Goal: Task Accomplishment & Management: Use online tool/utility

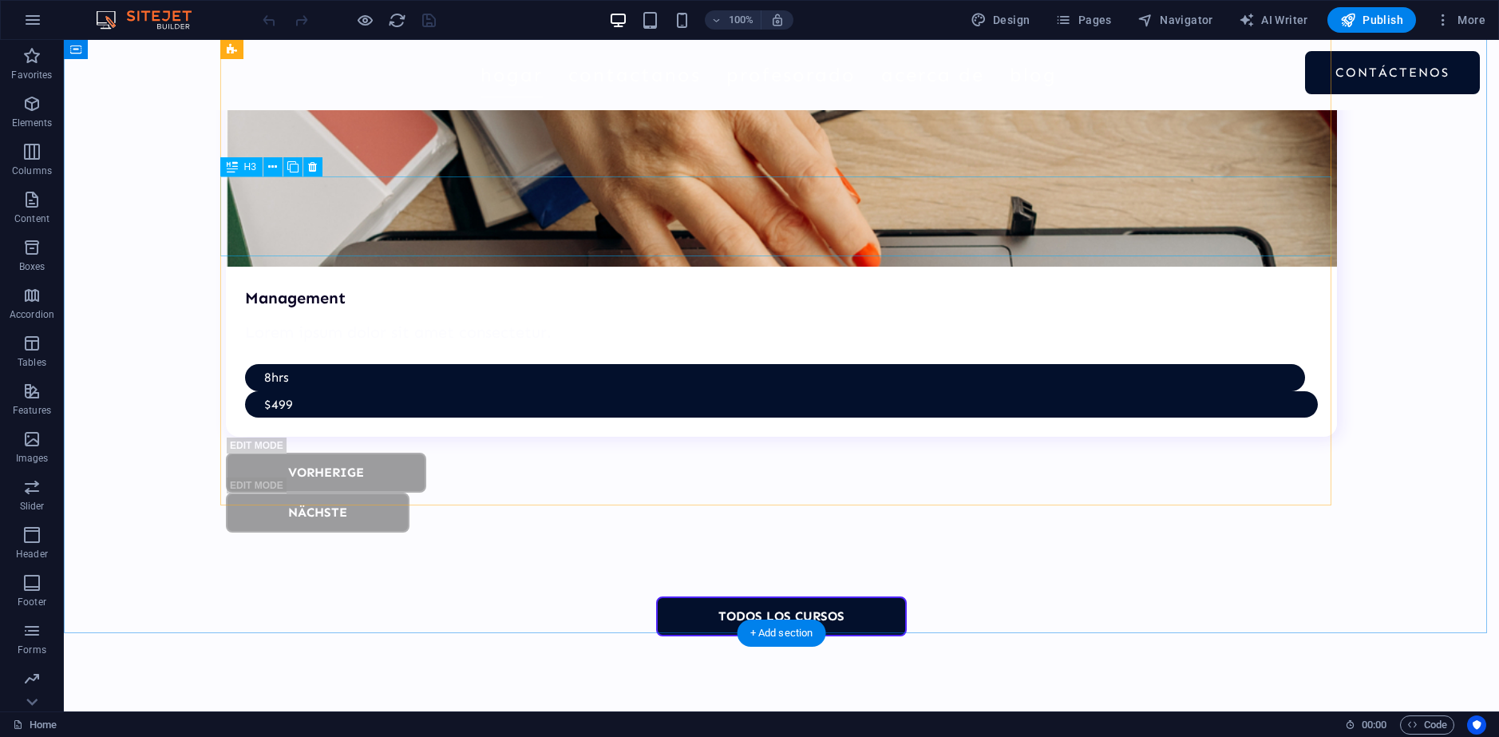
scroll to position [6447, 0]
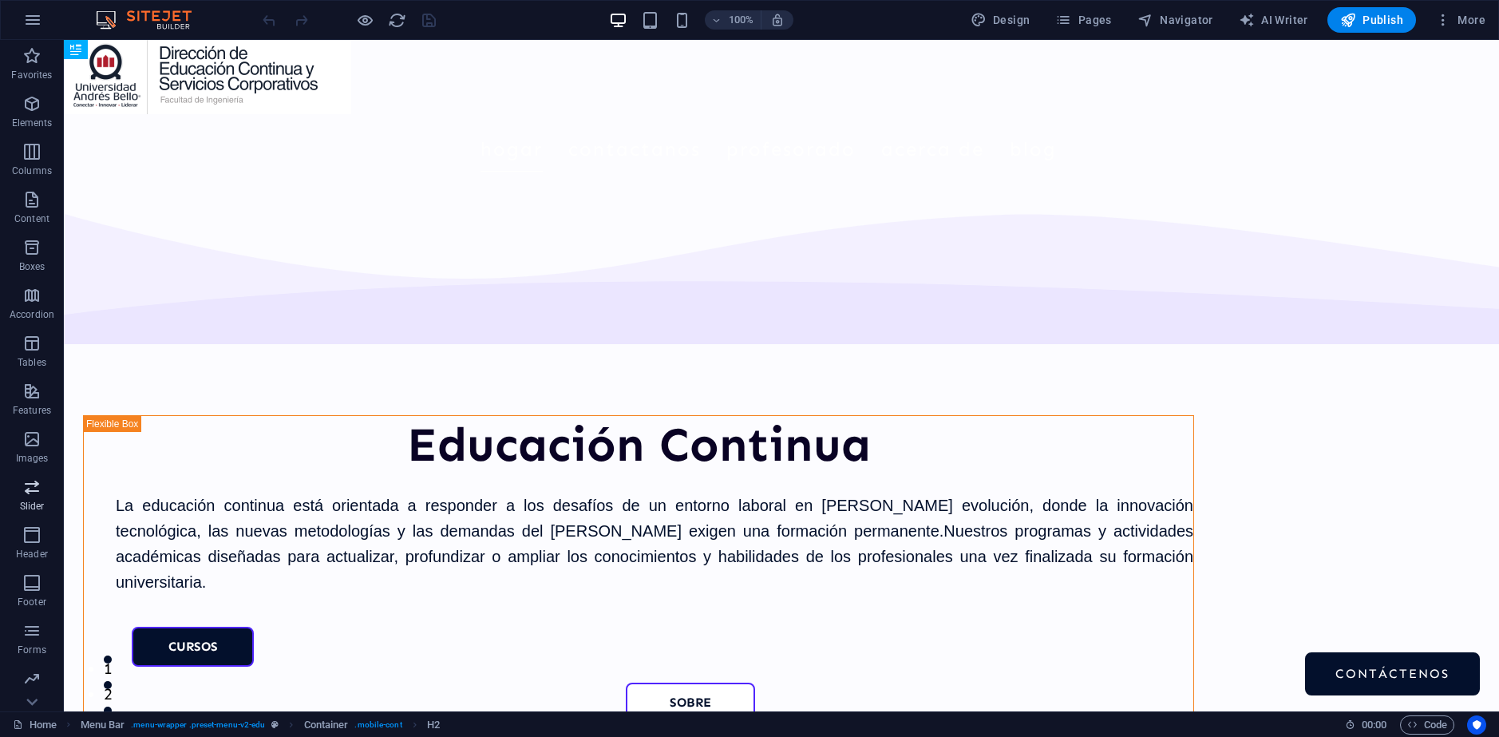
click at [30, 489] on icon "button" at bounding box center [31, 486] width 19 height 19
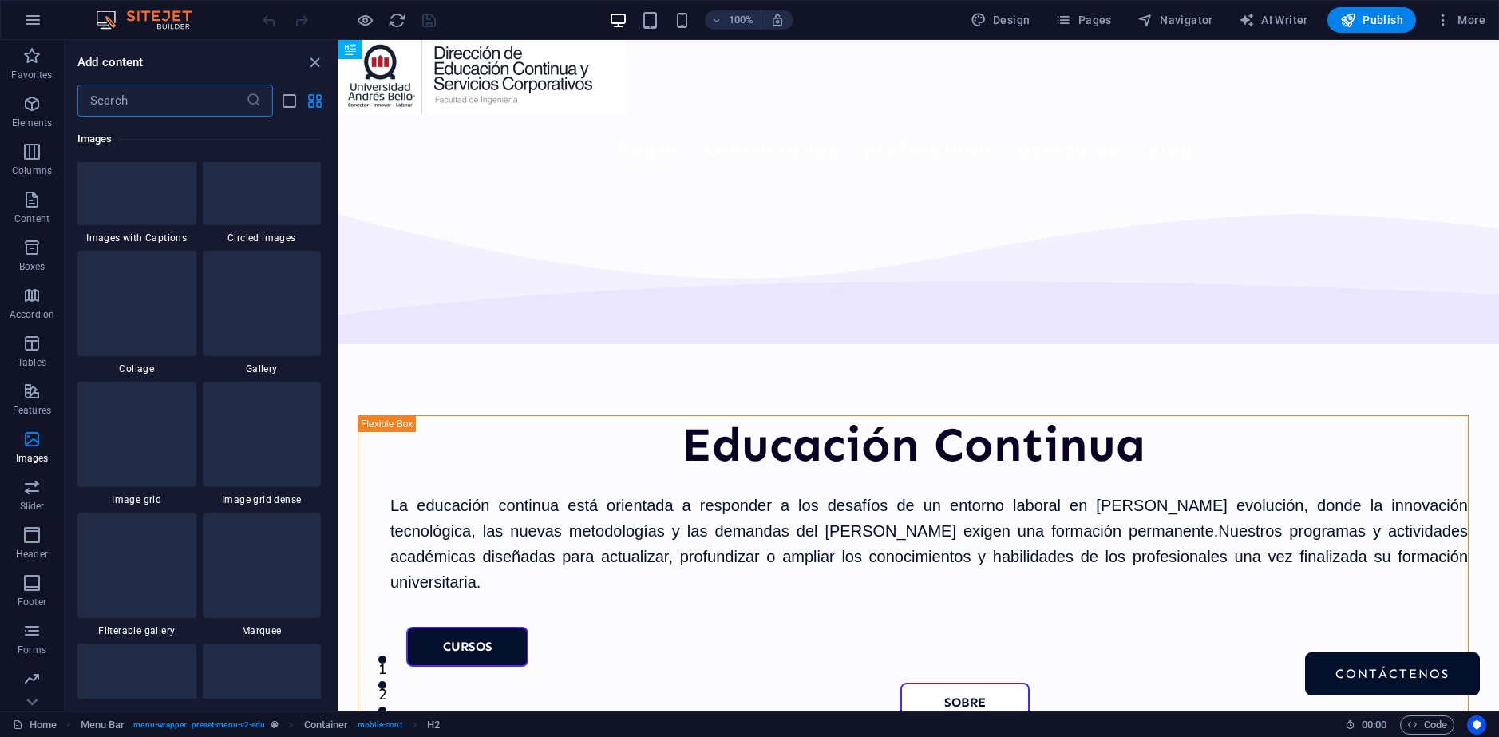
scroll to position [8094, 0]
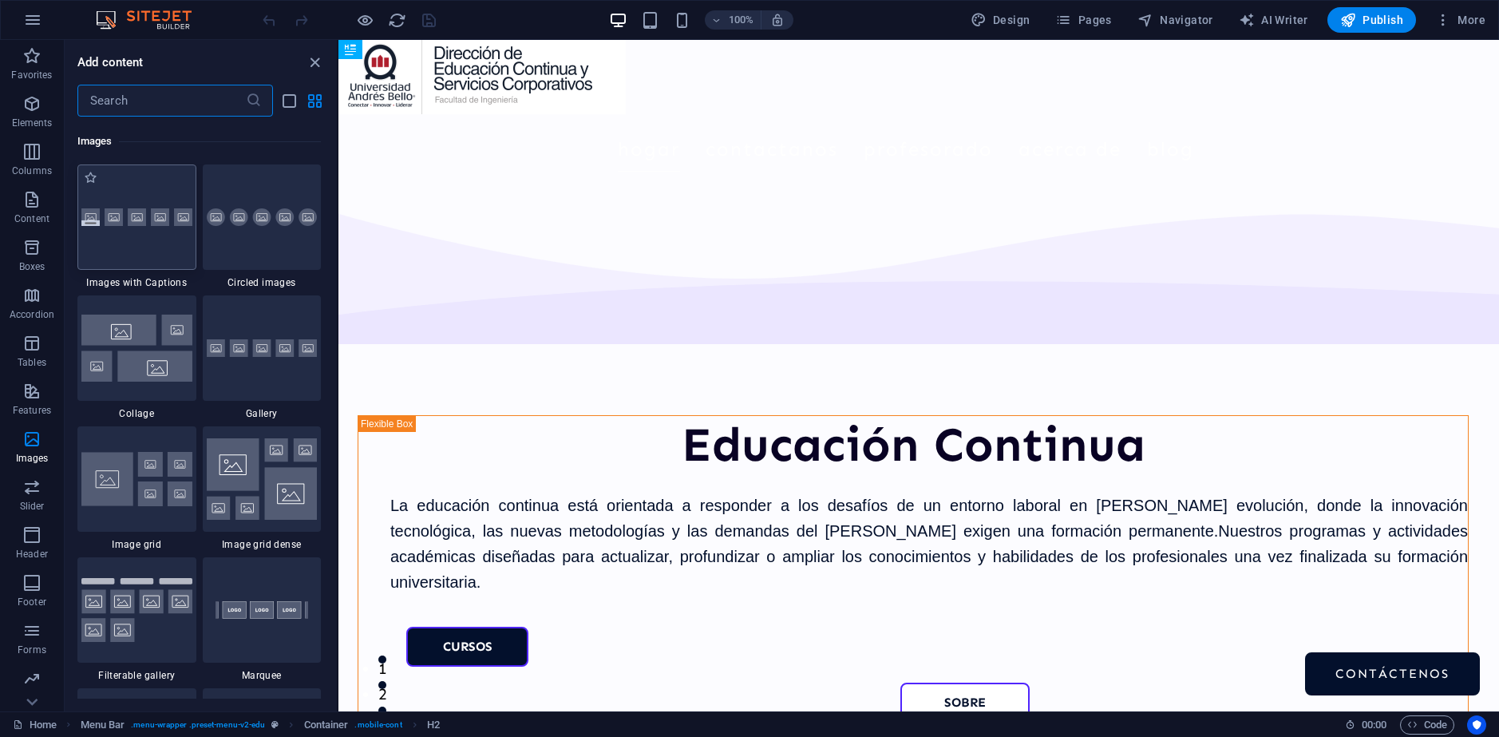
click at [159, 240] on div at bounding box center [136, 216] width 119 height 105
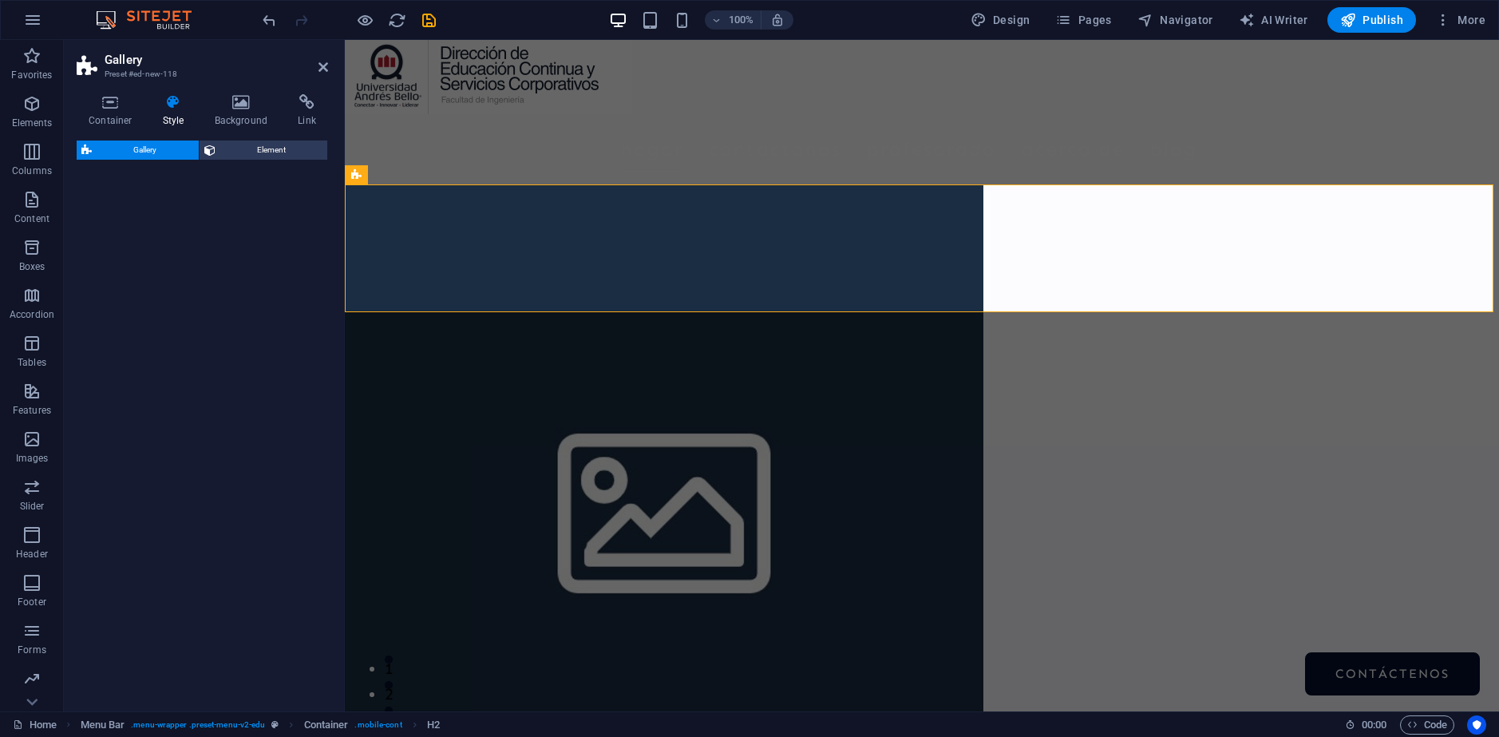
select select "rem"
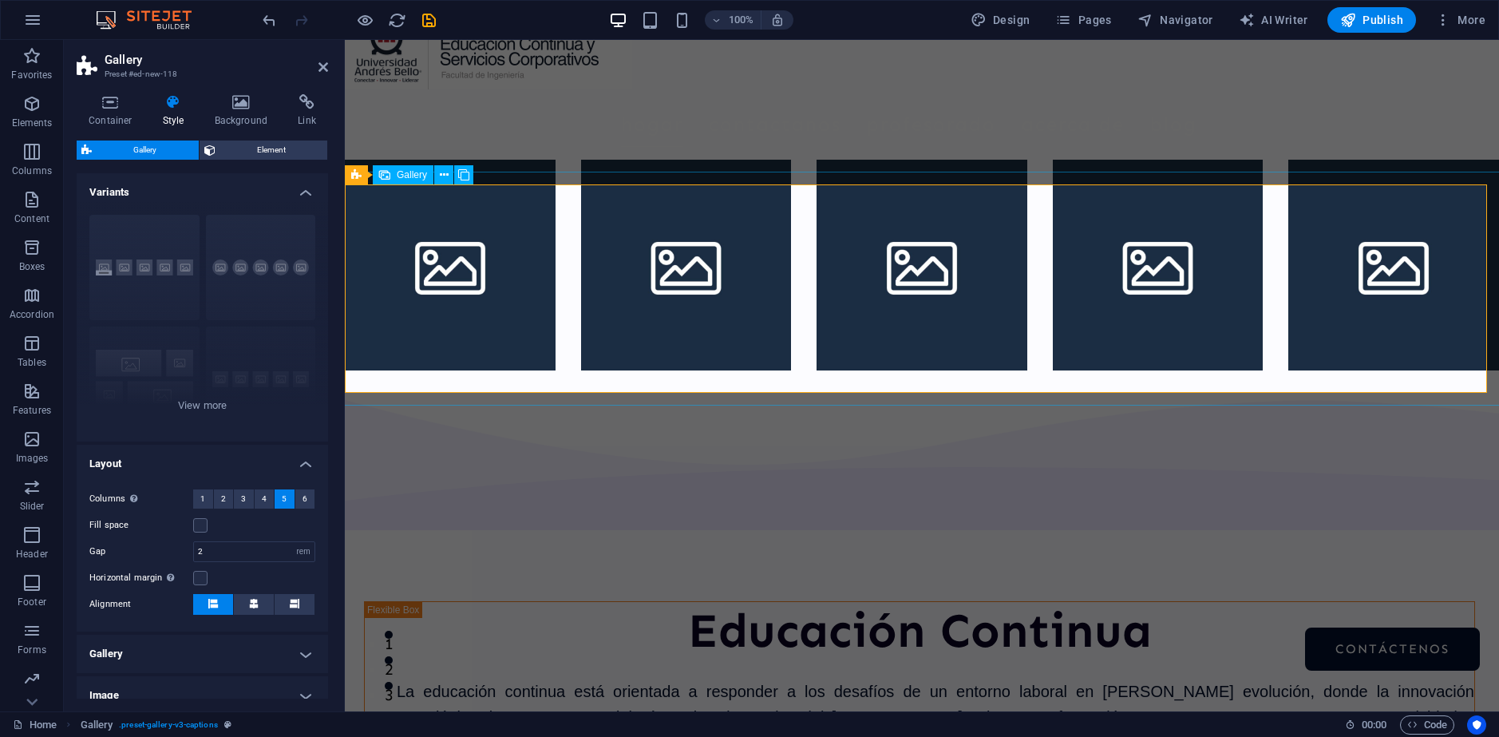
scroll to position [0, 0]
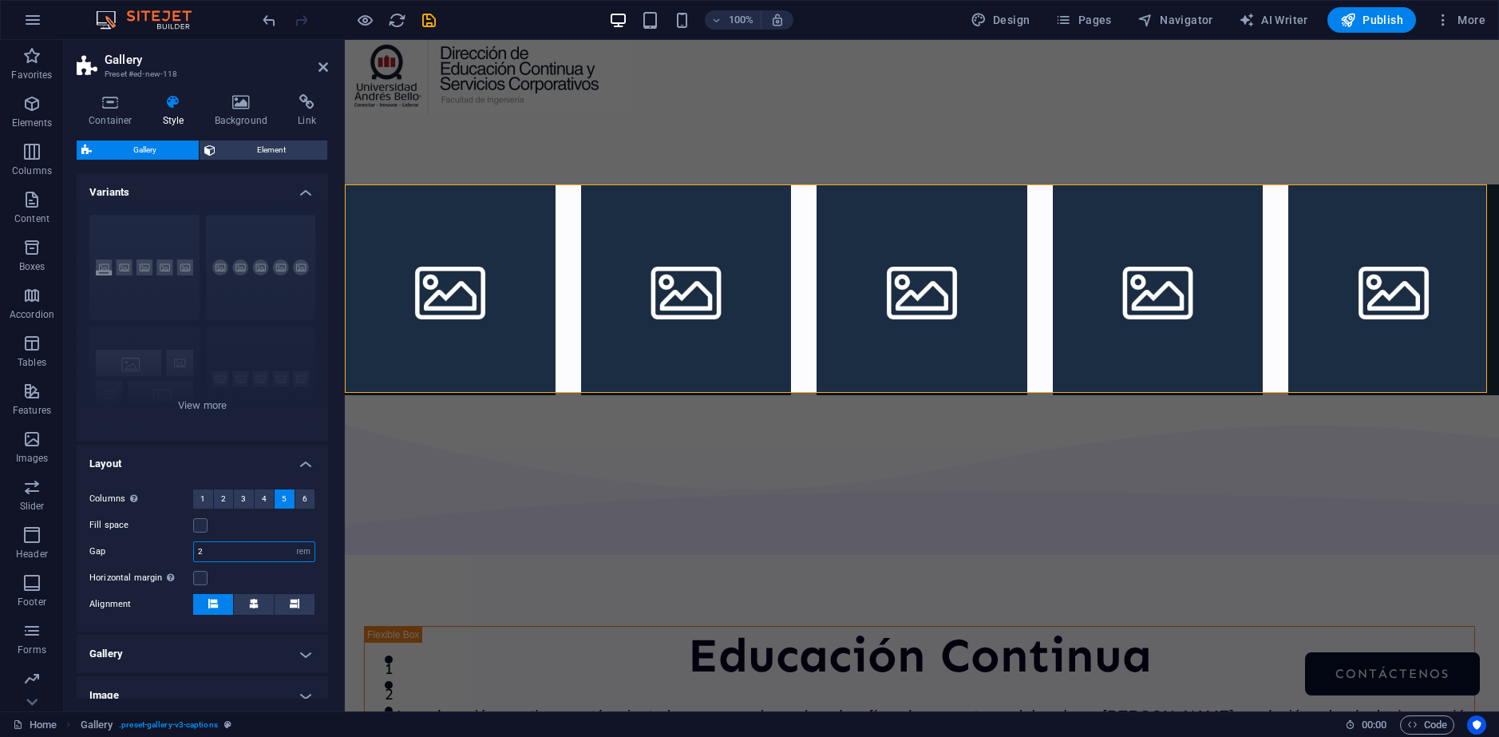
click at [255, 555] on input "2" at bounding box center [254, 551] width 121 height 19
type input "1"
click at [251, 554] on input "1" at bounding box center [254, 551] width 121 height 19
click at [236, 557] on input "2" at bounding box center [254, 551] width 121 height 19
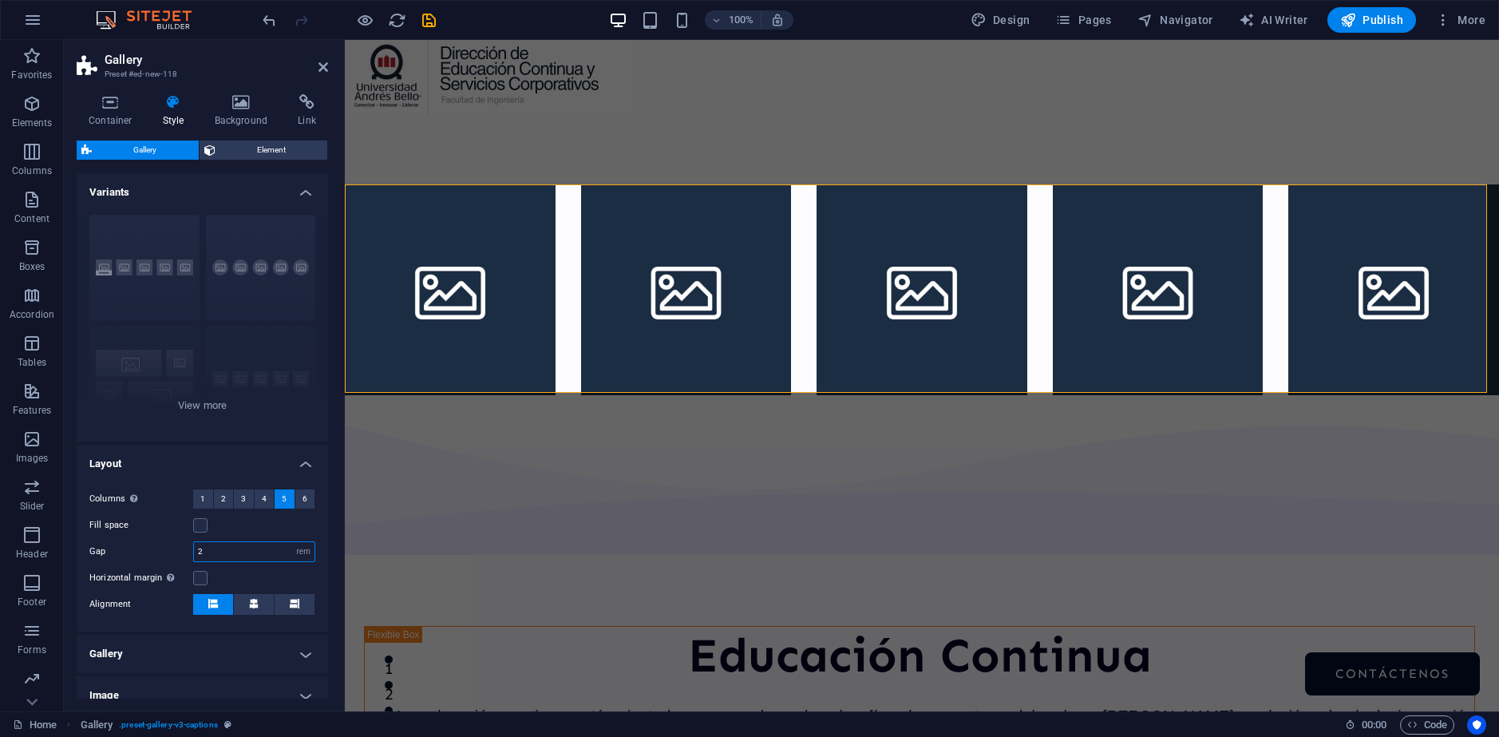
click at [236, 557] on input "2" at bounding box center [254, 551] width 121 height 19
type input "1"
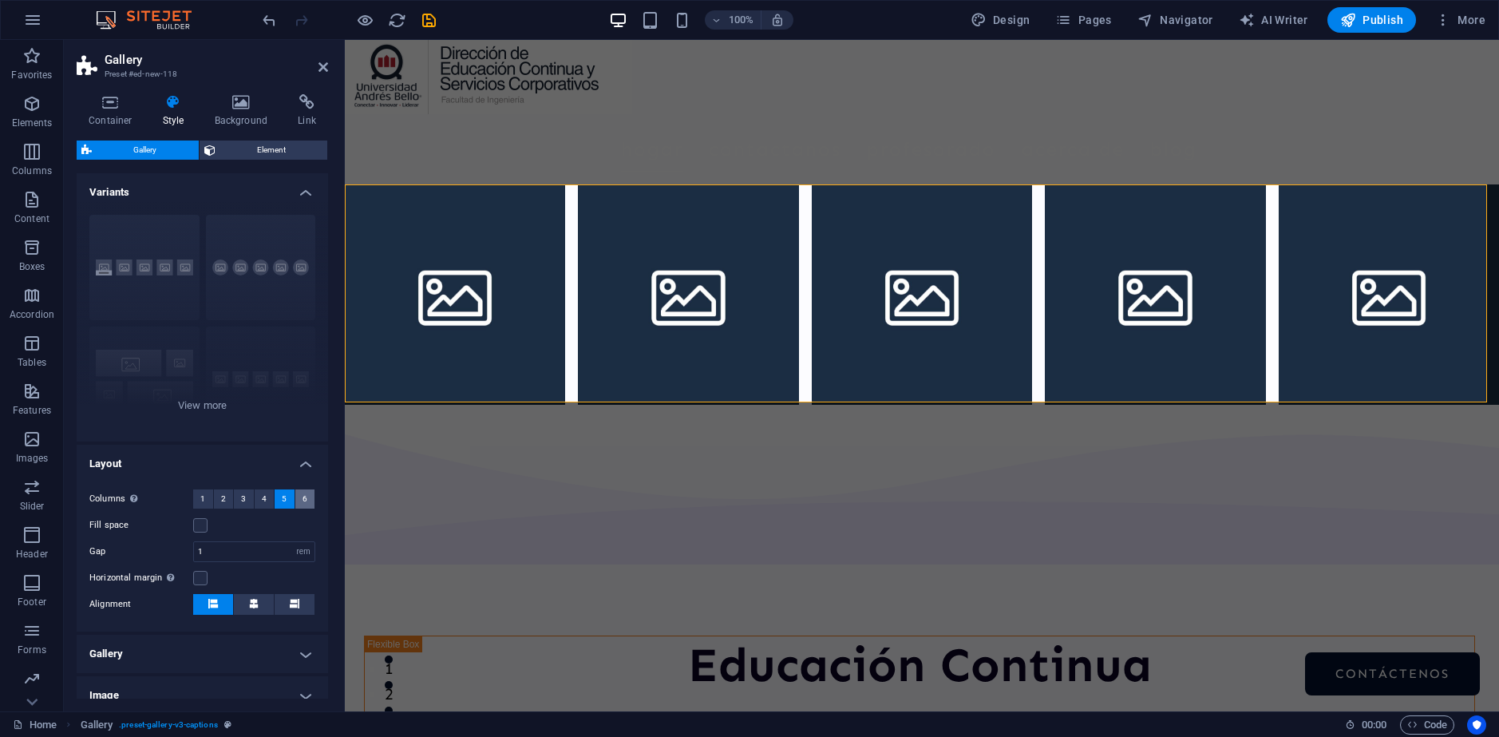
click at [304, 500] on button "6" at bounding box center [305, 498] width 20 height 19
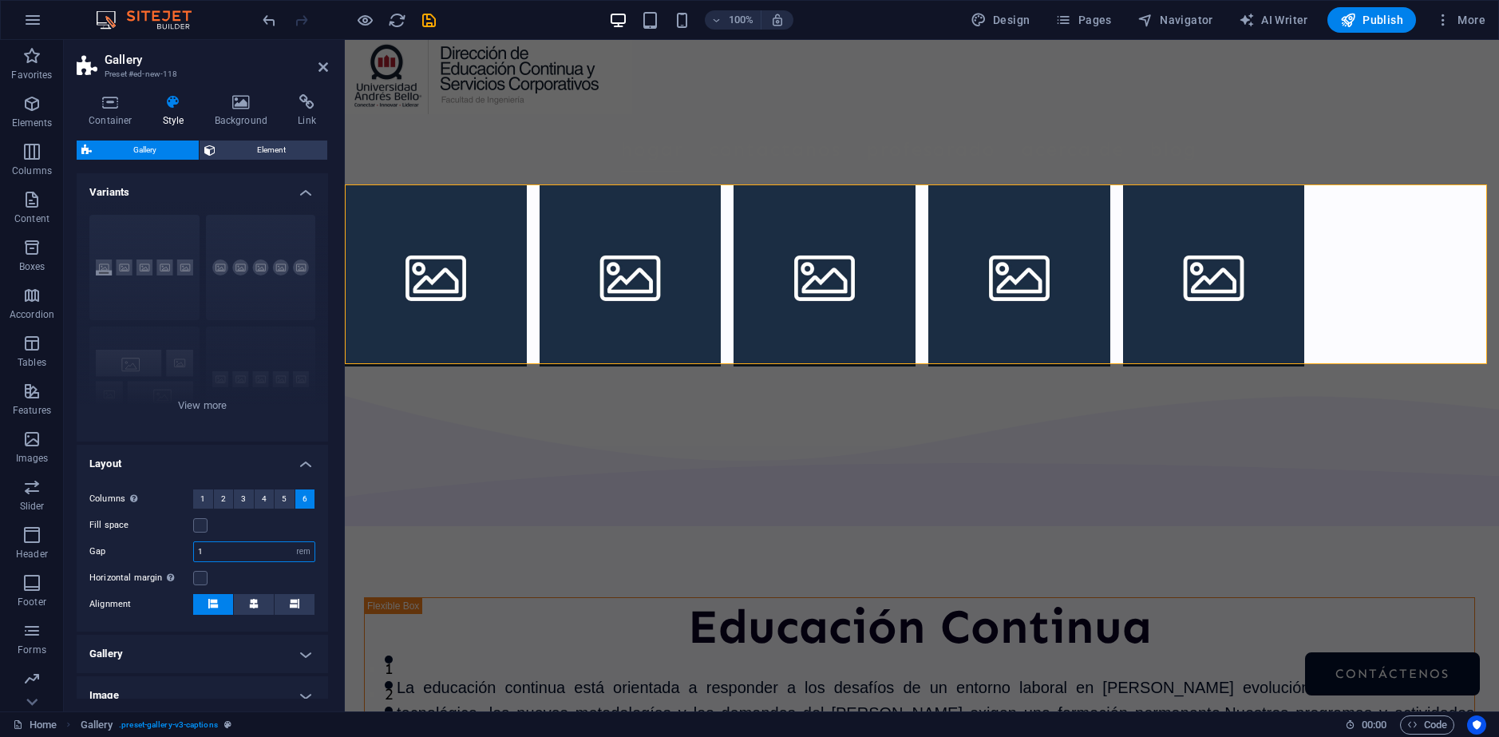
click at [228, 550] on input "1" at bounding box center [254, 551] width 121 height 19
click at [201, 523] on label at bounding box center [200, 525] width 14 height 14
click at [0, 0] on input "Fill space" at bounding box center [0, 0] width 0 height 0
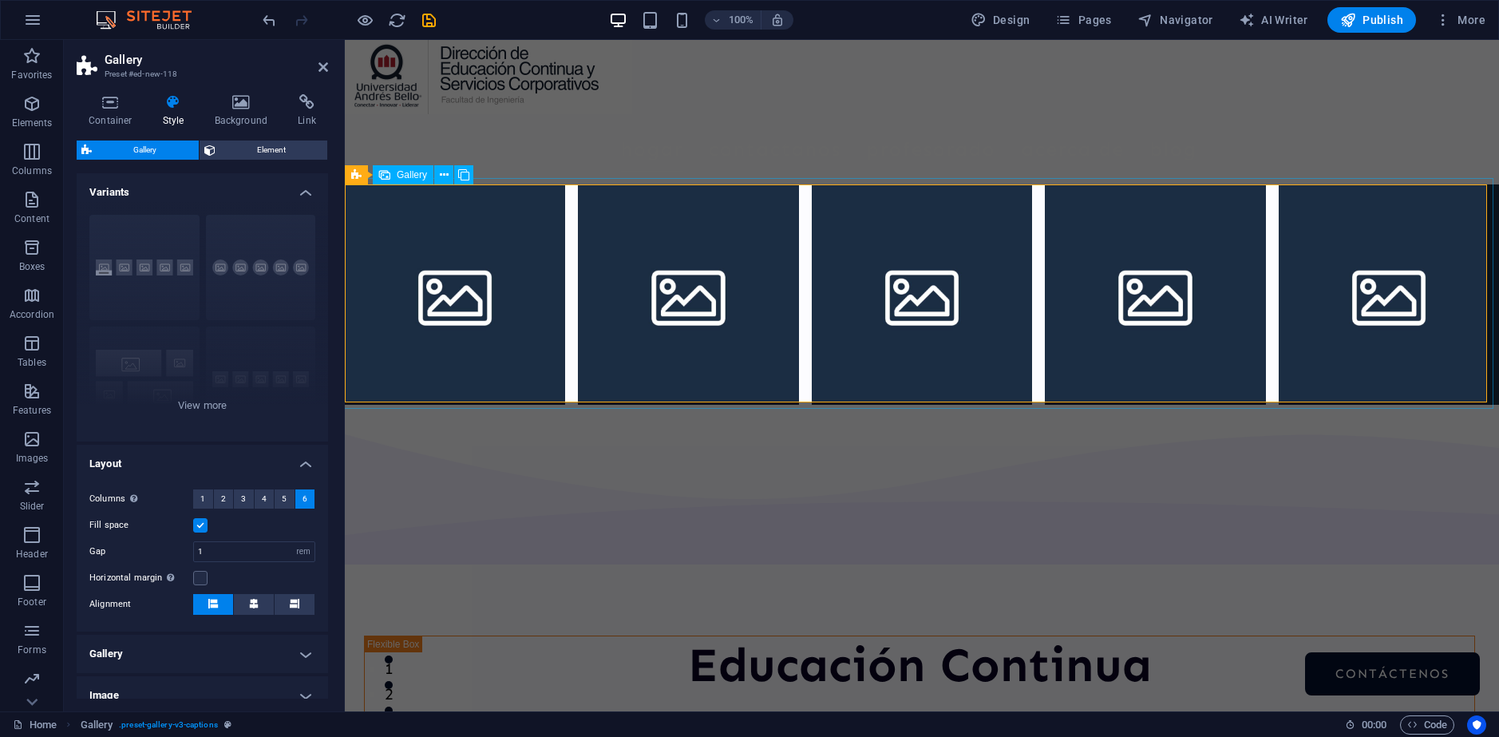
click at [489, 280] on li at bounding box center [455, 294] width 220 height 220
select select "4"
select select "px"
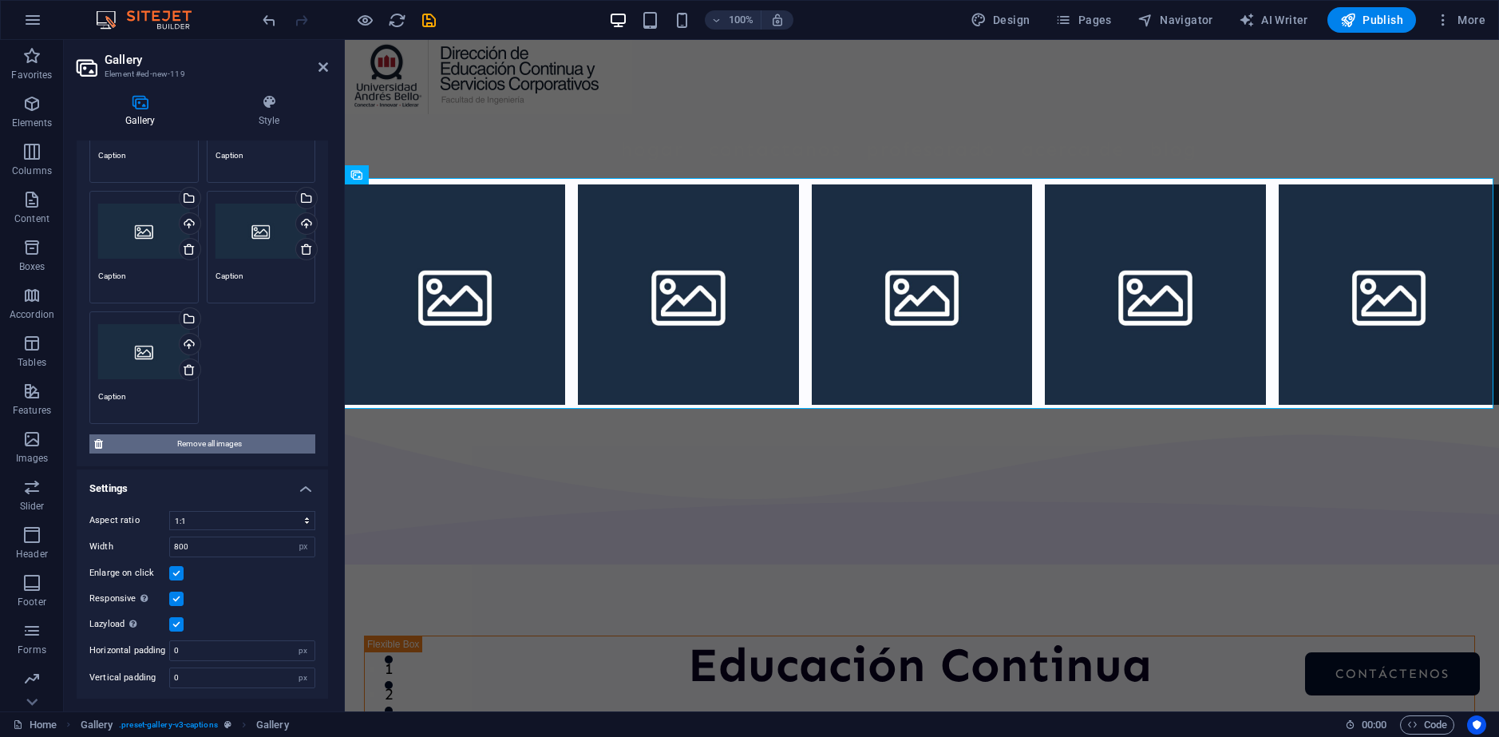
scroll to position [180, 0]
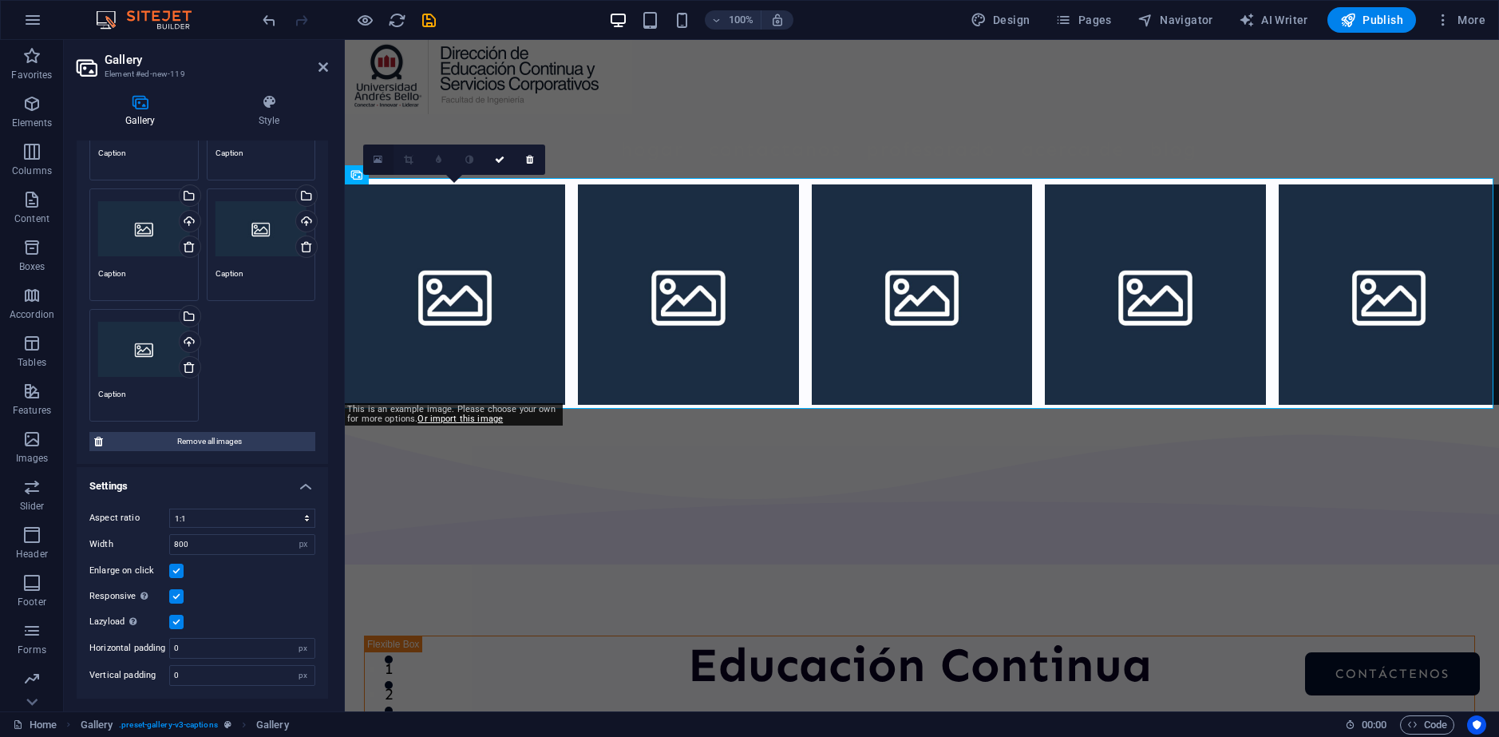
click at [375, 160] on icon at bounding box center [378, 159] width 9 height 11
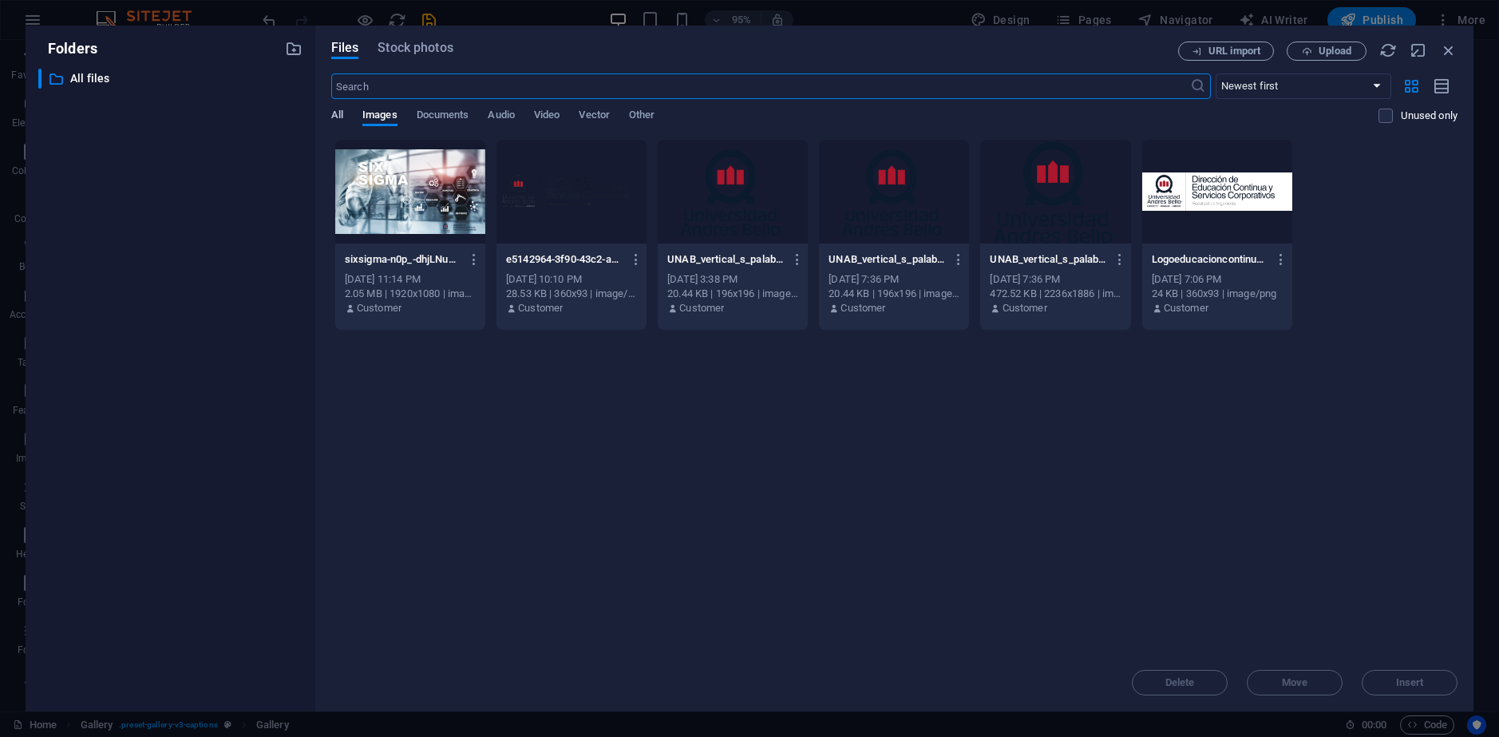
click at [343, 117] on span "All" at bounding box center [337, 116] width 12 height 22
click at [438, 121] on span "Documents" at bounding box center [443, 116] width 53 height 22
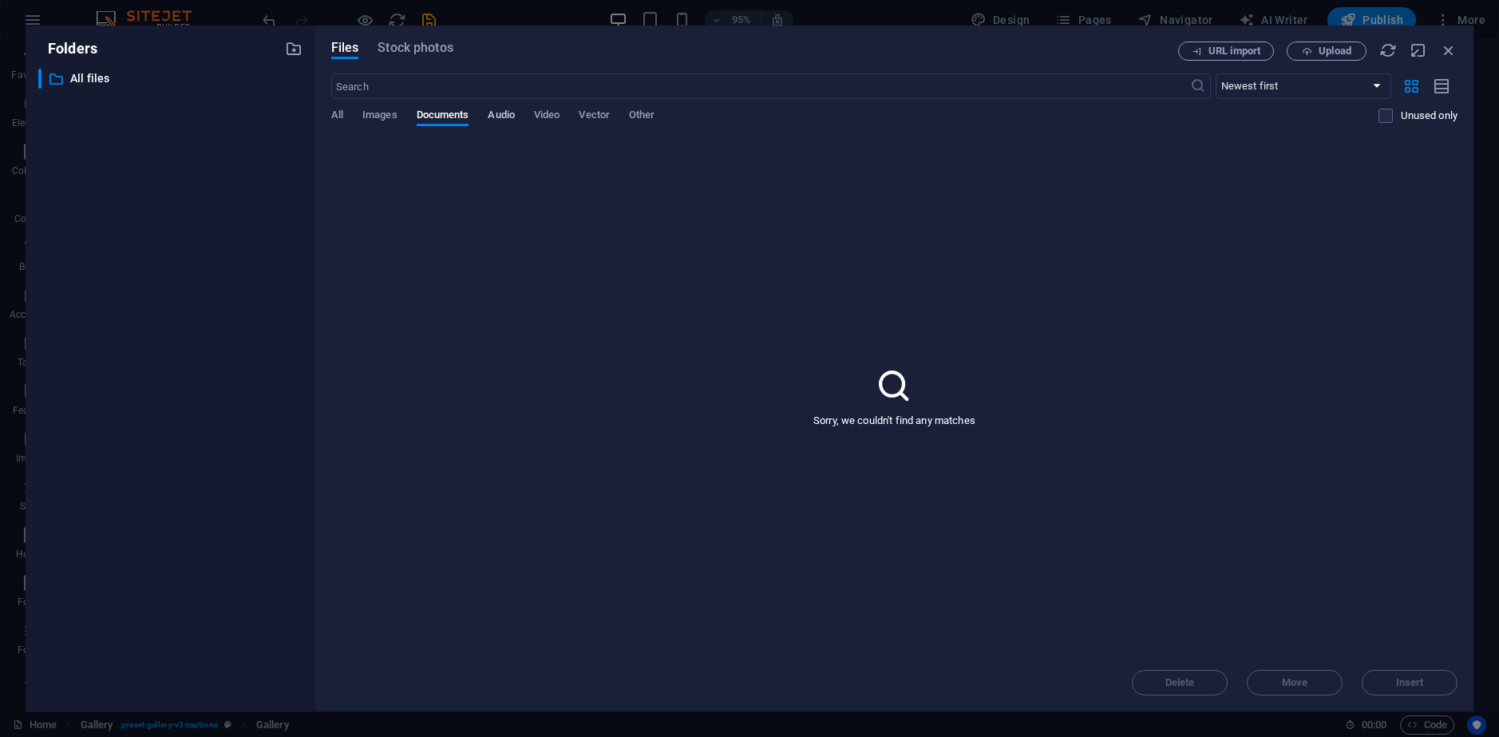
click at [494, 113] on span "Audio" at bounding box center [501, 116] width 26 height 22
click at [545, 113] on span "Video" at bounding box center [547, 116] width 26 height 22
click at [670, 117] on div "All Images Documents Audio Video Vector Other" at bounding box center [855, 124] width 1048 height 30
click at [655, 120] on span "Other" at bounding box center [642, 116] width 26 height 22
click at [1448, 49] on icon "button" at bounding box center [1449, 51] width 18 height 18
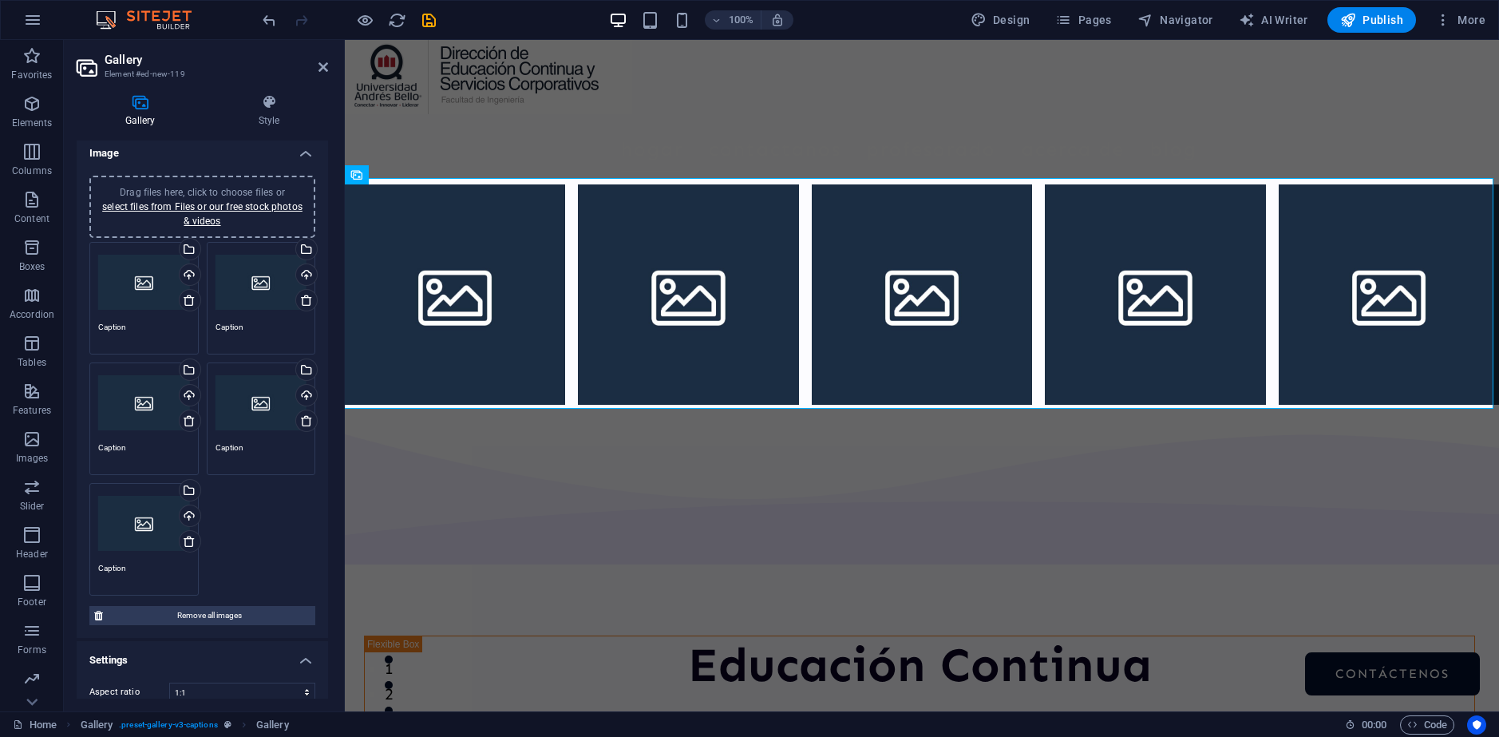
scroll to position [0, 0]
click at [124, 339] on textarea "Caption" at bounding box center [144, 339] width 92 height 24
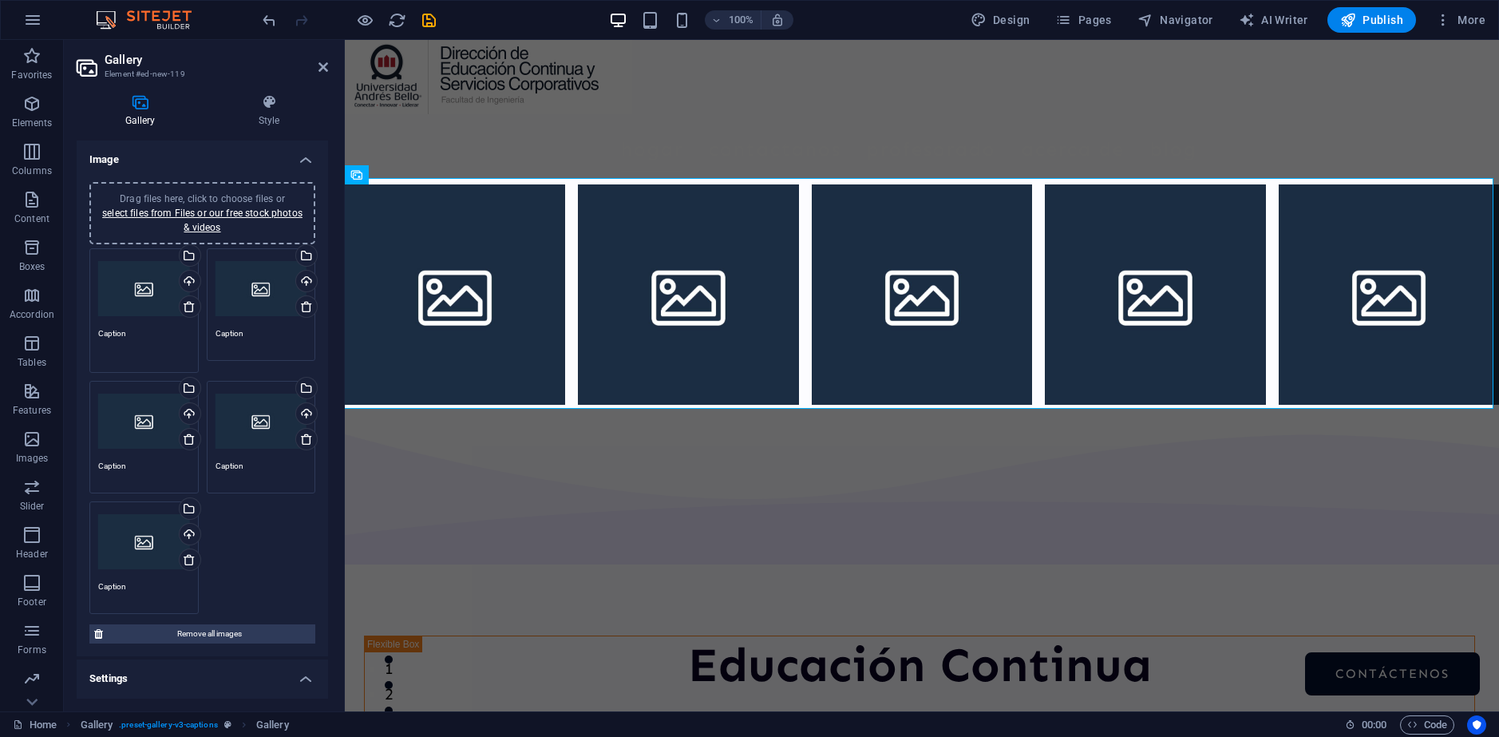
click at [124, 339] on textarea "Caption" at bounding box center [144, 345] width 92 height 36
type textarea "Quienes"
click at [782, 98] on figure at bounding box center [922, 77] width 1155 height 74
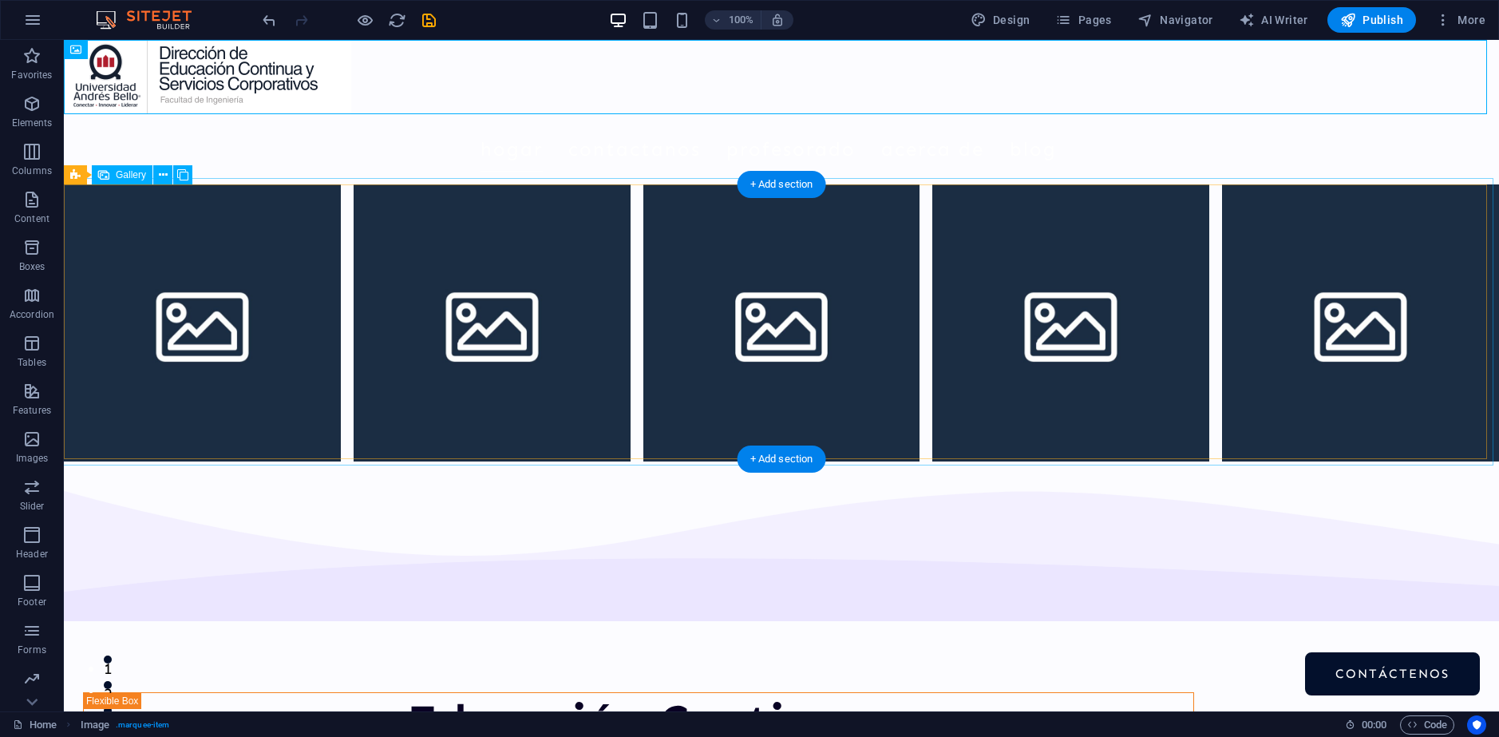
click at [182, 347] on li at bounding box center [202, 322] width 277 height 277
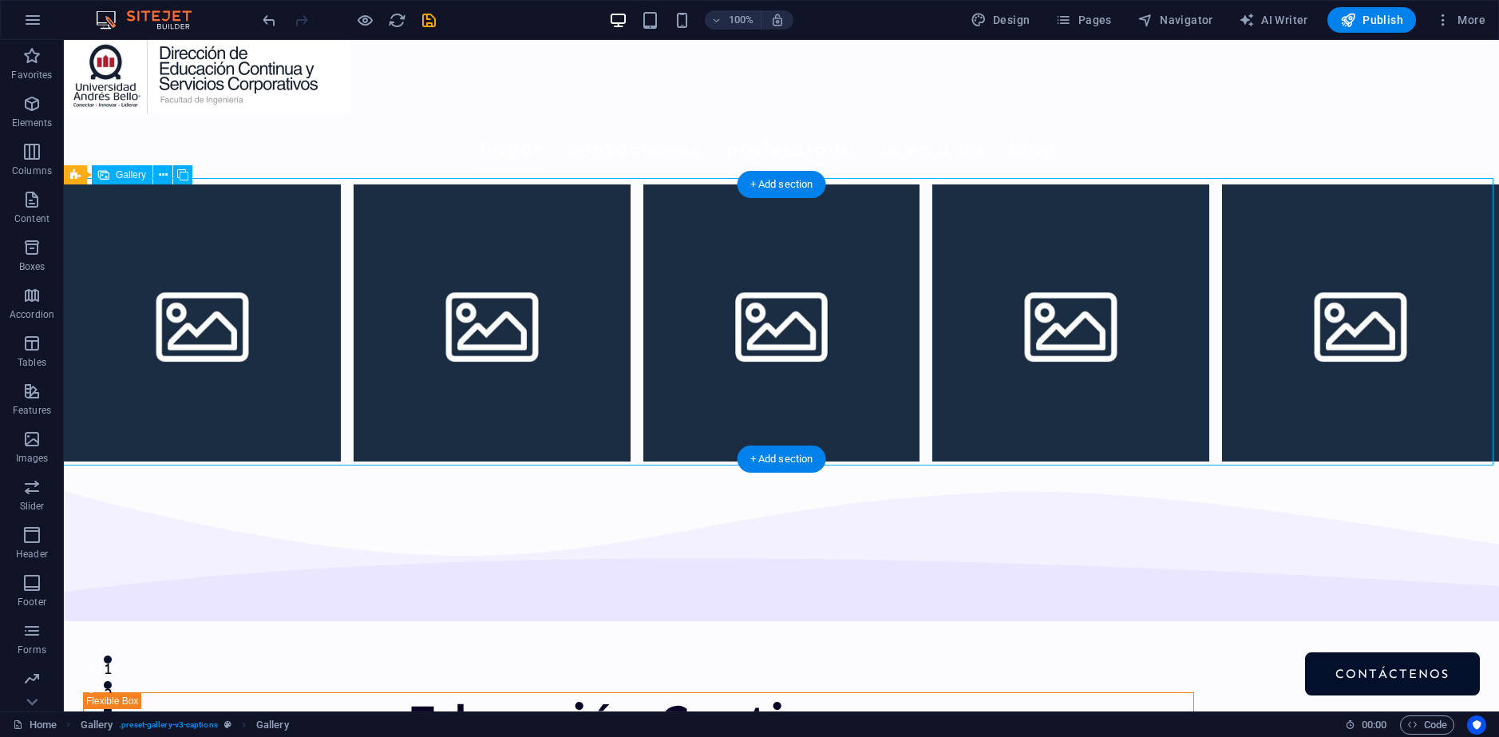
click at [182, 347] on li at bounding box center [202, 322] width 277 height 277
select select "4"
select select "px"
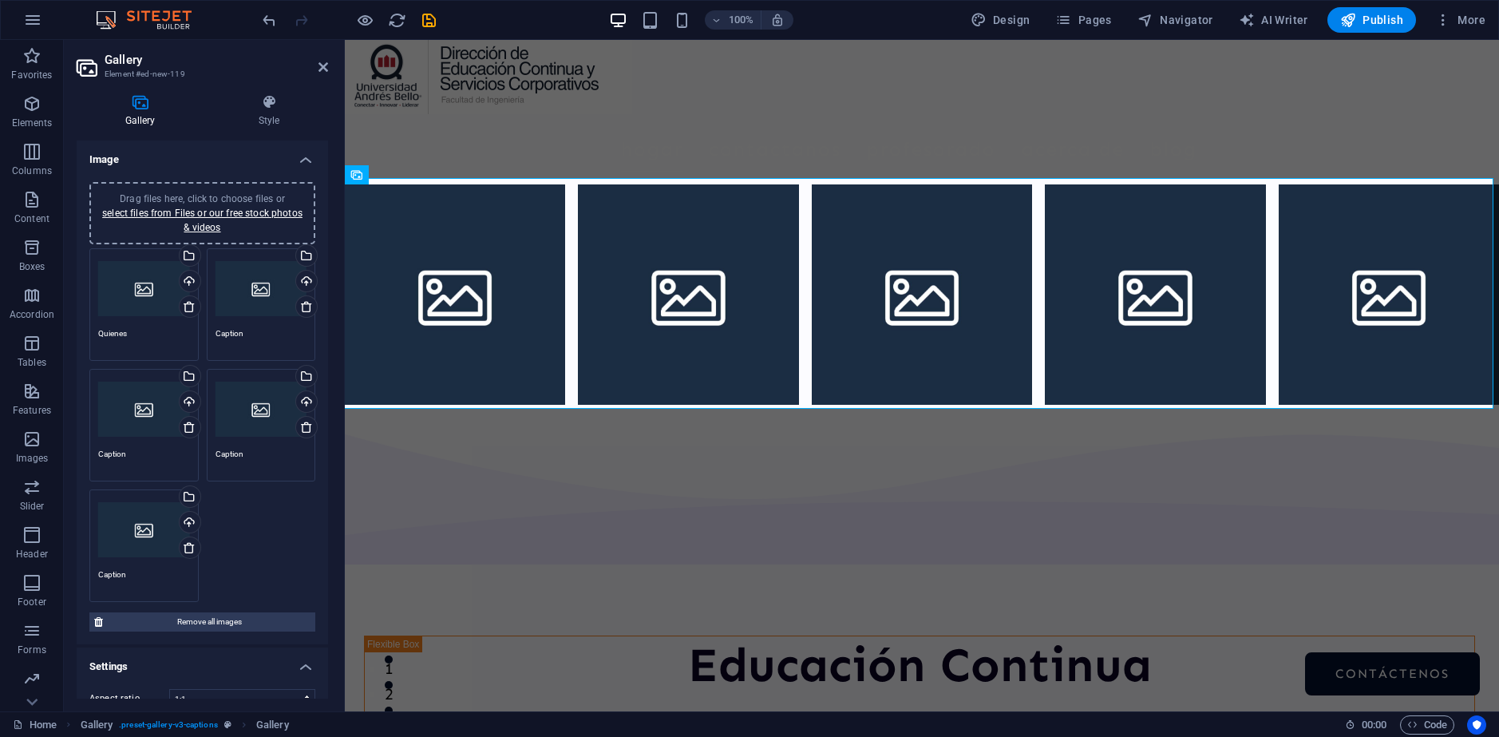
click at [142, 334] on textarea "Quienes" at bounding box center [144, 339] width 92 height 24
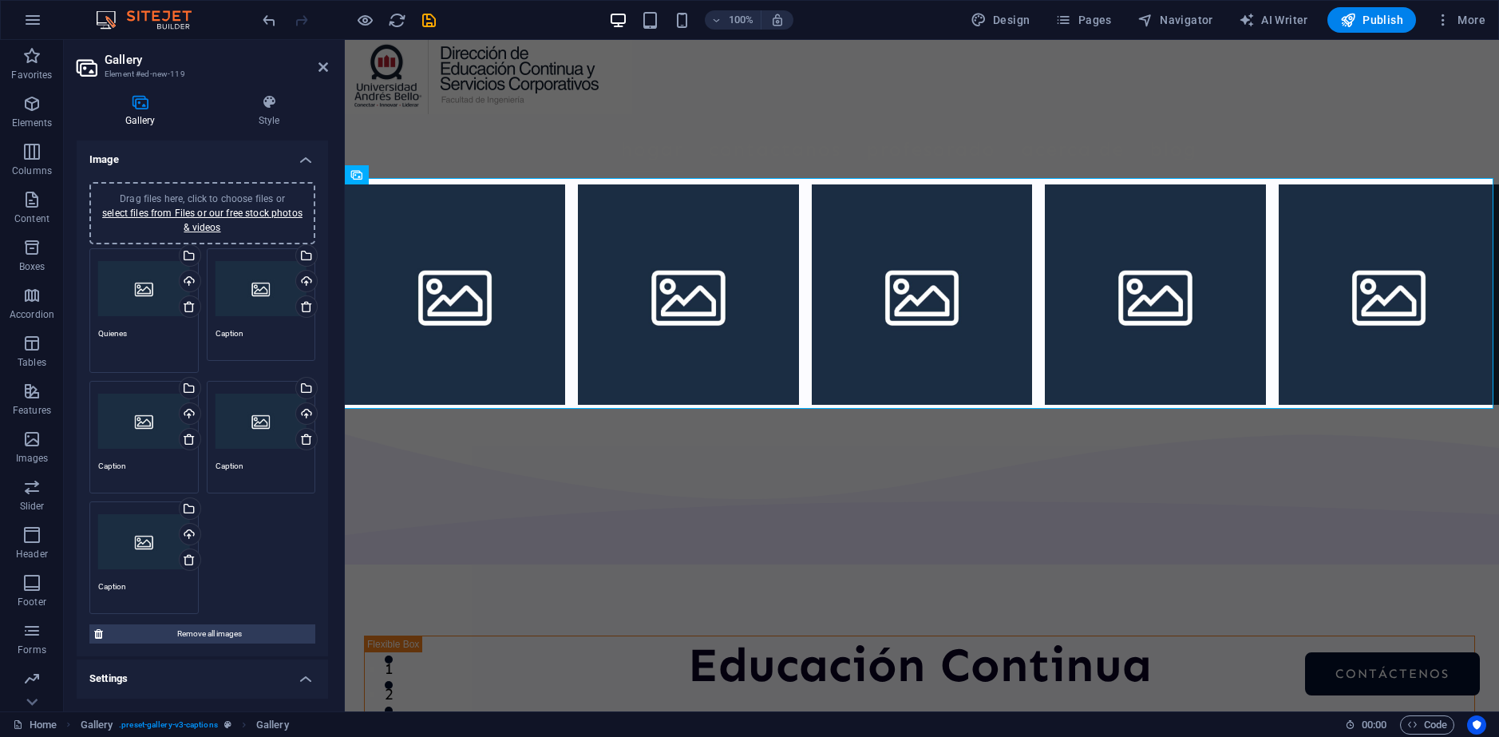
click at [142, 334] on textarea "Quienes" at bounding box center [144, 345] width 92 height 36
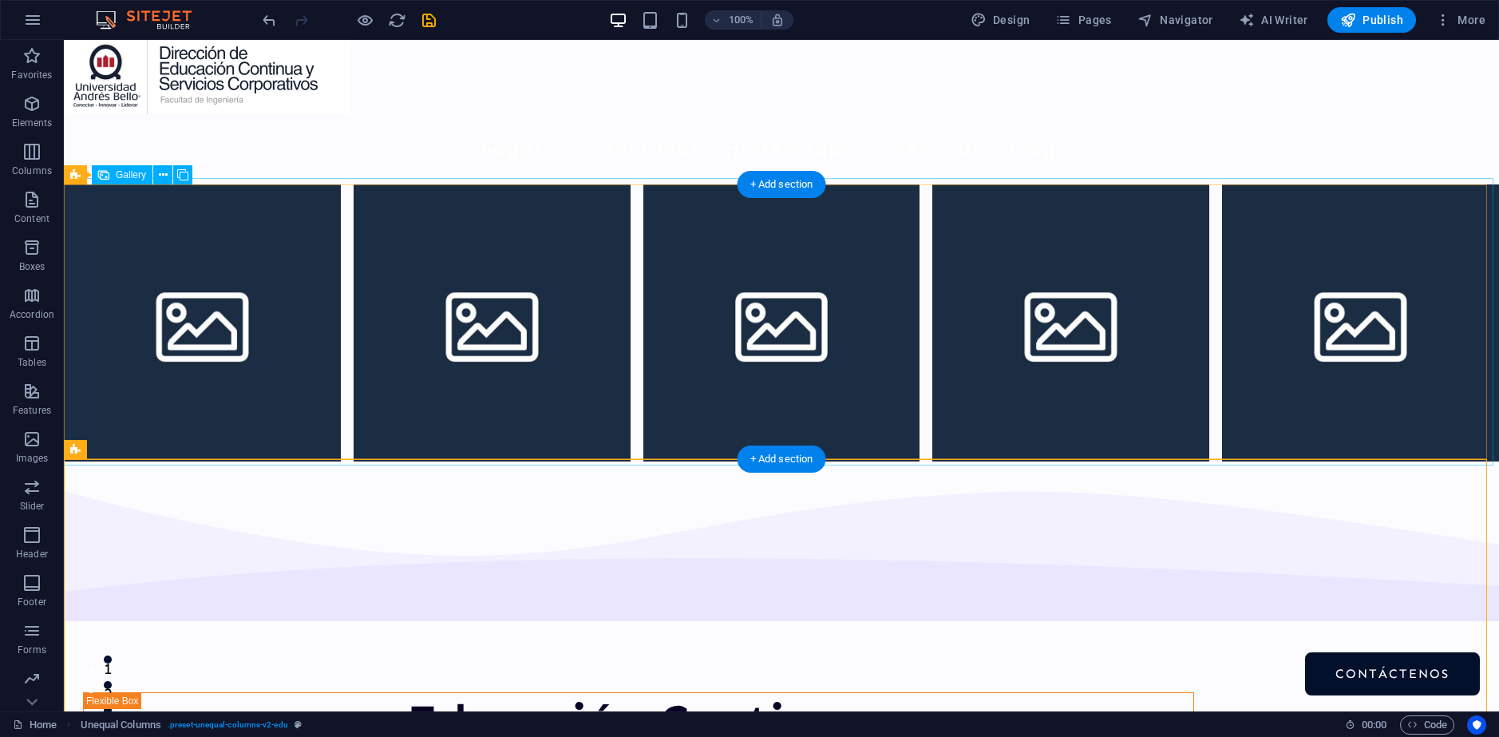
click at [253, 287] on li at bounding box center [202, 322] width 277 height 277
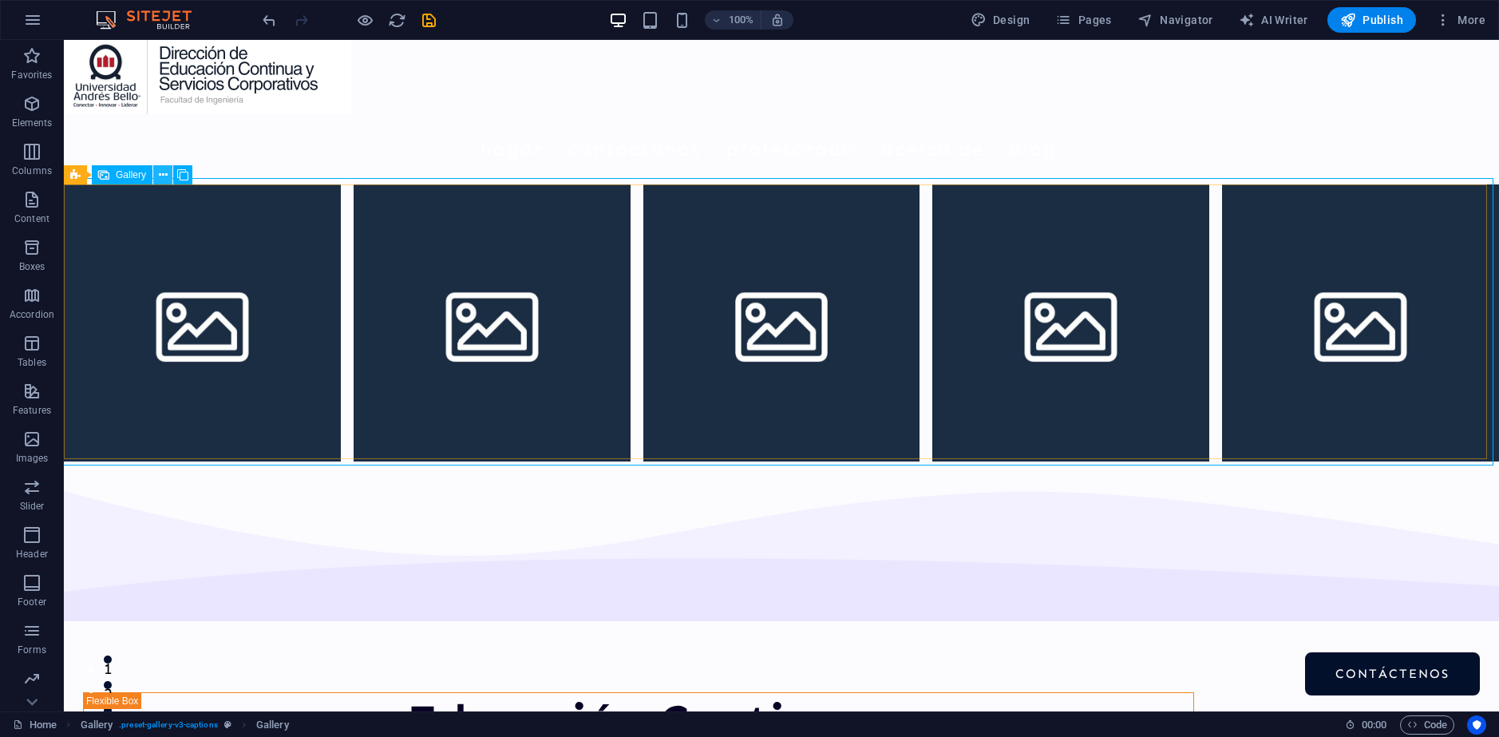
click at [162, 172] on icon at bounding box center [163, 175] width 9 height 17
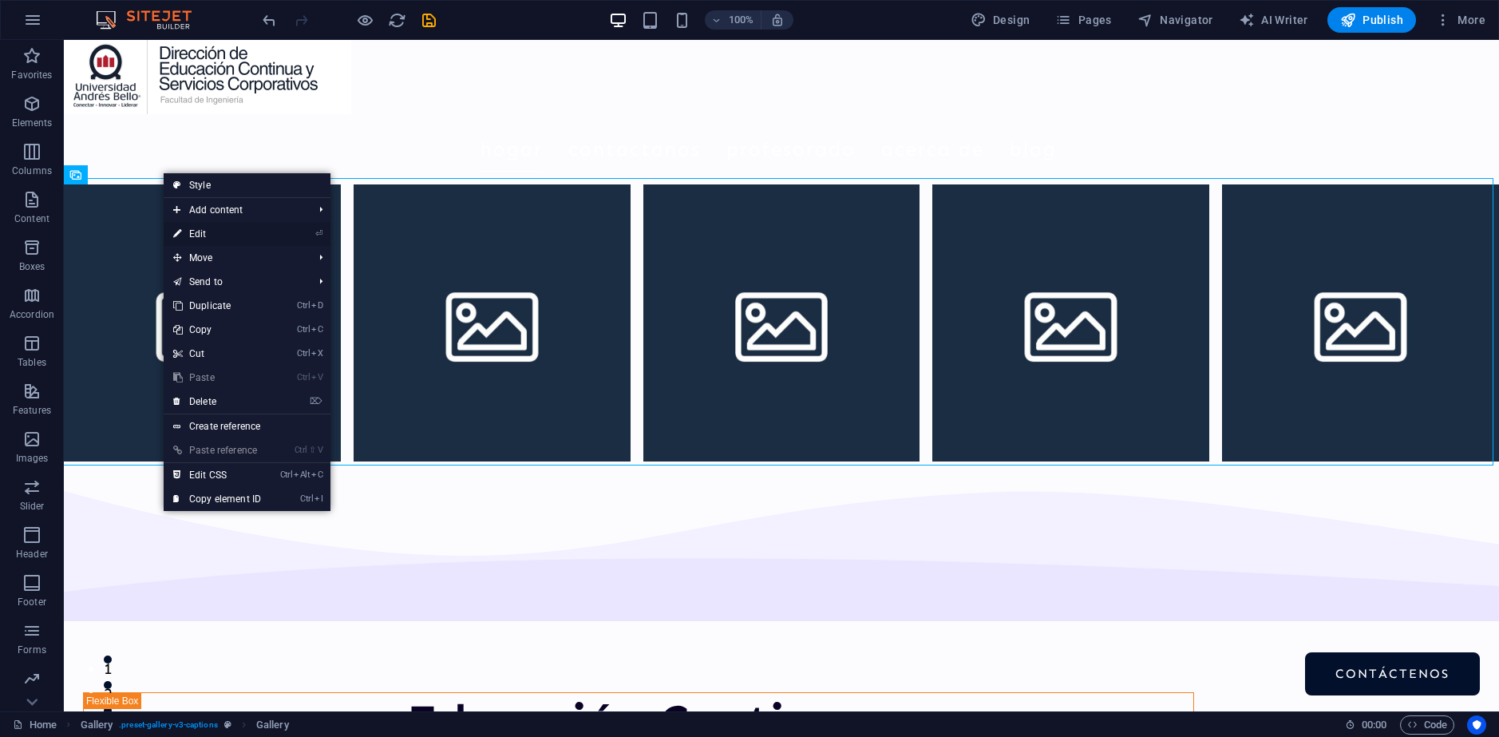
click at [296, 228] on li "⏎ Edit" at bounding box center [247, 234] width 167 height 24
click at [201, 232] on link "⏎ Edit" at bounding box center [217, 234] width 107 height 24
select select "4"
select select "px"
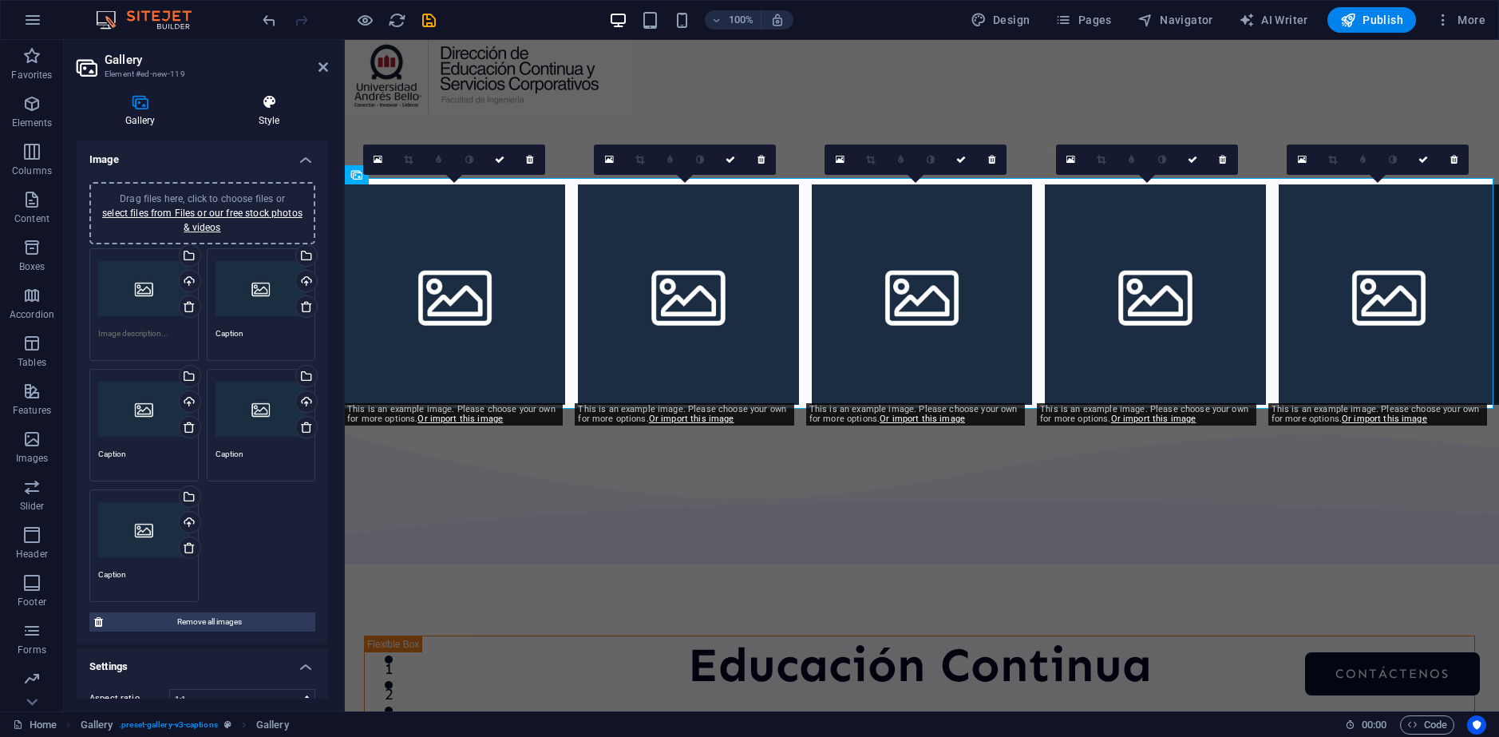
click at [274, 119] on h4 "Style" at bounding box center [269, 111] width 118 height 34
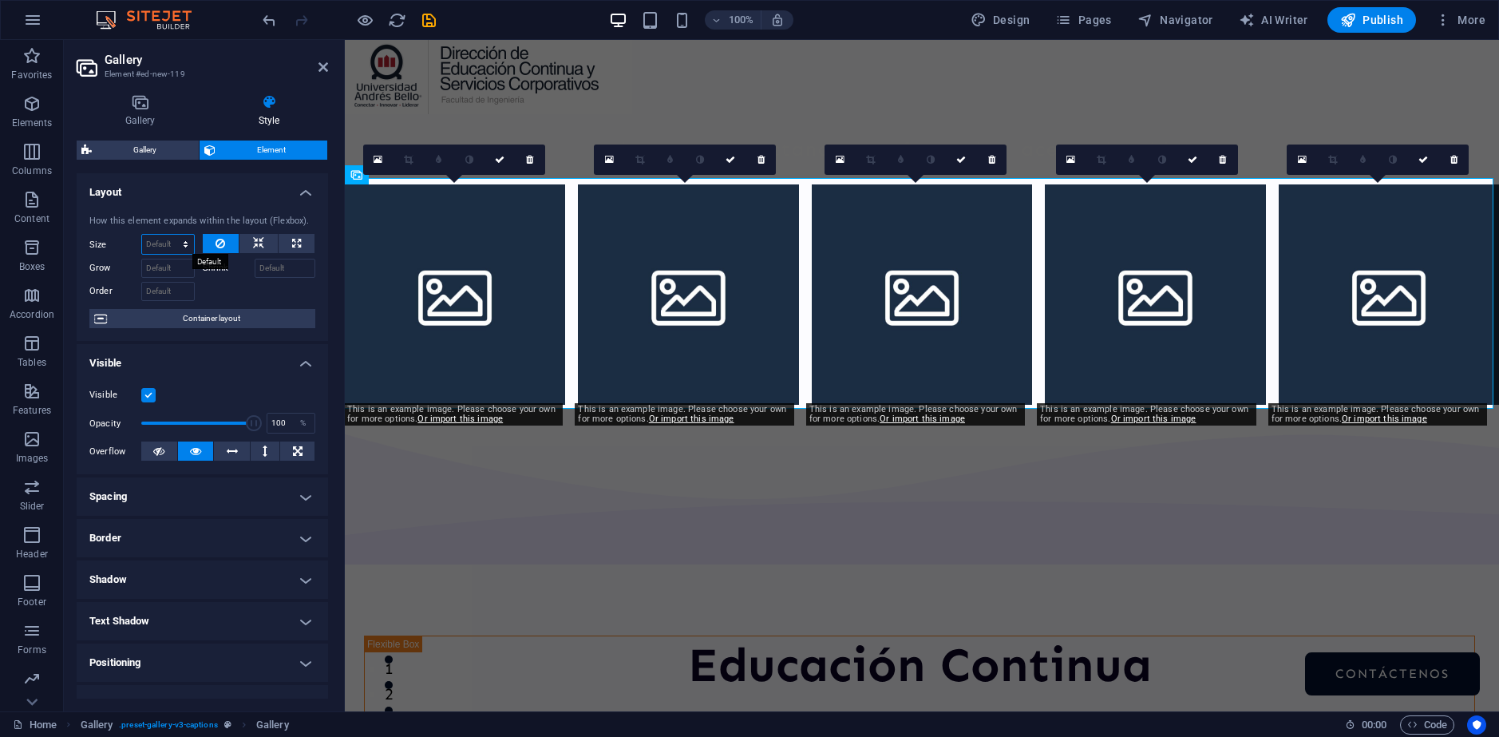
click at [173, 244] on select "Default auto px % 1/1 1/2 1/3 1/4 1/5 1/6 1/7 1/8 1/9 1/10" at bounding box center [168, 244] width 52 height 19
select select "1/1"
click at [169, 235] on select "Default auto px % 1/1 1/2 1/3 1/4 1/5 1/6 1/7 1/8 1/9 1/10" at bounding box center [168, 244] width 52 height 19
type input "100"
click at [179, 244] on select "Default auto px % 1/1 1/2 1/3 1/4 1/5 1/6 1/7 1/8 1/9 1/10" at bounding box center [183, 244] width 22 height 19
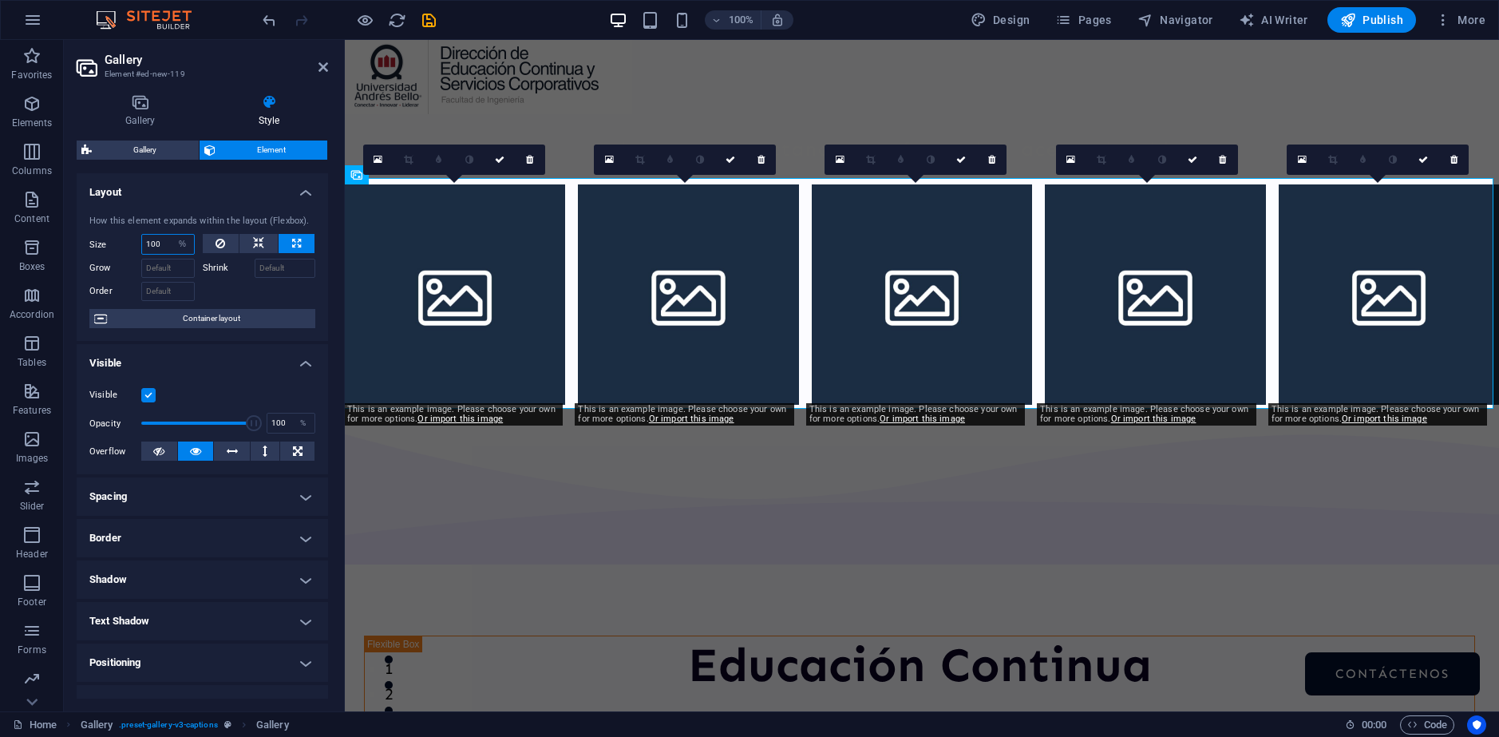
select select "b2drrdtufio"
click at [172, 235] on select "Default auto px % 1/1 1/2 1/3 1/4 1/5 1/6 1/7 1/8 1/9 1/10" at bounding box center [183, 244] width 22 height 19
select select "DISABLED_OPTION_VALUE"
click at [161, 263] on input "Grow" at bounding box center [167, 268] width 53 height 19
click at [175, 270] on input "Grow" at bounding box center [167, 268] width 53 height 19
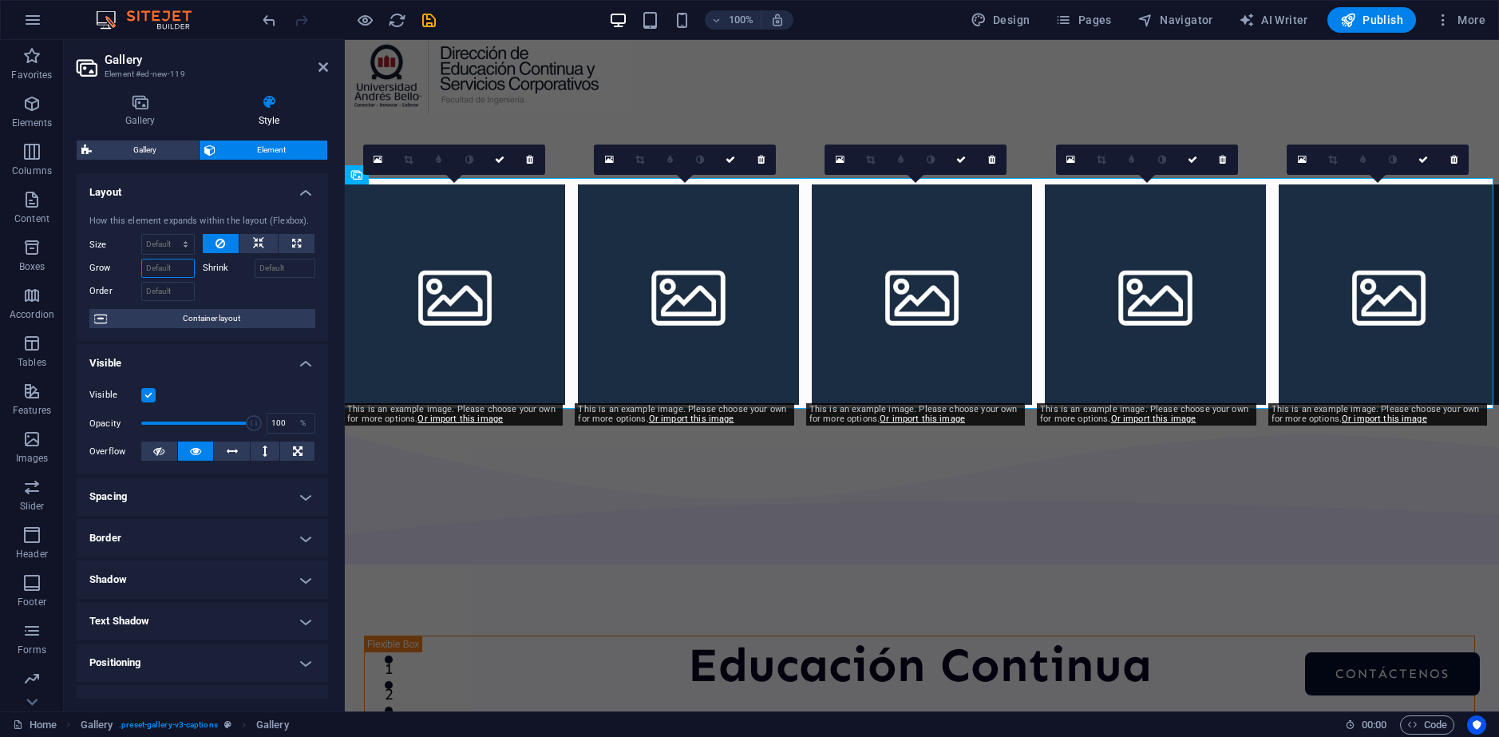
click at [191, 267] on input "Grow" at bounding box center [167, 268] width 53 height 19
click at [164, 267] on input "Grow" at bounding box center [167, 268] width 53 height 19
type input "1"
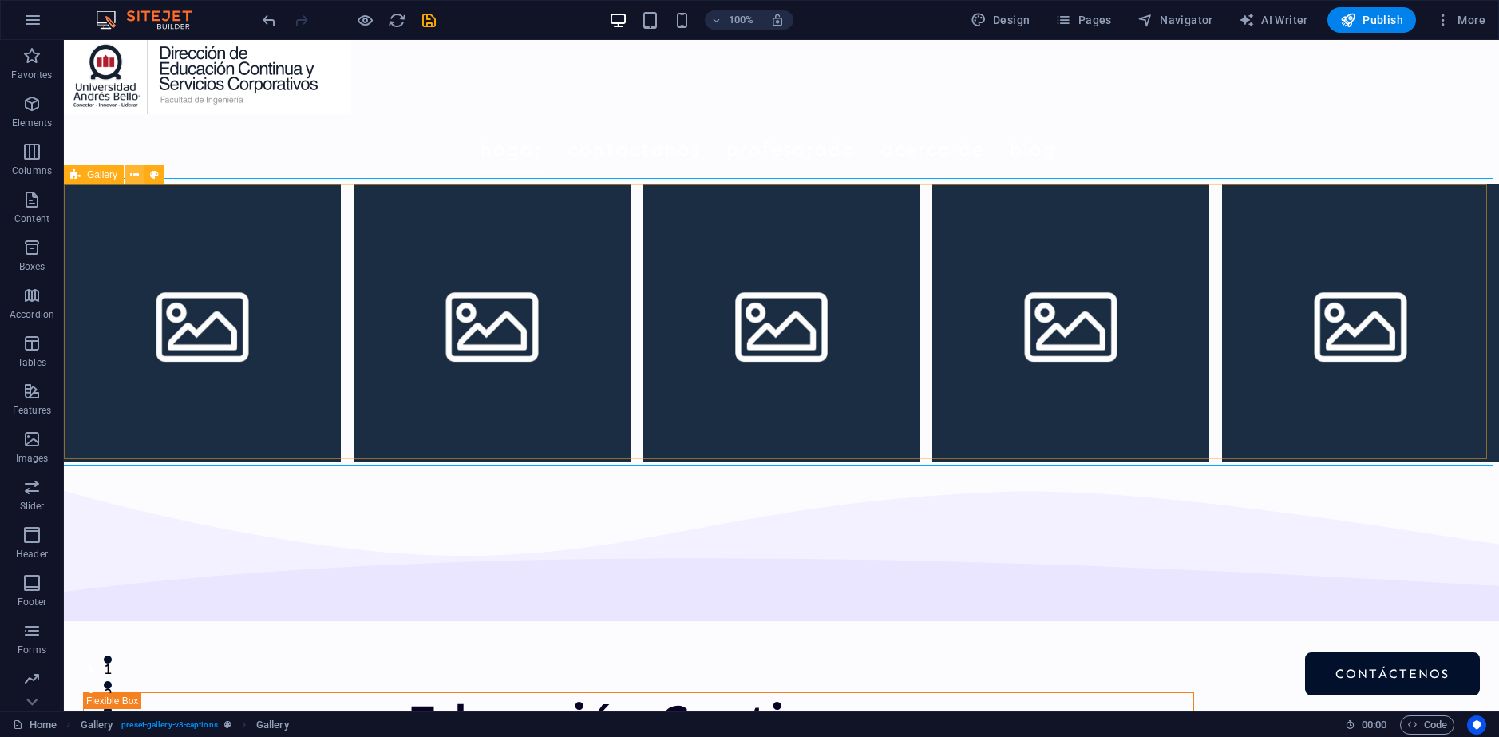
click at [130, 172] on icon at bounding box center [134, 175] width 9 height 17
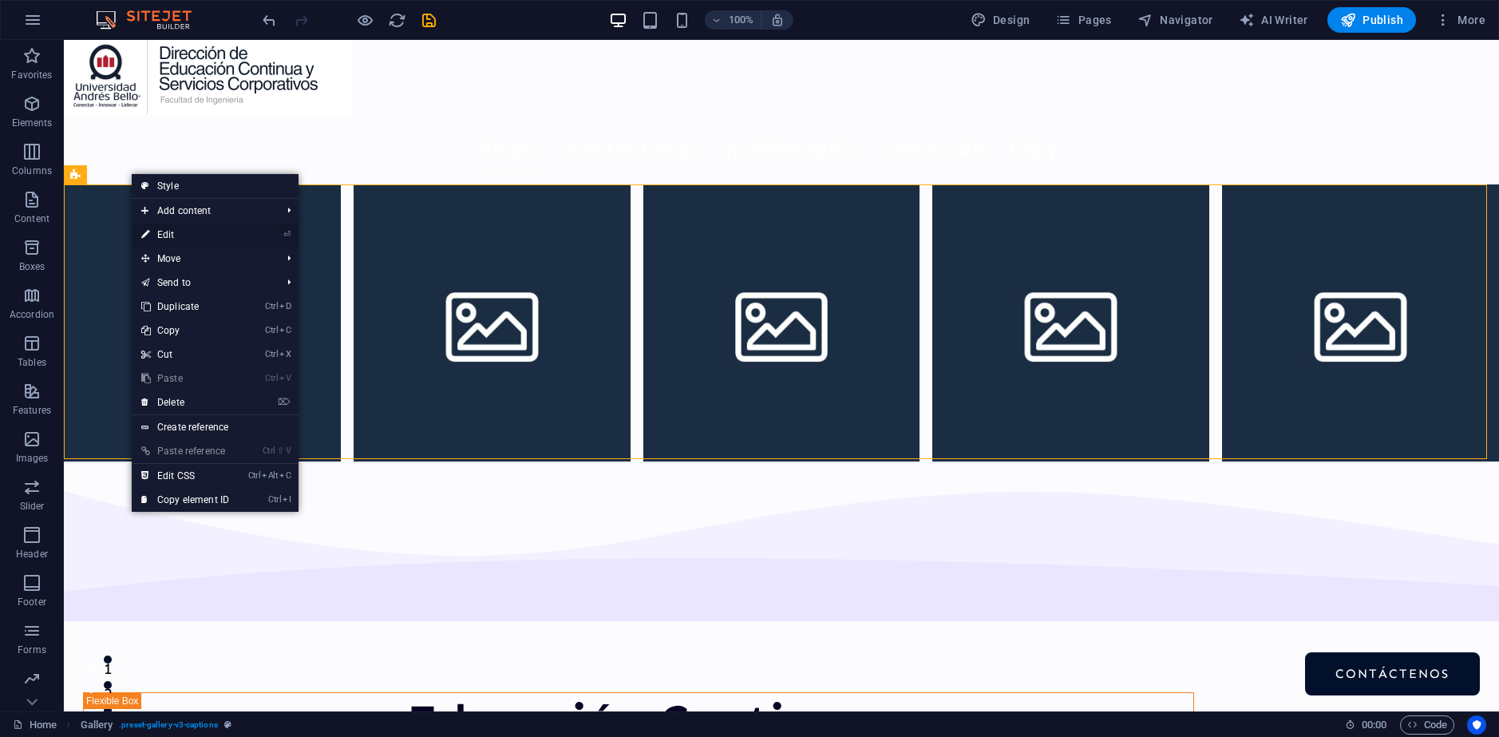
click at [158, 232] on link "⏎ Edit" at bounding box center [185, 235] width 107 height 24
select select "rem"
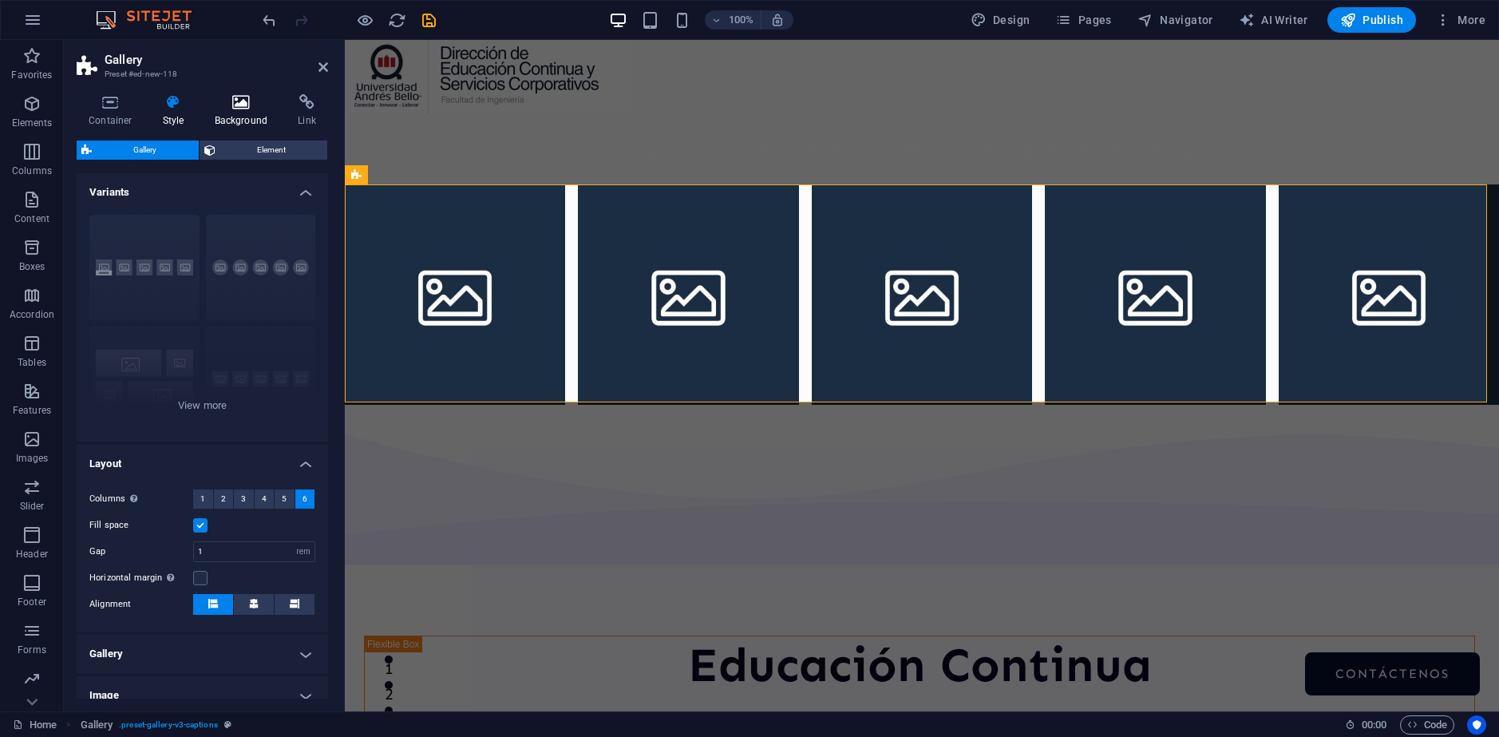
click at [214, 118] on h4 "Background" at bounding box center [245, 111] width 84 height 34
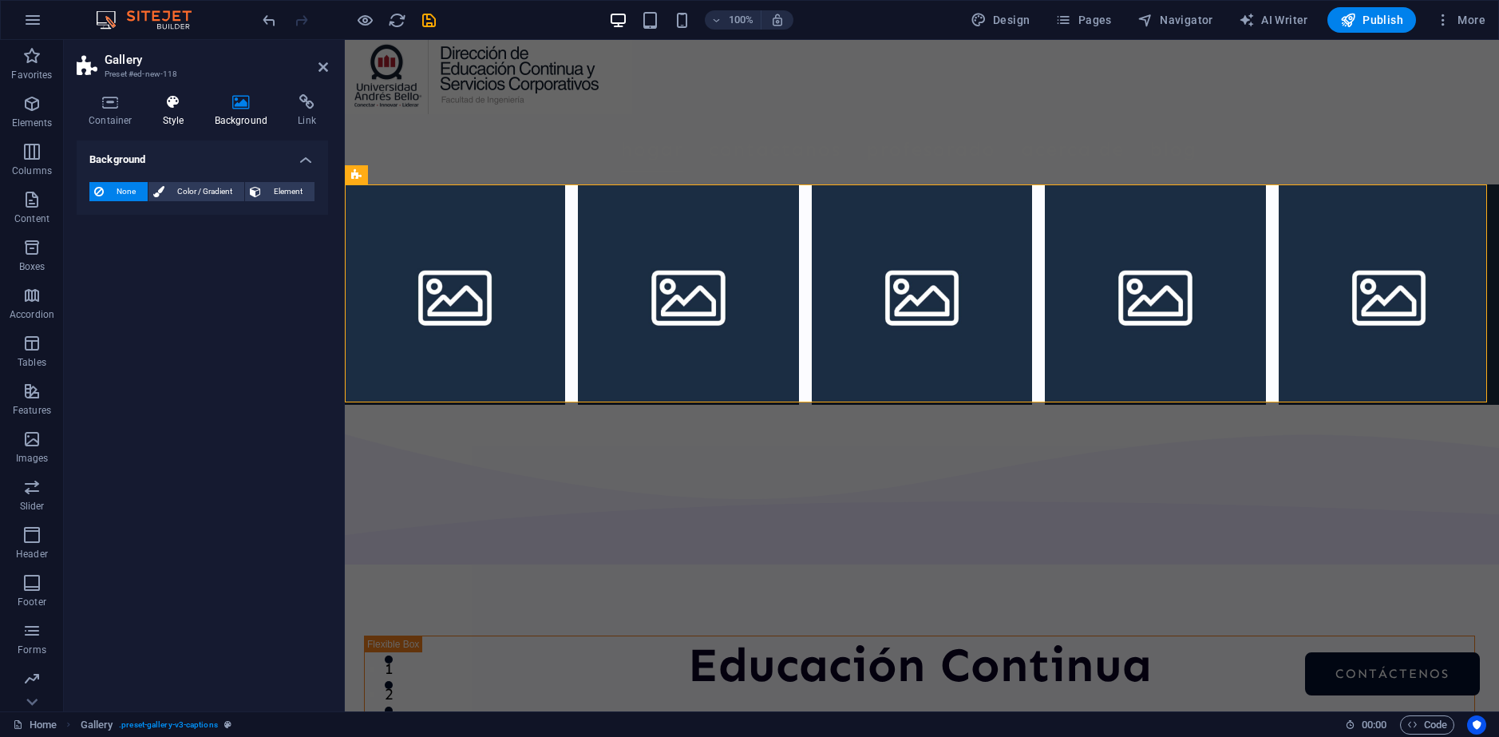
click at [175, 113] on h4 "Style" at bounding box center [177, 111] width 52 height 34
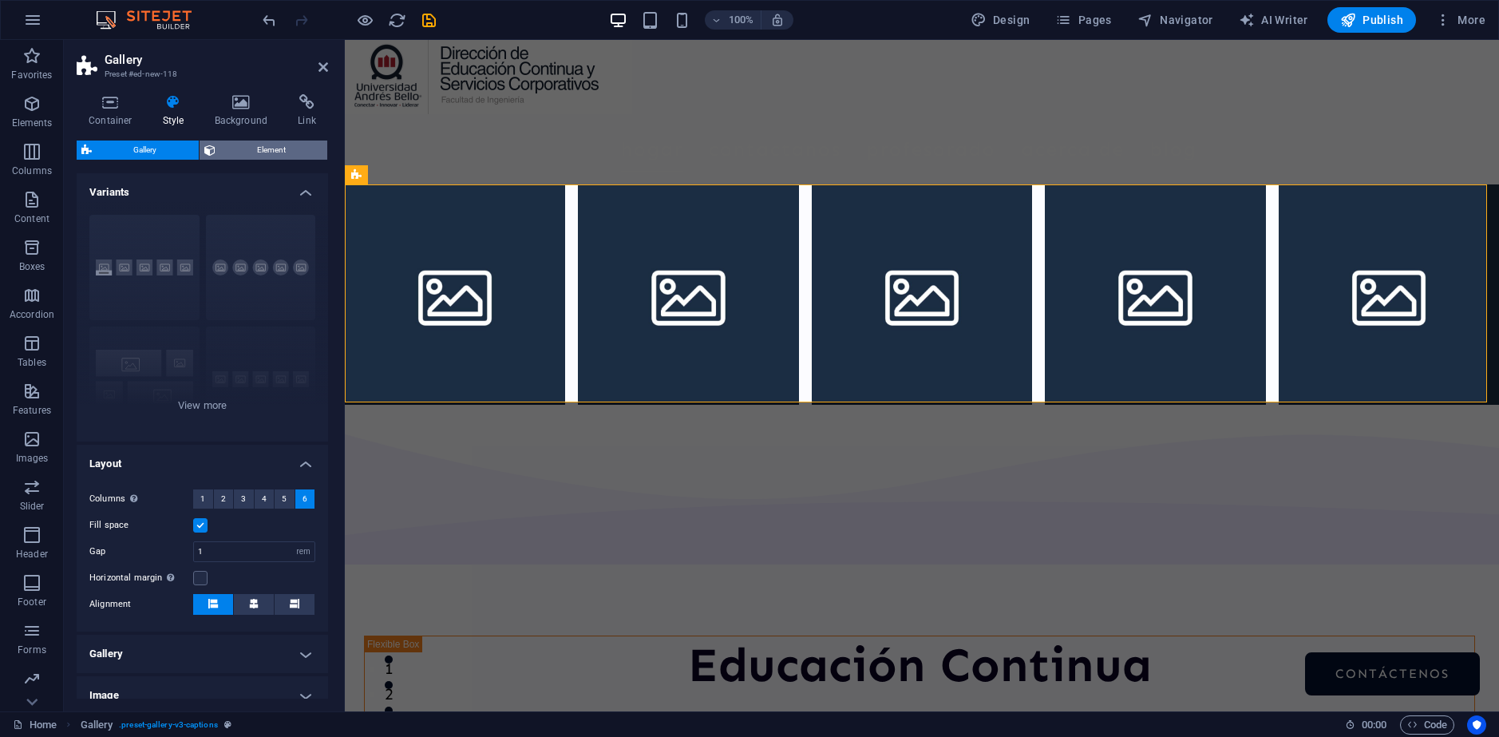
click at [242, 148] on span "Element" at bounding box center [271, 150] width 103 height 19
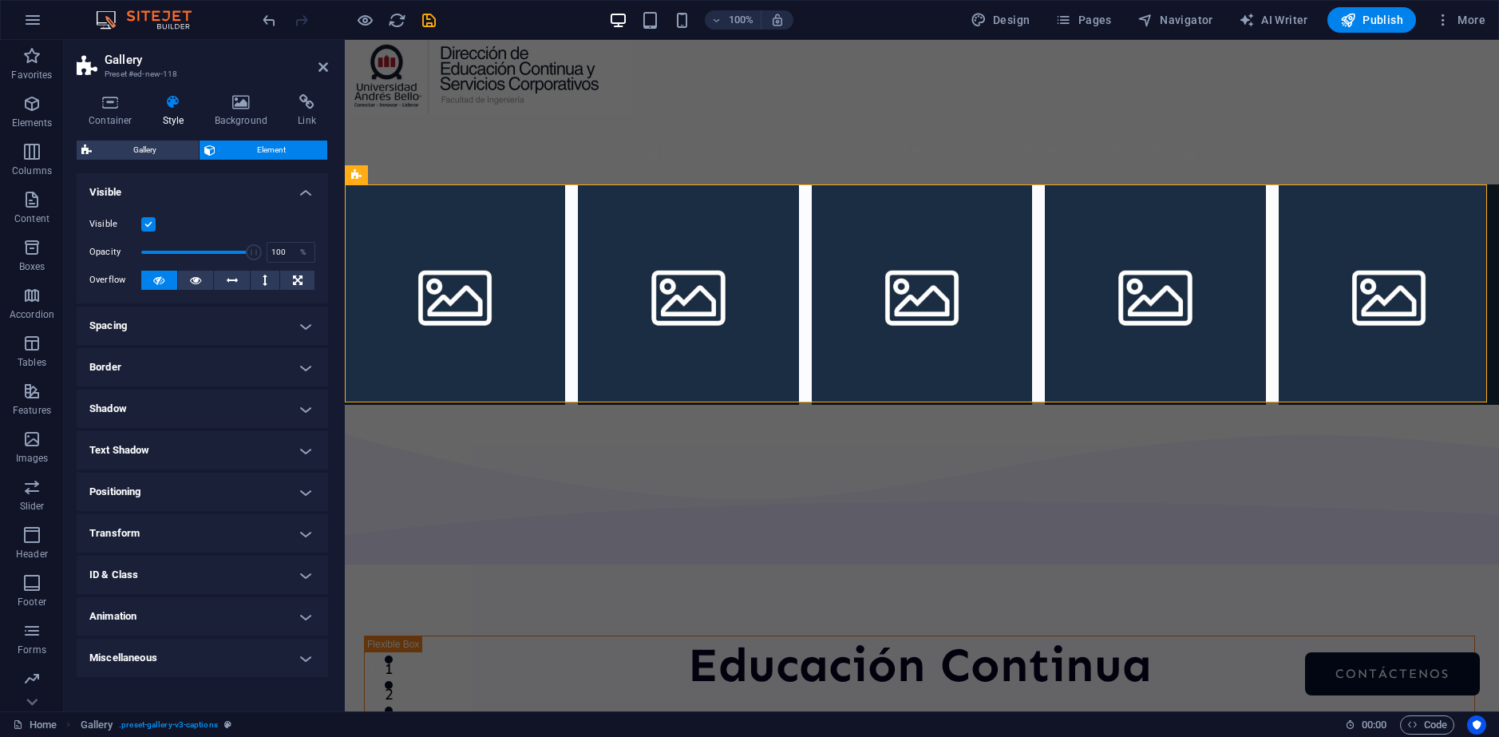
click at [203, 321] on h4 "Spacing" at bounding box center [203, 326] width 252 height 38
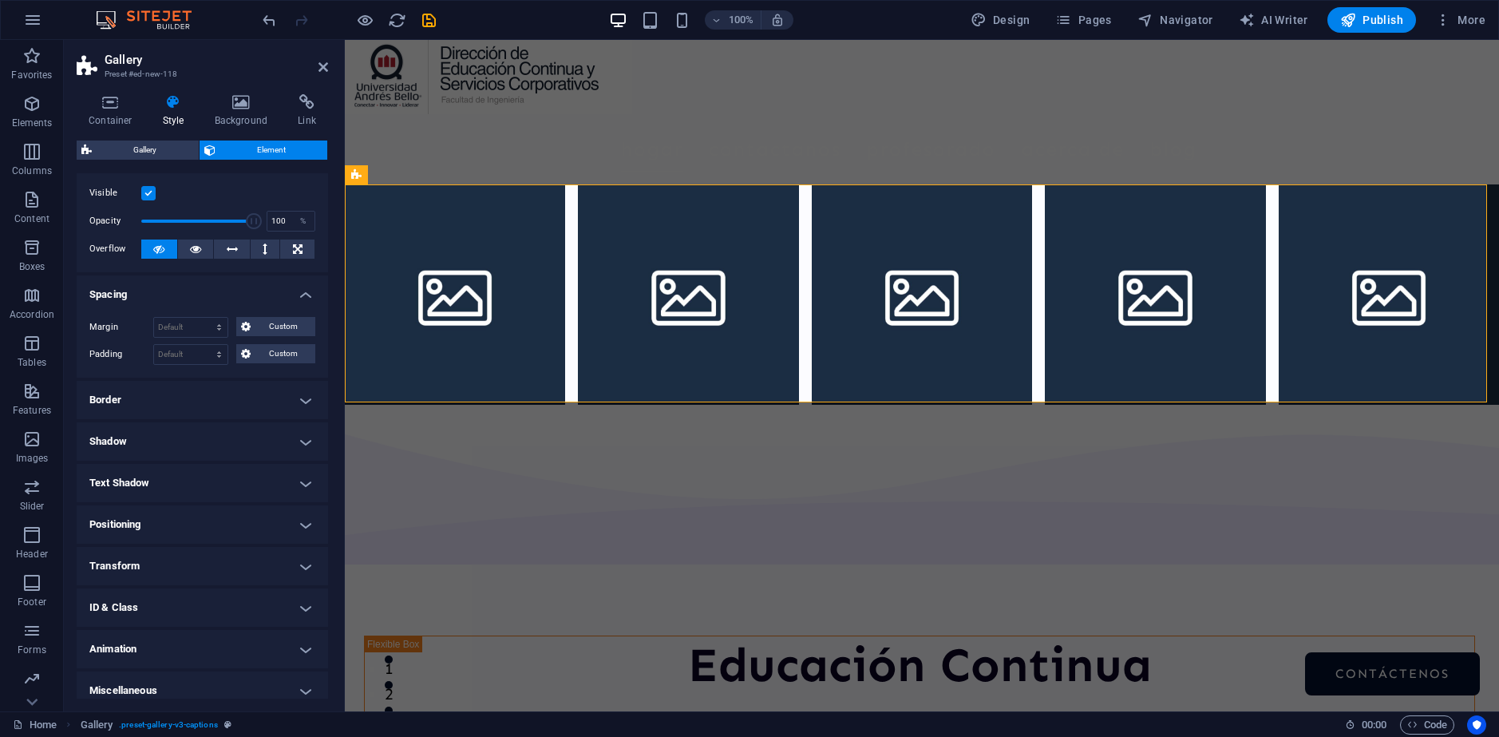
scroll to position [42, 0]
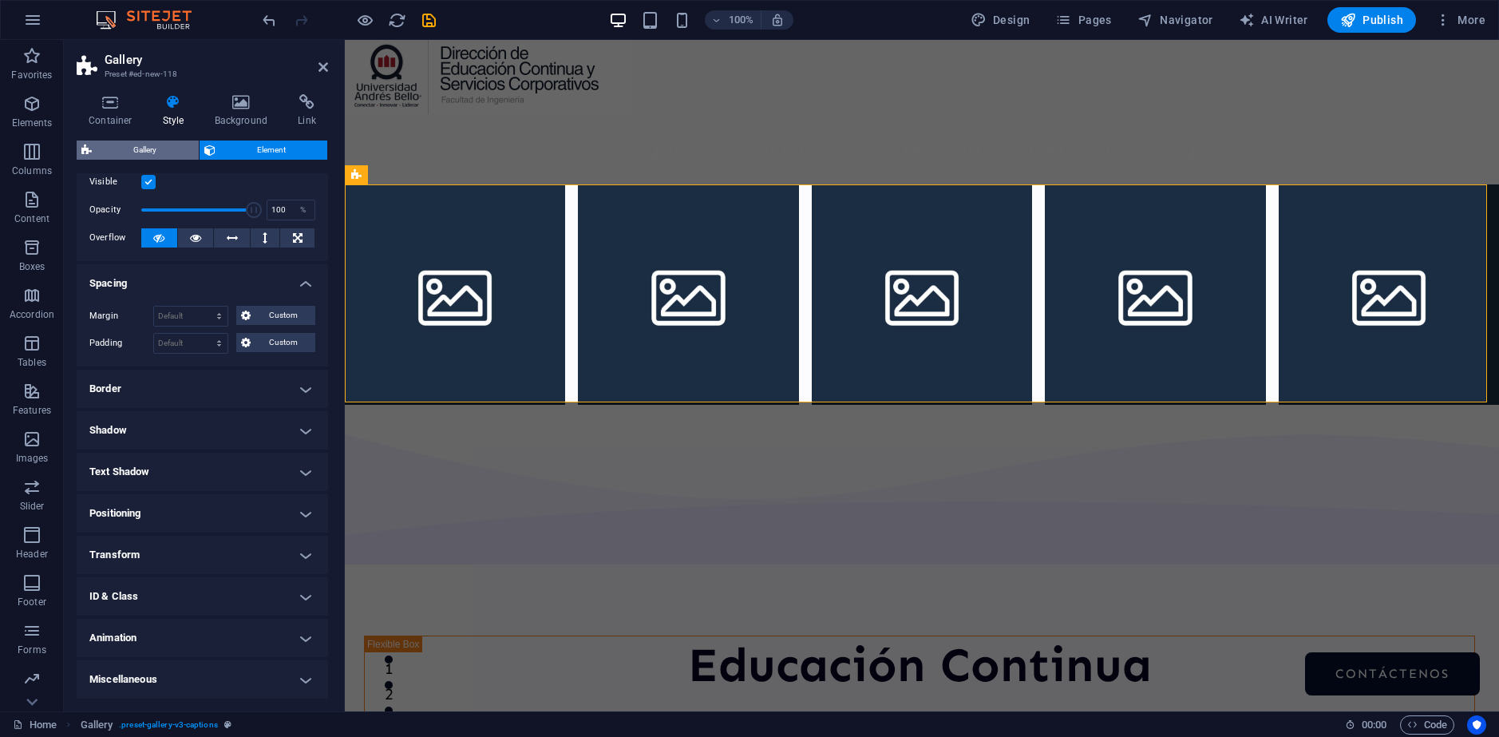
click at [134, 145] on span "Gallery" at bounding box center [145, 150] width 97 height 19
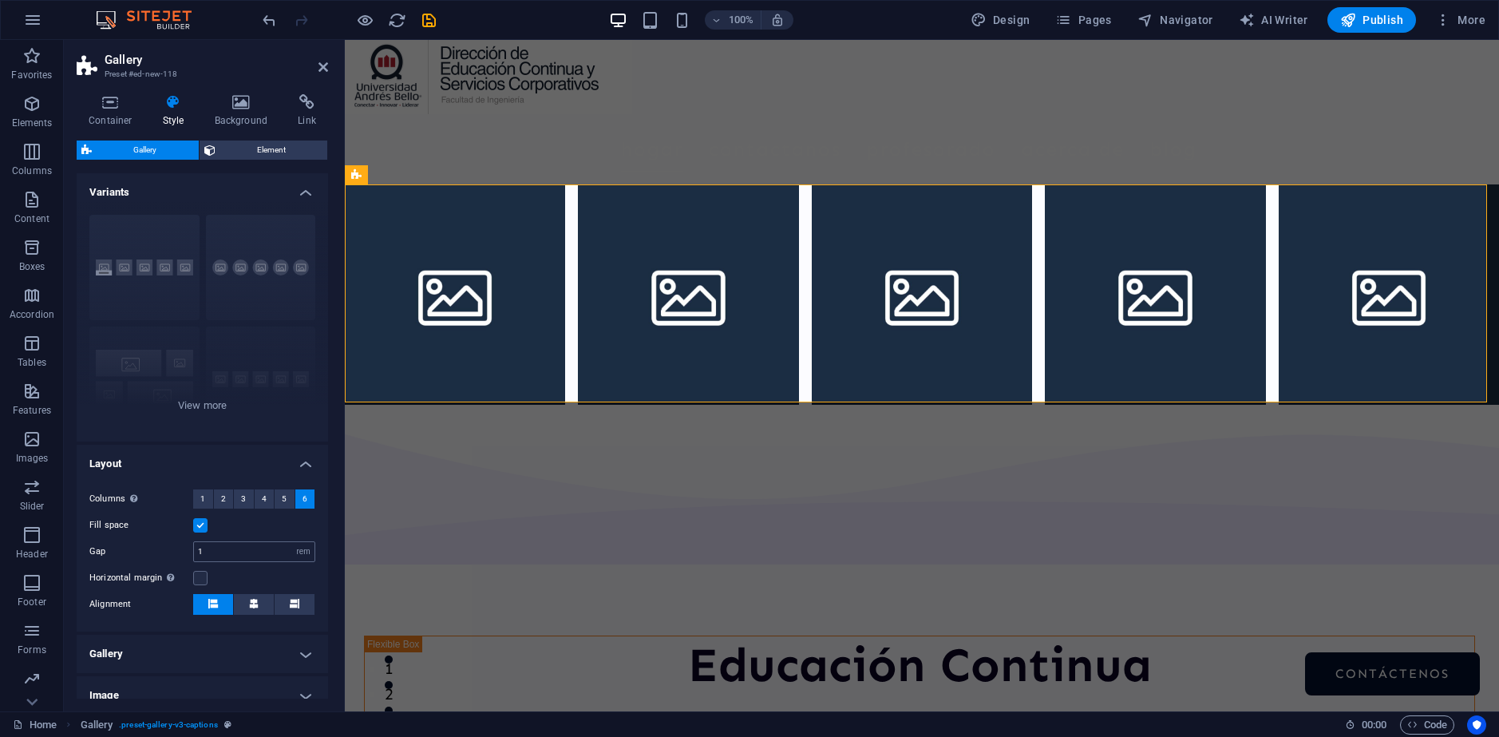
scroll to position [80, 0]
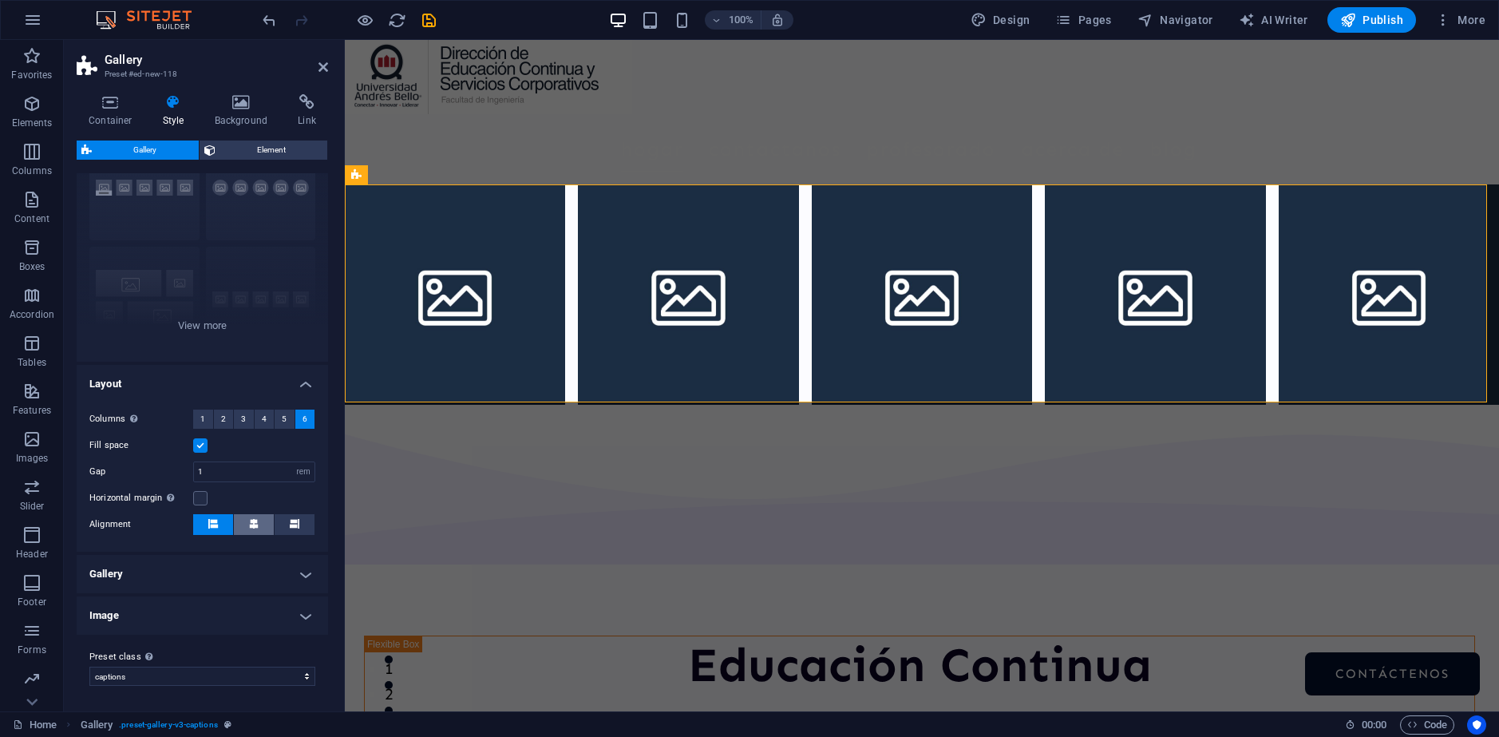
click at [249, 524] on icon at bounding box center [254, 524] width 10 height 10
click at [249, 525] on icon at bounding box center [254, 524] width 10 height 10
click at [298, 524] on button at bounding box center [295, 524] width 40 height 21
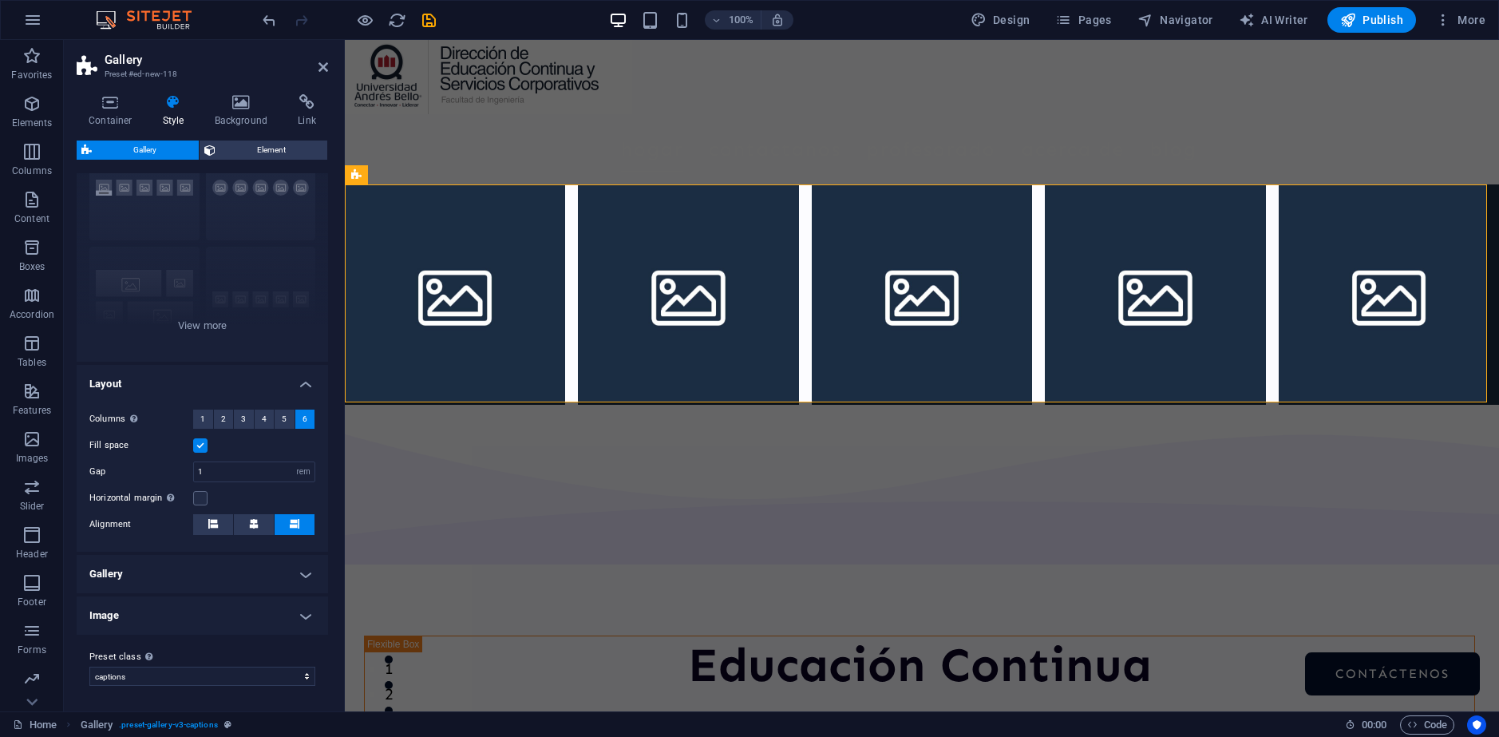
click at [298, 524] on button at bounding box center [295, 524] width 40 height 21
click at [216, 527] on icon at bounding box center [213, 524] width 10 height 10
click at [176, 573] on h4 "Gallery" at bounding box center [203, 574] width 252 height 38
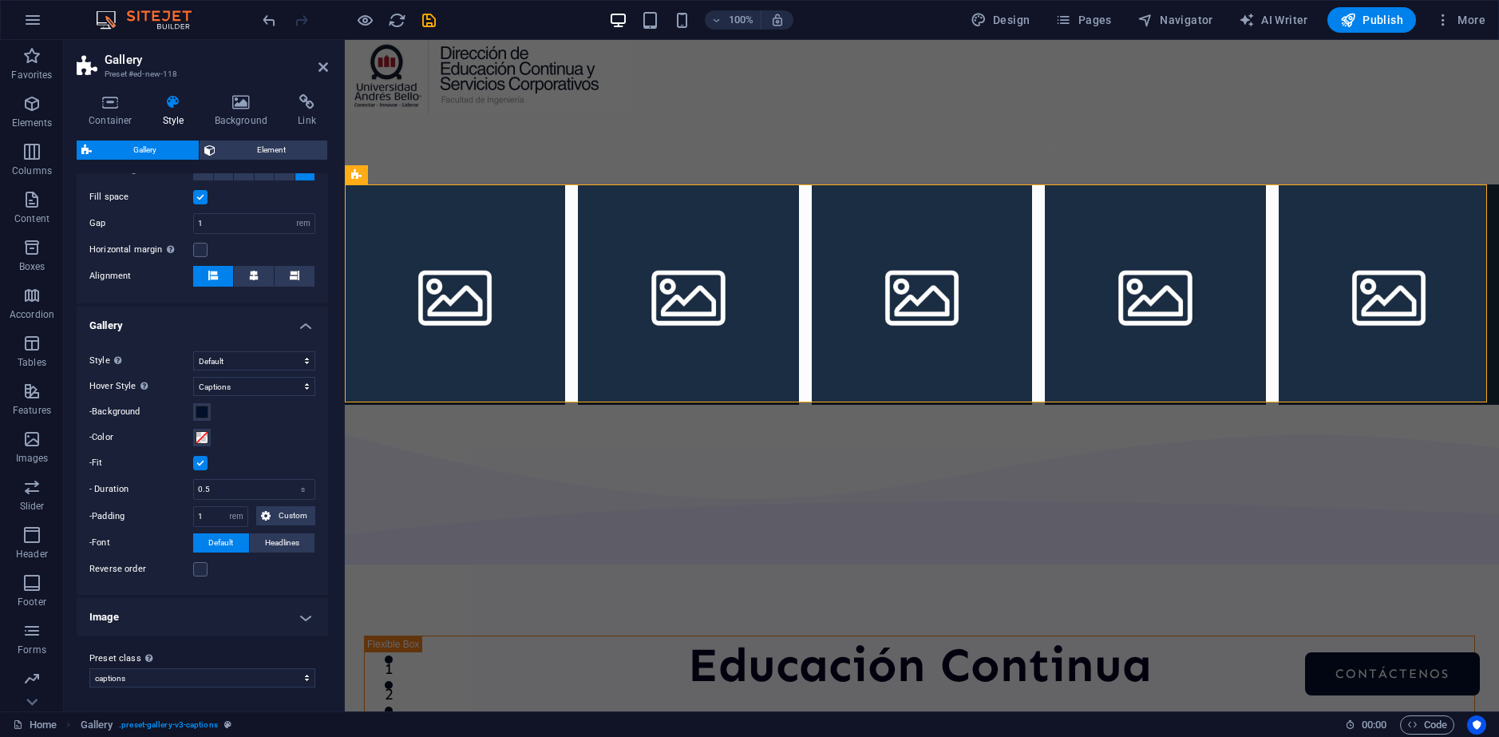
scroll to position [330, 0]
click at [212, 611] on h4 "Image" at bounding box center [203, 615] width 252 height 38
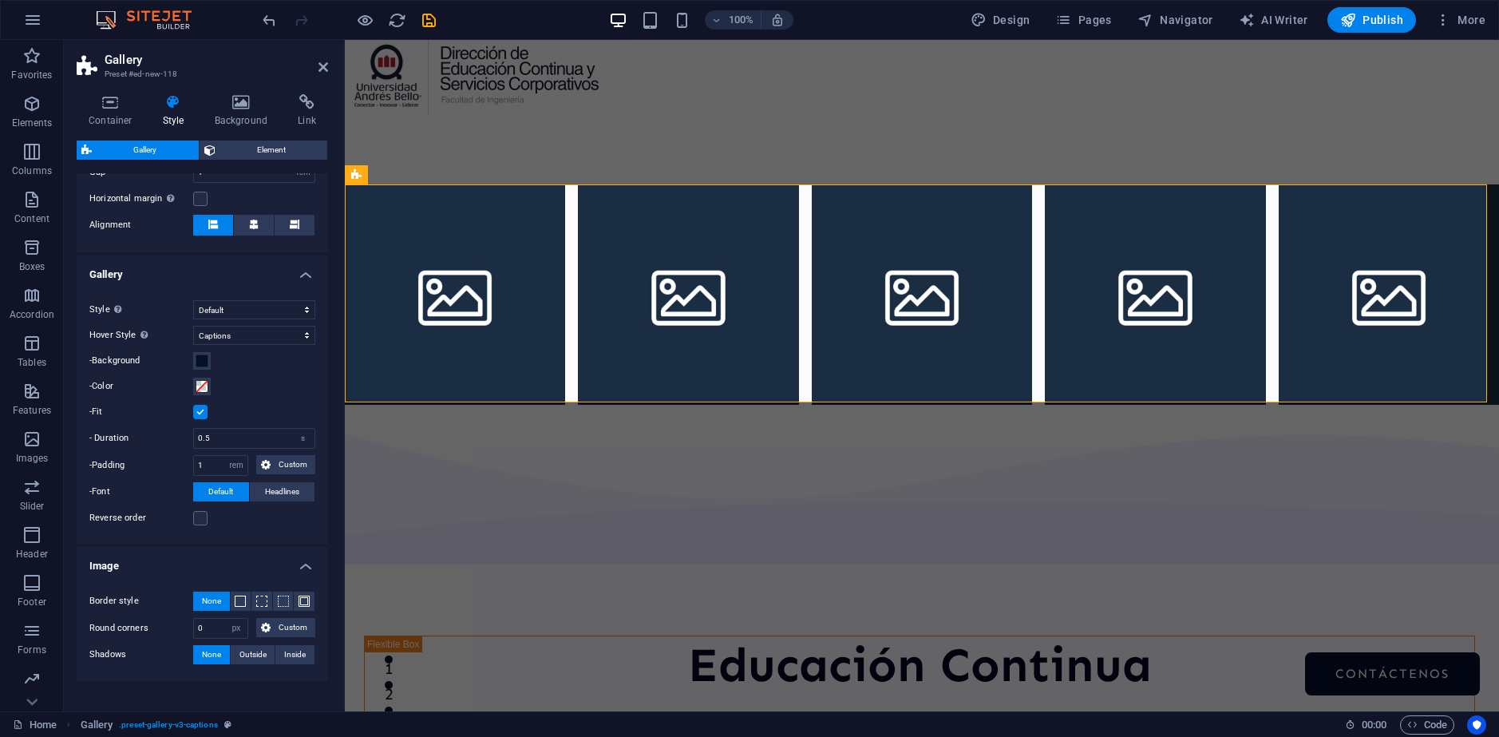
scroll to position [426, 0]
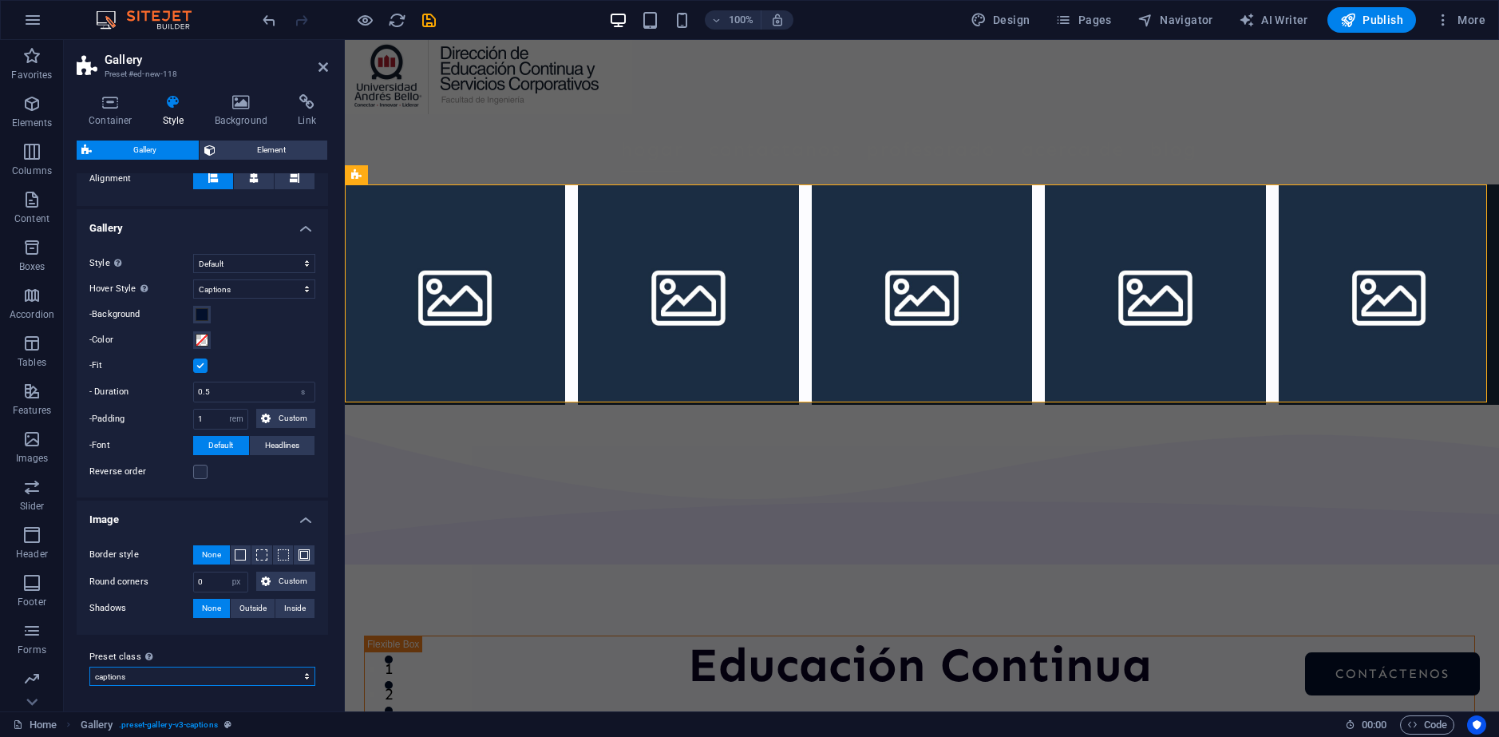
click at [170, 678] on select "captions Add preset class" at bounding box center [202, 676] width 226 height 19
click at [175, 679] on select "captions Add preset class" at bounding box center [202, 676] width 226 height 19
click at [172, 680] on select "captions Add preset class" at bounding box center [202, 676] width 226 height 19
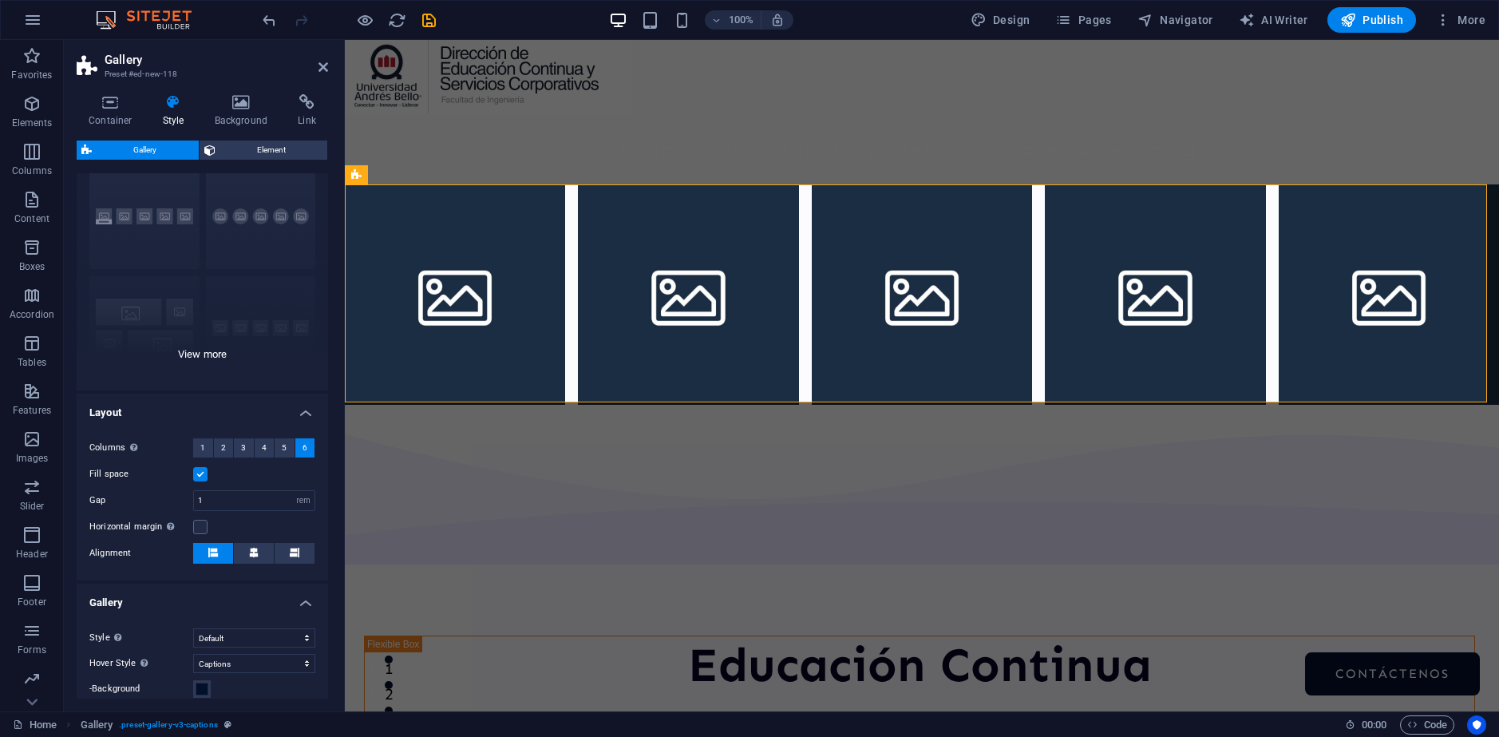
scroll to position [0, 0]
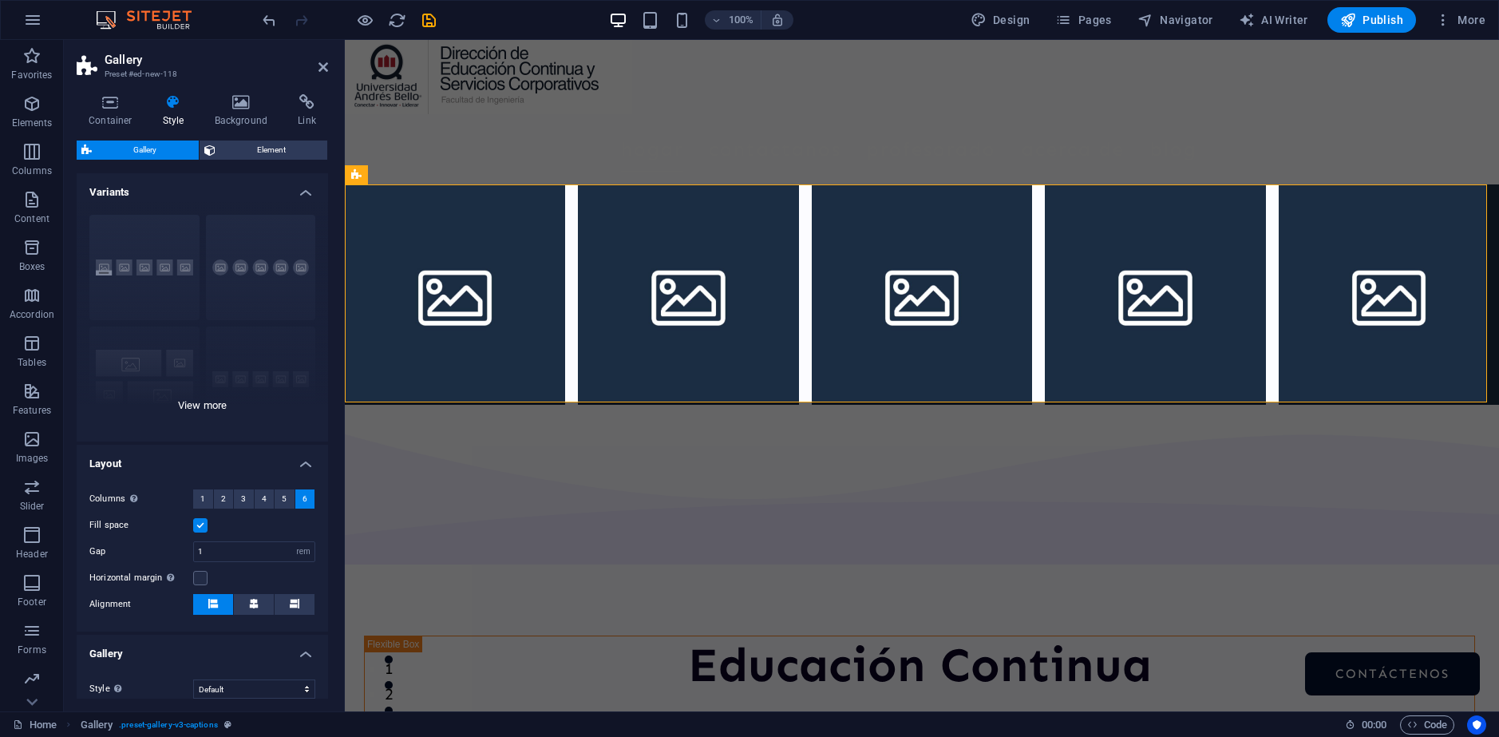
click at [209, 407] on div "Captions Circle Collage Default Grid Grid shifted" at bounding box center [203, 322] width 252 height 240
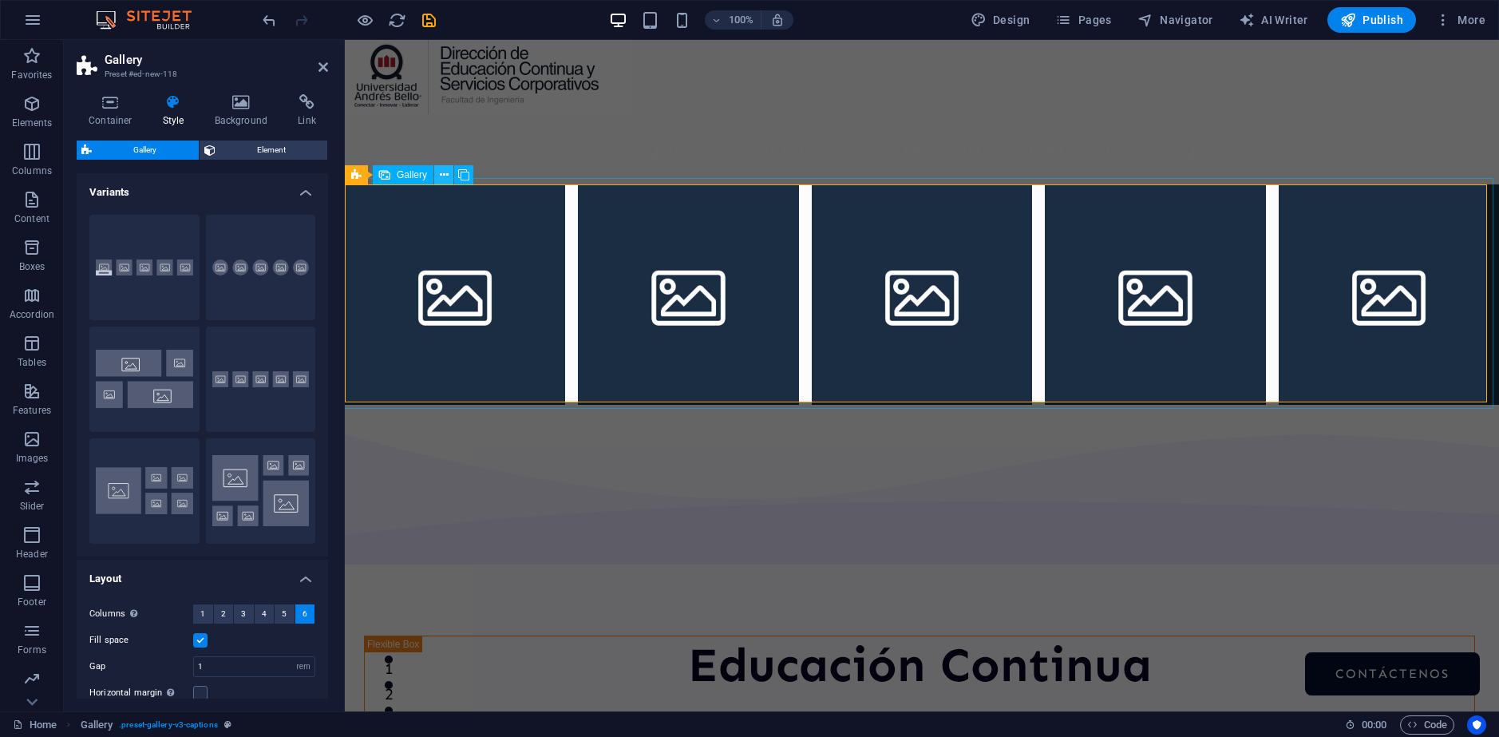
click at [446, 173] on icon at bounding box center [444, 175] width 9 height 17
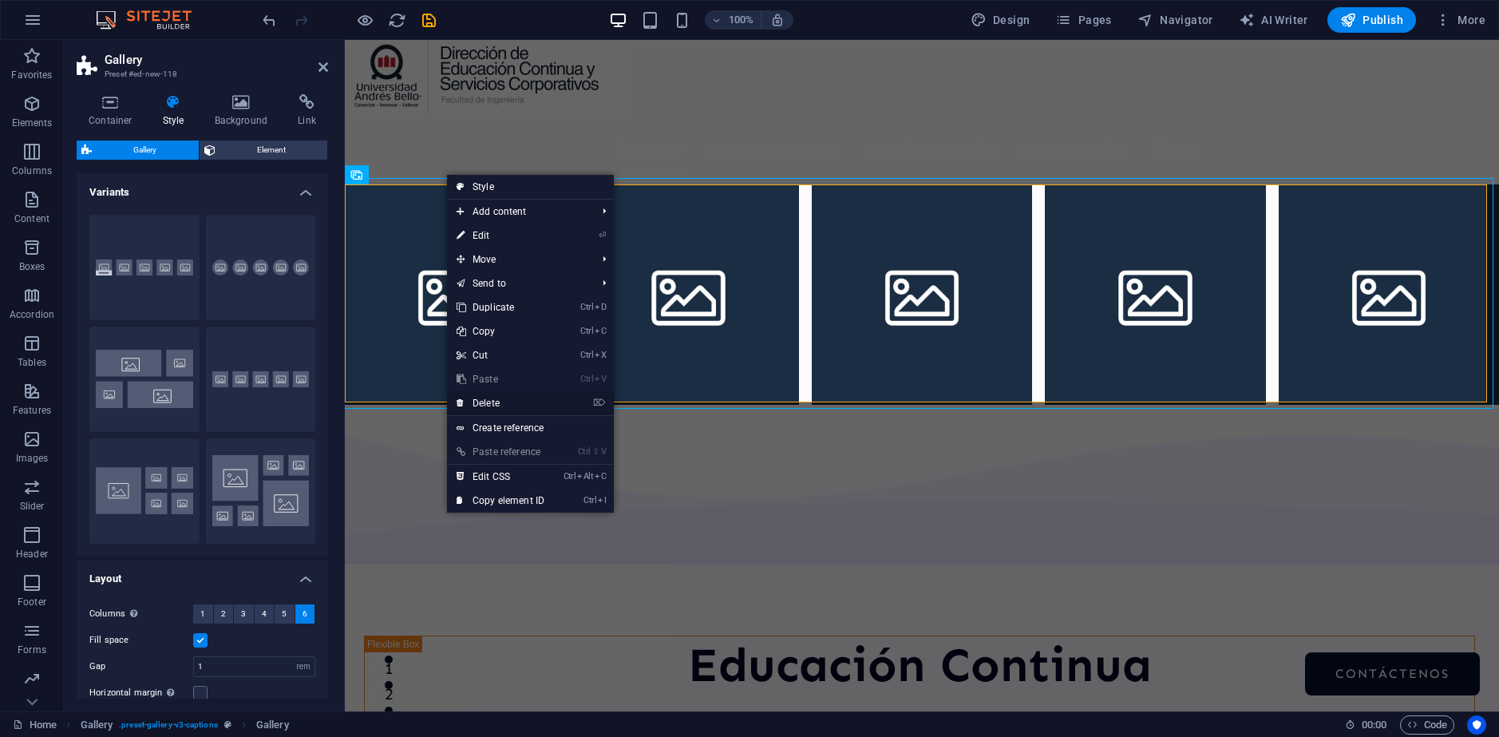
click at [487, 406] on link "⌦ Delete" at bounding box center [500, 403] width 107 height 24
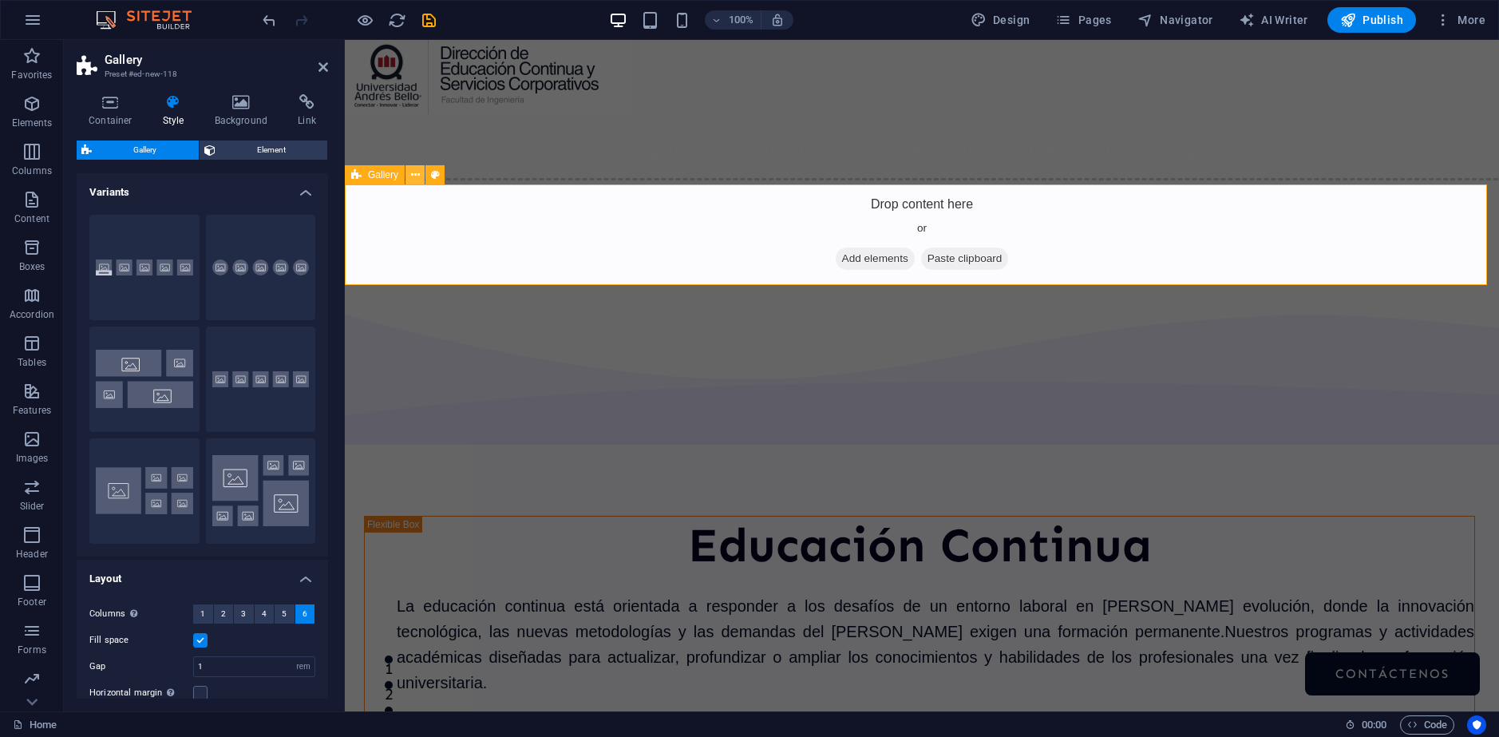
click at [418, 176] on icon at bounding box center [415, 175] width 9 height 17
click at [326, 73] on link at bounding box center [324, 68] width 10 height 14
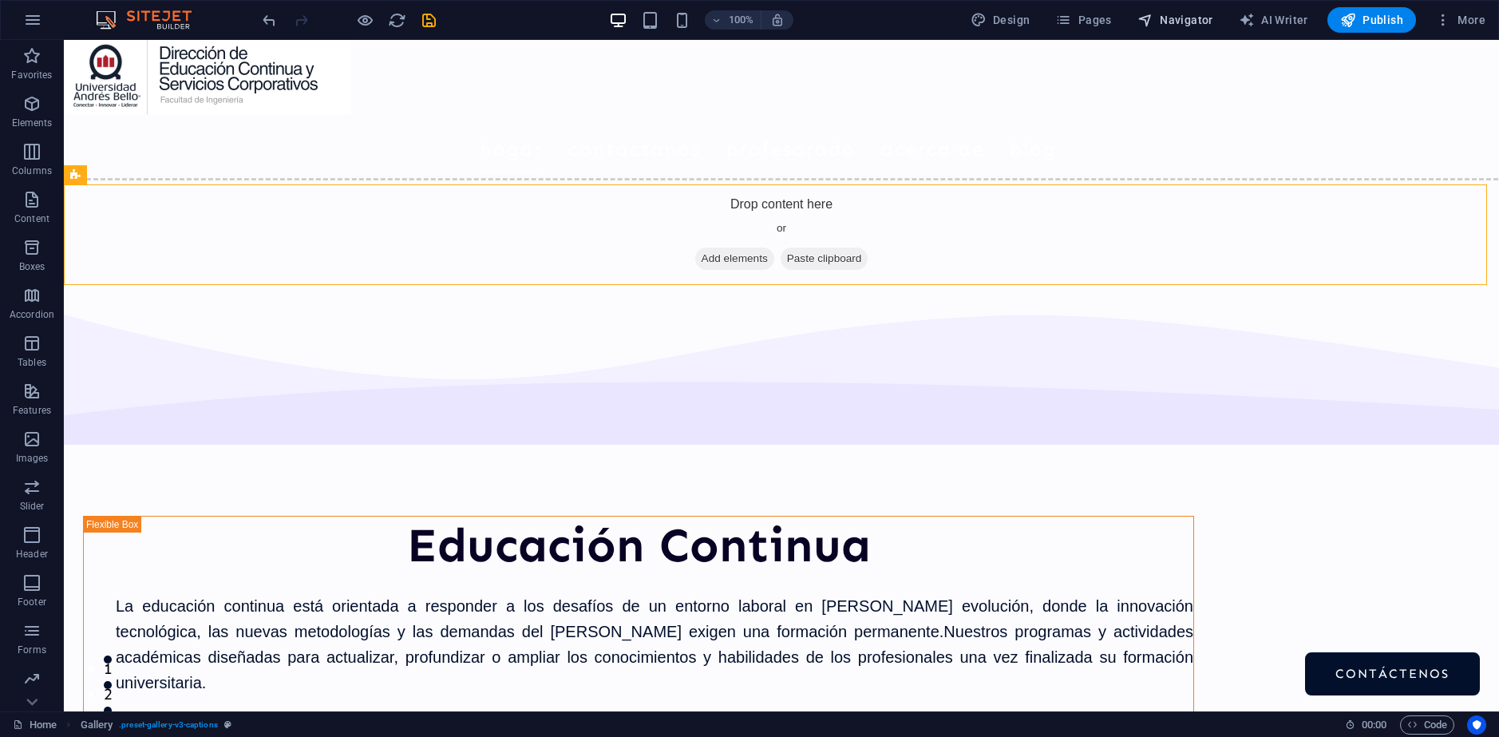
click at [1144, 17] on icon "button" at bounding box center [1146, 20] width 16 height 16
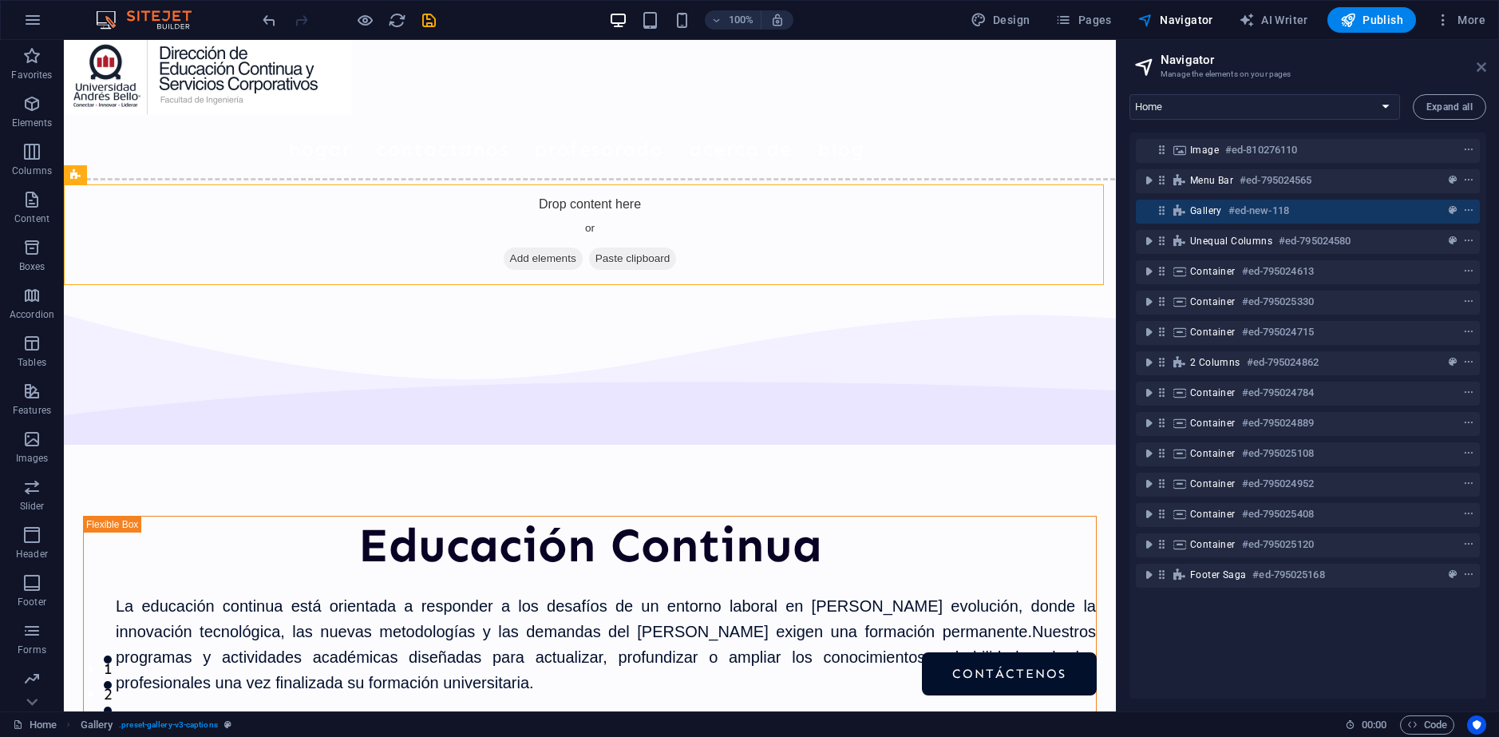
click at [1484, 69] on icon at bounding box center [1482, 67] width 10 height 13
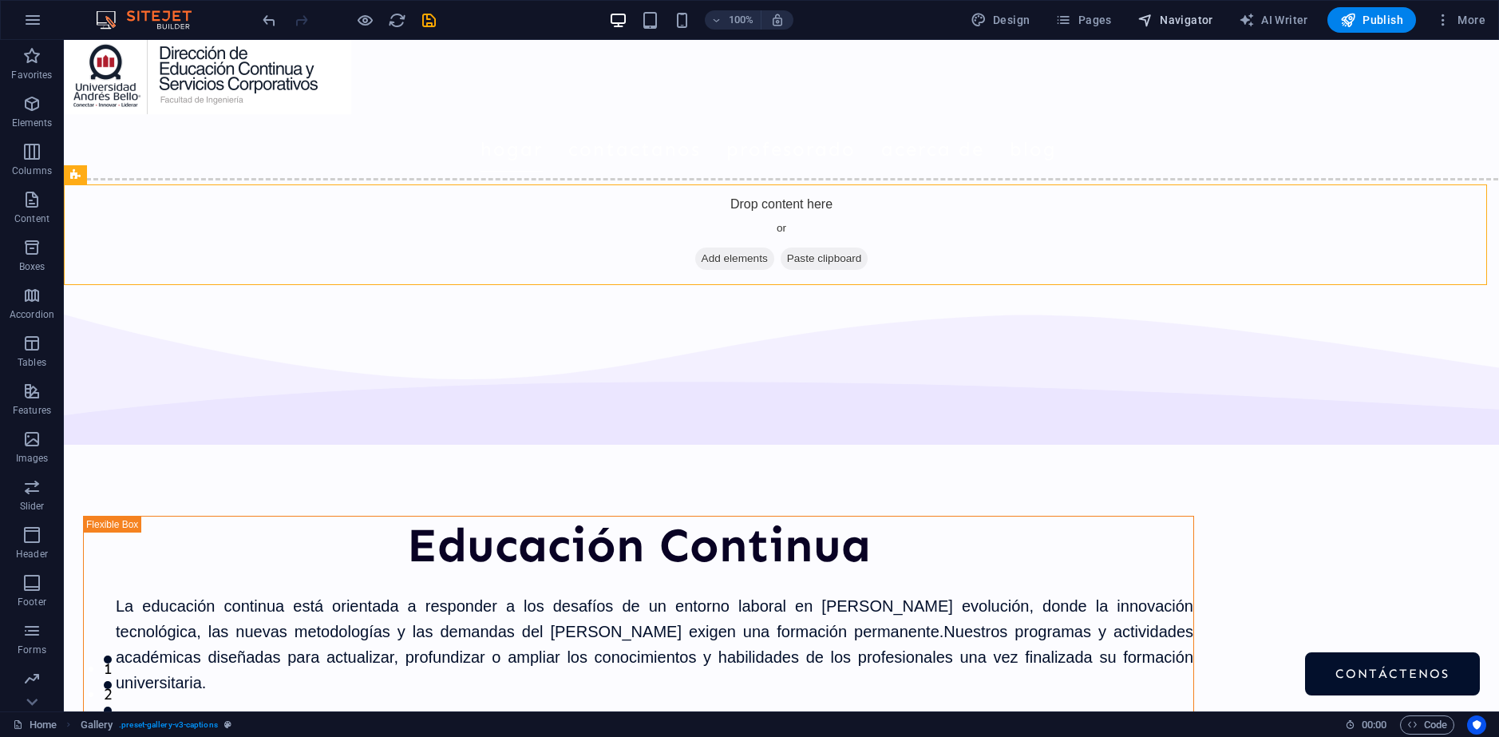
click at [1191, 21] on span "Navigator" at bounding box center [1176, 20] width 76 height 16
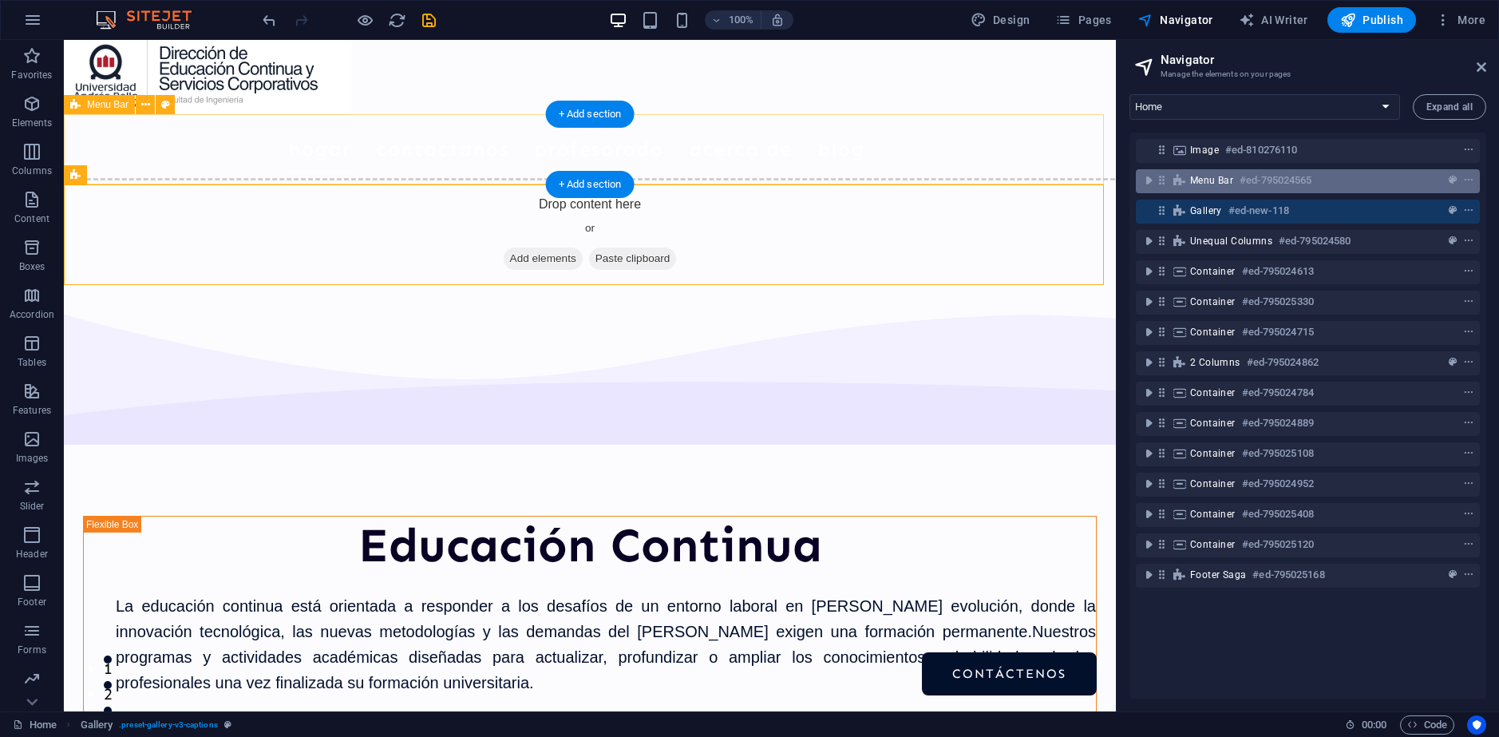
click at [1214, 186] on span "Menu Bar" at bounding box center [1211, 180] width 43 height 13
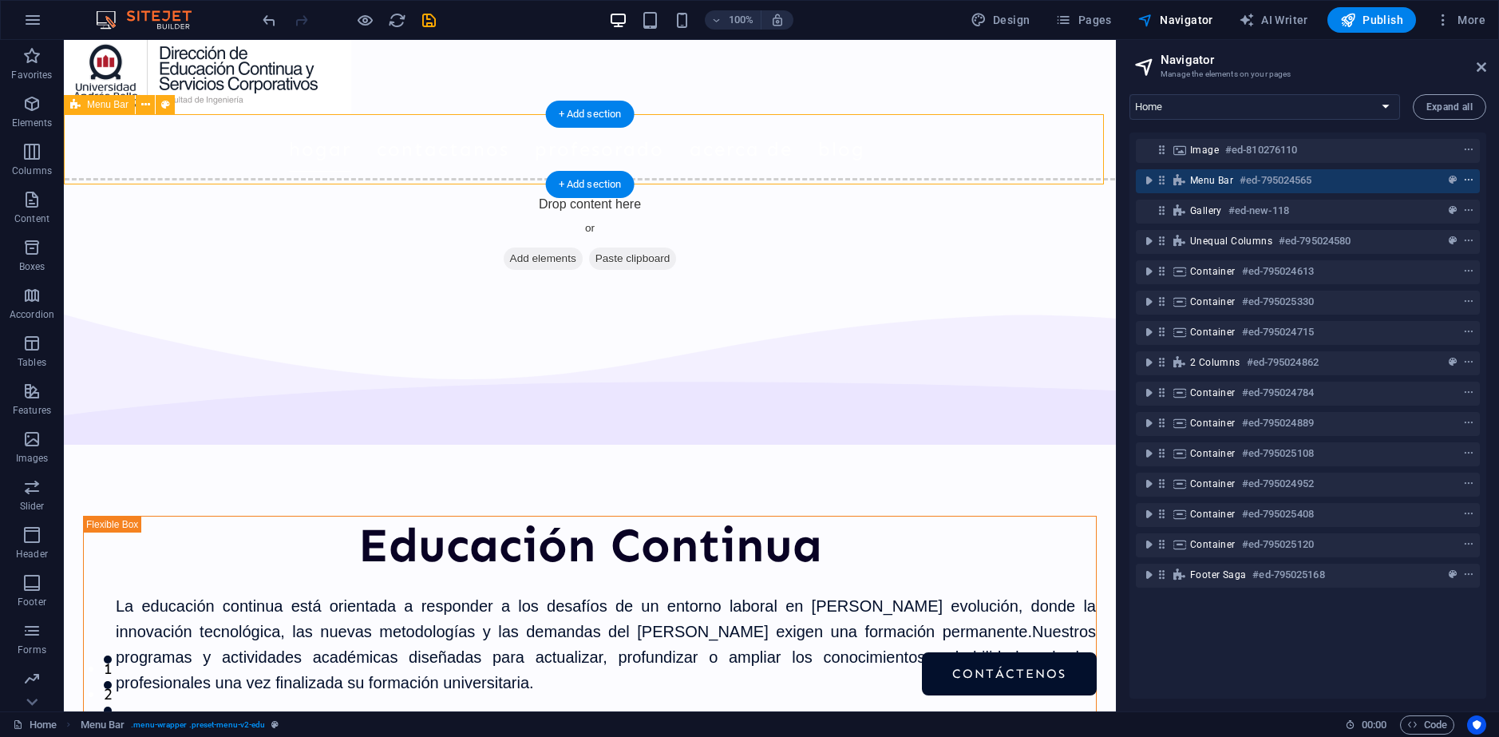
click at [1464, 181] on icon "context-menu" at bounding box center [1469, 180] width 11 height 11
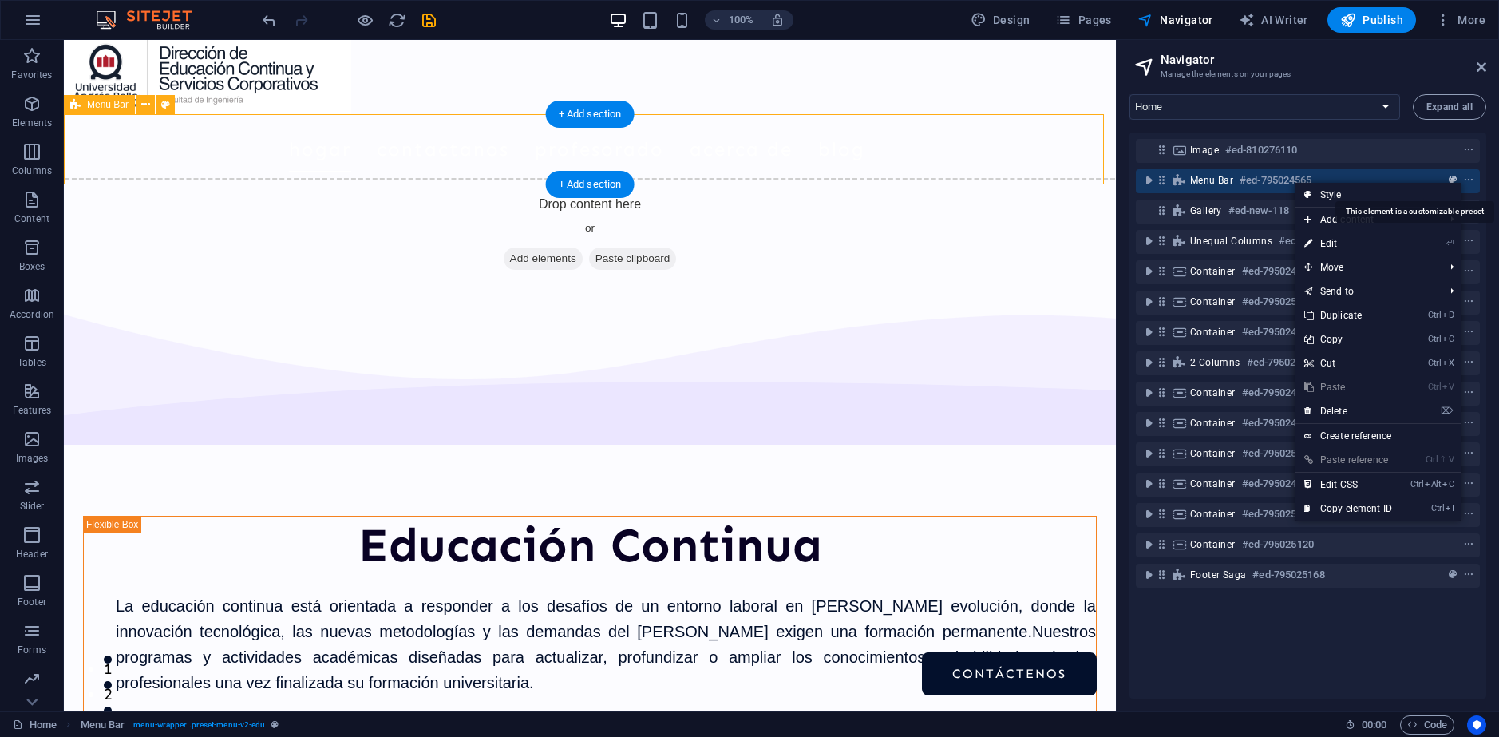
click at [1449, 179] on icon "preset" at bounding box center [1453, 180] width 8 height 11
select select "rem"
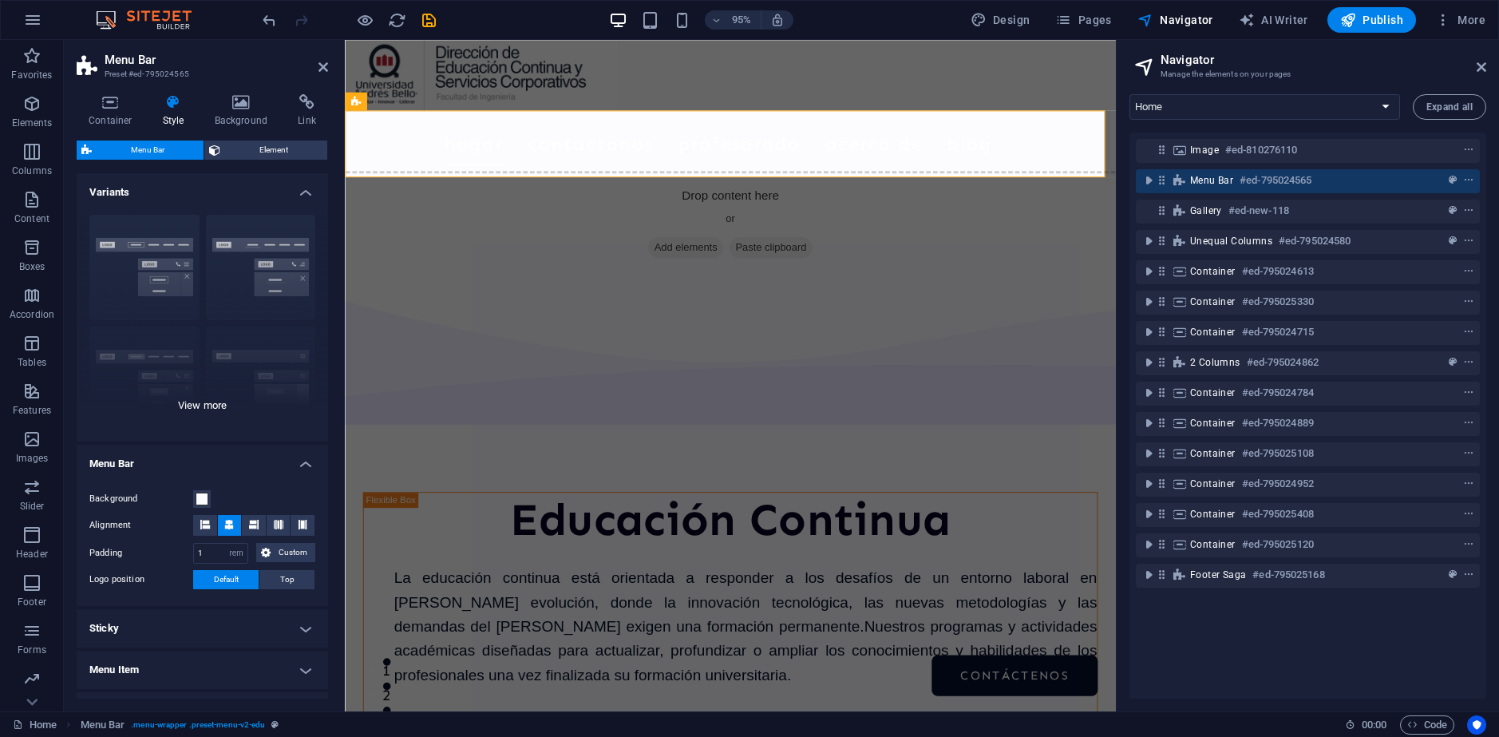
click at [167, 240] on div "Border Centered Default Fixed Loki Trigger Wide XXL" at bounding box center [203, 322] width 252 height 240
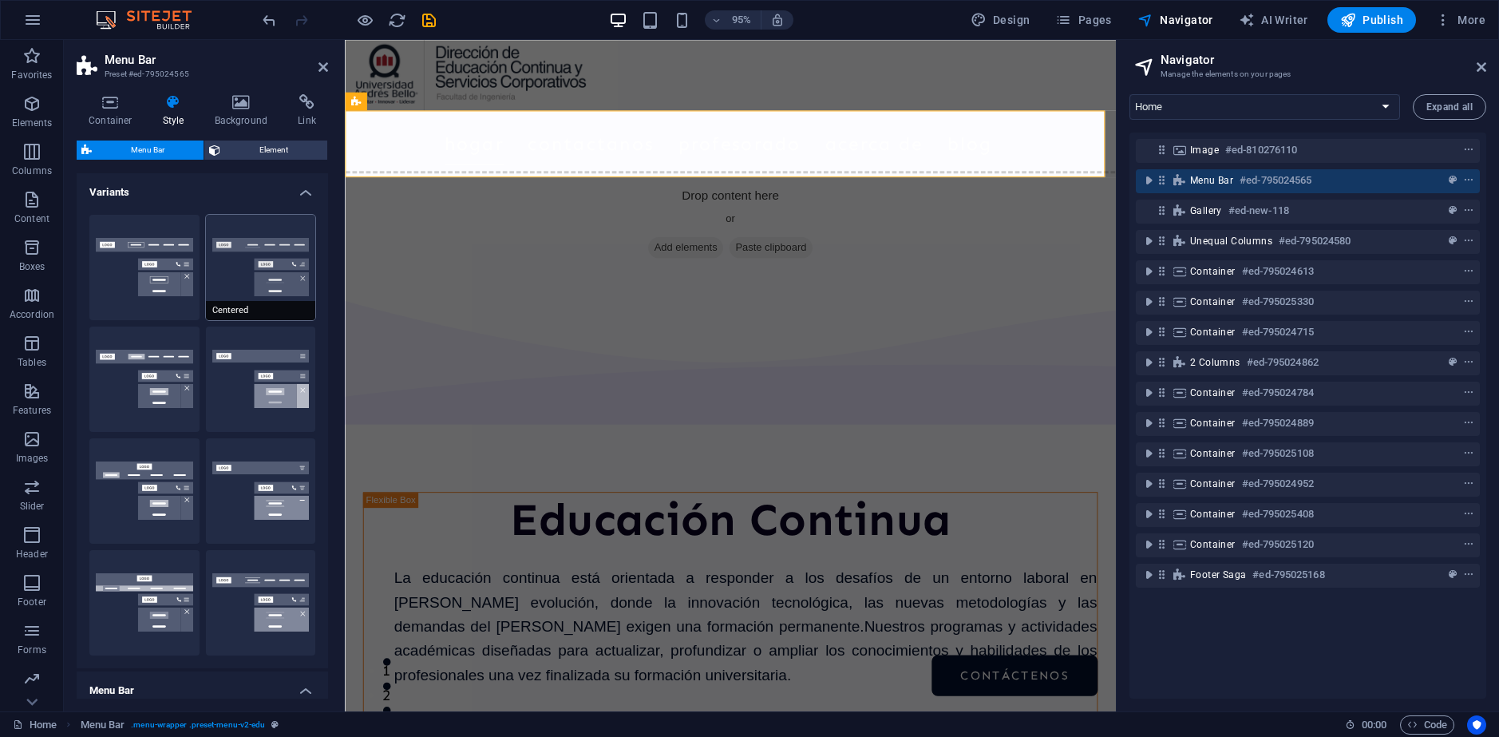
click at [232, 277] on button "Centered" at bounding box center [261, 267] width 110 height 105
click at [267, 21] on icon "undo" at bounding box center [269, 20] width 18 height 18
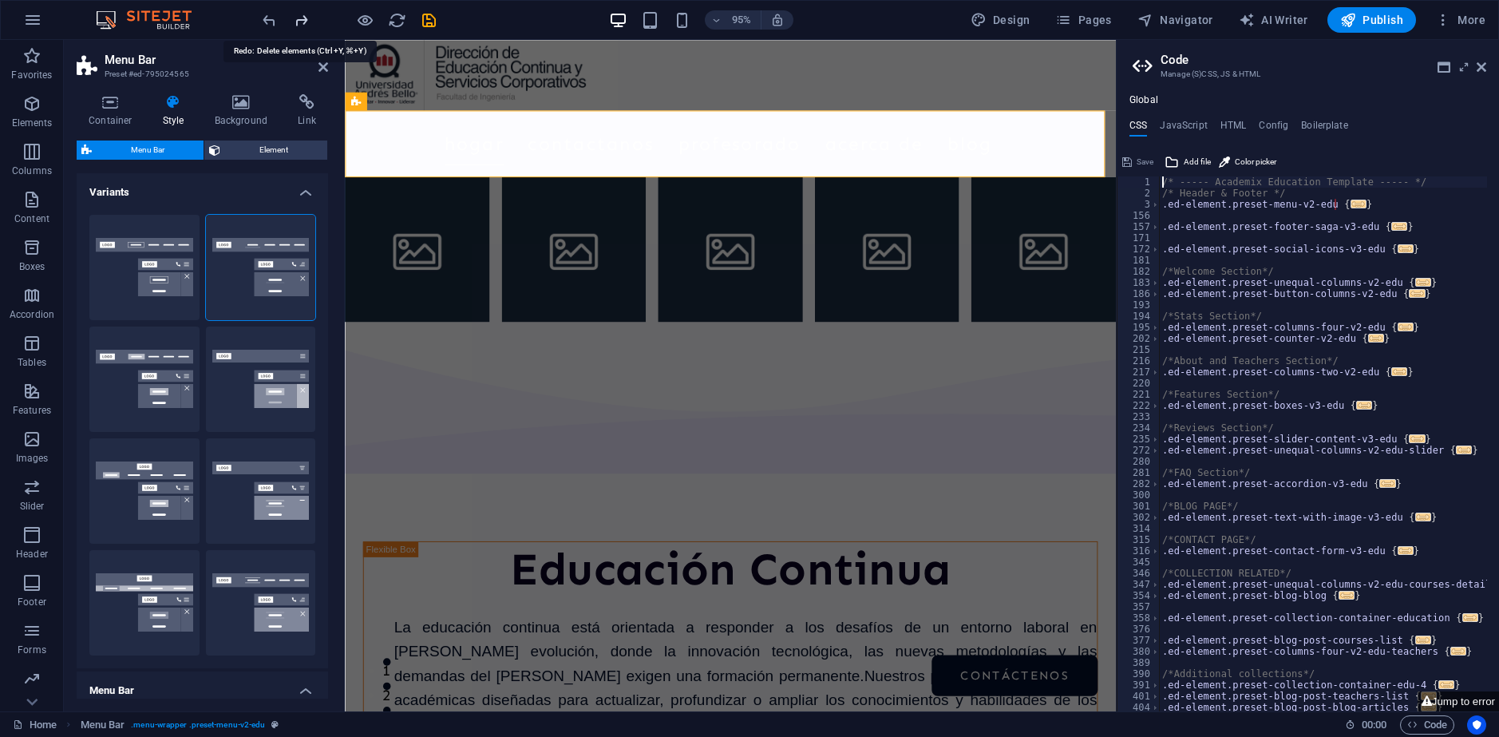
click at [302, 23] on icon "redo" at bounding box center [301, 20] width 18 height 18
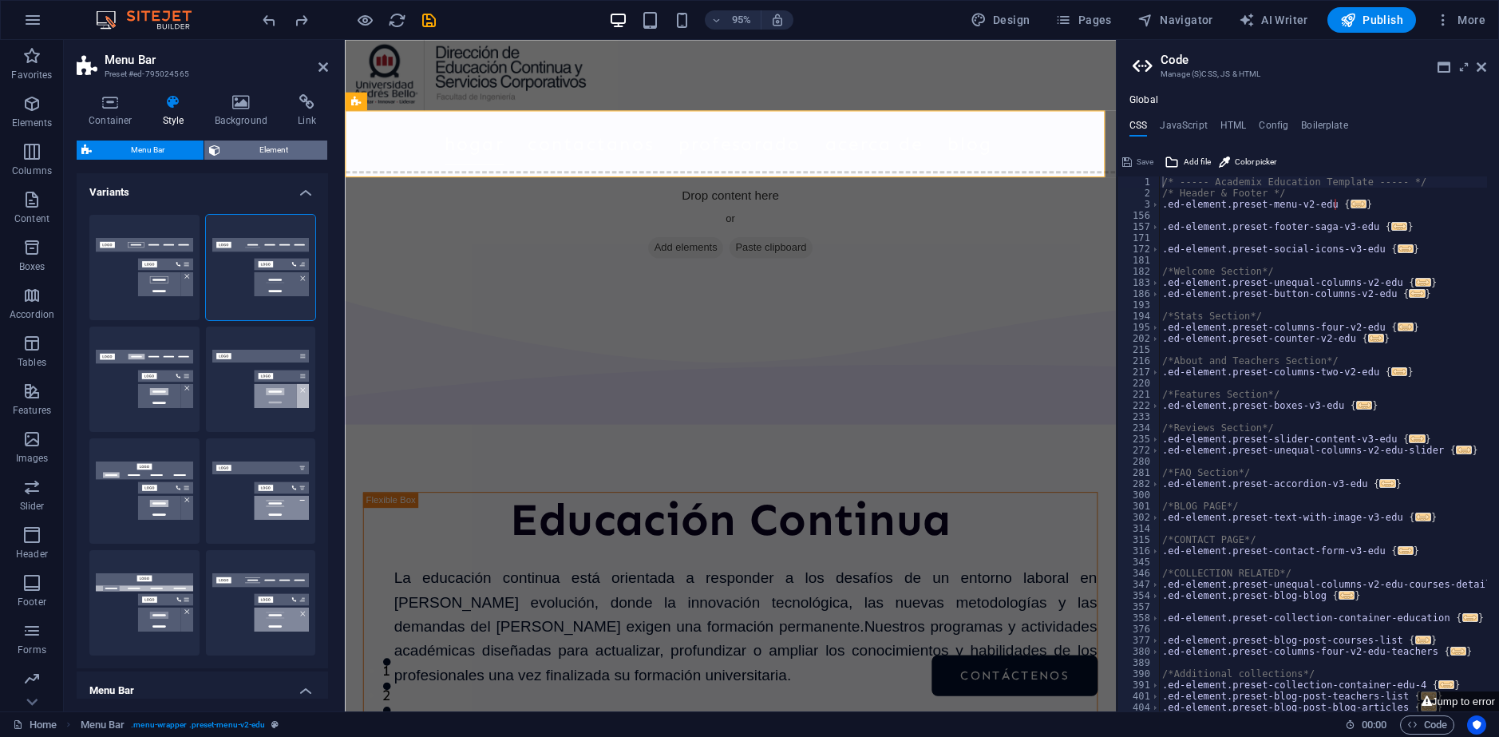
click at [275, 153] on span "Element" at bounding box center [273, 150] width 97 height 19
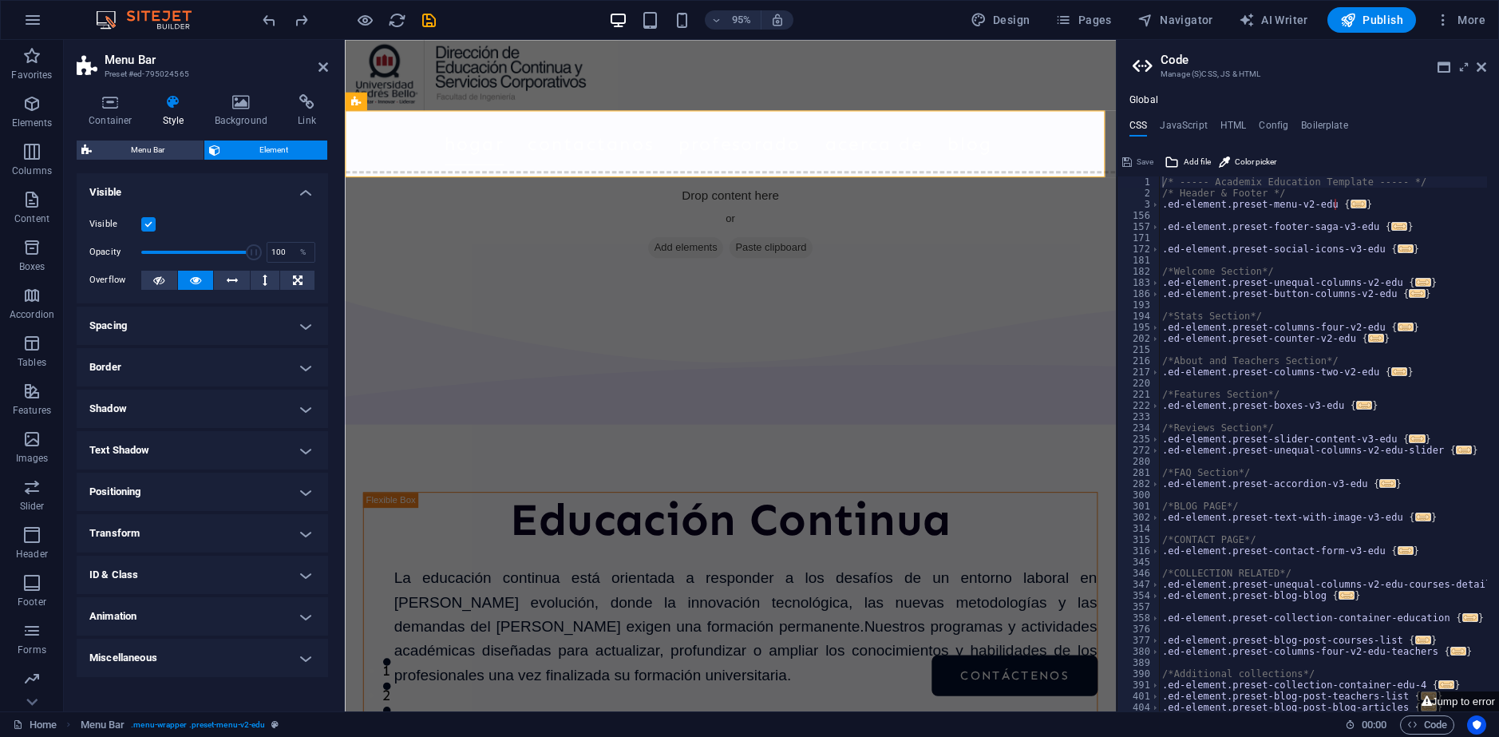
click at [208, 324] on h4 "Spacing" at bounding box center [203, 326] width 252 height 38
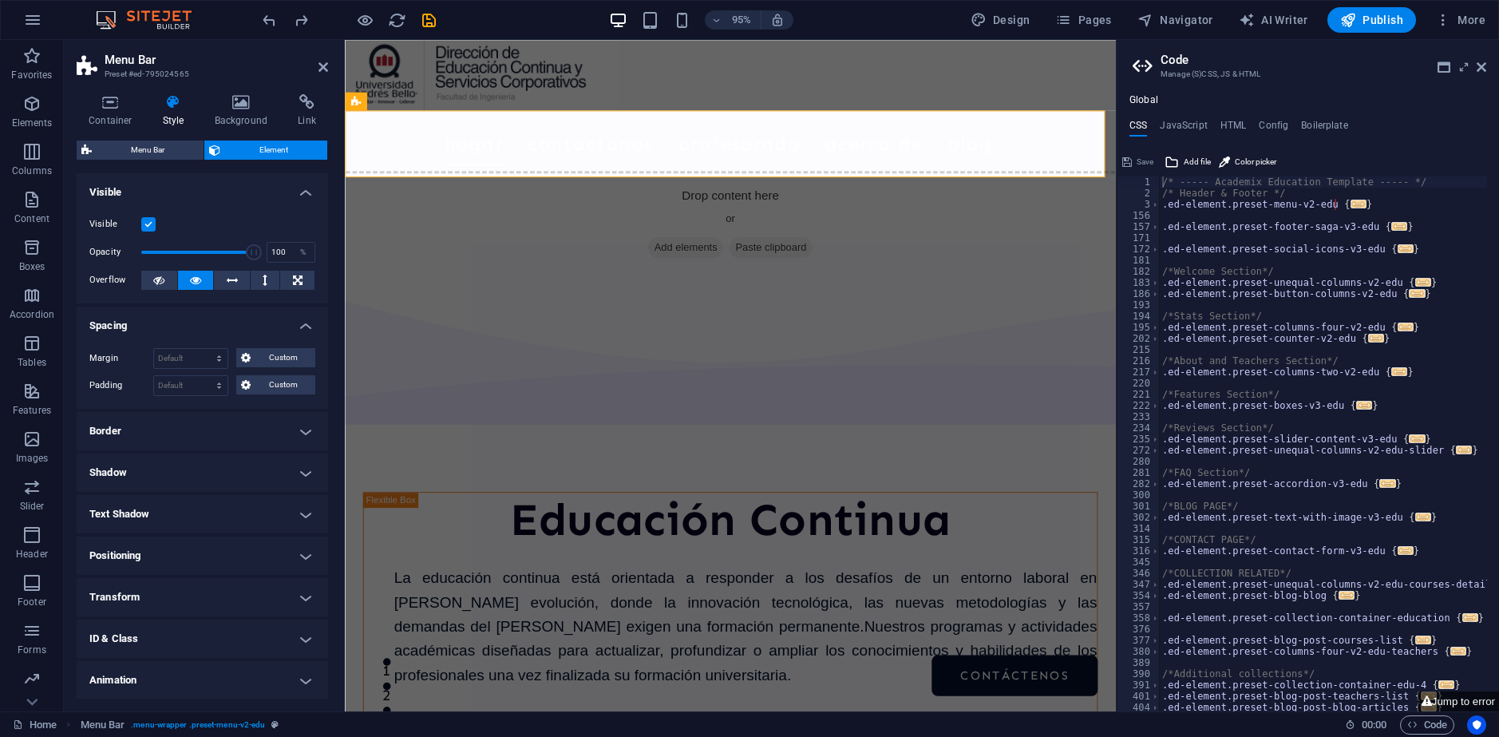
click at [208, 324] on h4 "Spacing" at bounding box center [203, 321] width 252 height 29
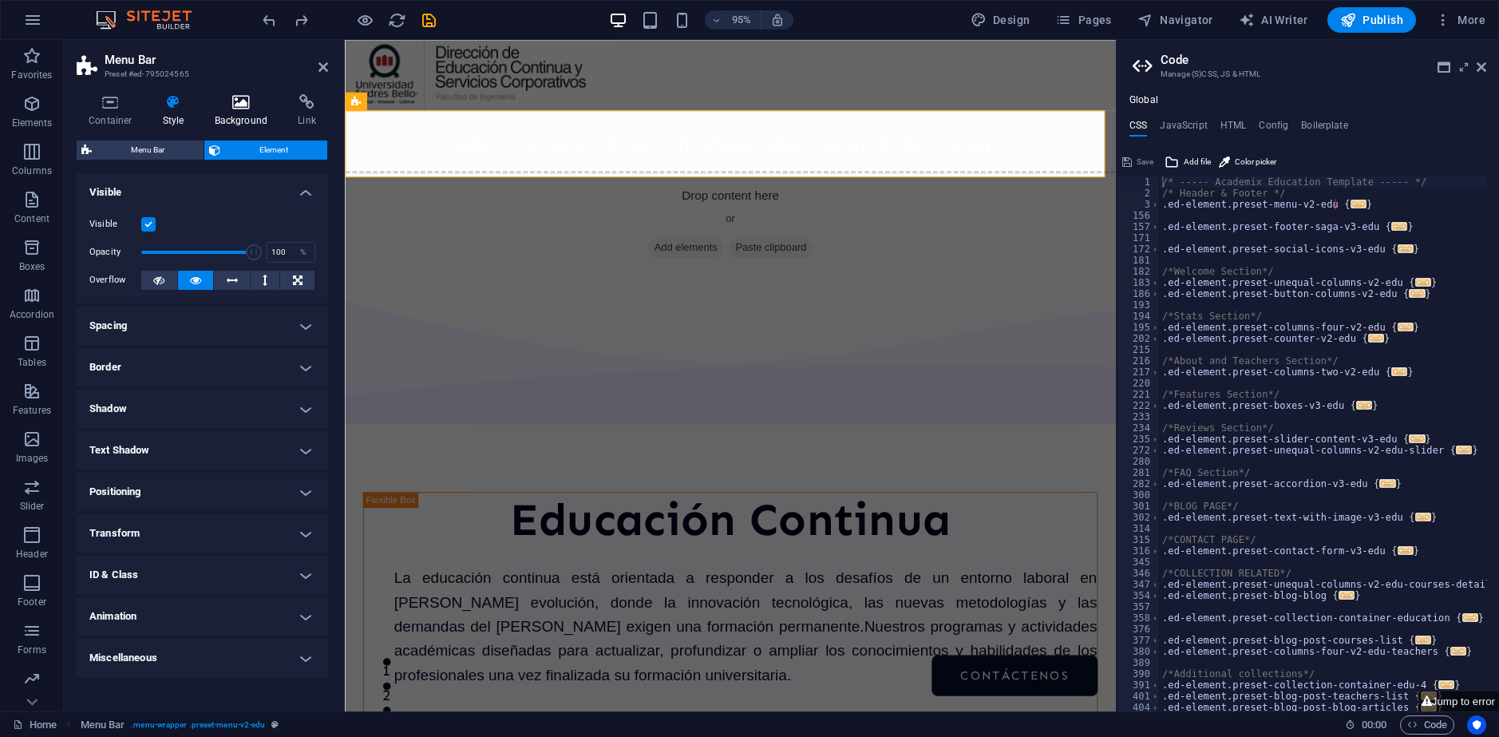
click at [248, 112] on h4 "Background" at bounding box center [245, 111] width 84 height 34
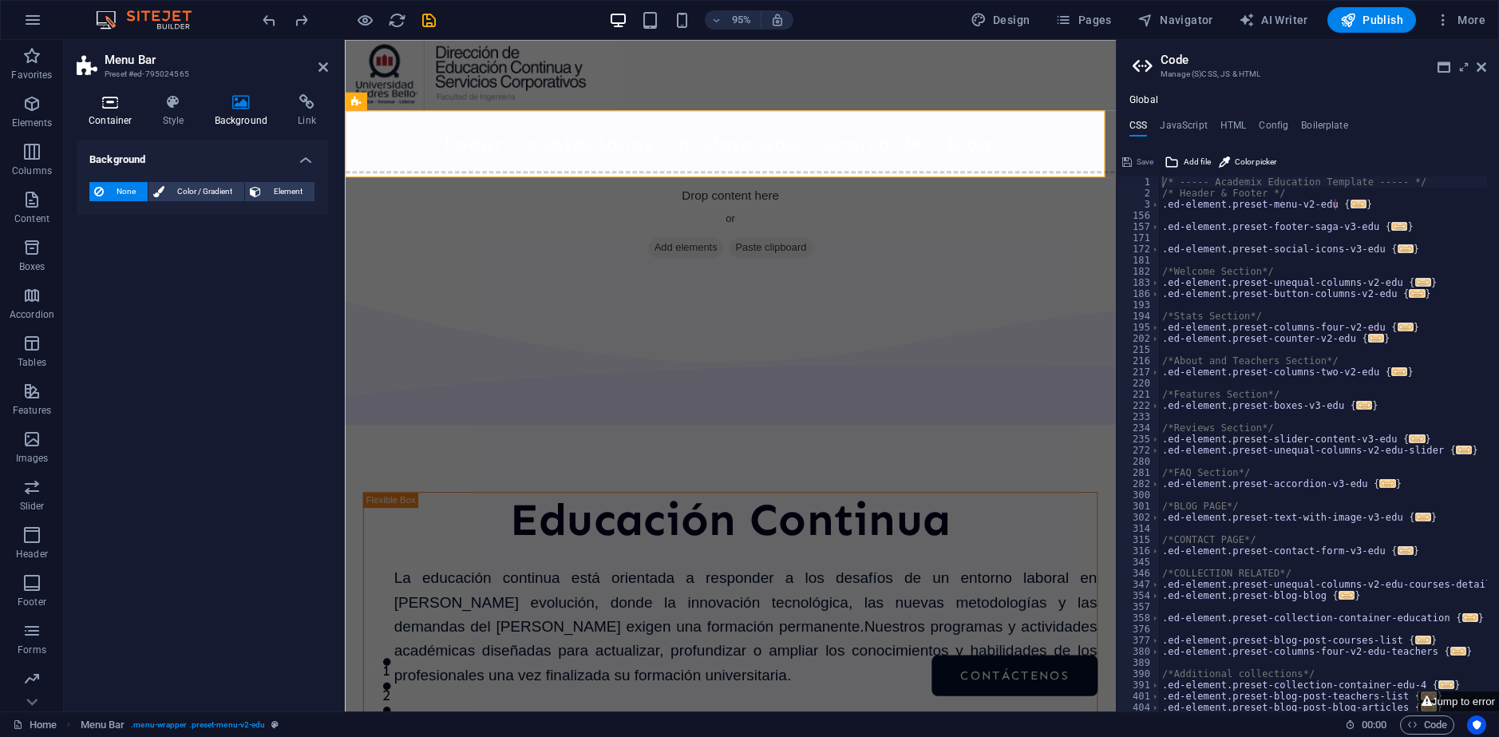
click at [123, 115] on h4 "Container" at bounding box center [114, 111] width 74 height 34
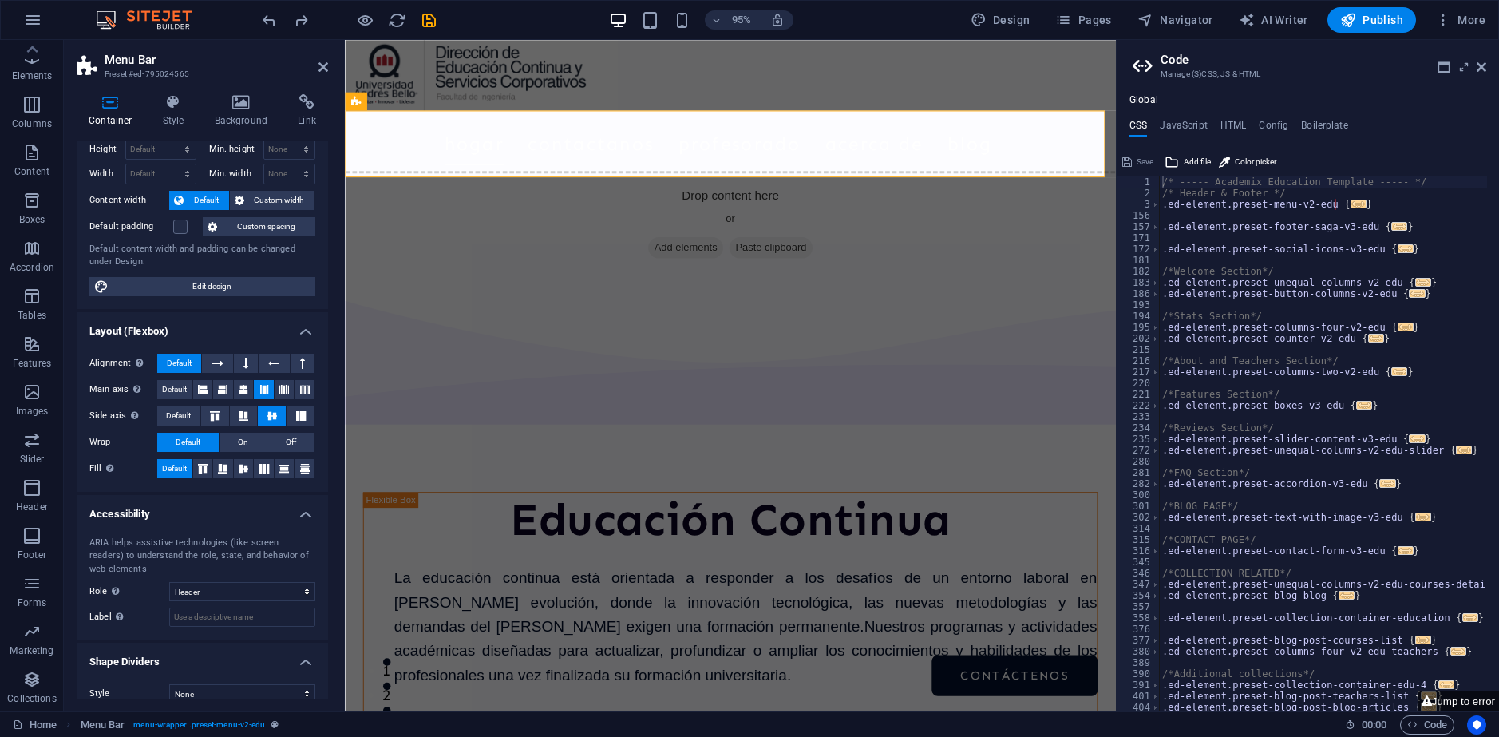
scroll to position [61, 0]
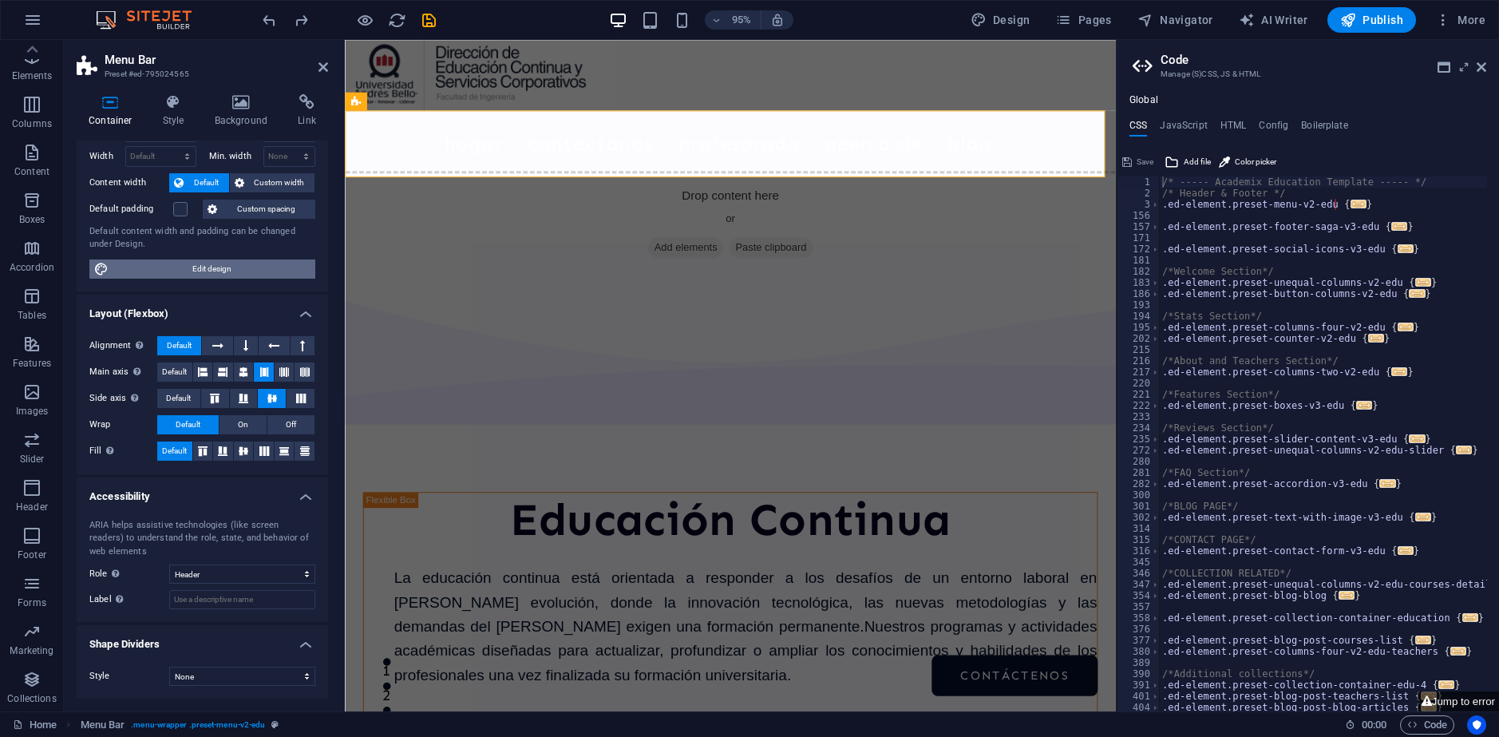
click at [219, 270] on span "Edit design" at bounding box center [211, 268] width 197 height 19
select select "rem"
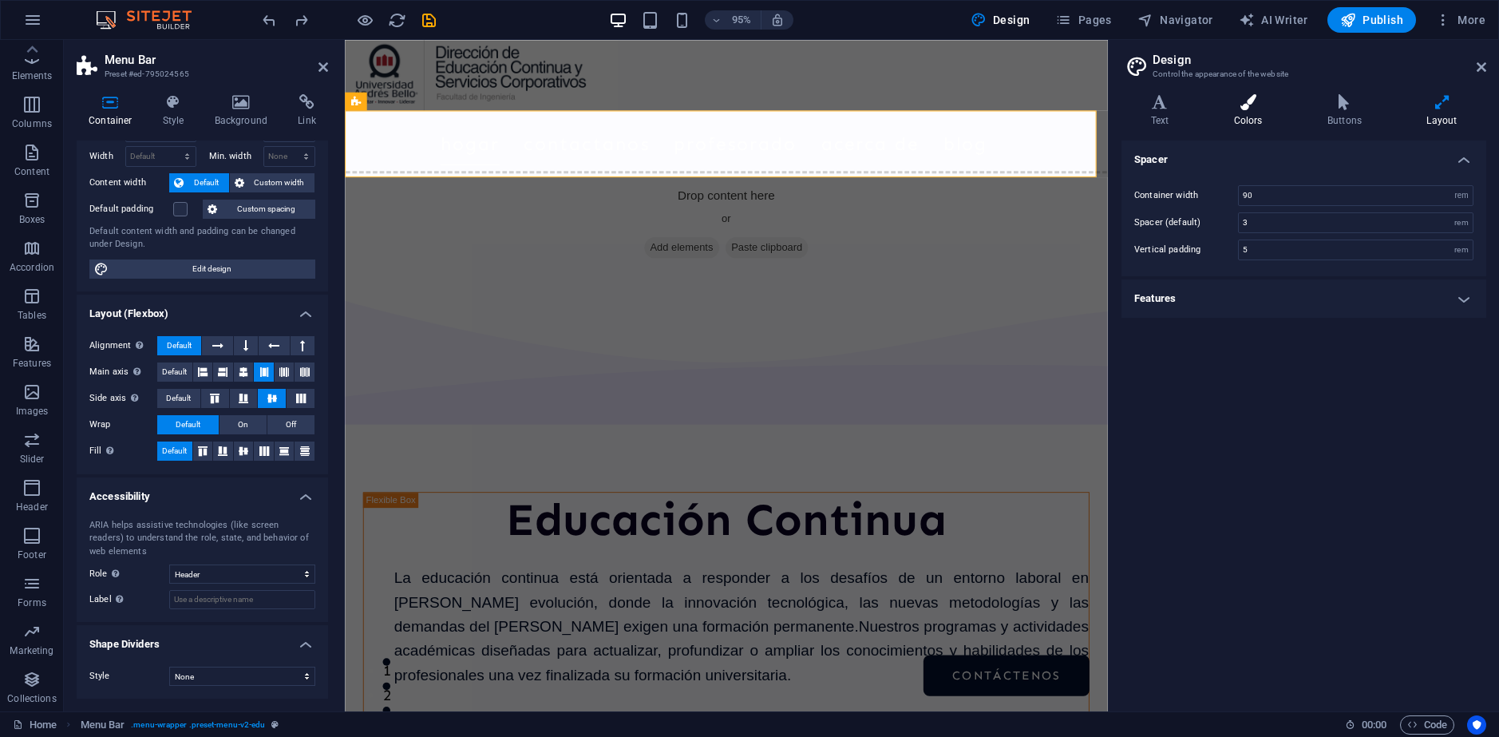
click at [1321, 105] on icon at bounding box center [1344, 102] width 93 height 16
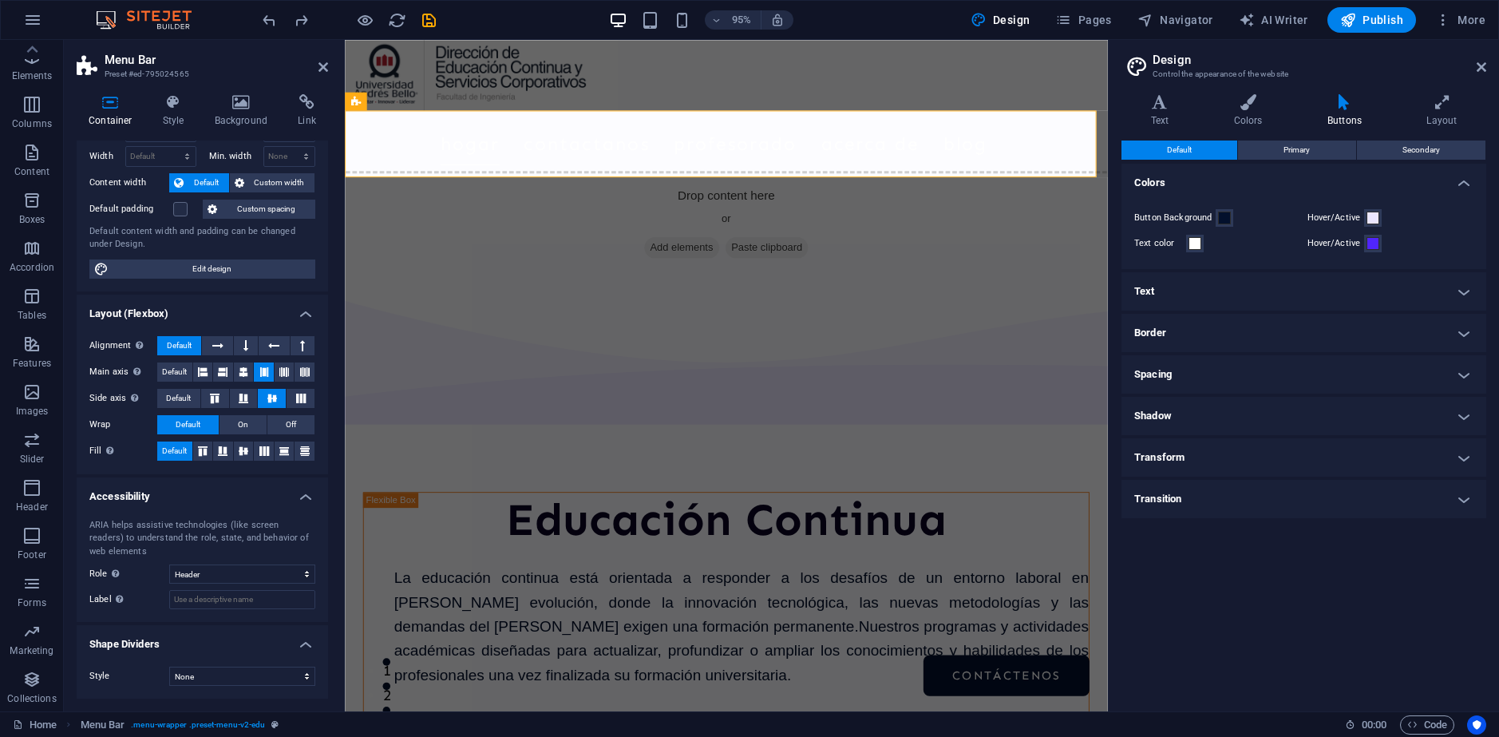
click at [1205, 306] on h4 "Text" at bounding box center [1304, 291] width 365 height 38
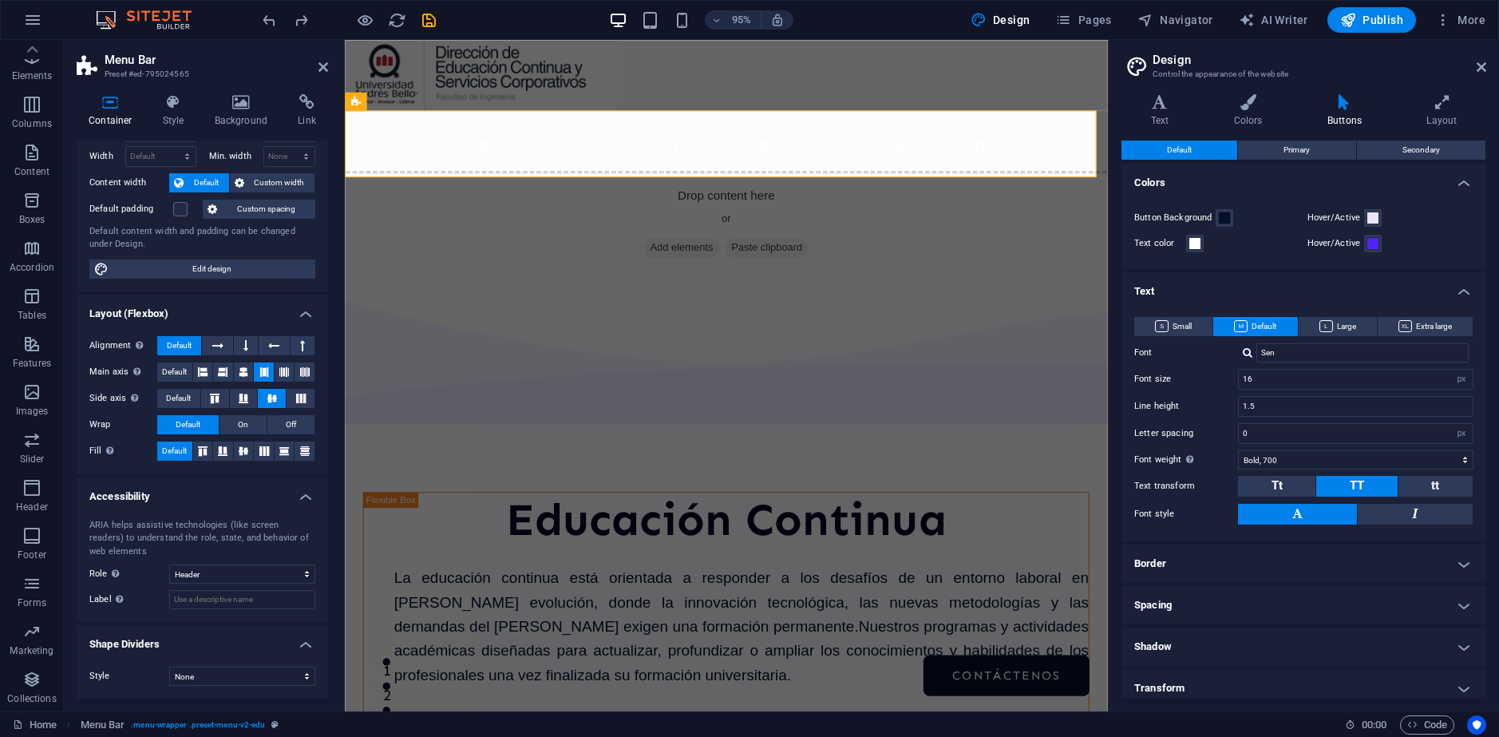
click at [1238, 290] on h4 "Text" at bounding box center [1304, 286] width 365 height 29
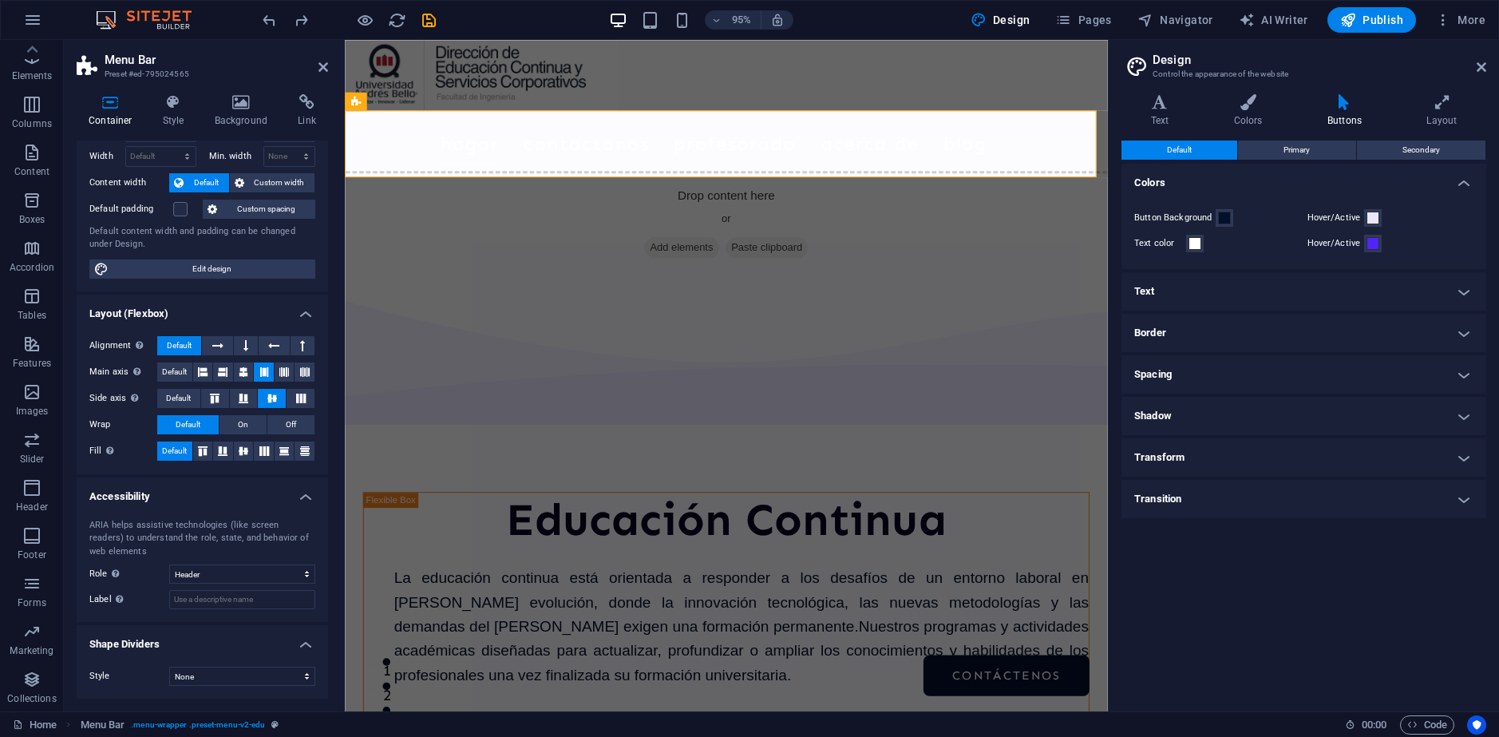
click at [1214, 339] on h4 "Border" at bounding box center [1304, 333] width 365 height 38
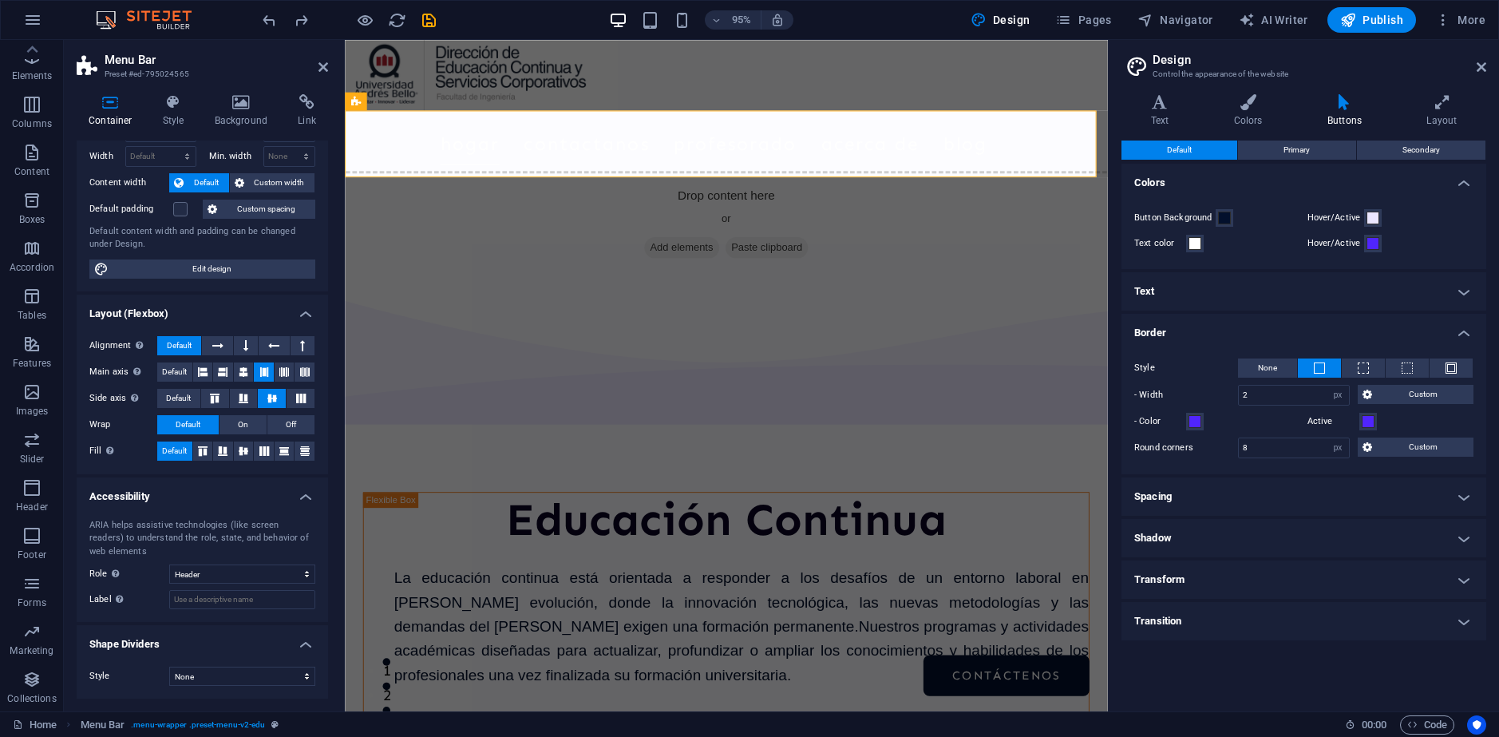
click at [1214, 337] on h4 "Border" at bounding box center [1304, 328] width 365 height 29
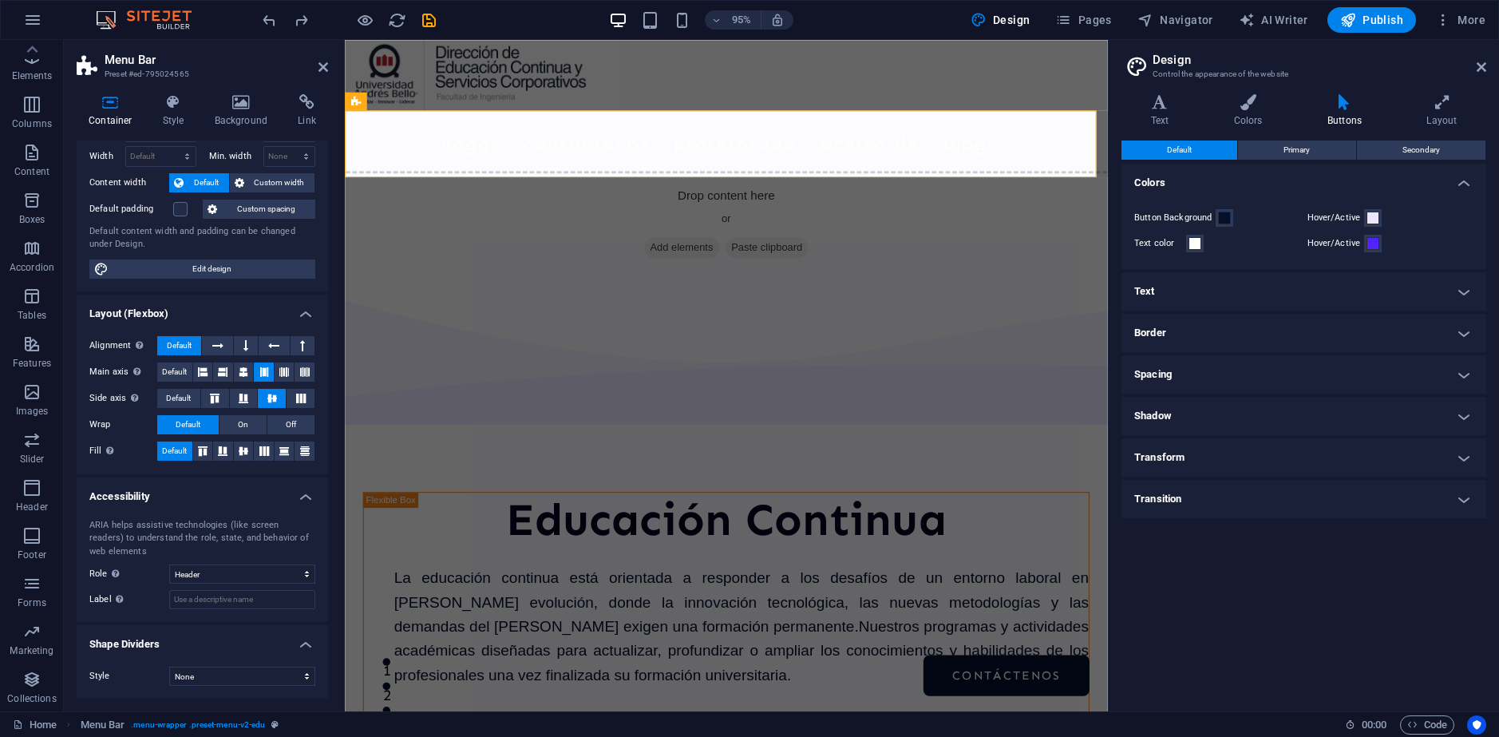
click at [1194, 491] on h4 "Transition" at bounding box center [1304, 499] width 365 height 38
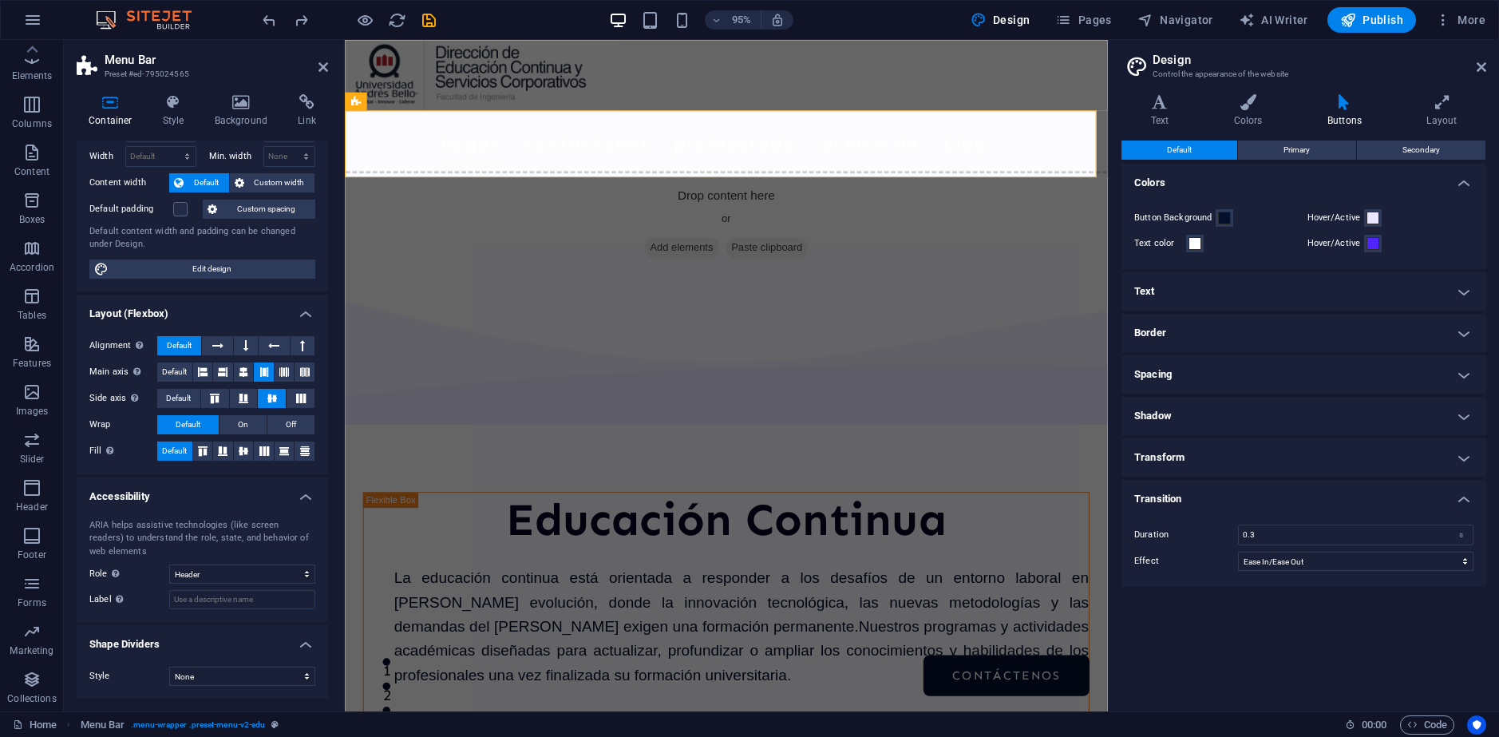
click at [1194, 491] on h4 "Transition" at bounding box center [1304, 494] width 365 height 29
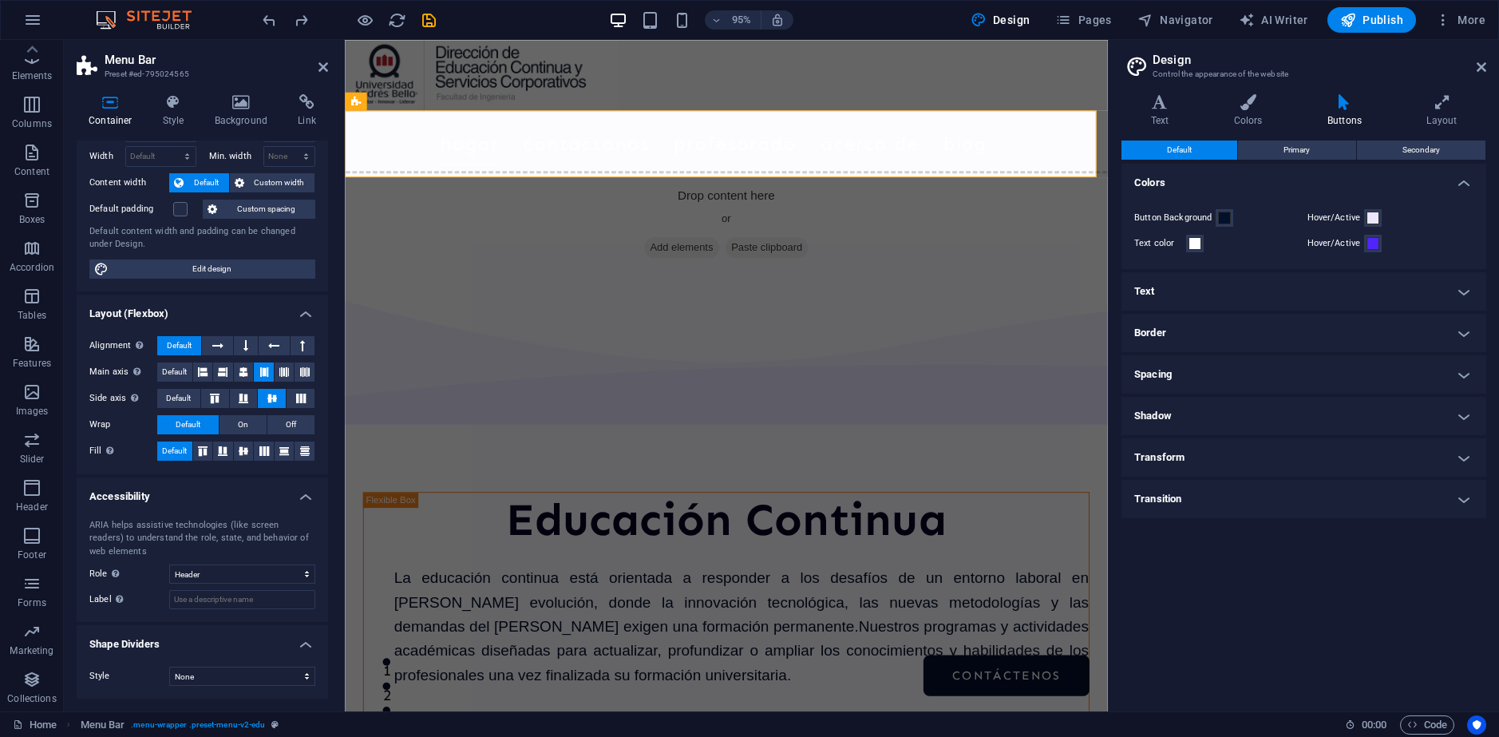
click at [1207, 456] on h4 "Transform" at bounding box center [1304, 457] width 365 height 38
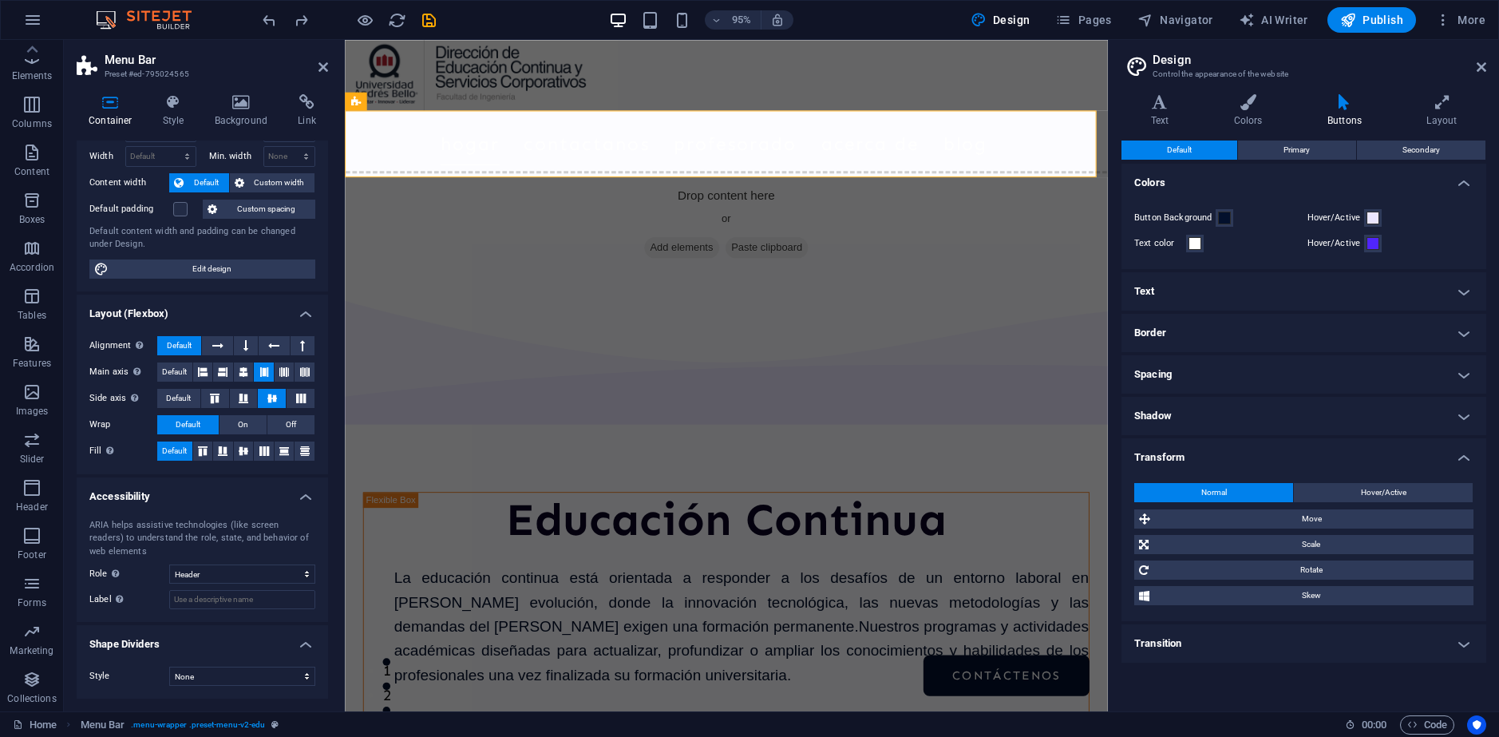
click at [1207, 456] on h4 "Transform" at bounding box center [1304, 452] width 365 height 29
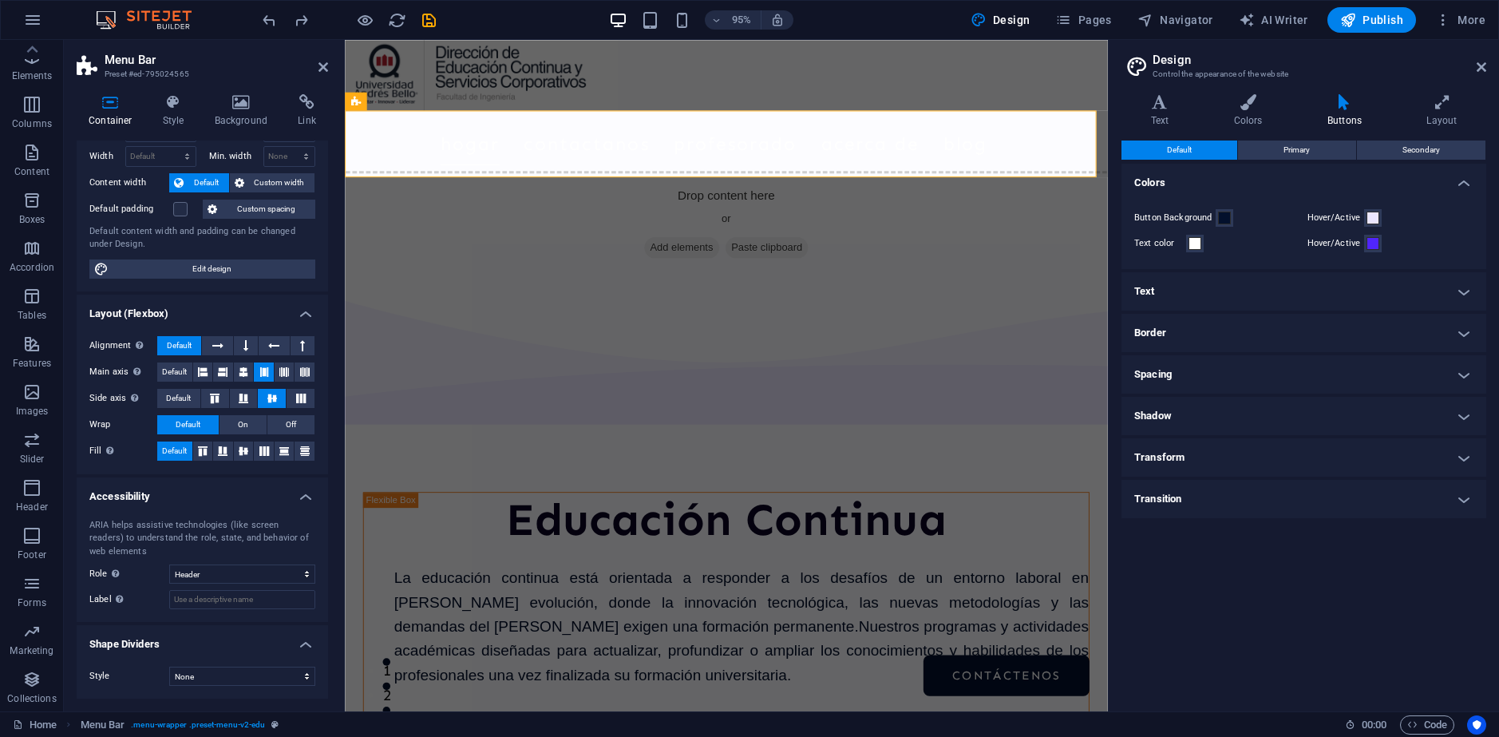
click at [1207, 409] on h4 "Shadow" at bounding box center [1304, 416] width 365 height 38
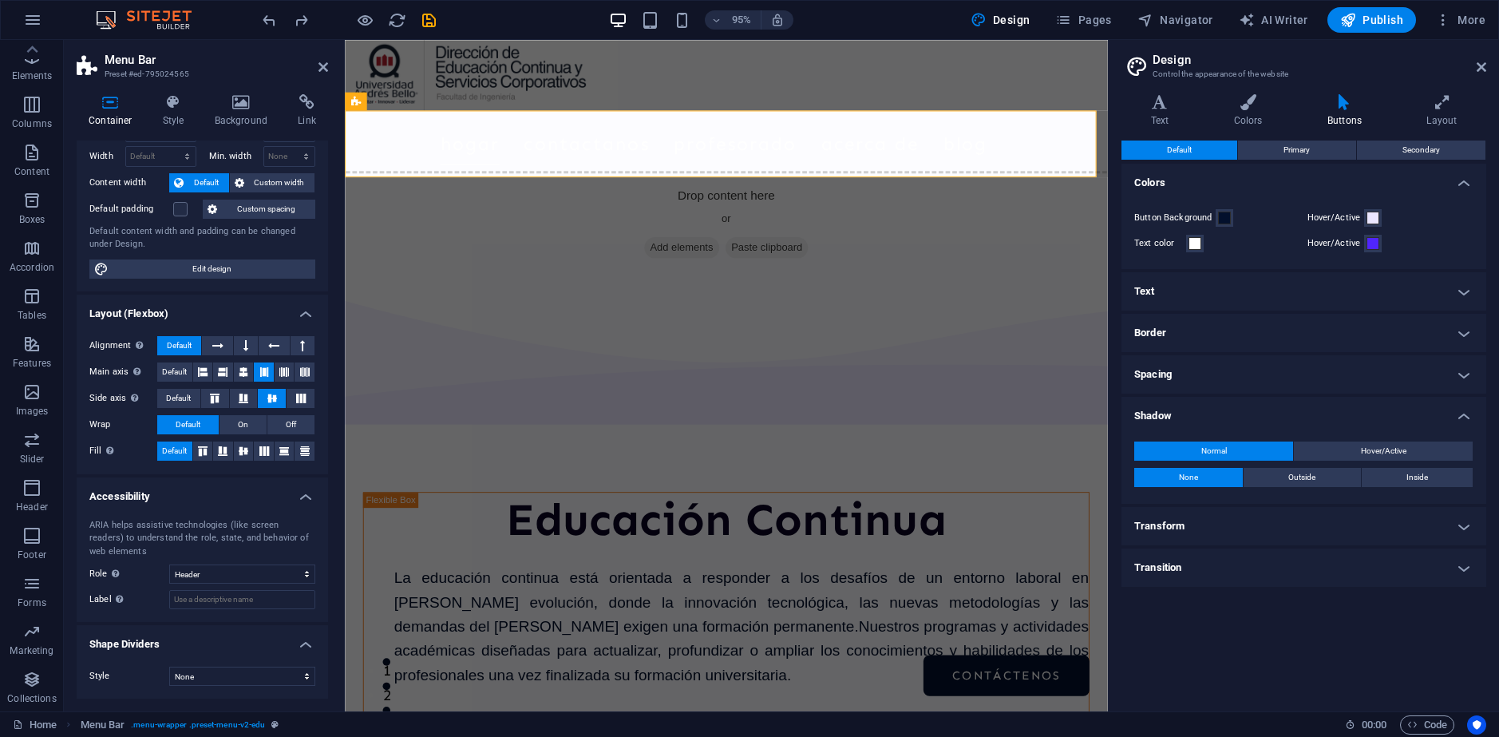
click at [1207, 409] on h4 "Shadow" at bounding box center [1304, 411] width 365 height 29
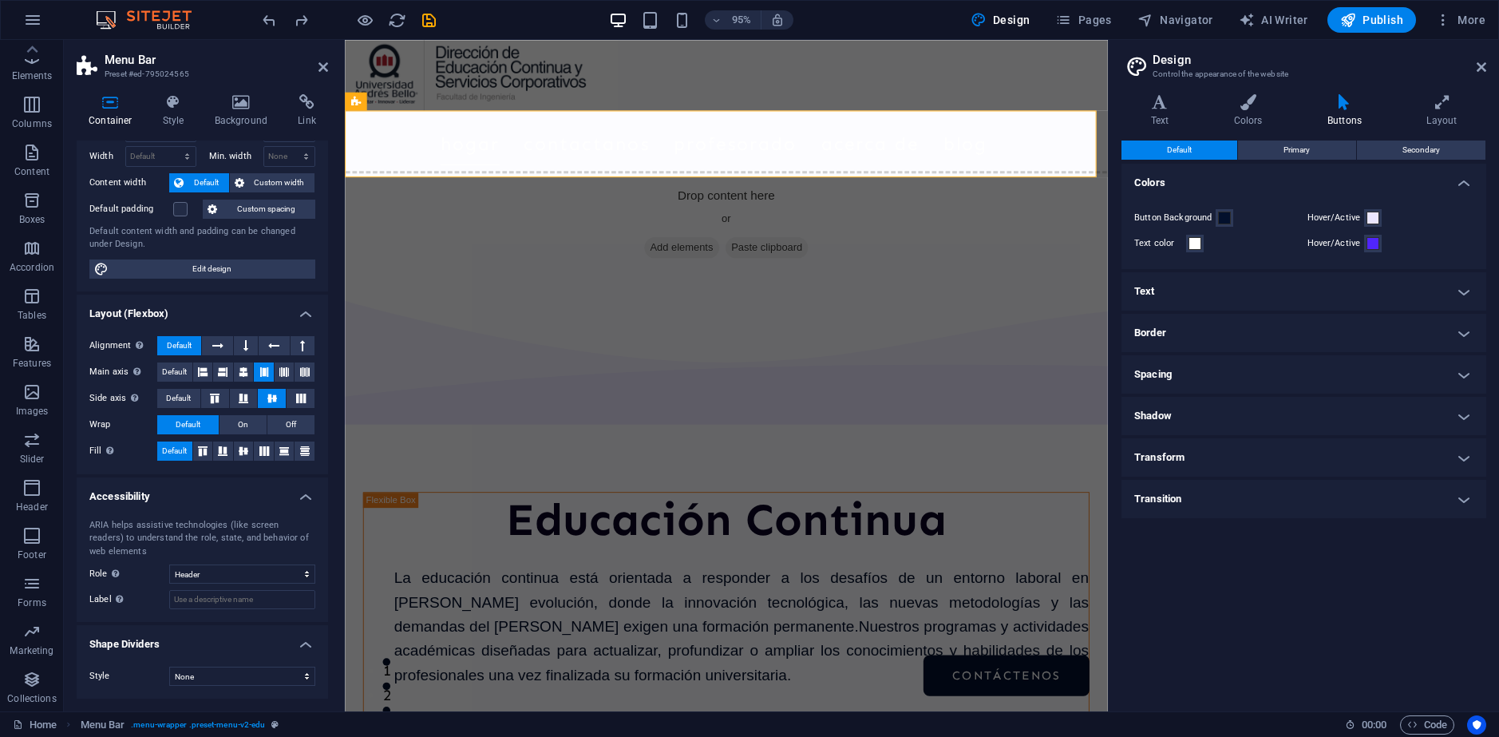
click at [1214, 374] on h4 "Spacing" at bounding box center [1304, 374] width 365 height 38
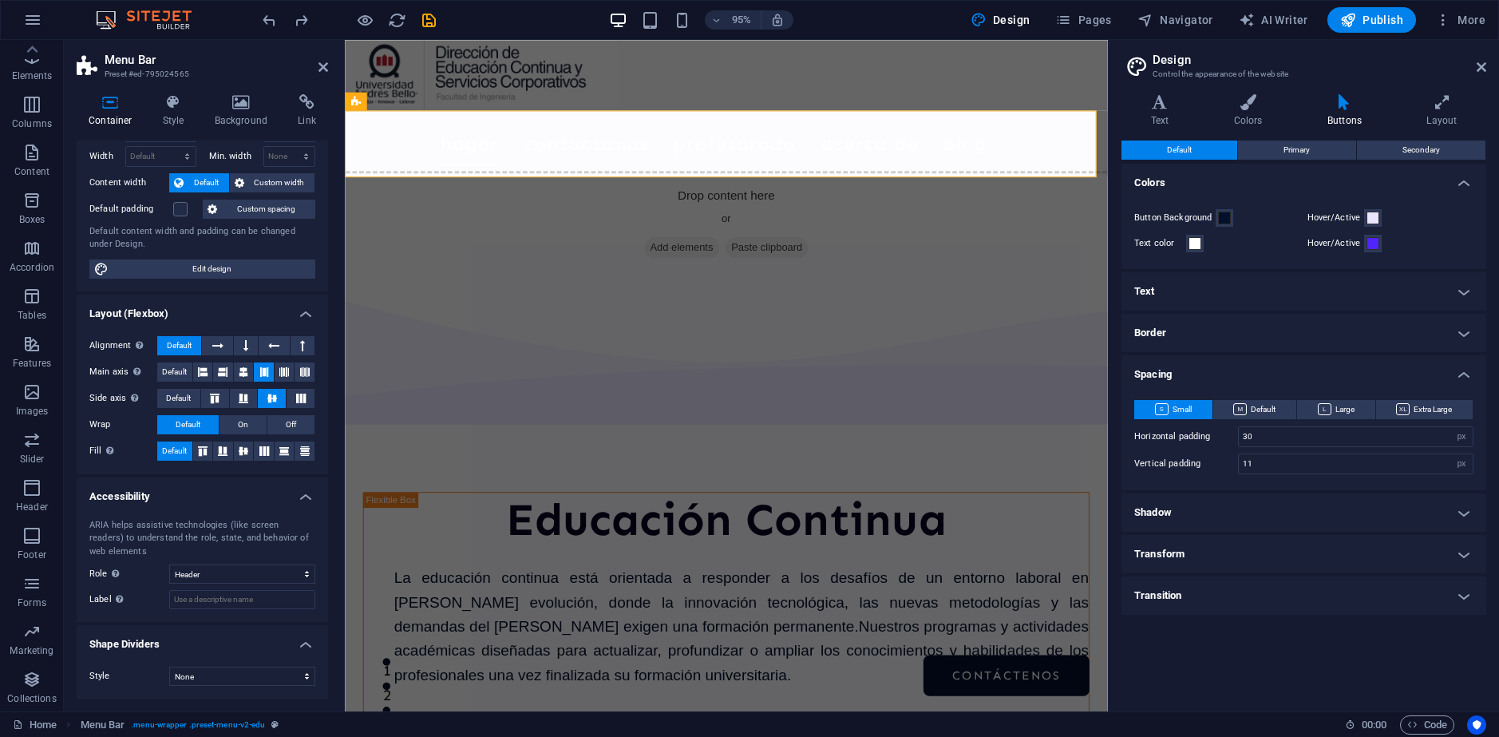
click at [1214, 374] on h4 "Spacing" at bounding box center [1304, 369] width 365 height 29
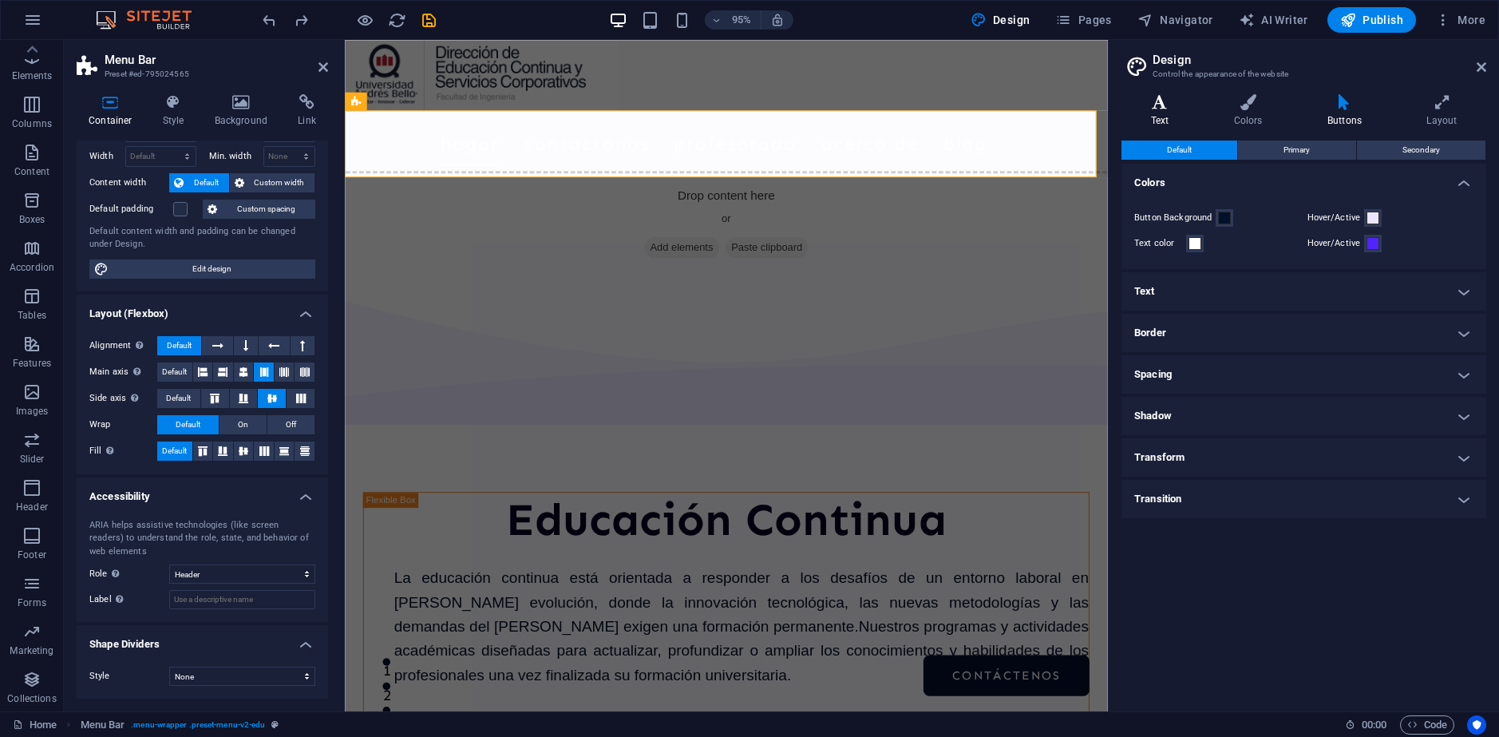
click at [1161, 114] on h4 "Text" at bounding box center [1163, 111] width 83 height 34
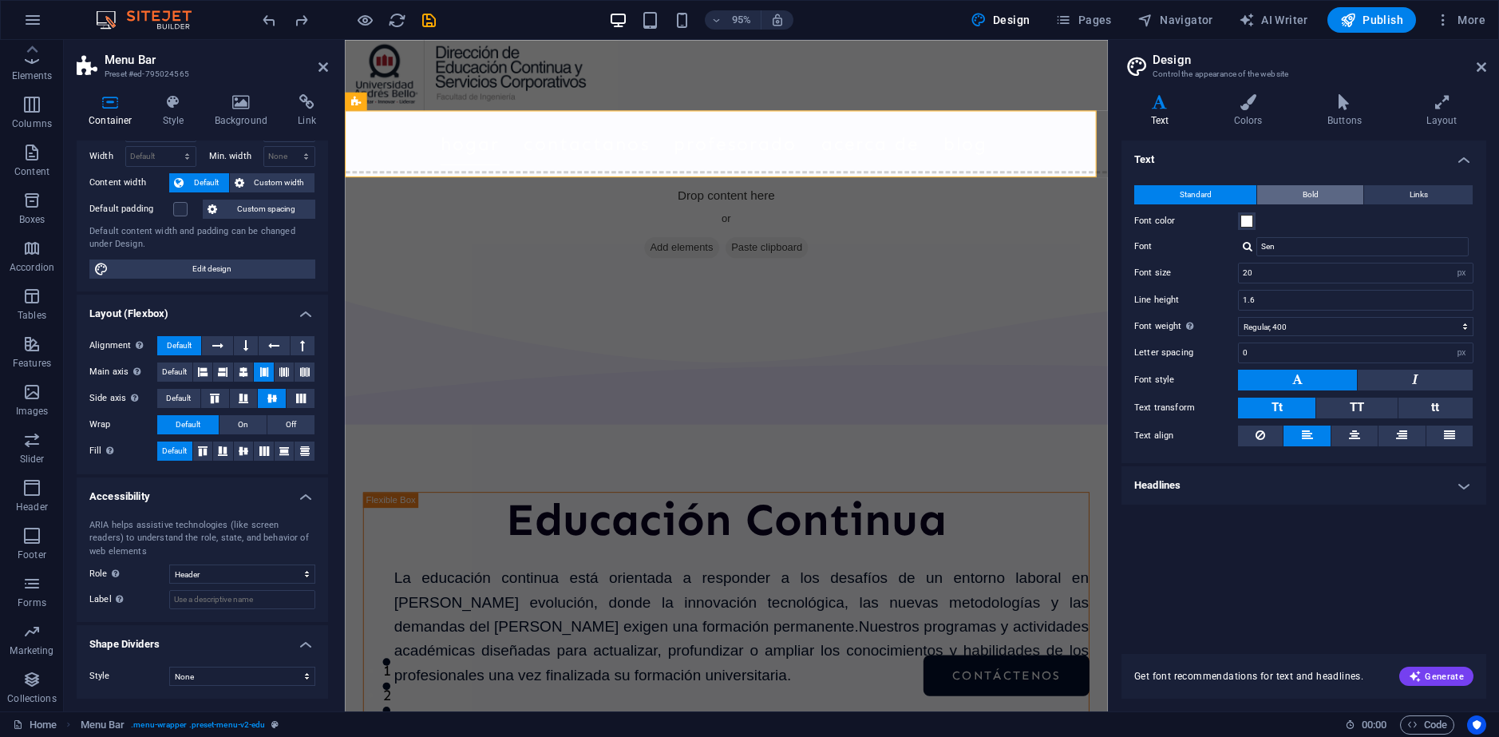
click at [1295, 195] on button "Bold" at bounding box center [1311, 194] width 106 height 19
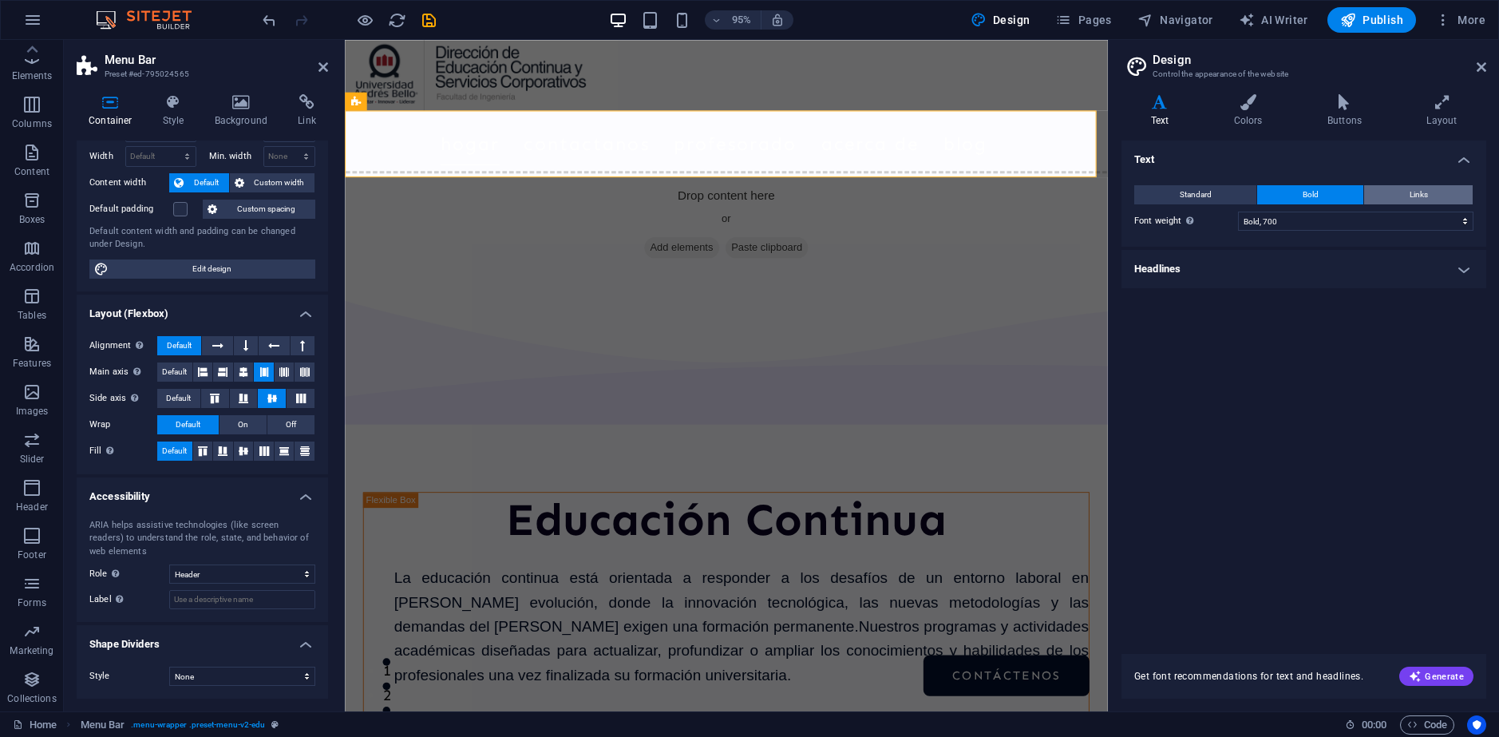
click at [1400, 192] on button "Links" at bounding box center [1419, 194] width 109 height 19
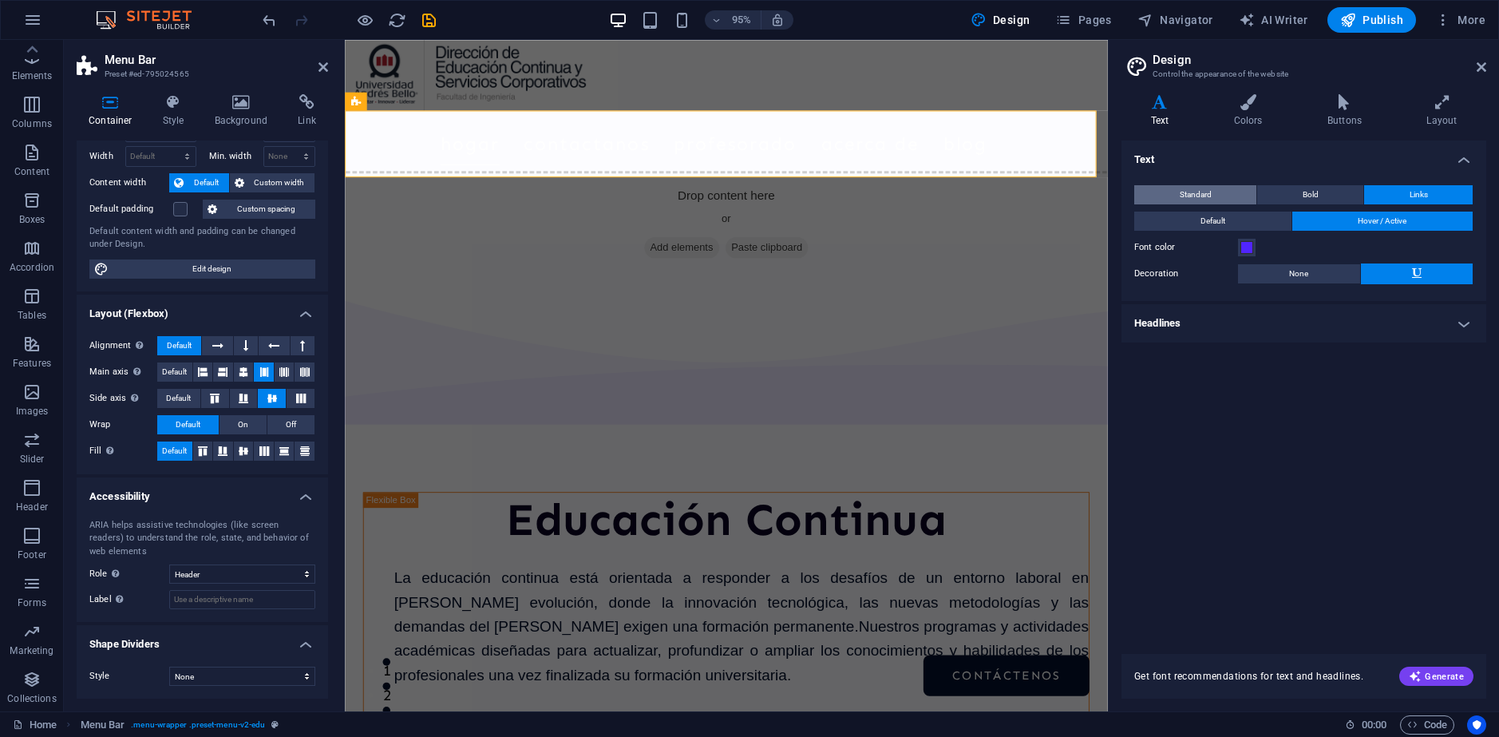
click at [1210, 198] on span "Standard" at bounding box center [1196, 194] width 32 height 19
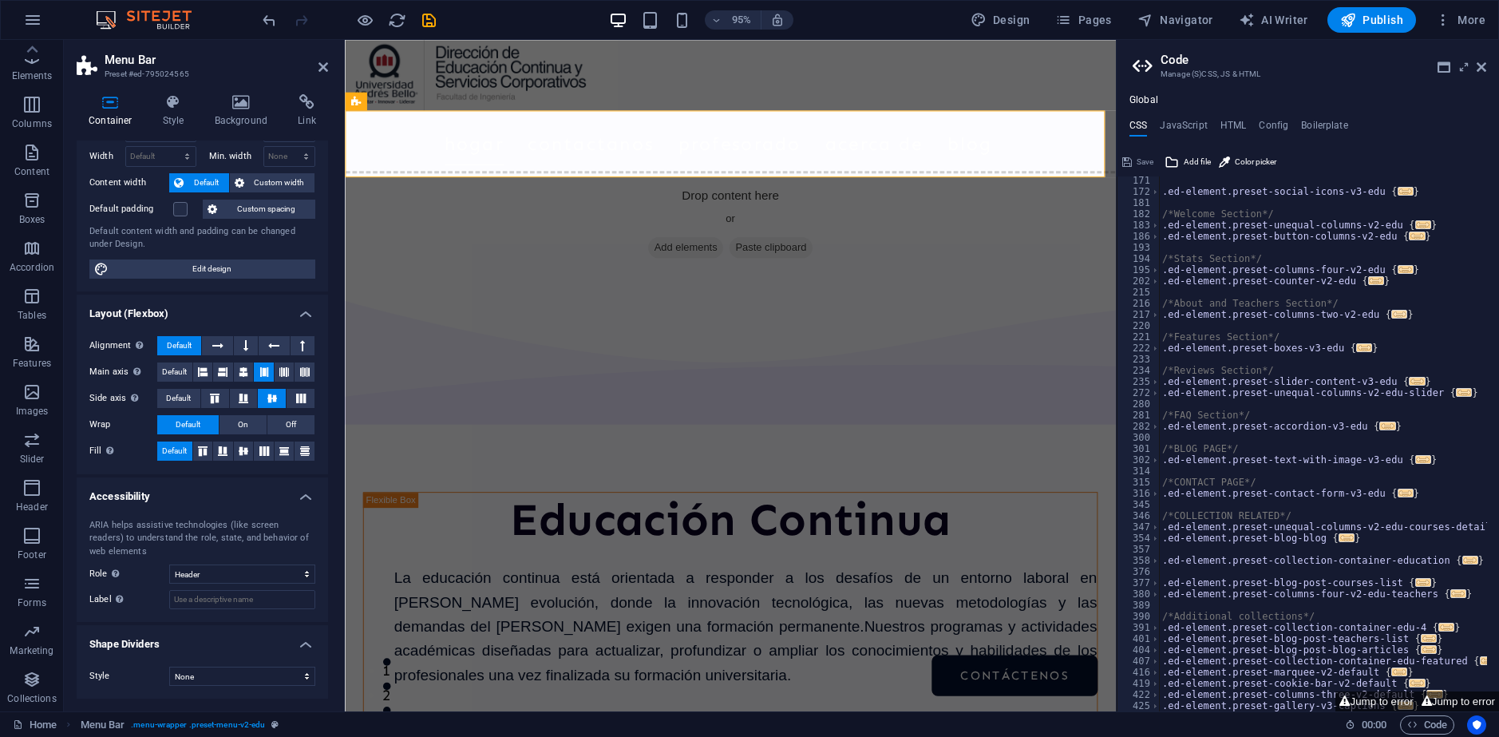
scroll to position [0, 0]
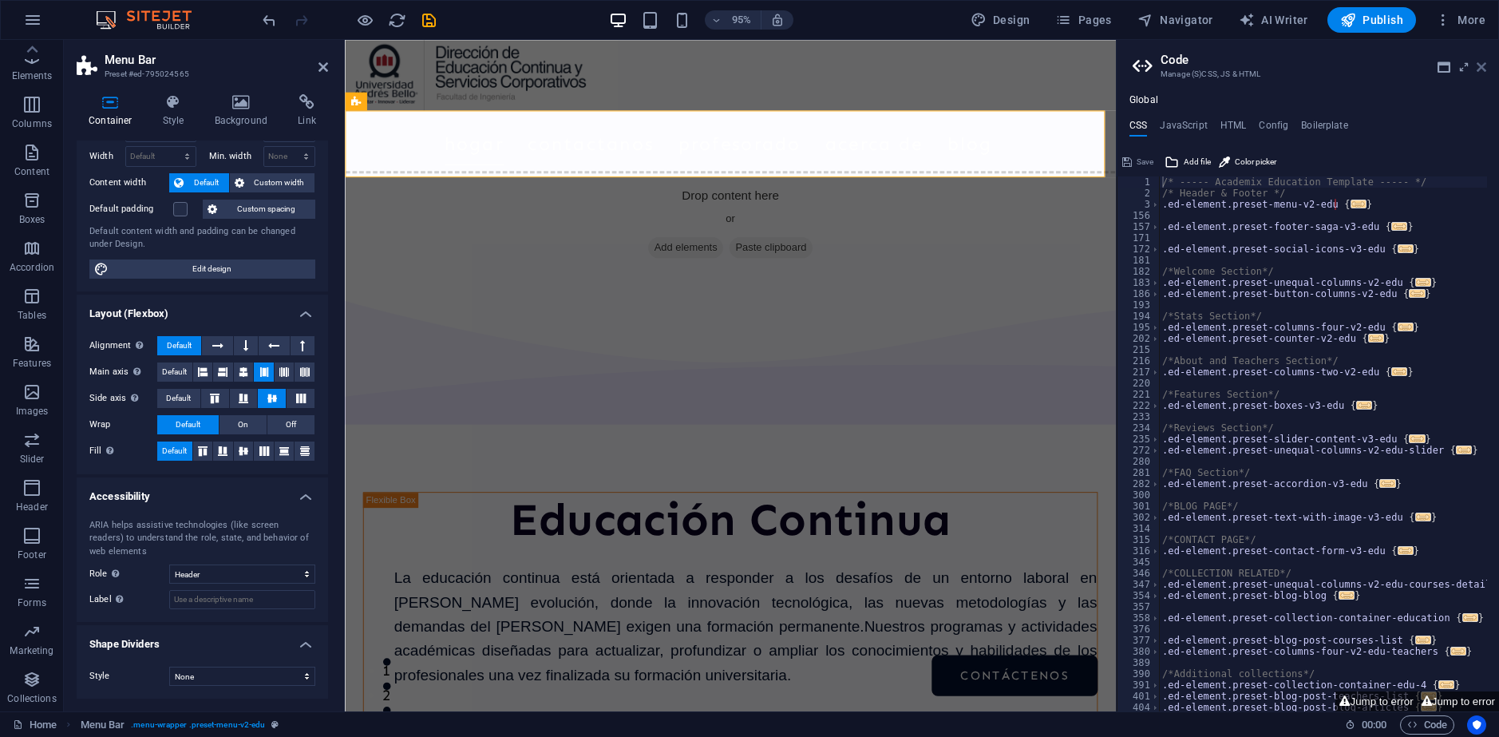
click at [1480, 66] on icon at bounding box center [1482, 67] width 10 height 13
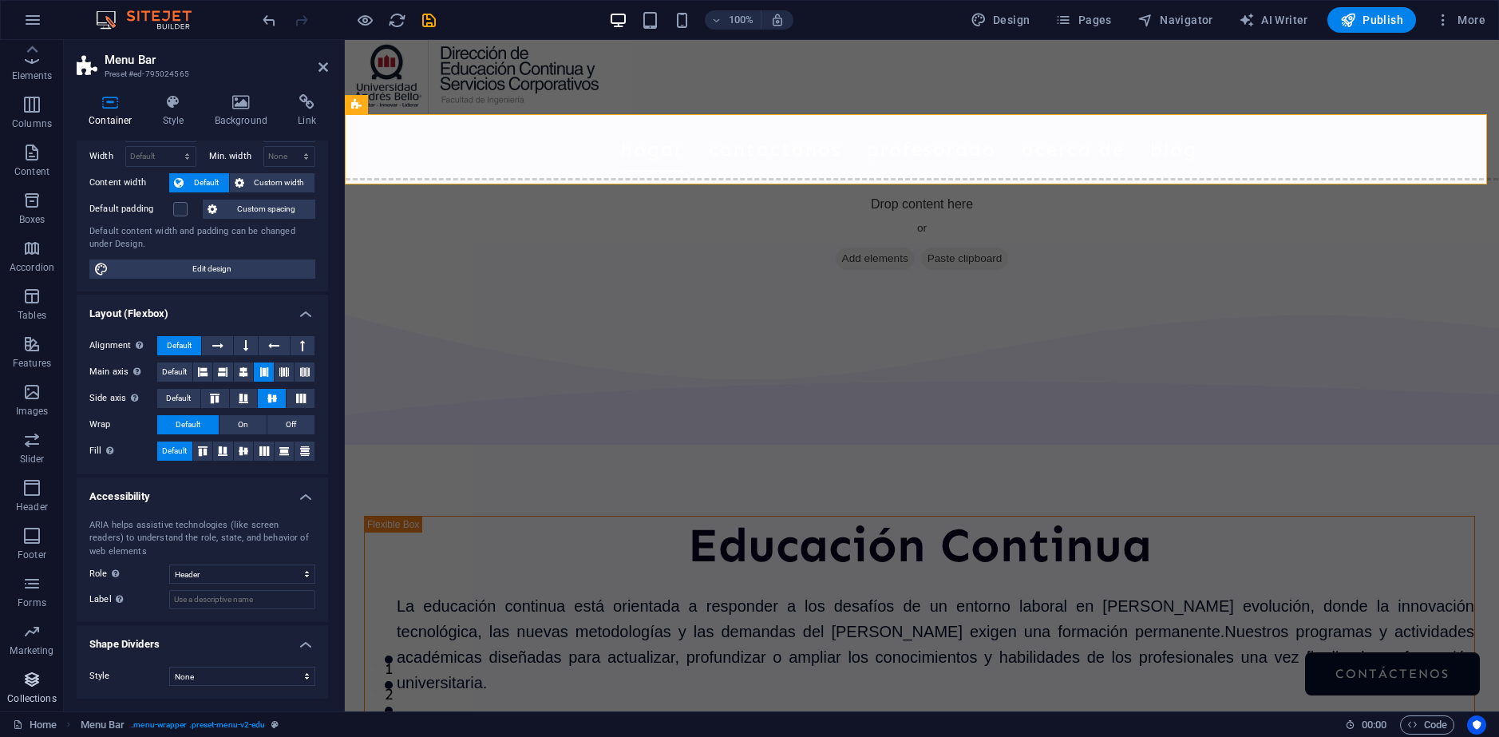
click at [42, 682] on icon "button" at bounding box center [31, 679] width 19 height 19
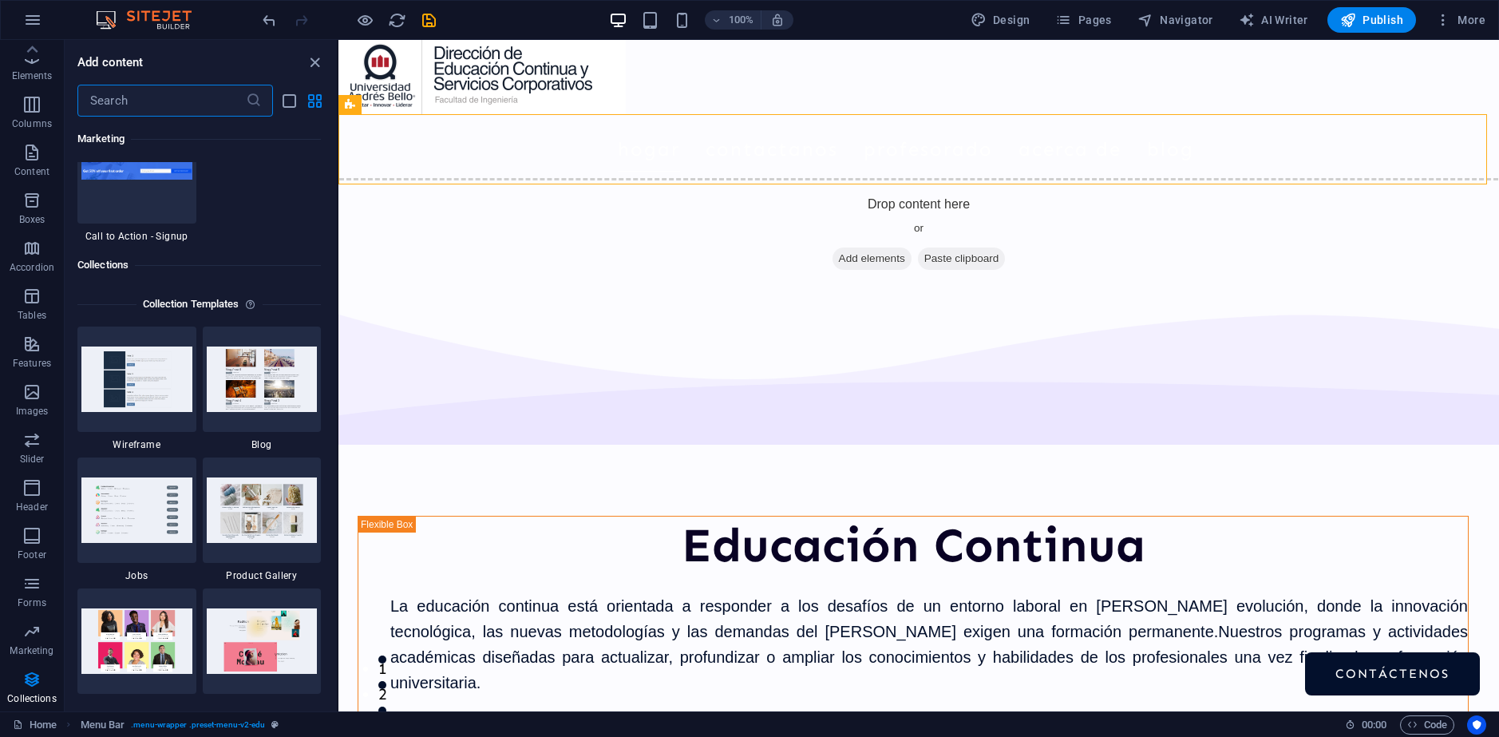
scroll to position [14457, 0]
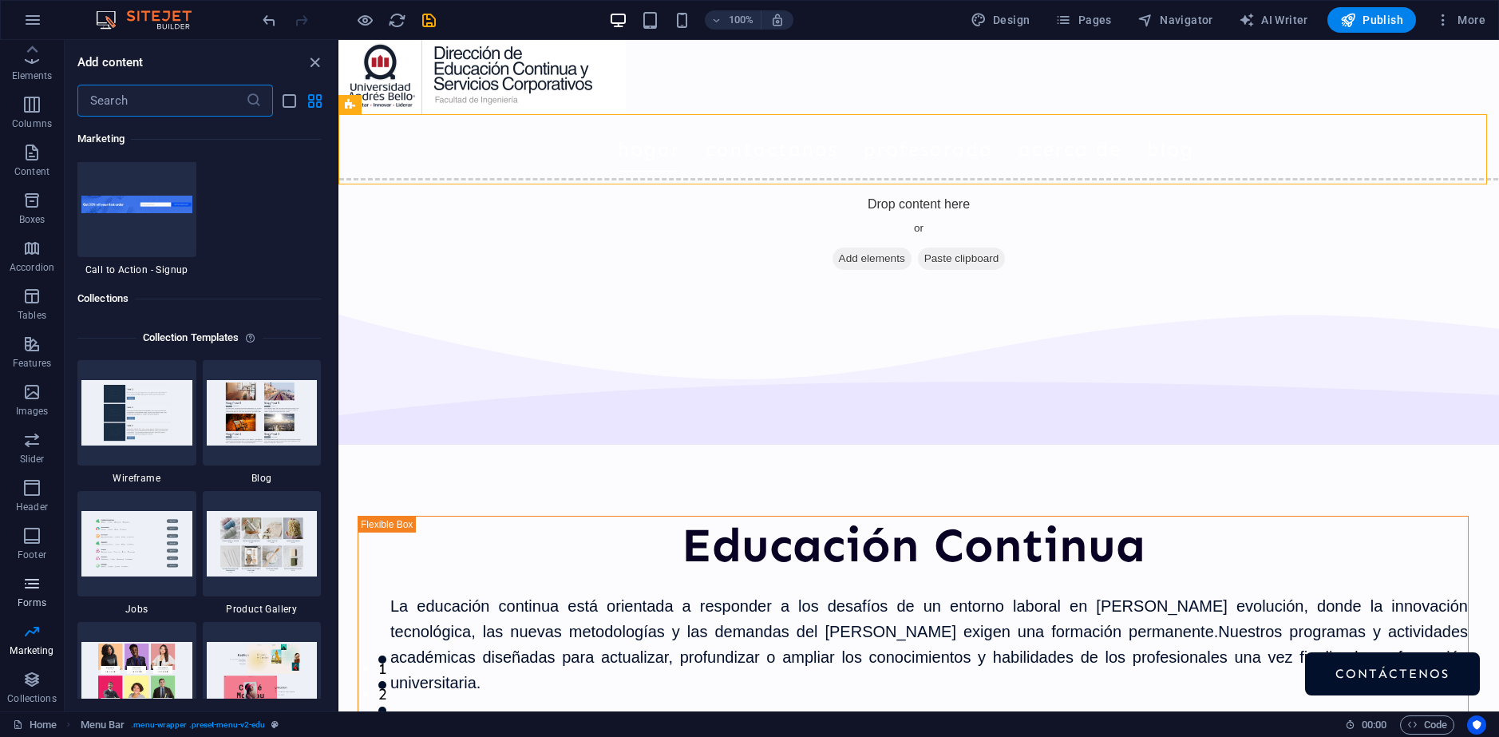
click at [38, 596] on p "Forms" at bounding box center [32, 602] width 29 height 13
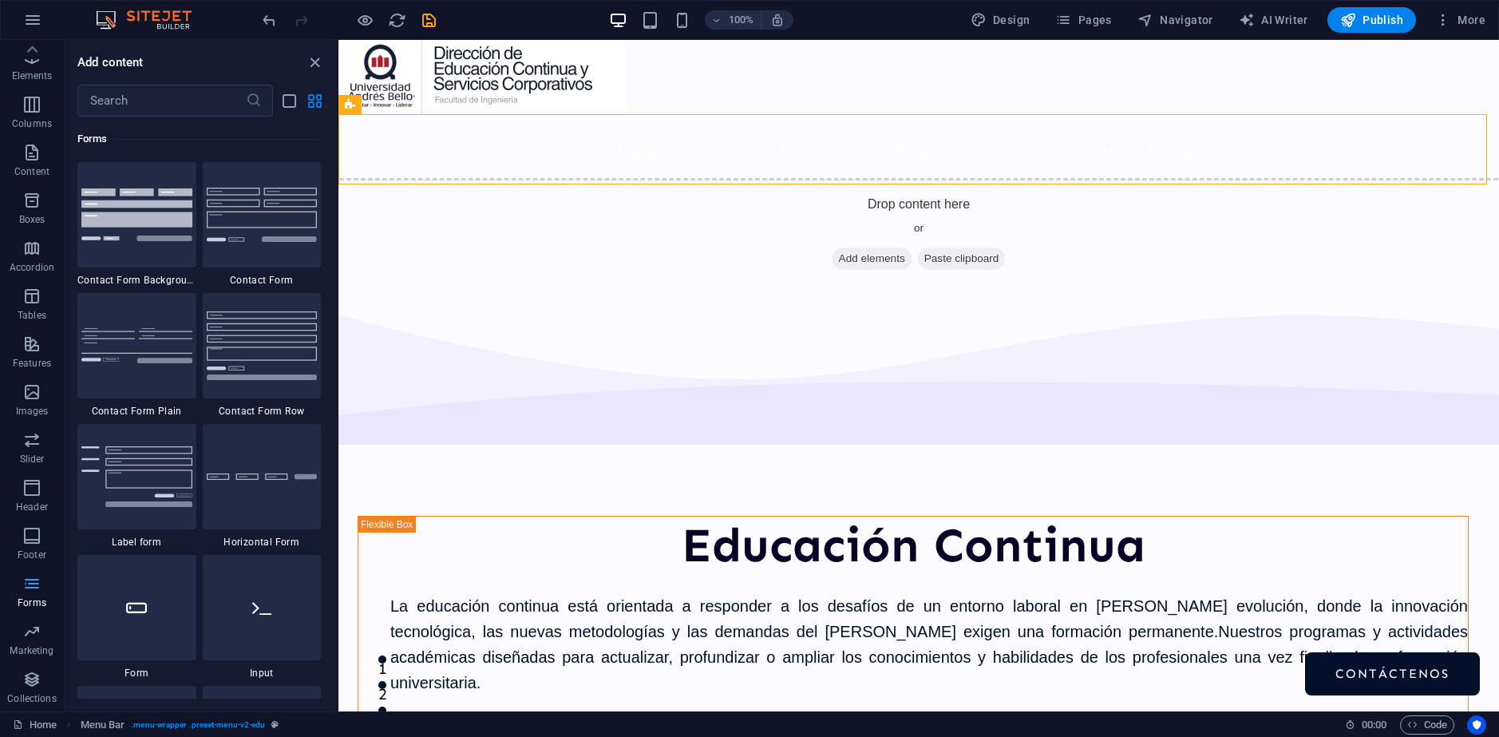
scroll to position [11657, 0]
click at [273, 500] on div at bounding box center [262, 476] width 119 height 105
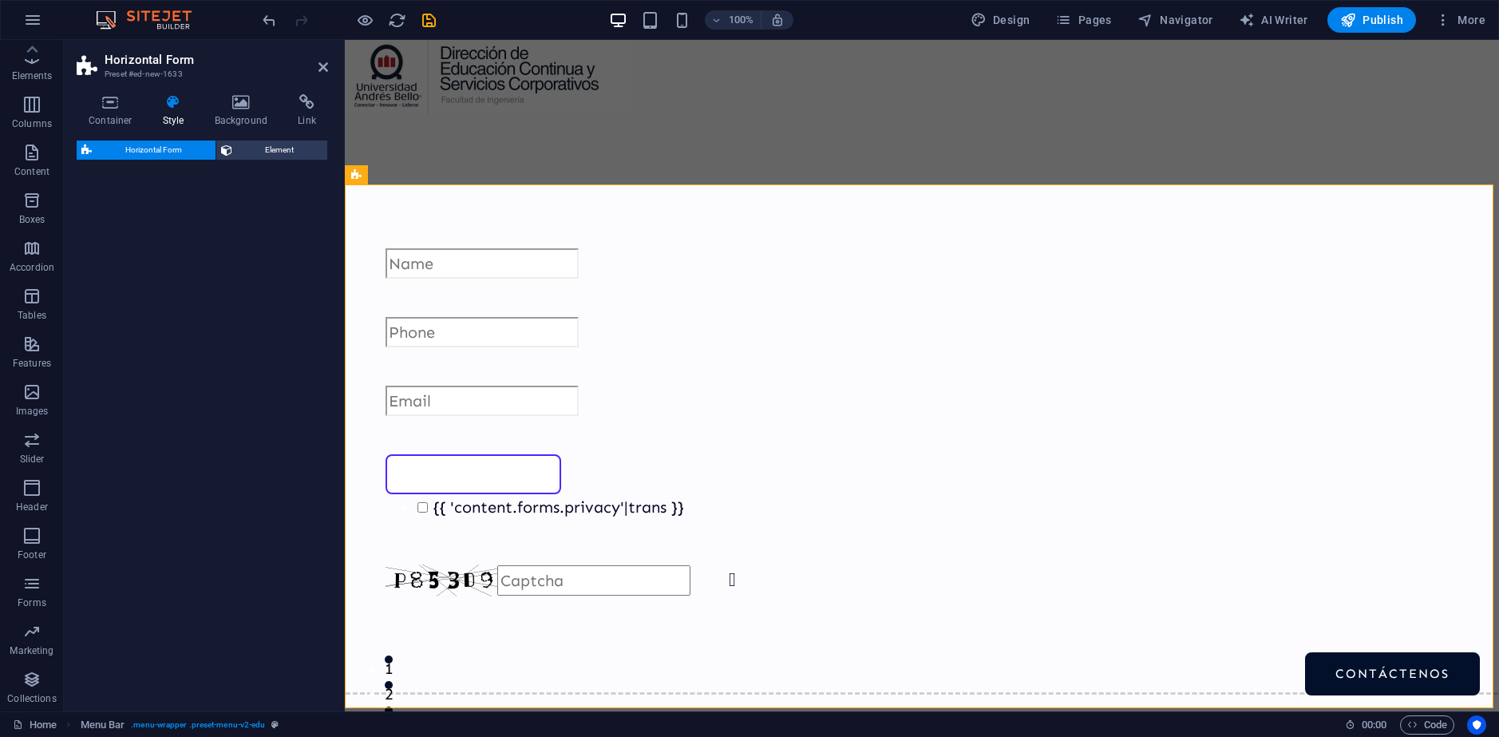
select select "rem"
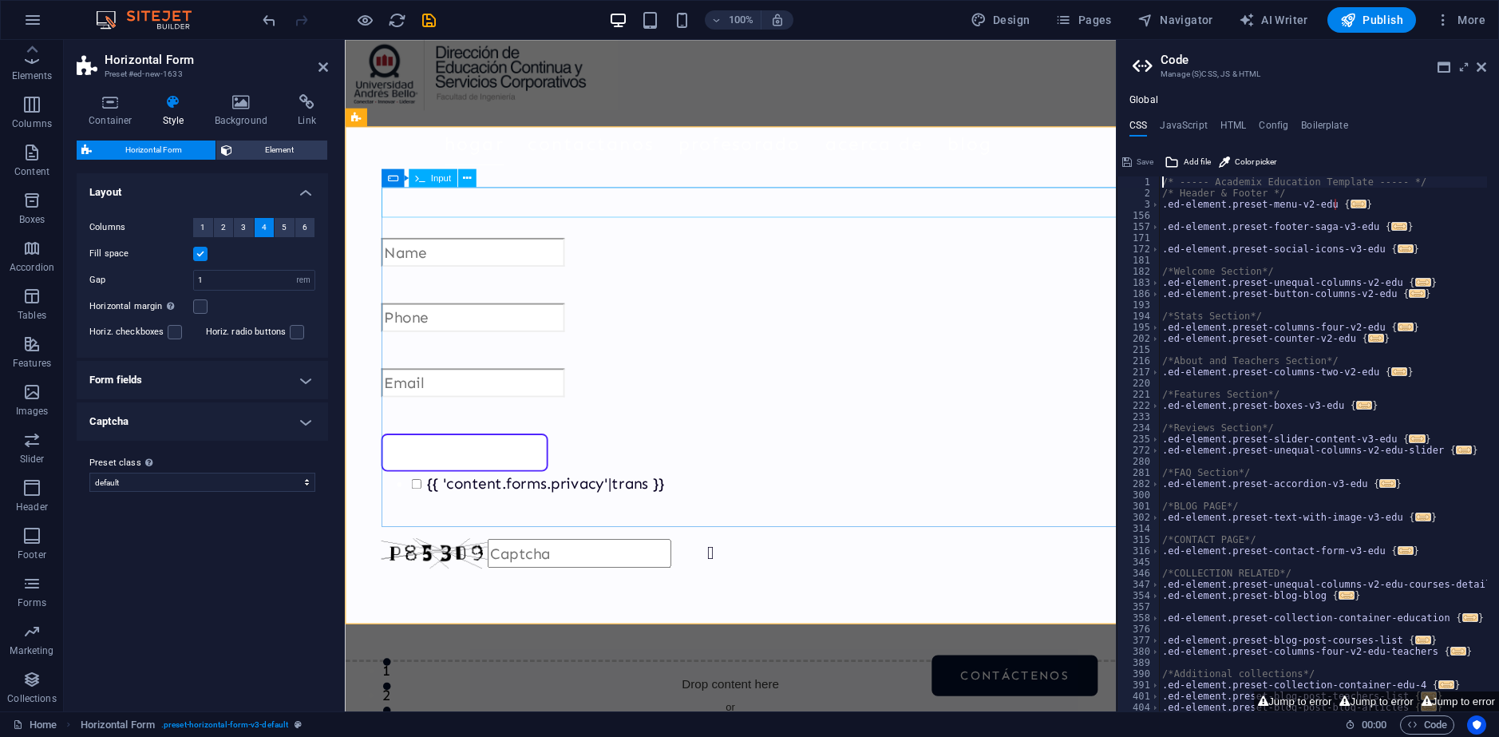
scroll to position [53, 0]
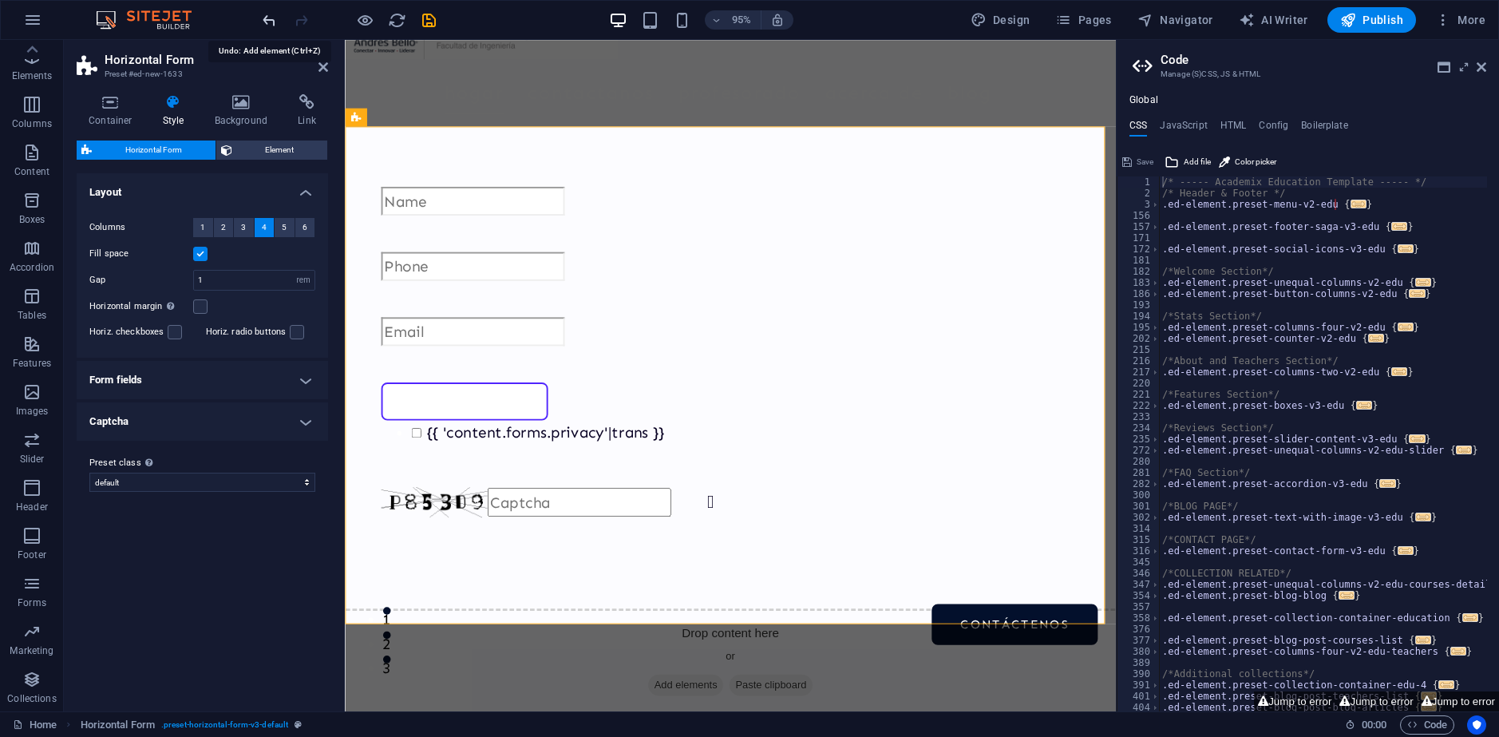
click at [265, 27] on icon "undo" at bounding box center [269, 20] width 18 height 18
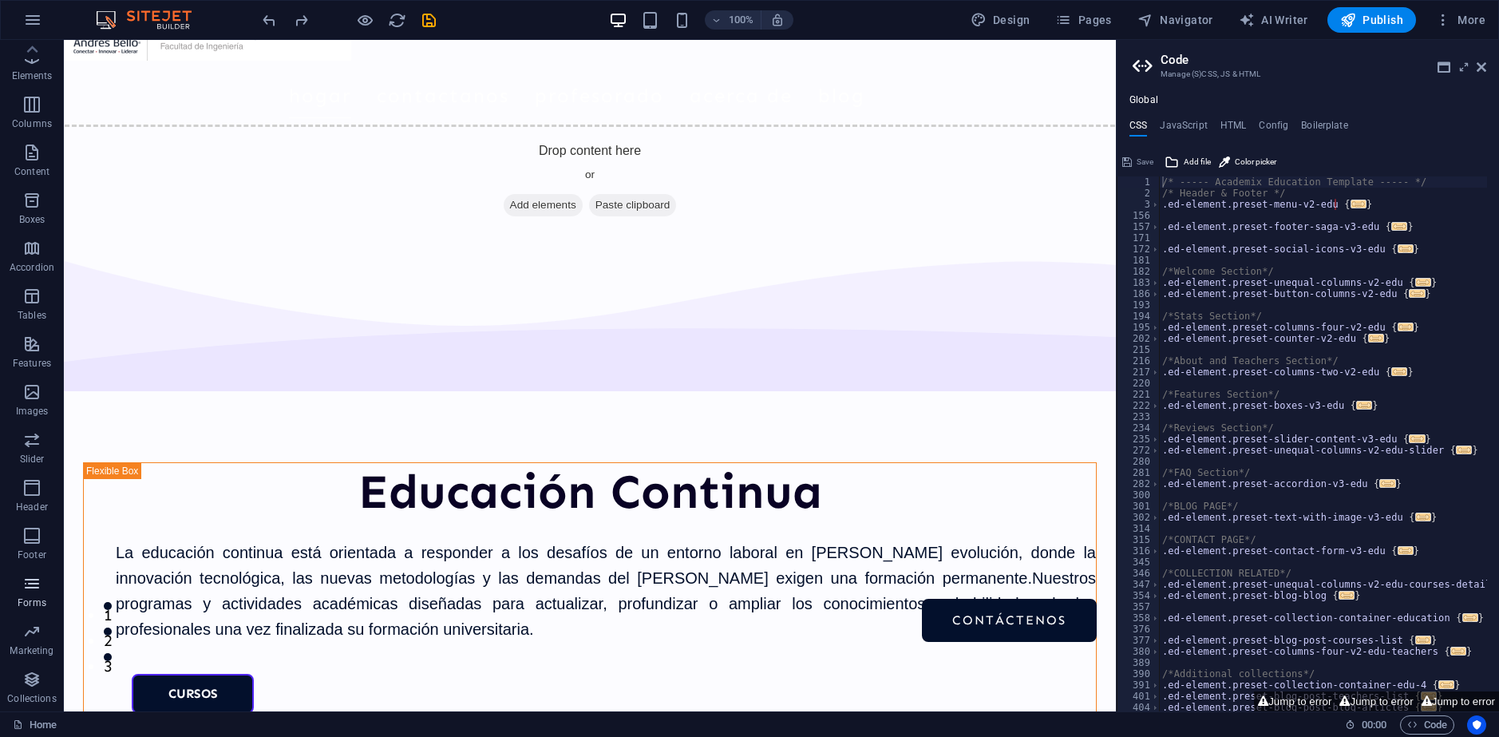
click at [31, 604] on p "Forms" at bounding box center [32, 602] width 29 height 13
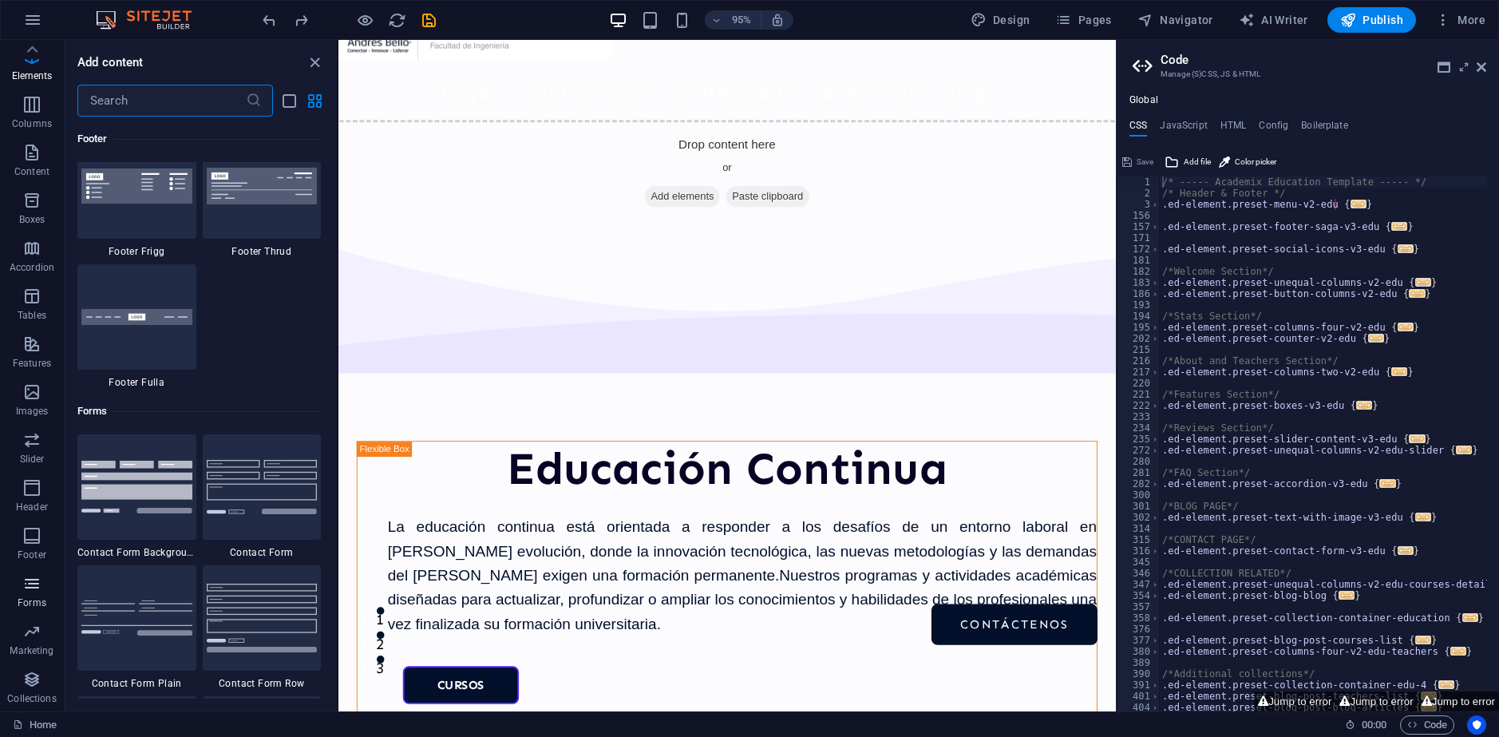
scroll to position [11657, 0]
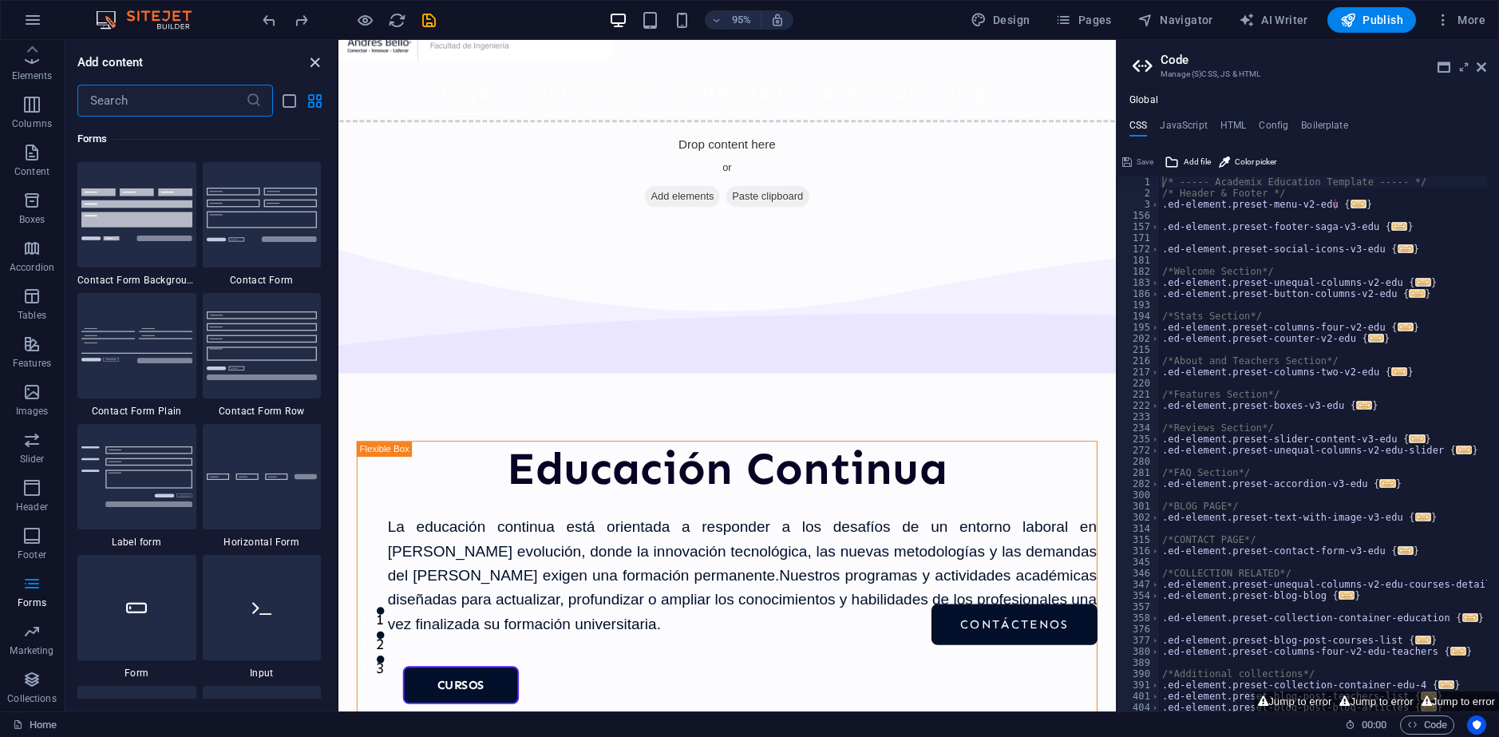
click at [314, 69] on icon "close panel" at bounding box center [315, 62] width 18 height 18
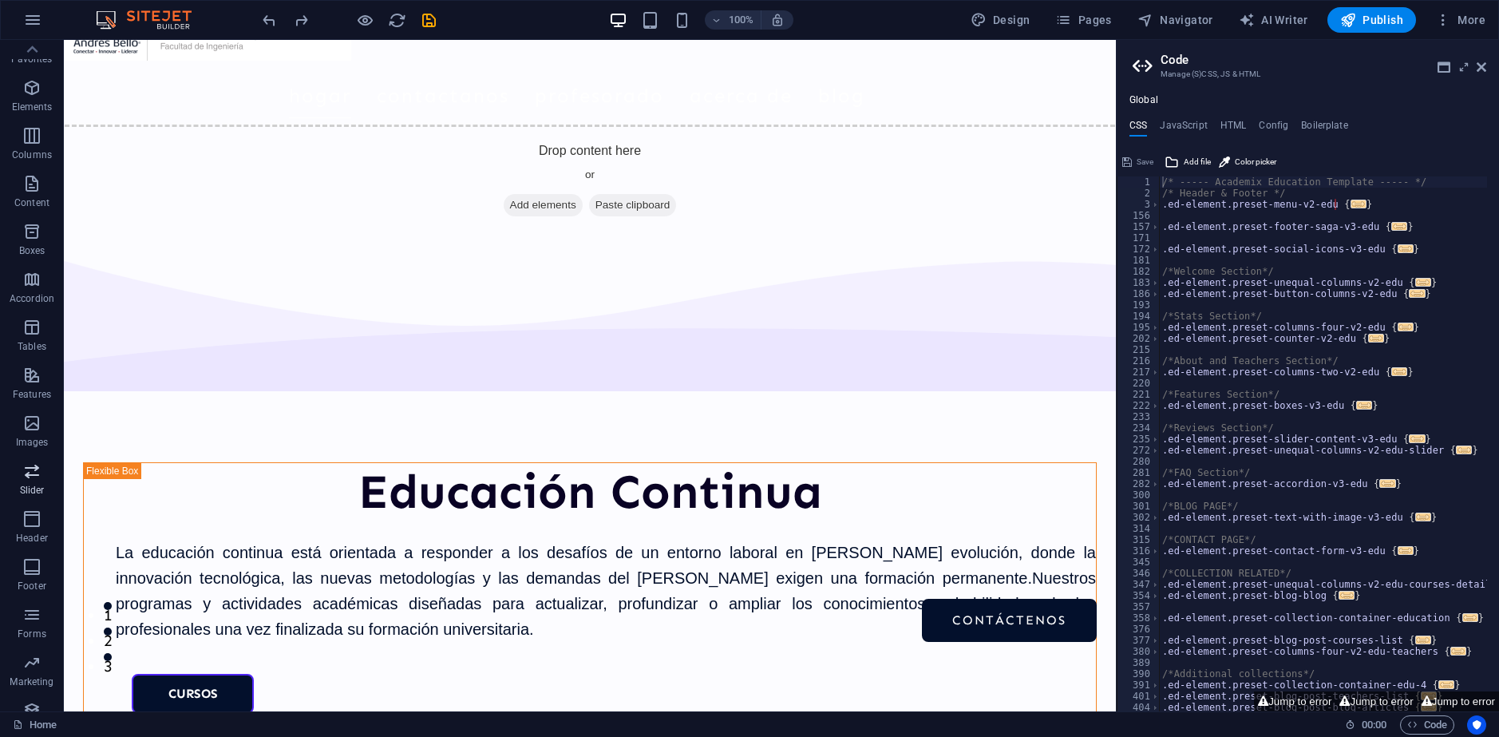
scroll to position [0, 0]
click at [31, 253] on icon "button" at bounding box center [31, 247] width 19 height 19
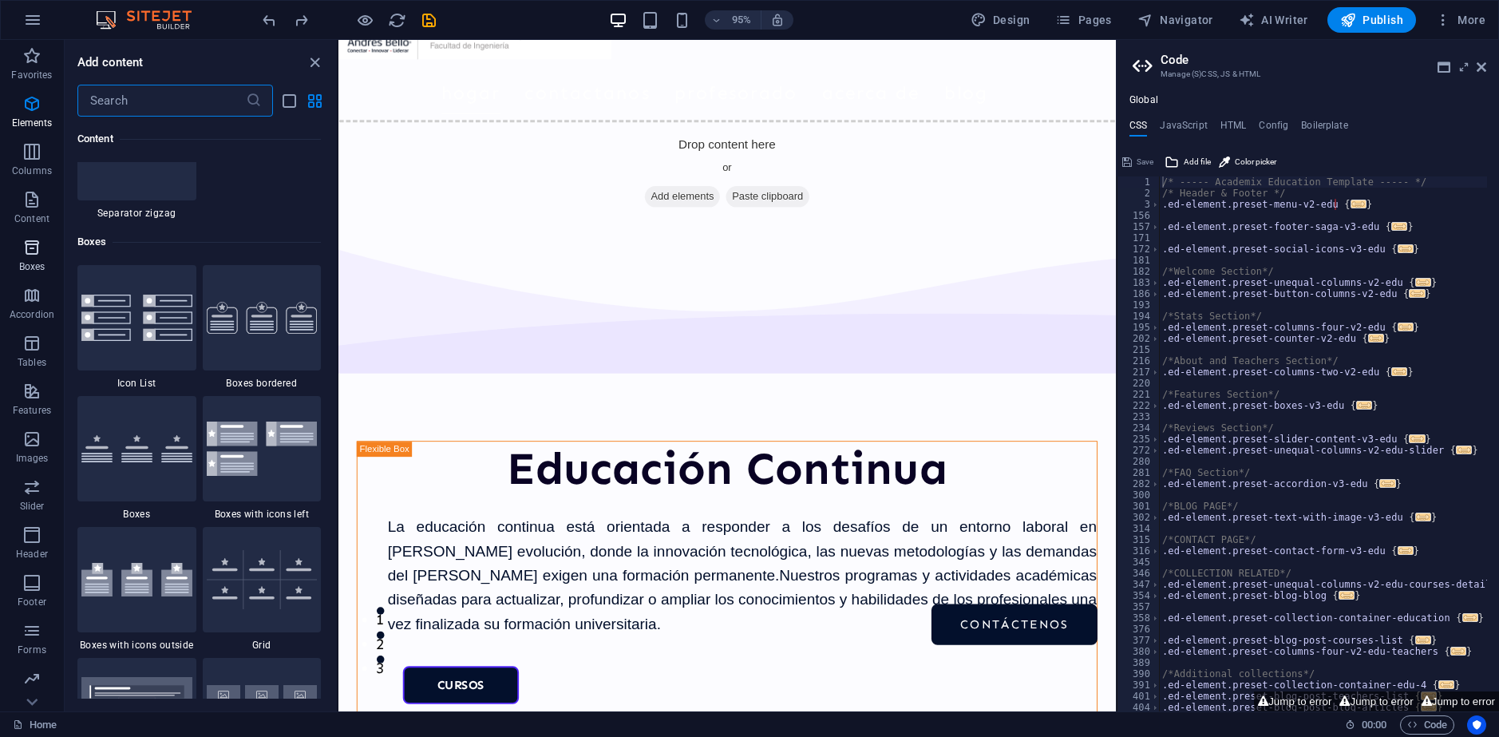
scroll to position [4404, 0]
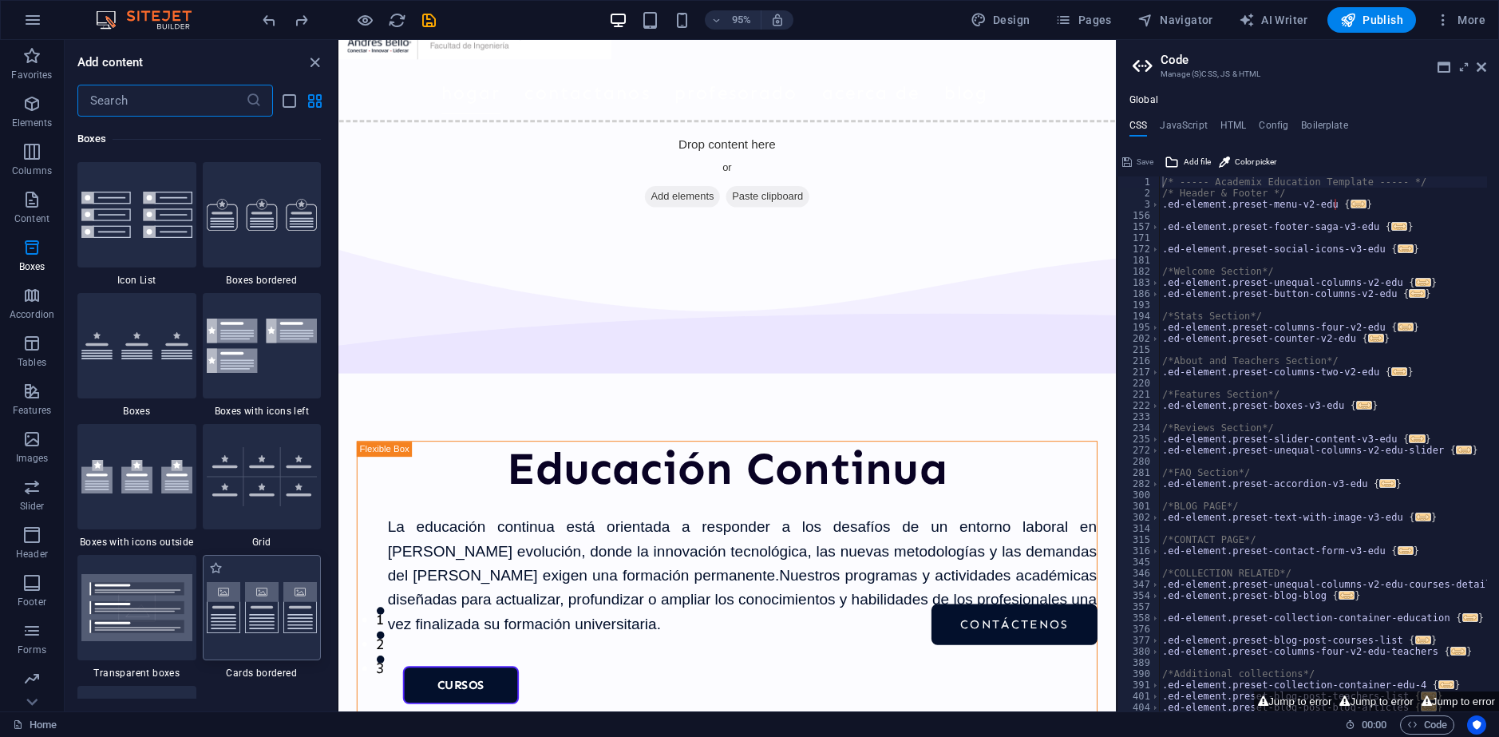
click at [277, 601] on img at bounding box center [262, 608] width 111 height 52
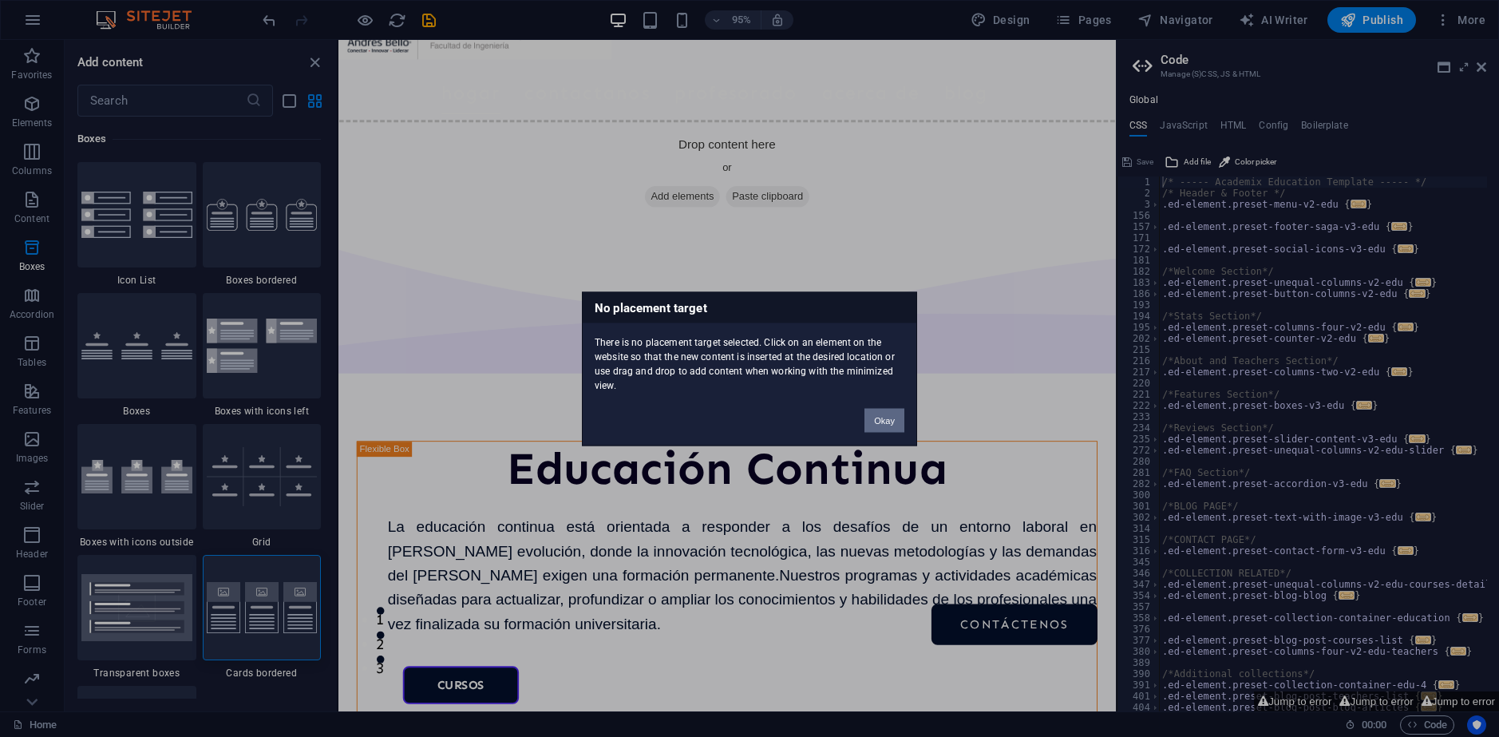
click at [885, 418] on button "Okay" at bounding box center [885, 420] width 40 height 24
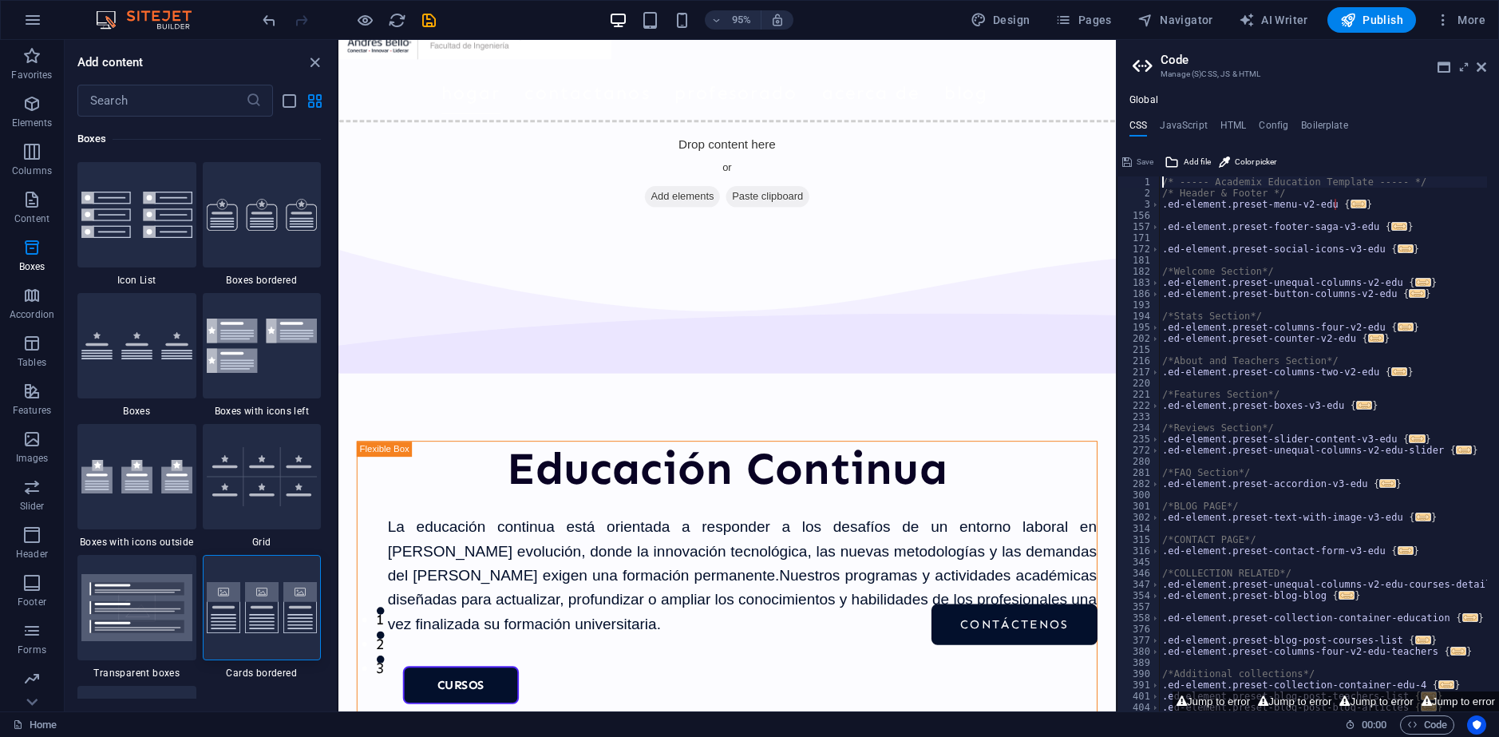
click at [1484, 74] on header "Code Manage (S)CSS, JS & HTML" at bounding box center [1310, 61] width 354 height 42
click at [1484, 67] on icon at bounding box center [1482, 67] width 10 height 13
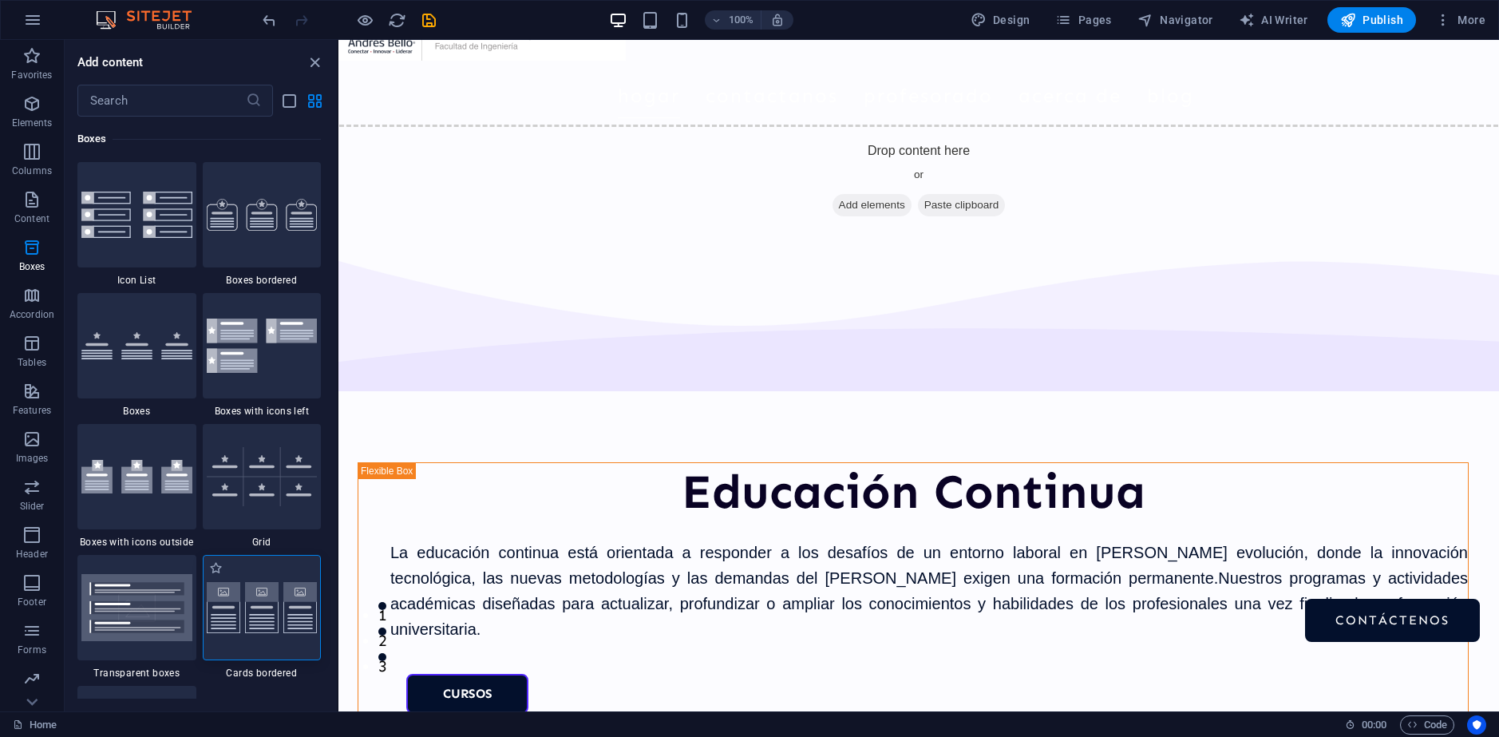
click at [252, 626] on img at bounding box center [262, 608] width 111 height 52
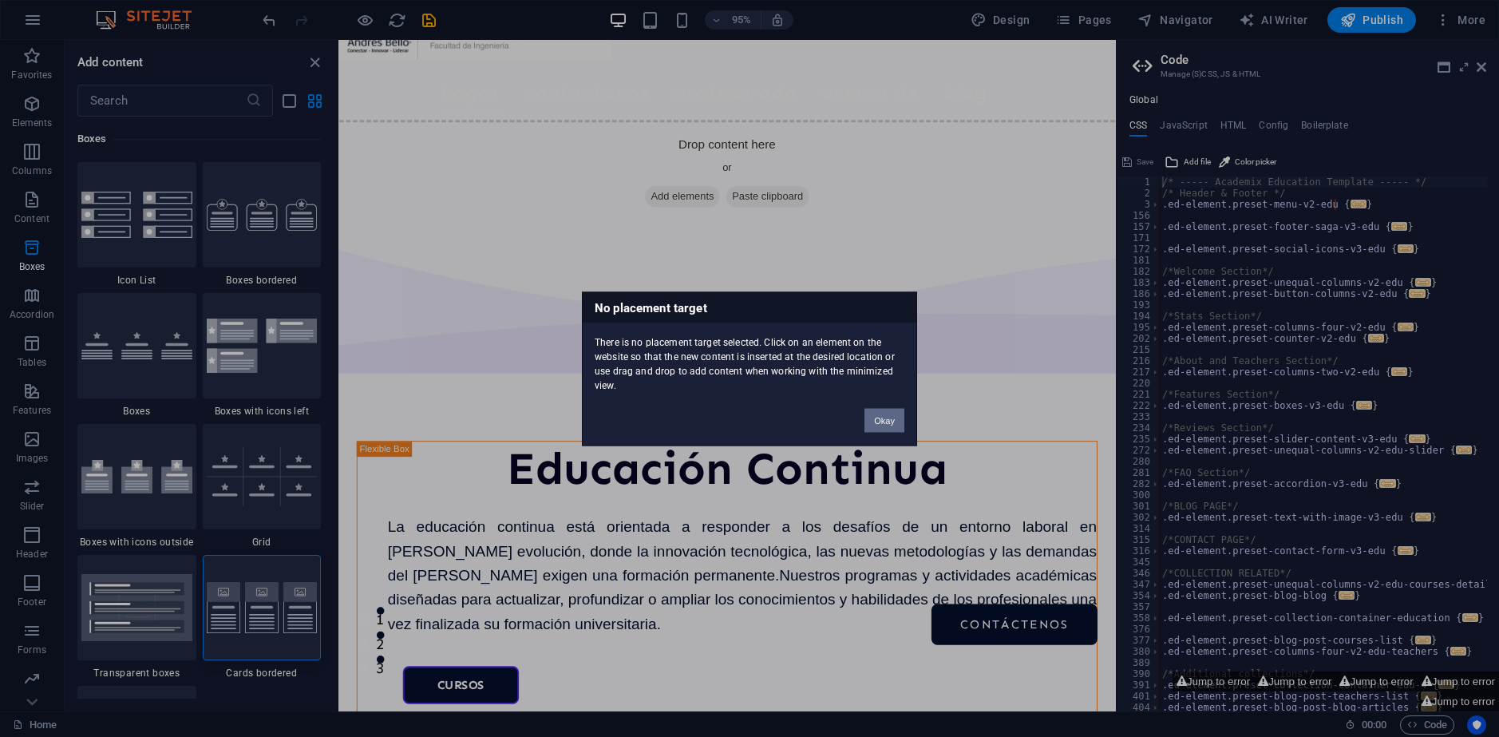
click at [899, 414] on button "Okay" at bounding box center [885, 420] width 40 height 24
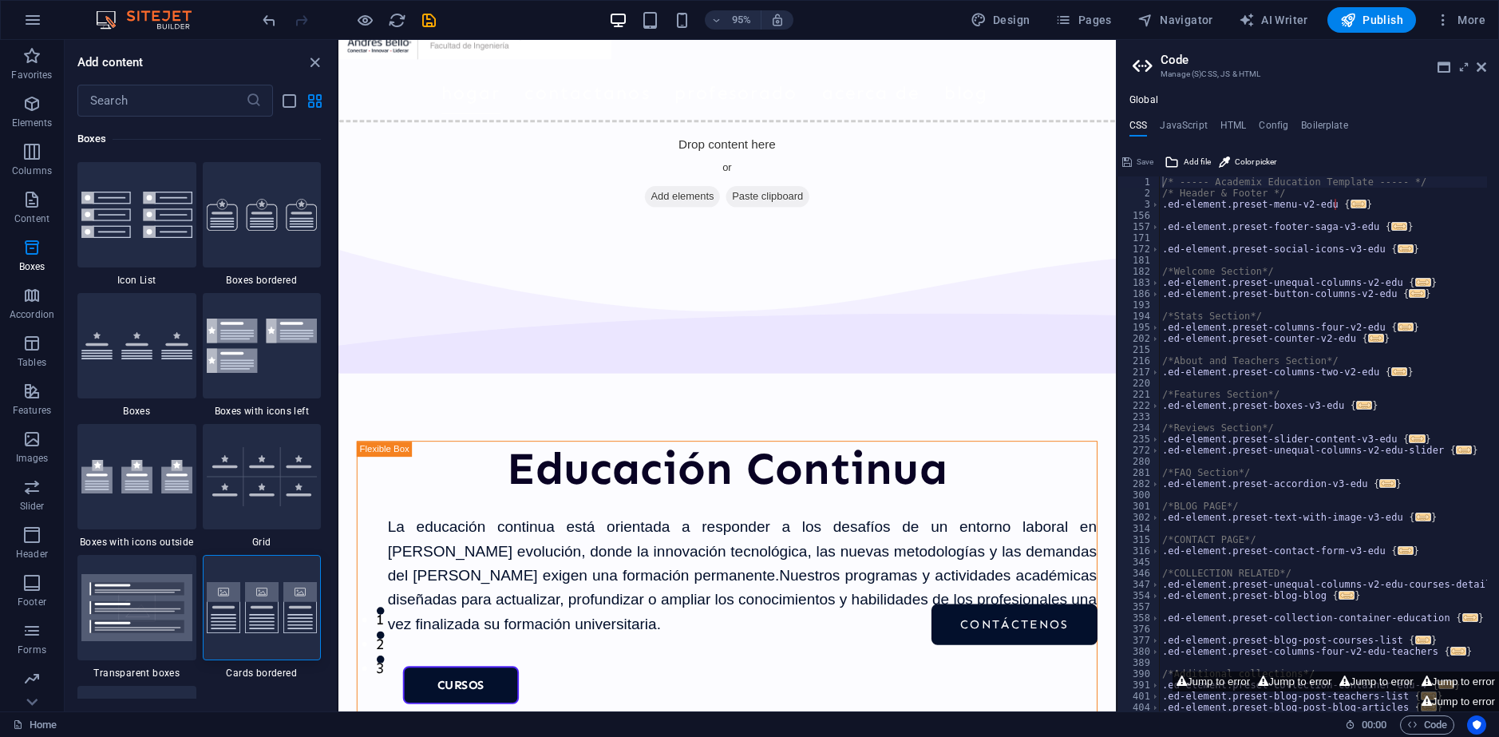
click at [1485, 59] on h2 "Code" at bounding box center [1324, 60] width 326 height 14
click at [1485, 74] on header "Code Manage (S)CSS, JS & HTML" at bounding box center [1310, 61] width 354 height 42
click at [1487, 68] on aside "Code Manage (S)CSS, JS & HTML Global CSS JavaScript HTML Config Boilerplate /* …" at bounding box center [1307, 375] width 383 height 671
click at [1484, 68] on icon at bounding box center [1482, 67] width 10 height 13
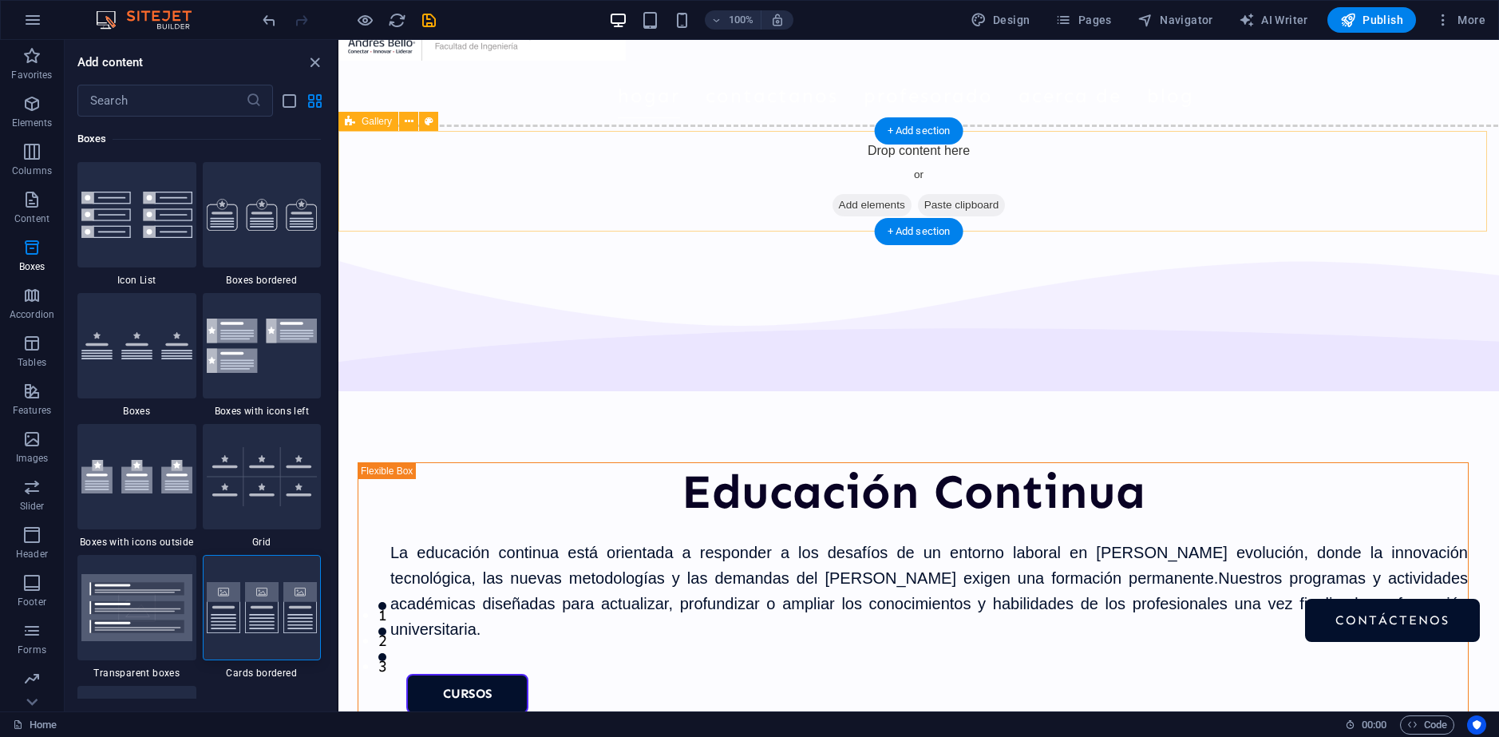
click at [640, 165] on div "Drop content here or Add elements Paste clipboard" at bounding box center [919, 181] width 1174 height 113
click at [271, 596] on img at bounding box center [262, 608] width 111 height 52
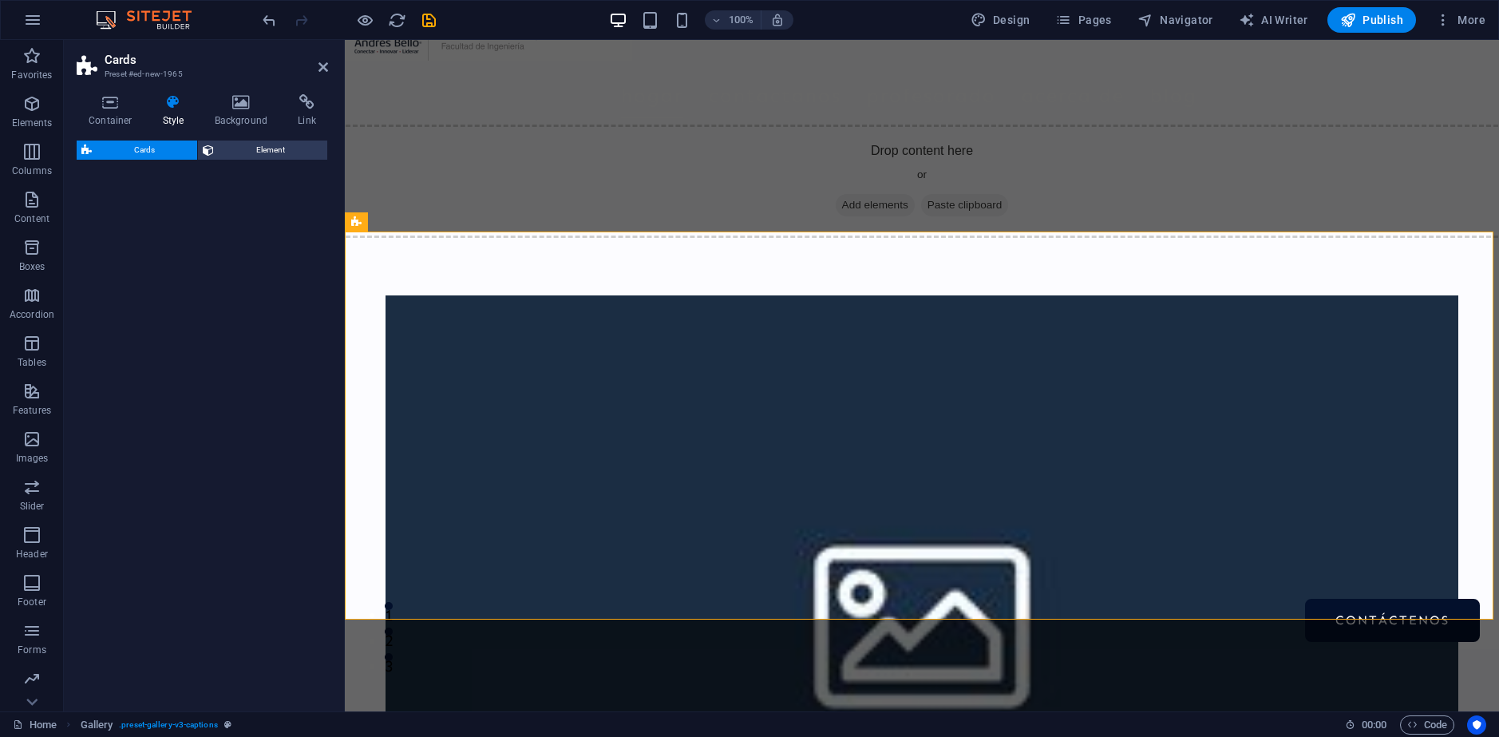
select select "rem"
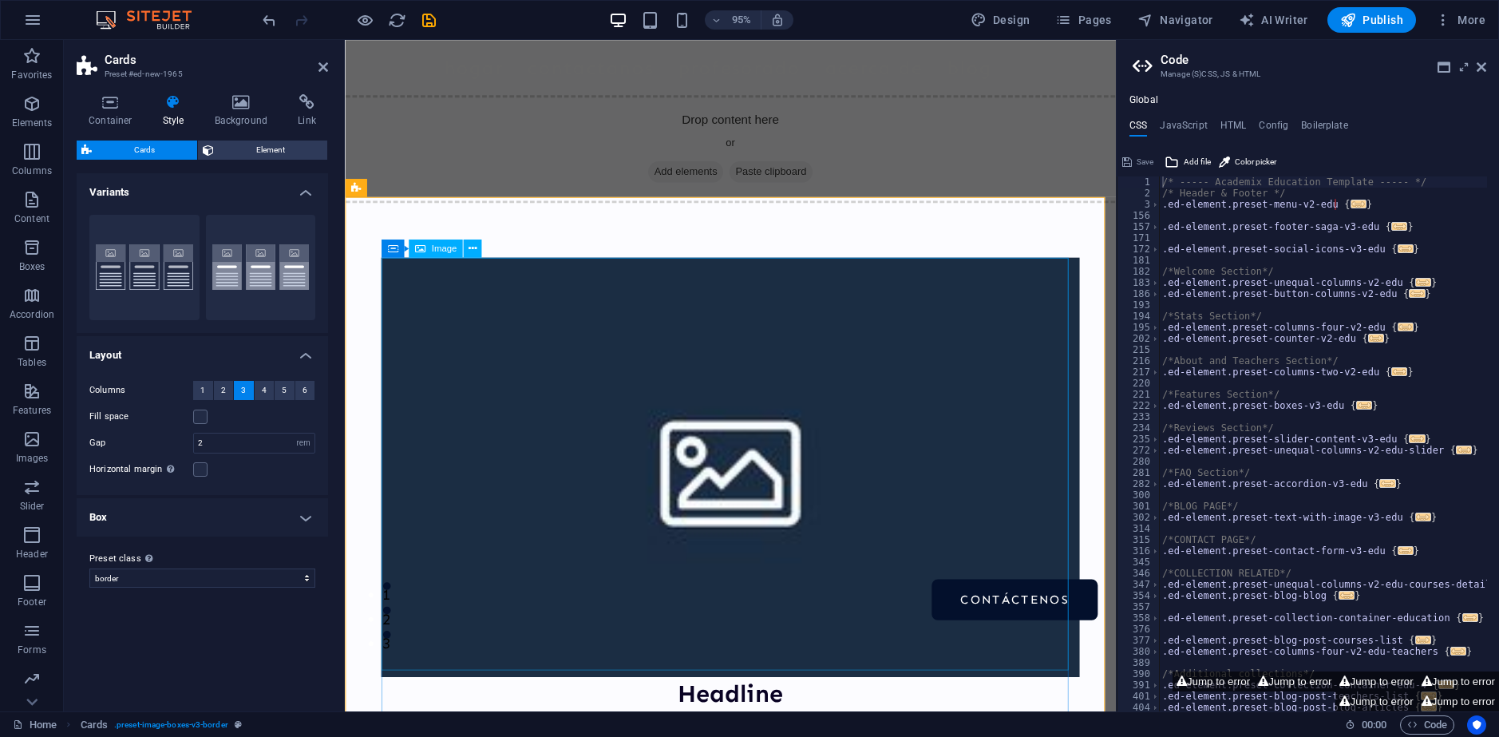
scroll to position [160, 0]
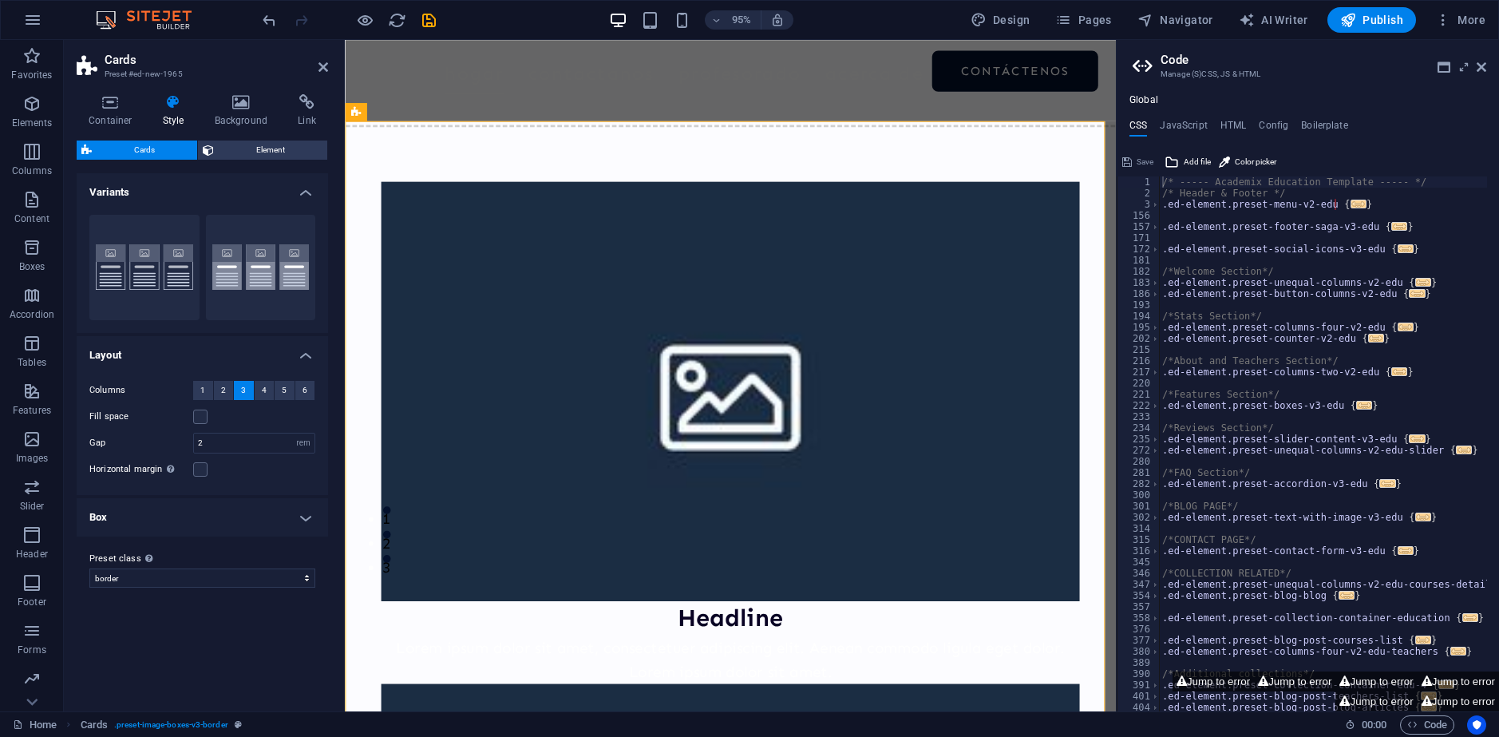
click at [1487, 72] on aside "Code Manage (S)CSS, JS & HTML Global CSS JavaScript HTML Config Boilerplate /* …" at bounding box center [1307, 375] width 383 height 671
click at [1482, 68] on icon at bounding box center [1482, 67] width 10 height 13
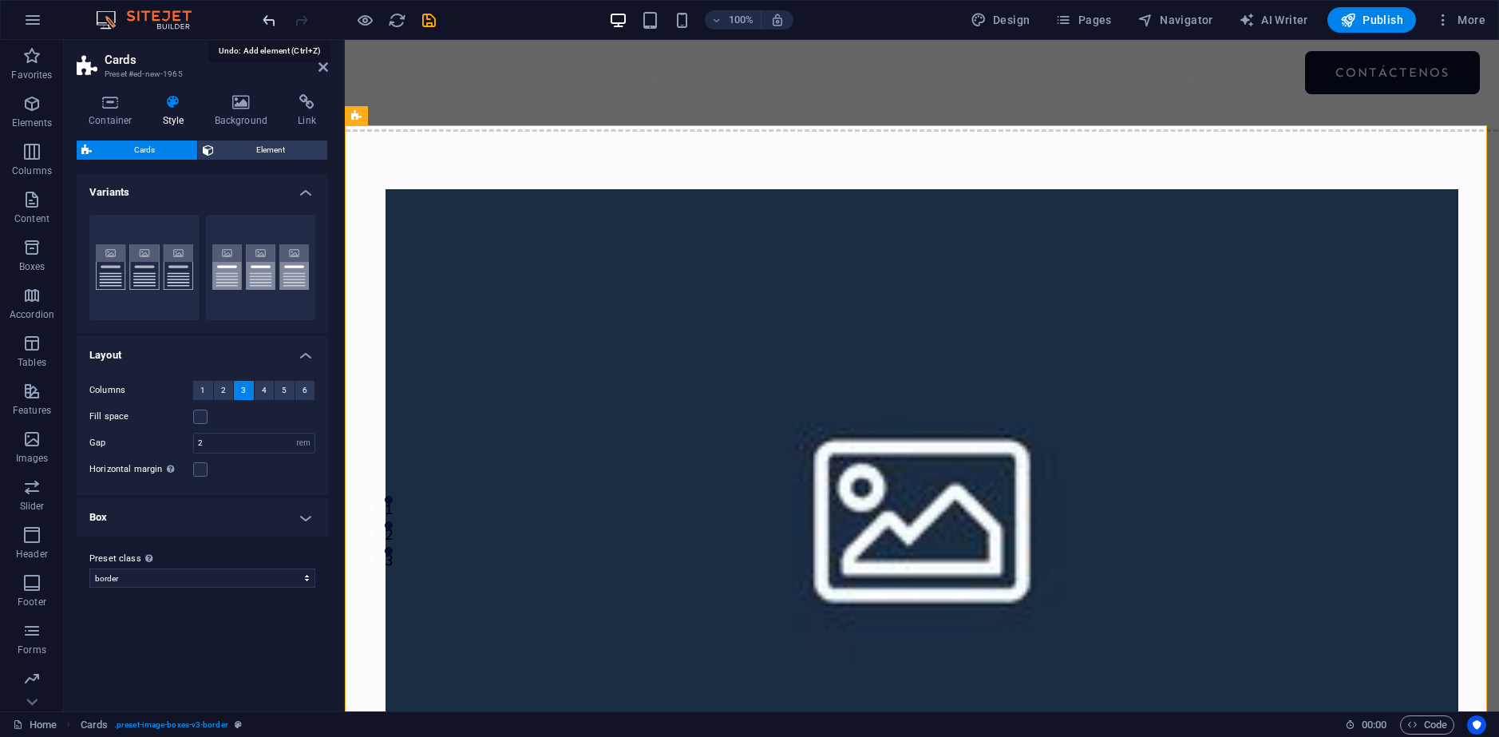
click at [269, 24] on icon "undo" at bounding box center [269, 20] width 18 height 18
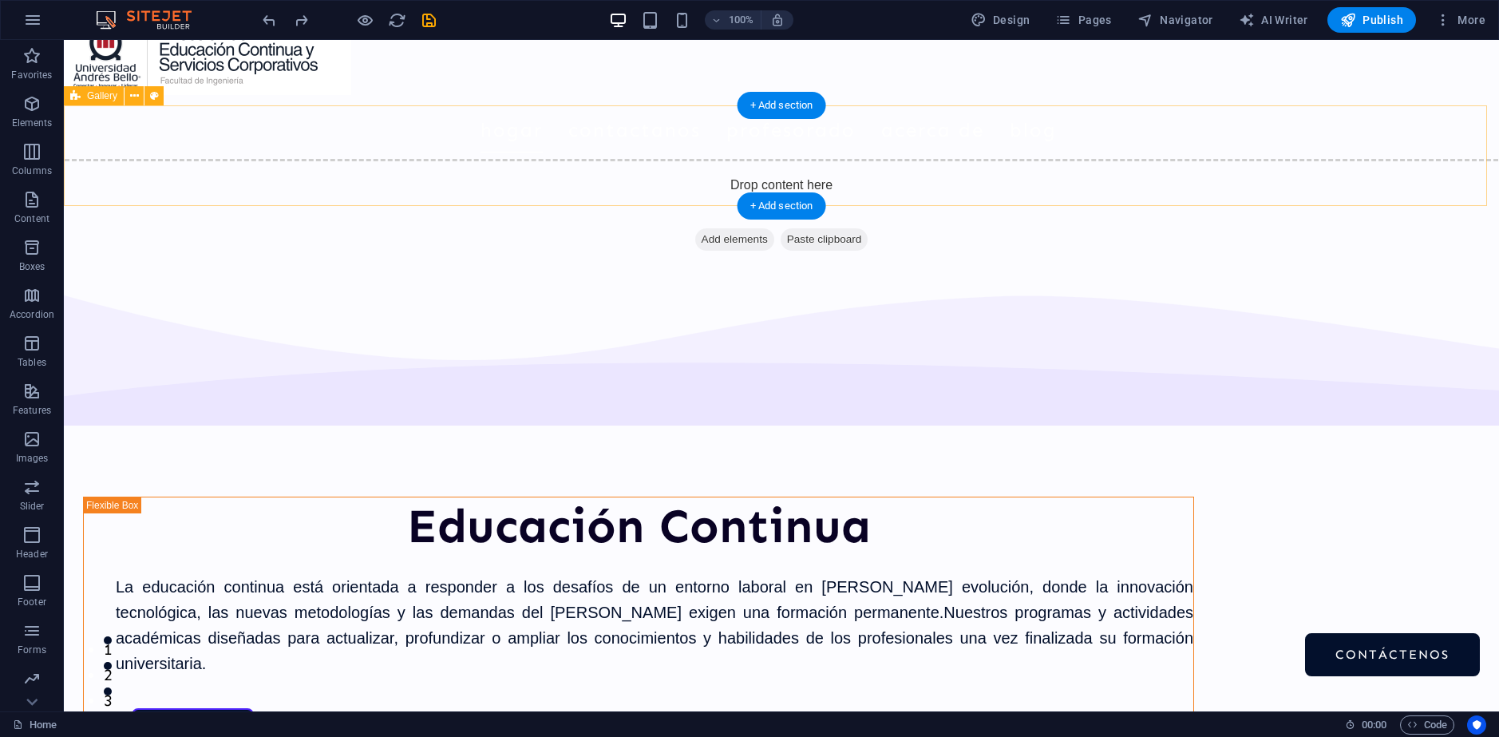
scroll to position [0, 0]
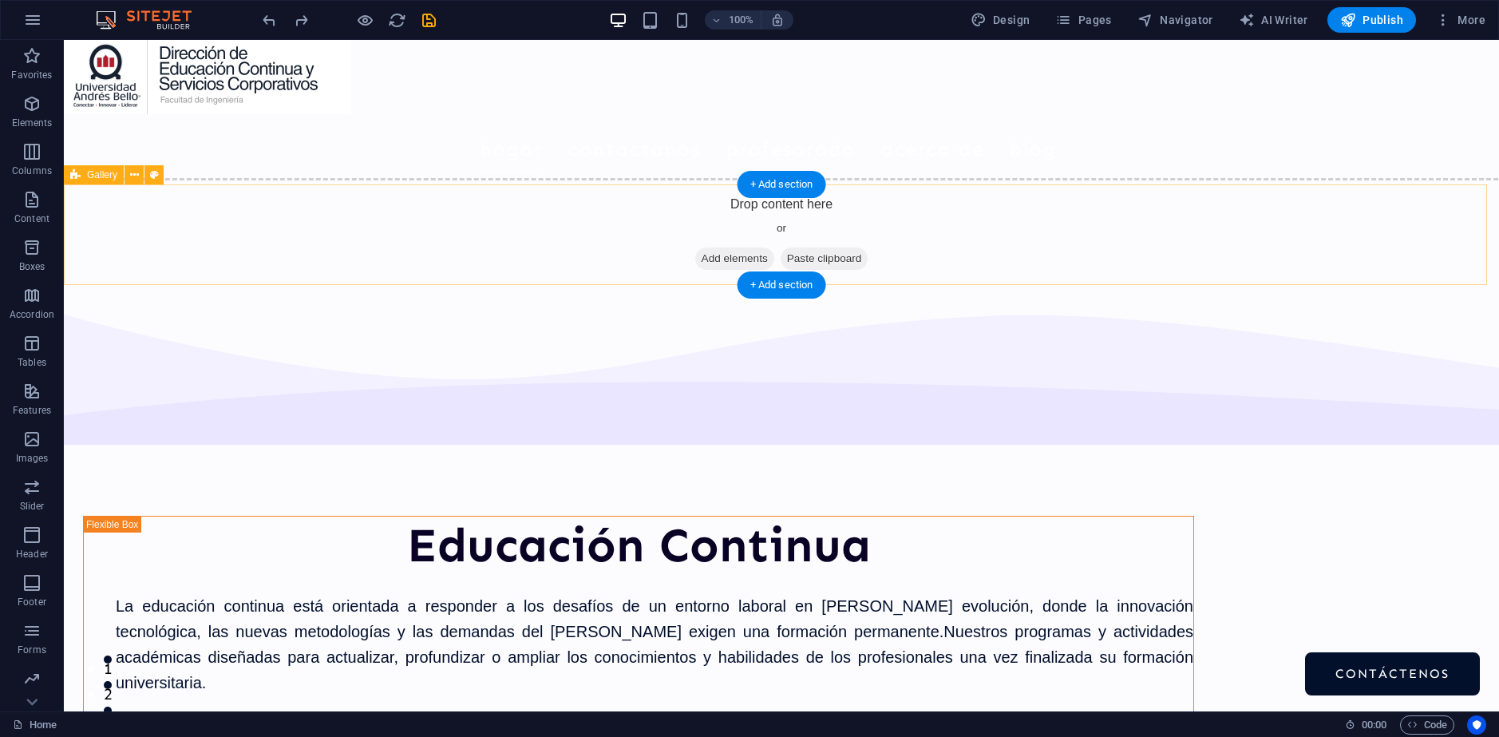
click at [201, 214] on div "Drop content here or Add elements Paste clipboard" at bounding box center [781, 234] width 1448 height 113
click at [135, 176] on icon at bounding box center [134, 175] width 9 height 17
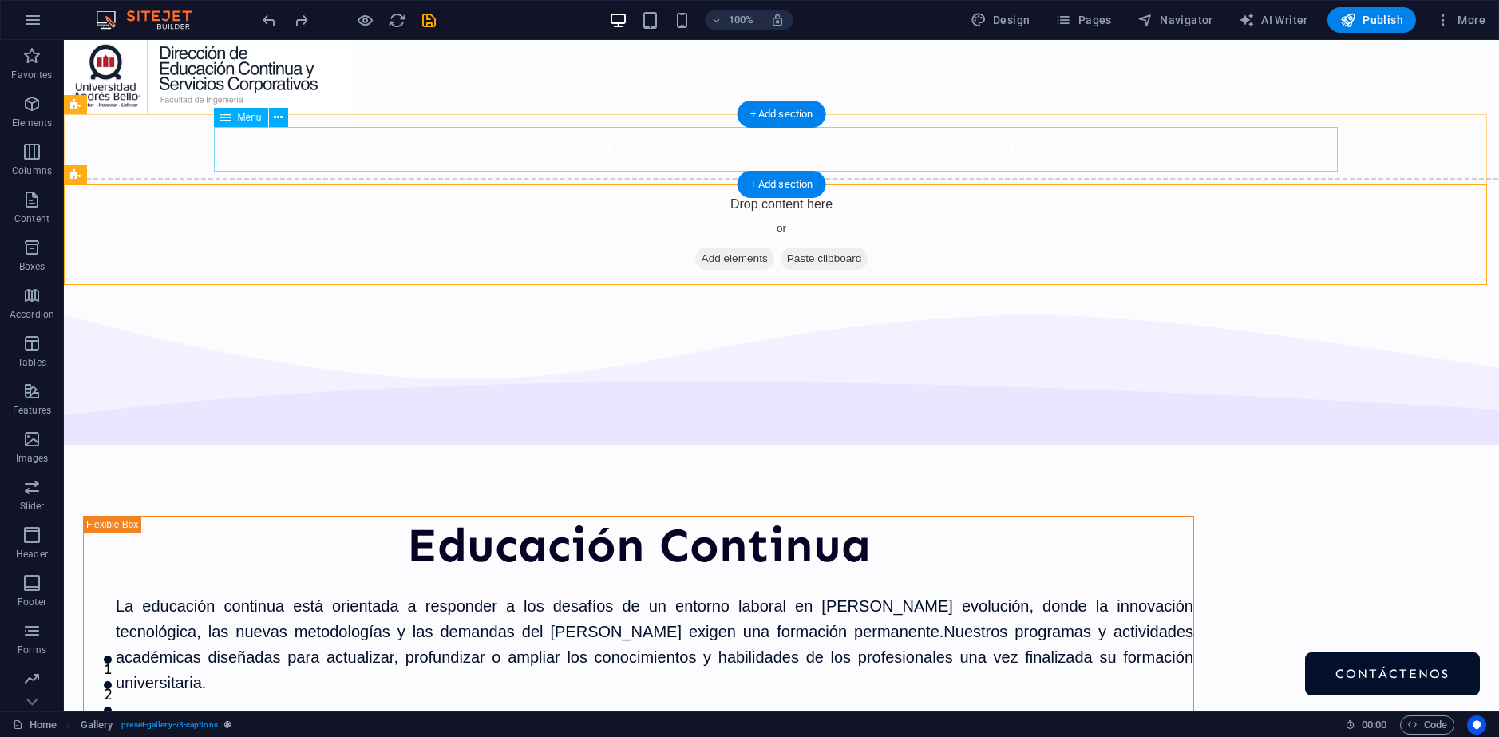
click at [1082, 152] on nav "Hogar Contactanos Profesorado Acerca de Blog Contáctenos" at bounding box center [782, 149] width 1124 height 45
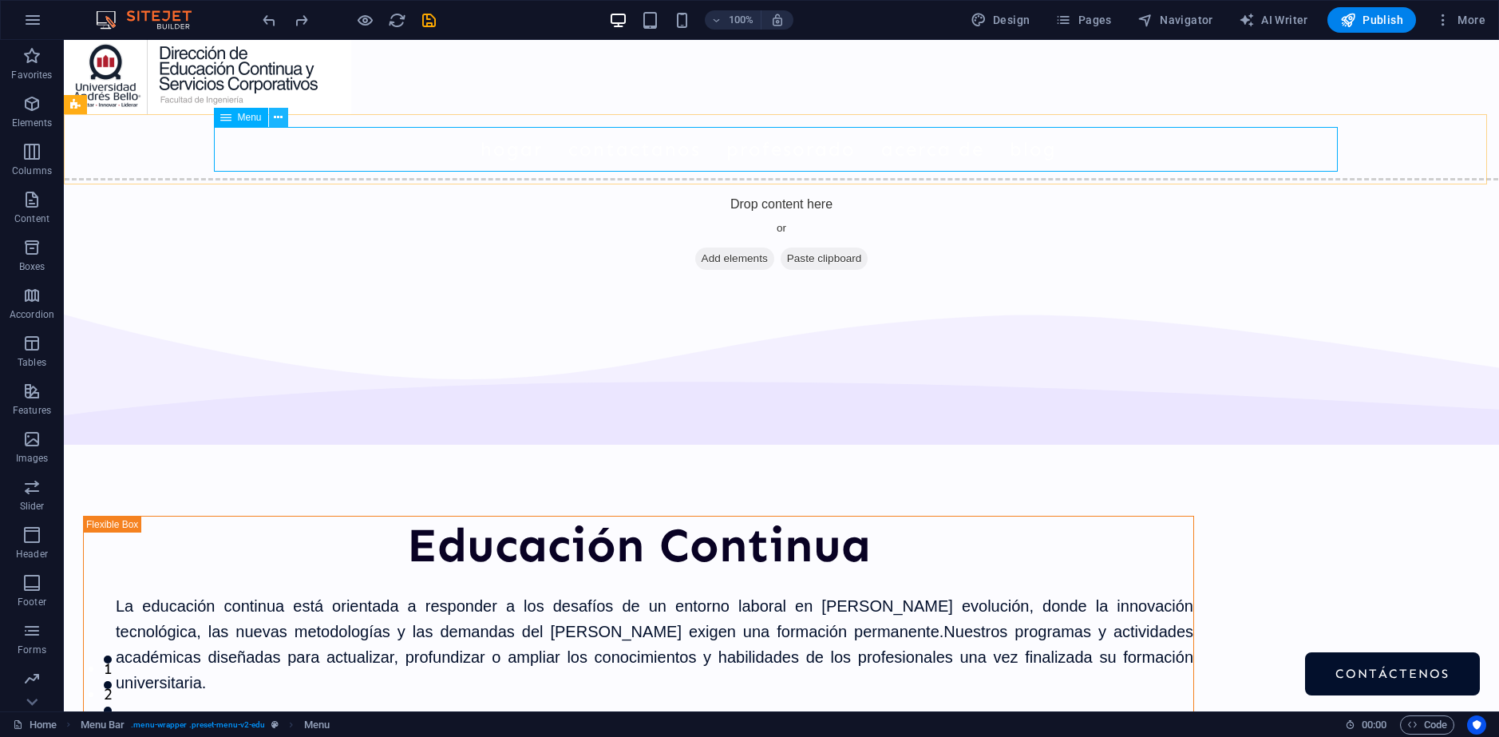
click at [283, 117] on icon at bounding box center [278, 117] width 9 height 17
click at [1194, 154] on nav "Hogar Contactanos Profesorado Acerca de Blog Contáctenos" at bounding box center [782, 149] width 1124 height 45
select select
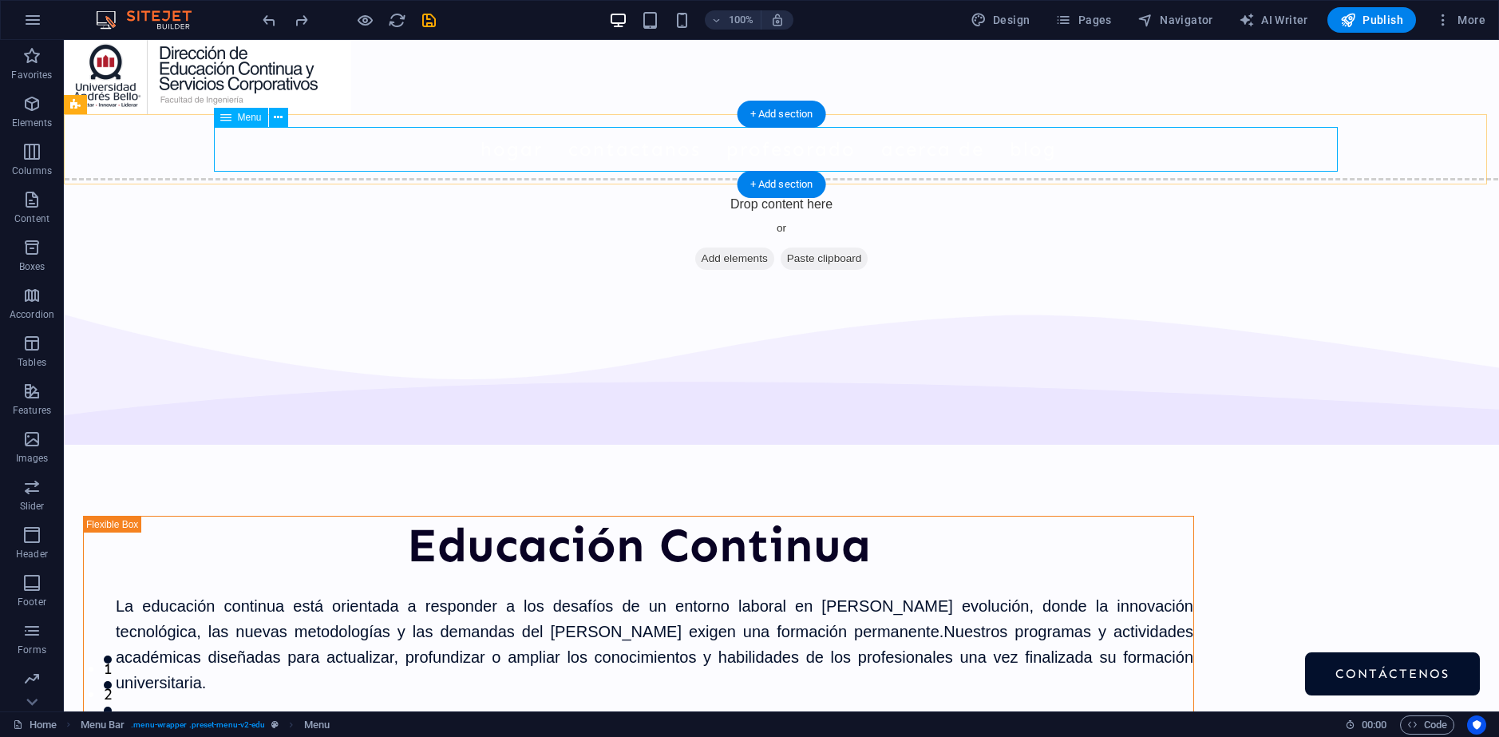
select select "2"
select select
select select "4"
select select
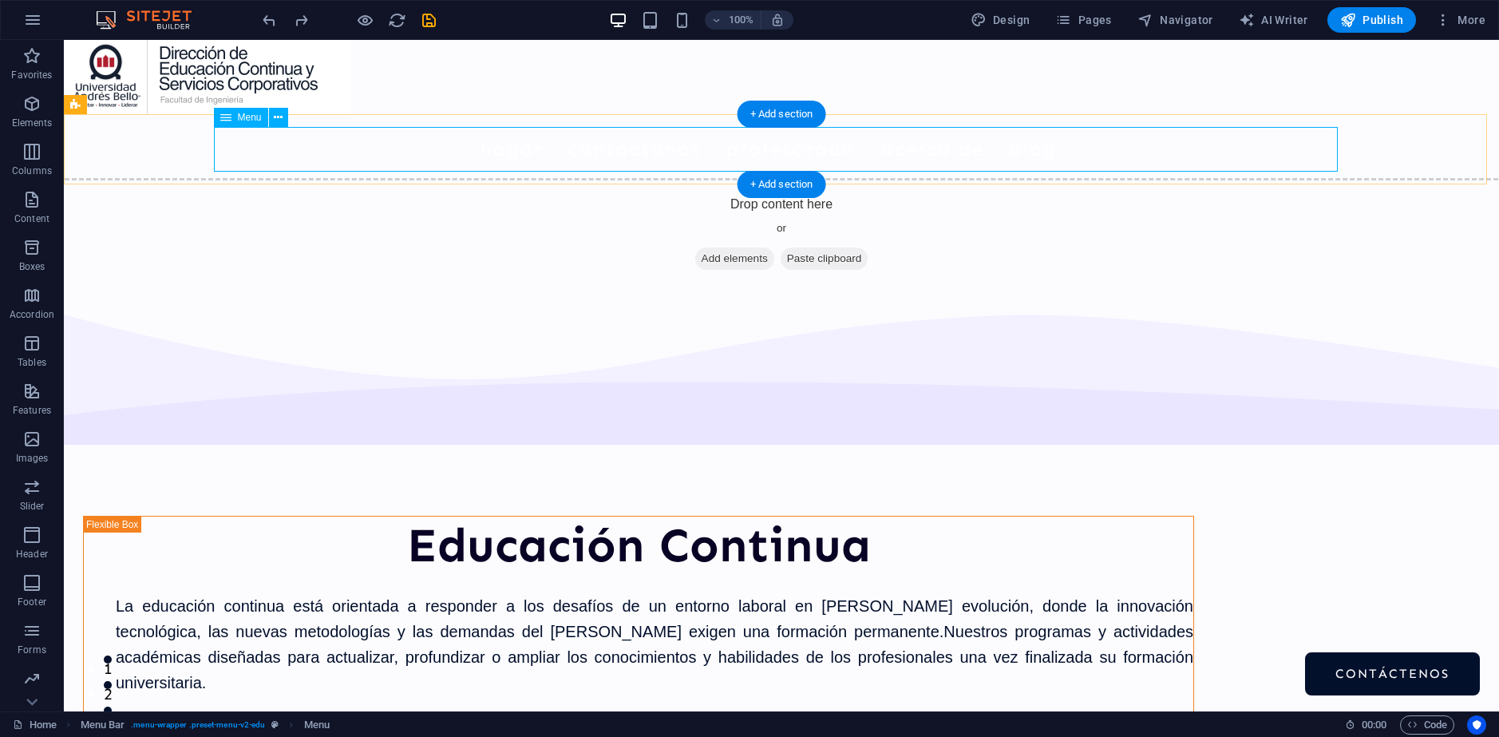
select select "5"
select select
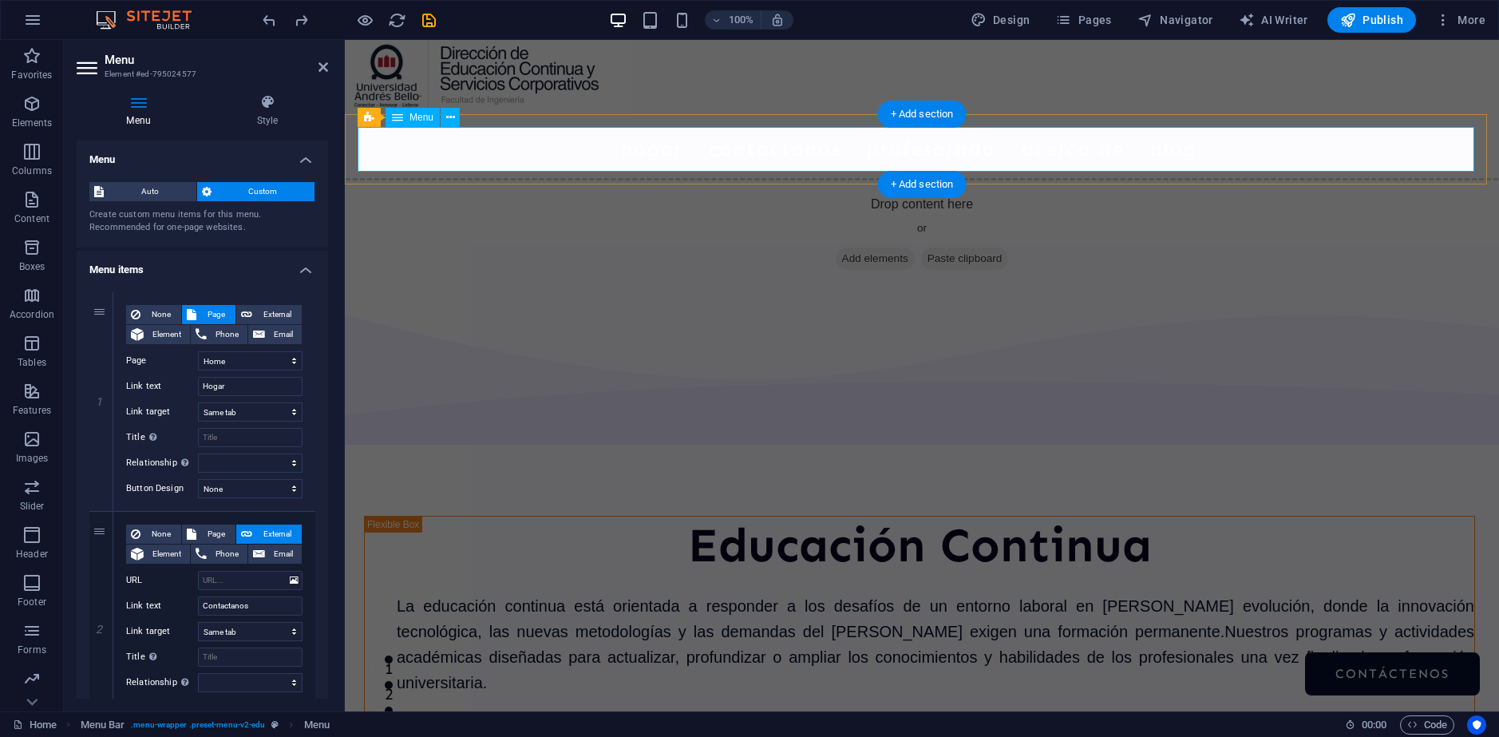
click at [1318, 151] on nav "Hogar Contactanos Profesorado Acerca de Blog Contáctenos" at bounding box center [922, 149] width 1124 height 45
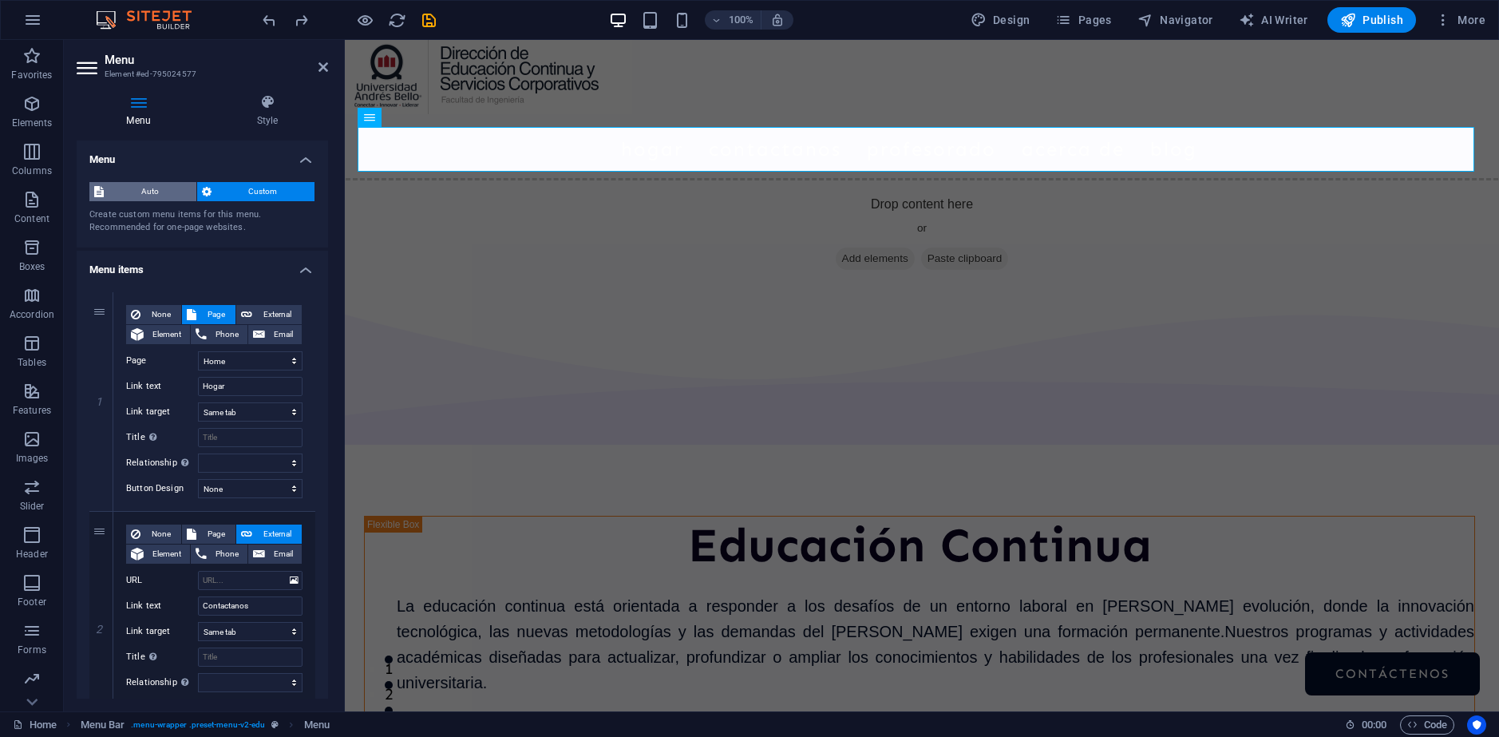
click at [161, 187] on span "Auto" at bounding box center [150, 191] width 83 height 19
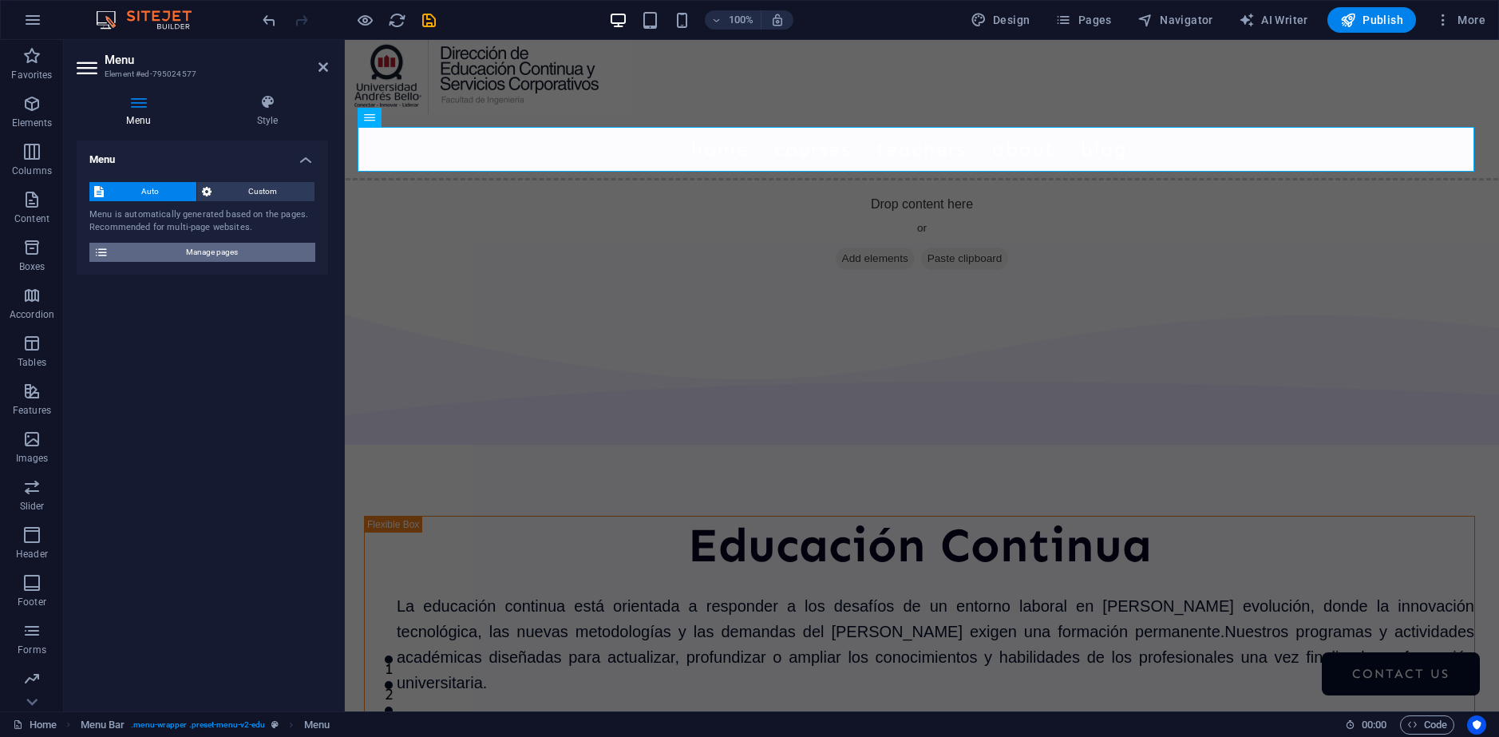
click at [192, 257] on span "Manage pages" at bounding box center [211, 252] width 197 height 19
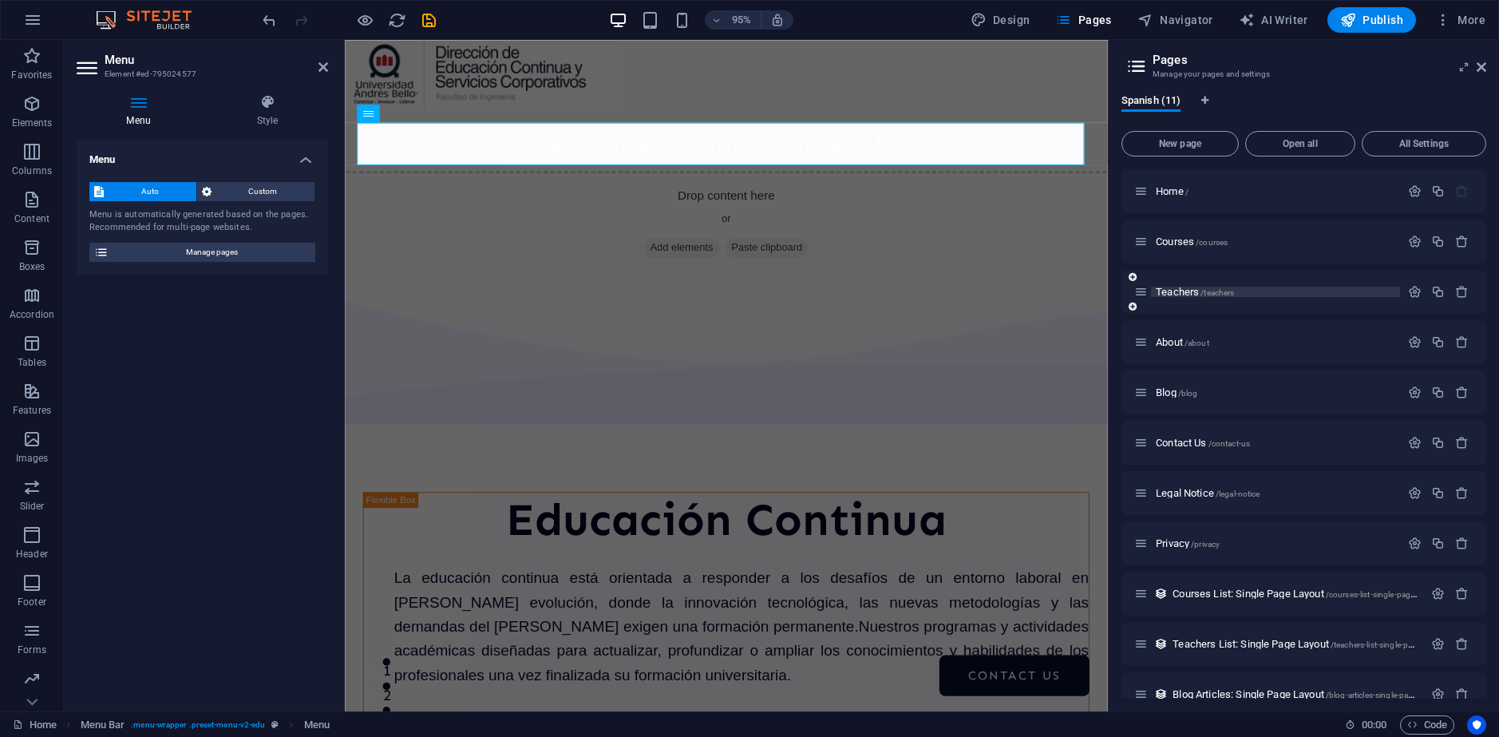
click at [1183, 287] on span "Teachers /teachers" at bounding box center [1195, 292] width 78 height 12
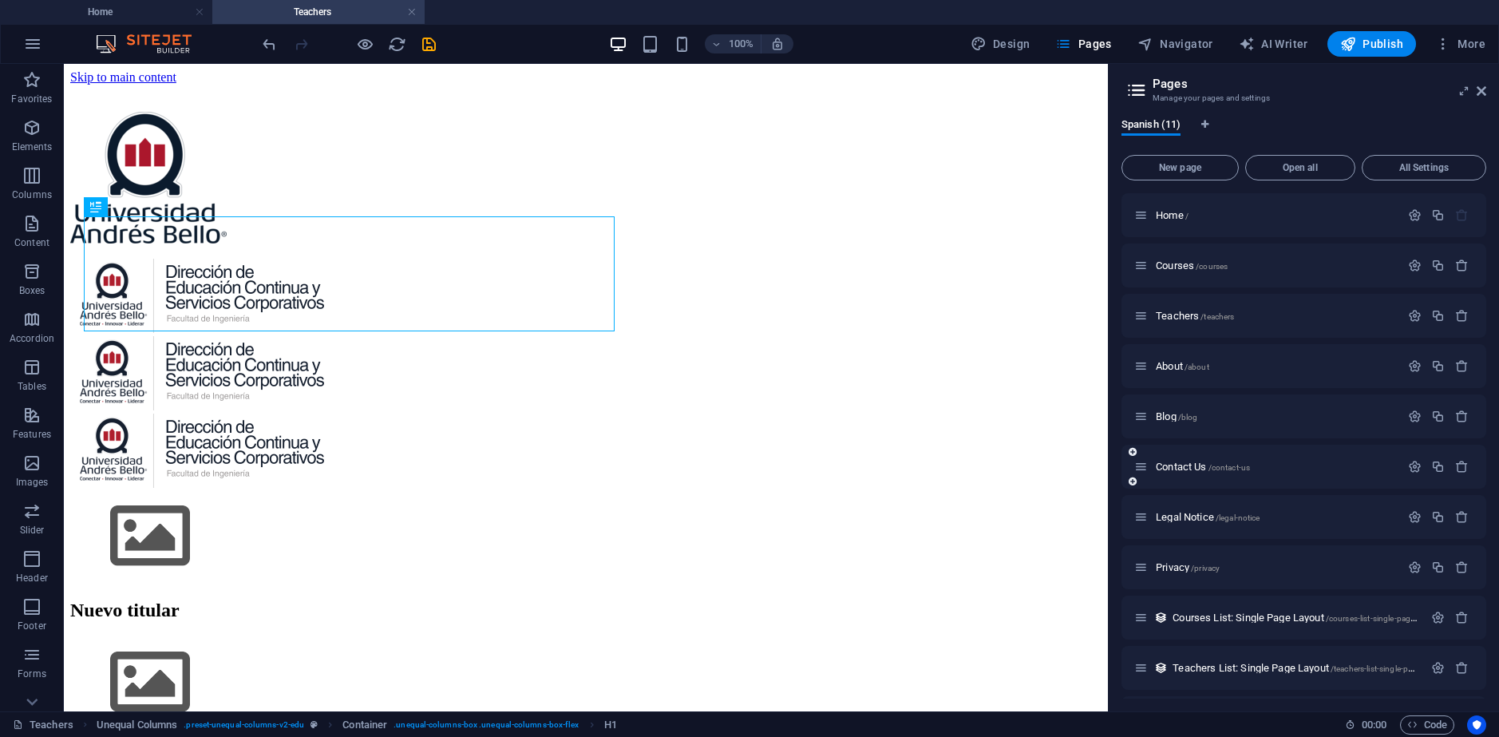
click at [1194, 461] on div "Contact Us /contact-us" at bounding box center [1268, 467] width 266 height 18
click at [1190, 464] on span "Contact Us /contact-us" at bounding box center [1203, 467] width 94 height 12
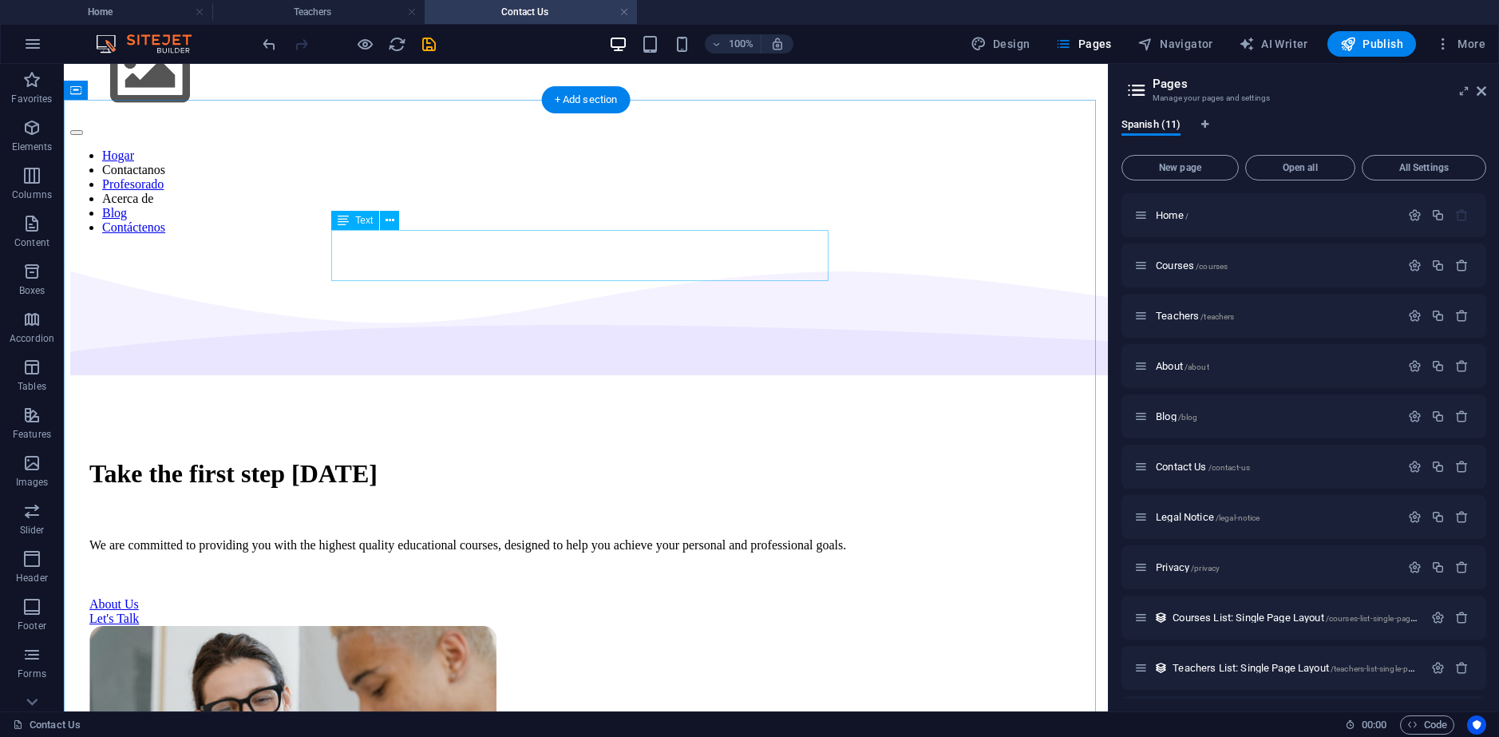
scroll to position [529, 0]
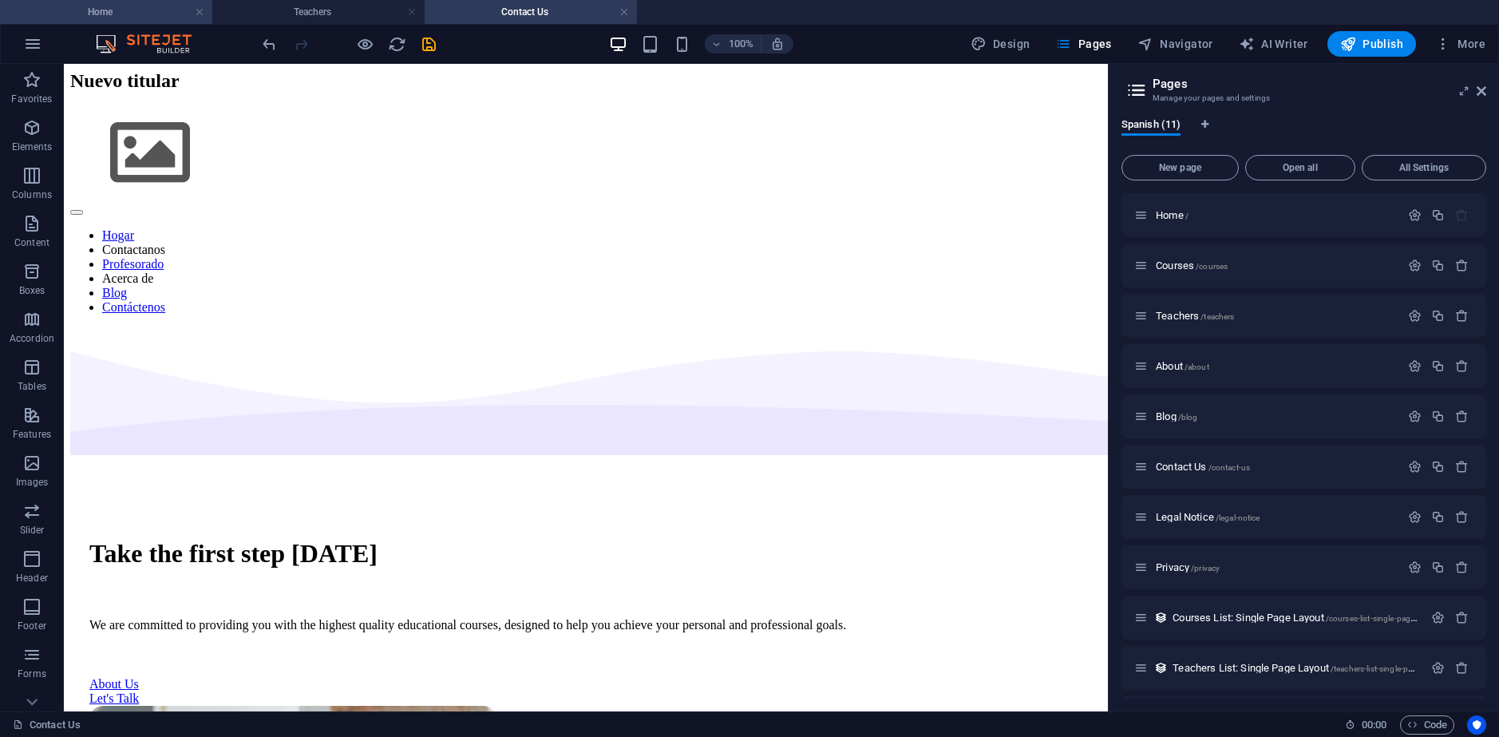
click at [145, 7] on h4 "Home" at bounding box center [106, 12] width 212 height 18
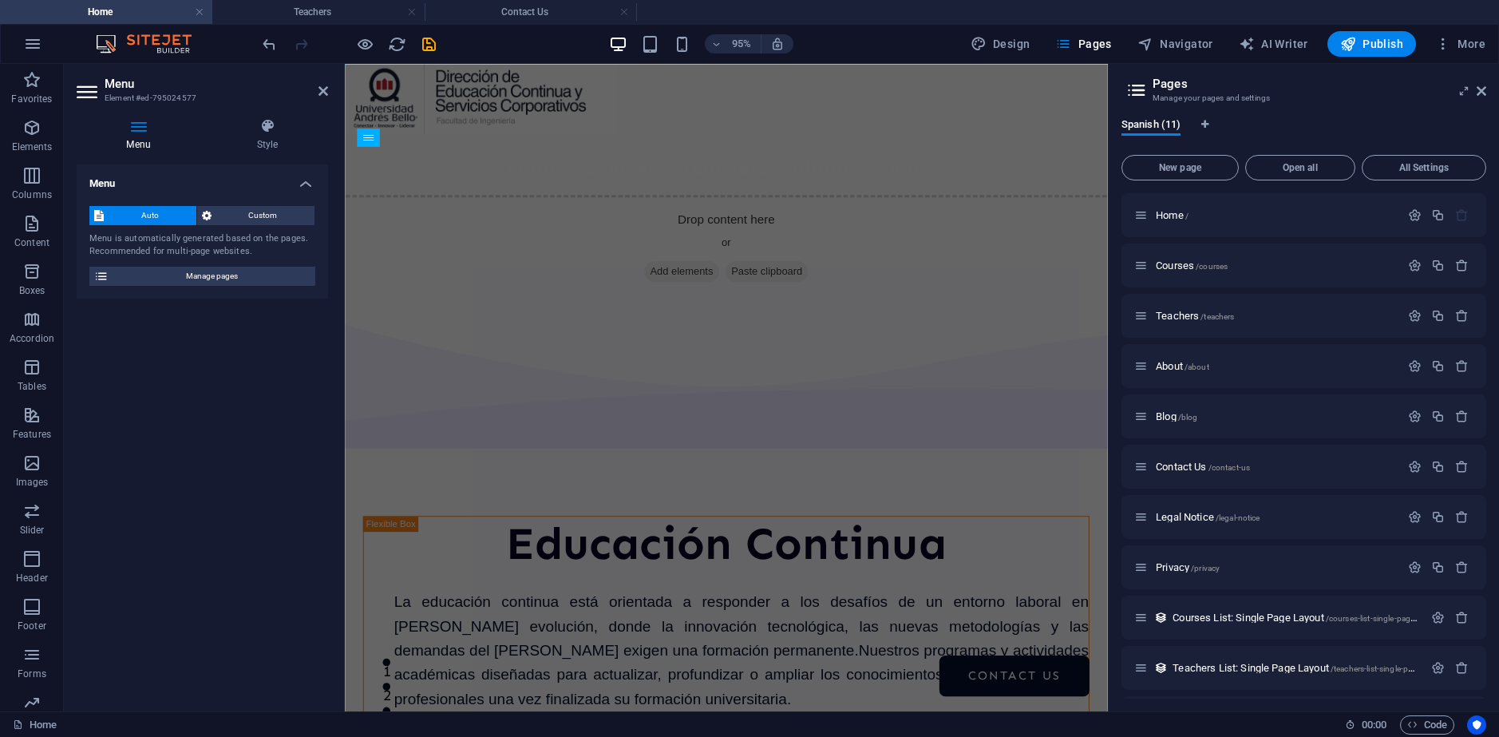
scroll to position [0, 0]
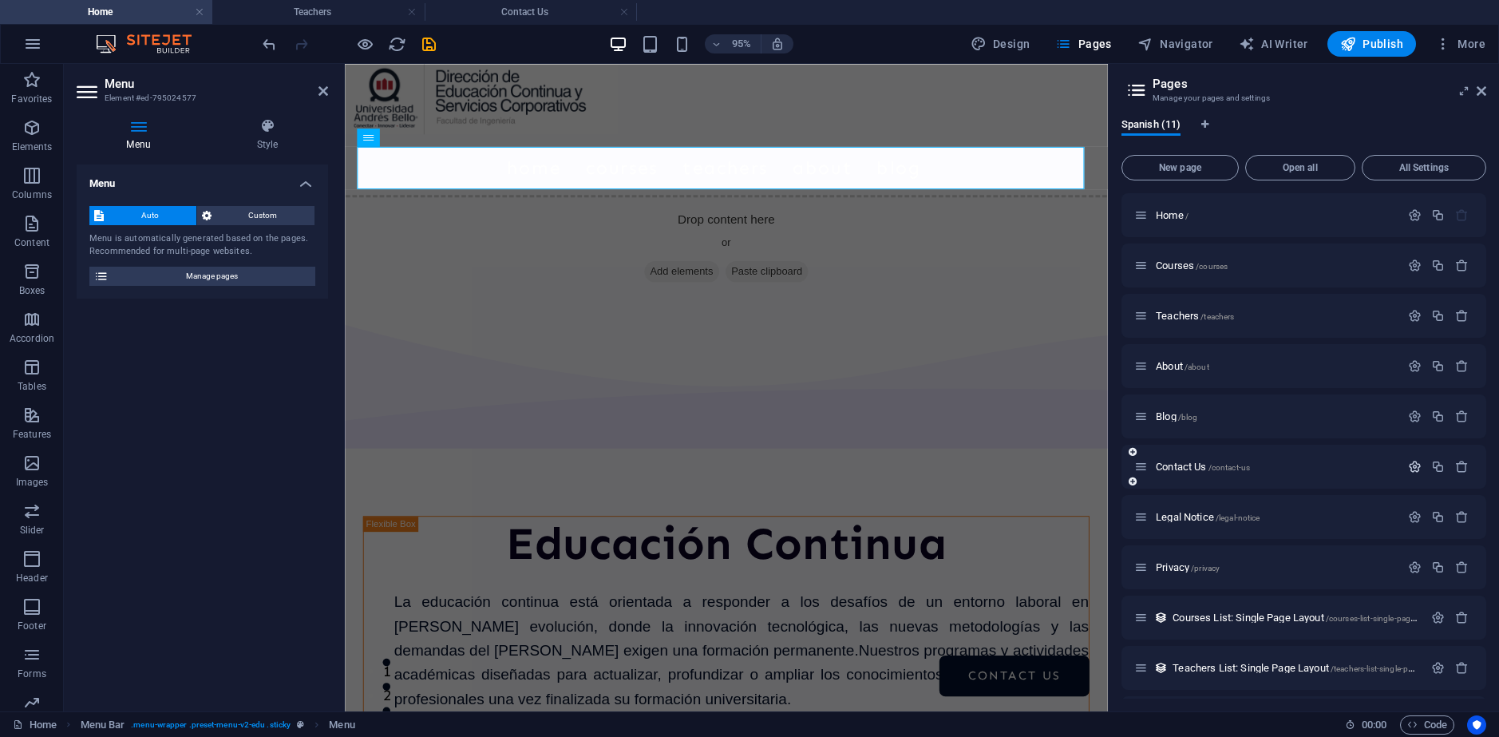
click at [1413, 467] on icon "button" at bounding box center [1415, 467] width 14 height 14
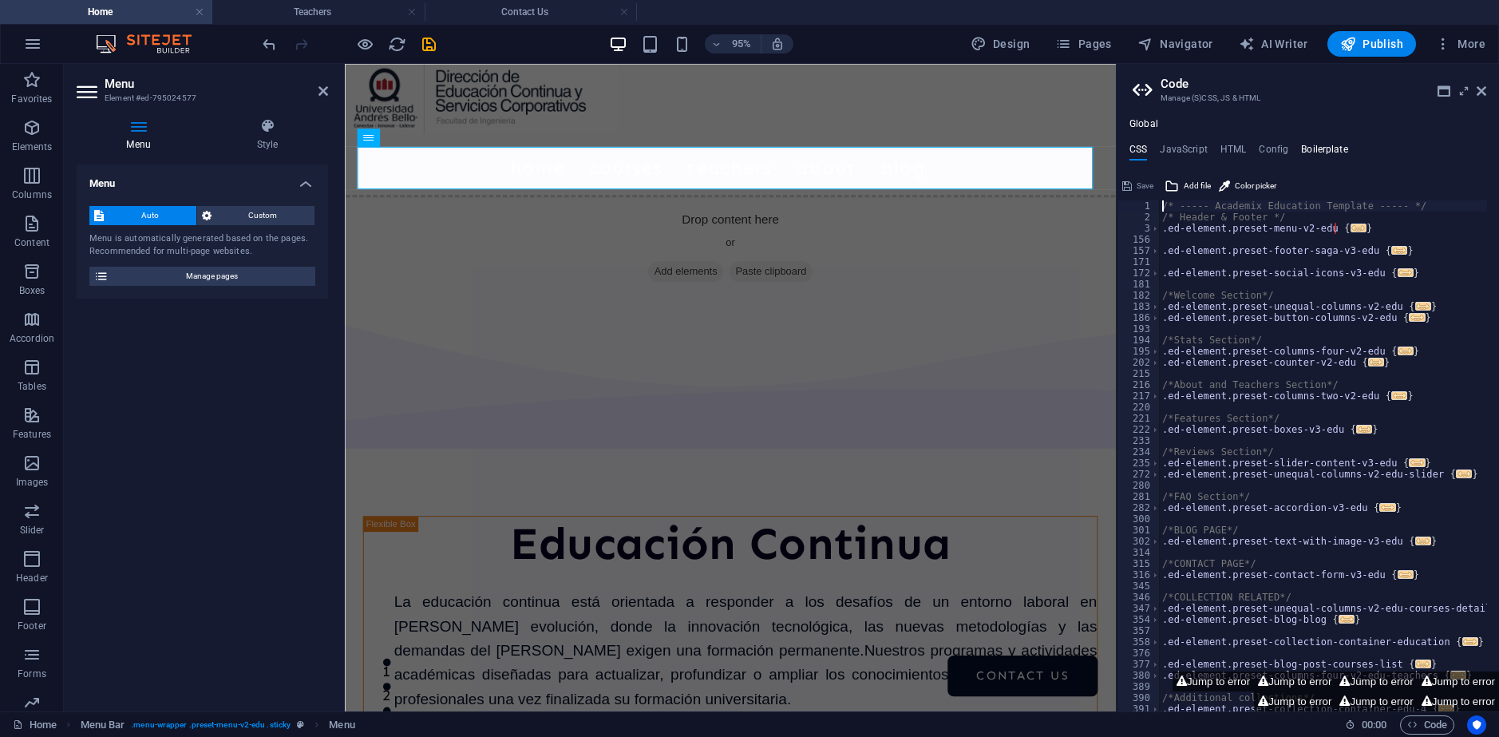
click at [1315, 146] on h4 "Boilerplate" at bounding box center [1324, 153] width 47 height 18
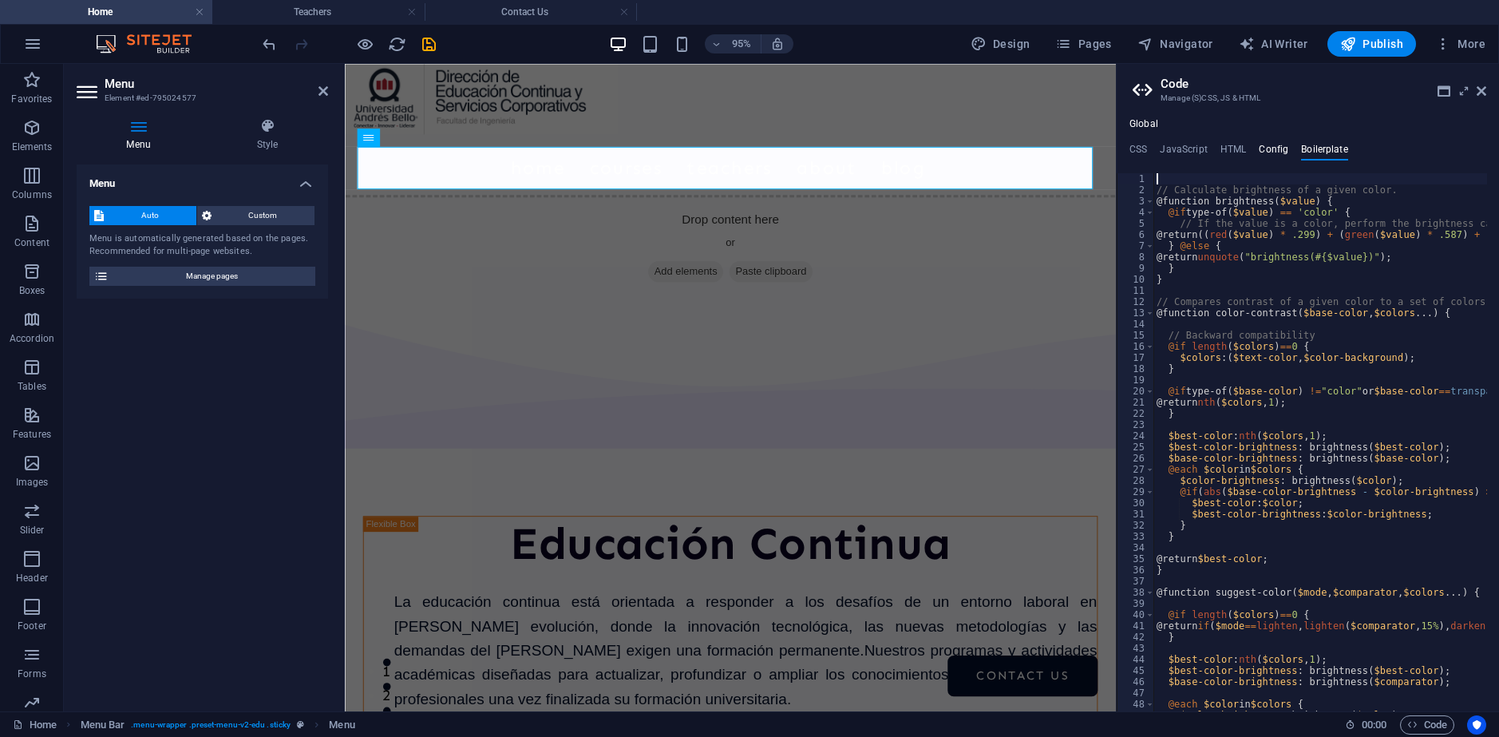
click at [1279, 145] on h4 "Config" at bounding box center [1274, 153] width 30 height 18
type textarea "$color-background: #fcfcff;"
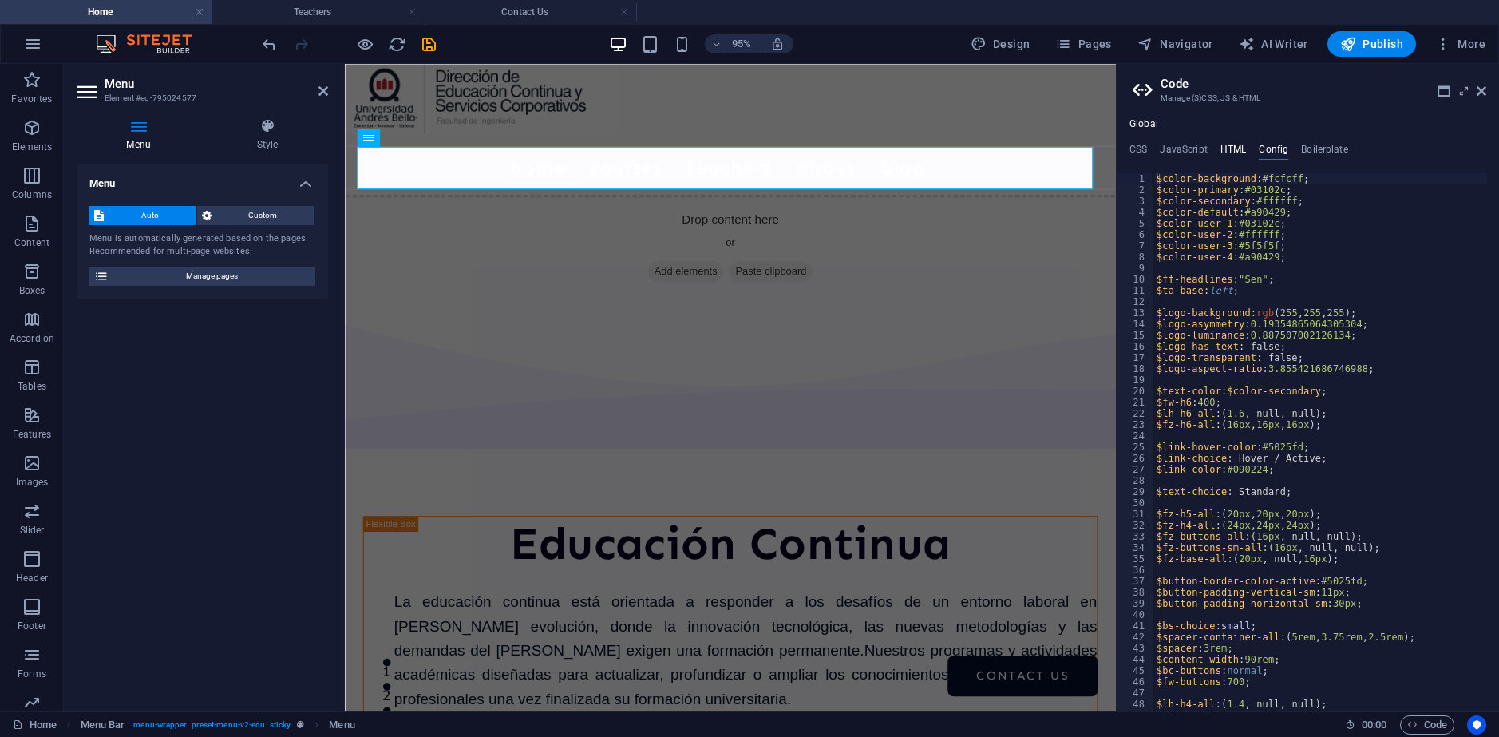
click at [1226, 145] on h4 "HTML" at bounding box center [1234, 153] width 26 height 18
type textarea "<a href="#main-content" class="wv-link-content button">Skip to main content</a>"
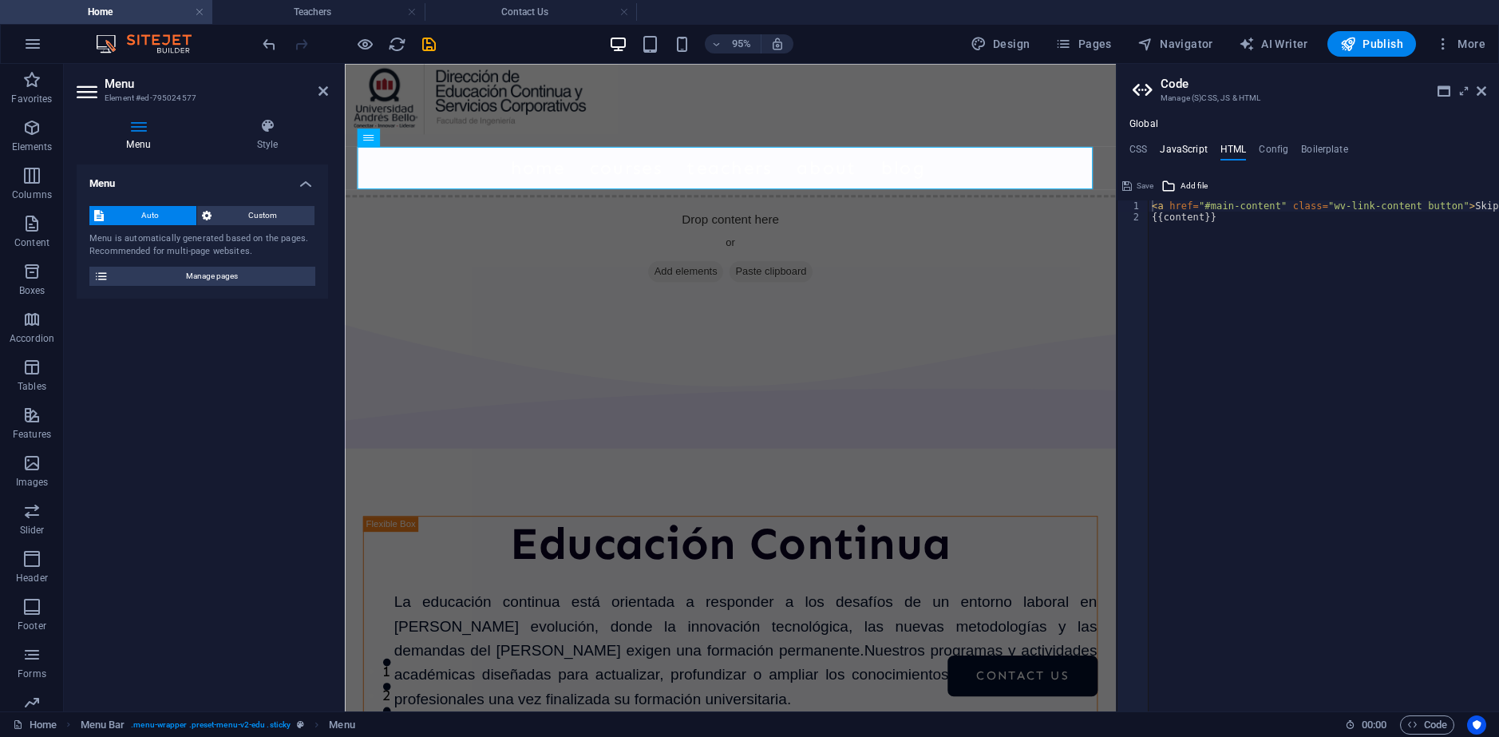
click at [1197, 150] on h4 "JavaScript" at bounding box center [1183, 153] width 47 height 18
type textarea "/* JS for preset "Menu V2" */"
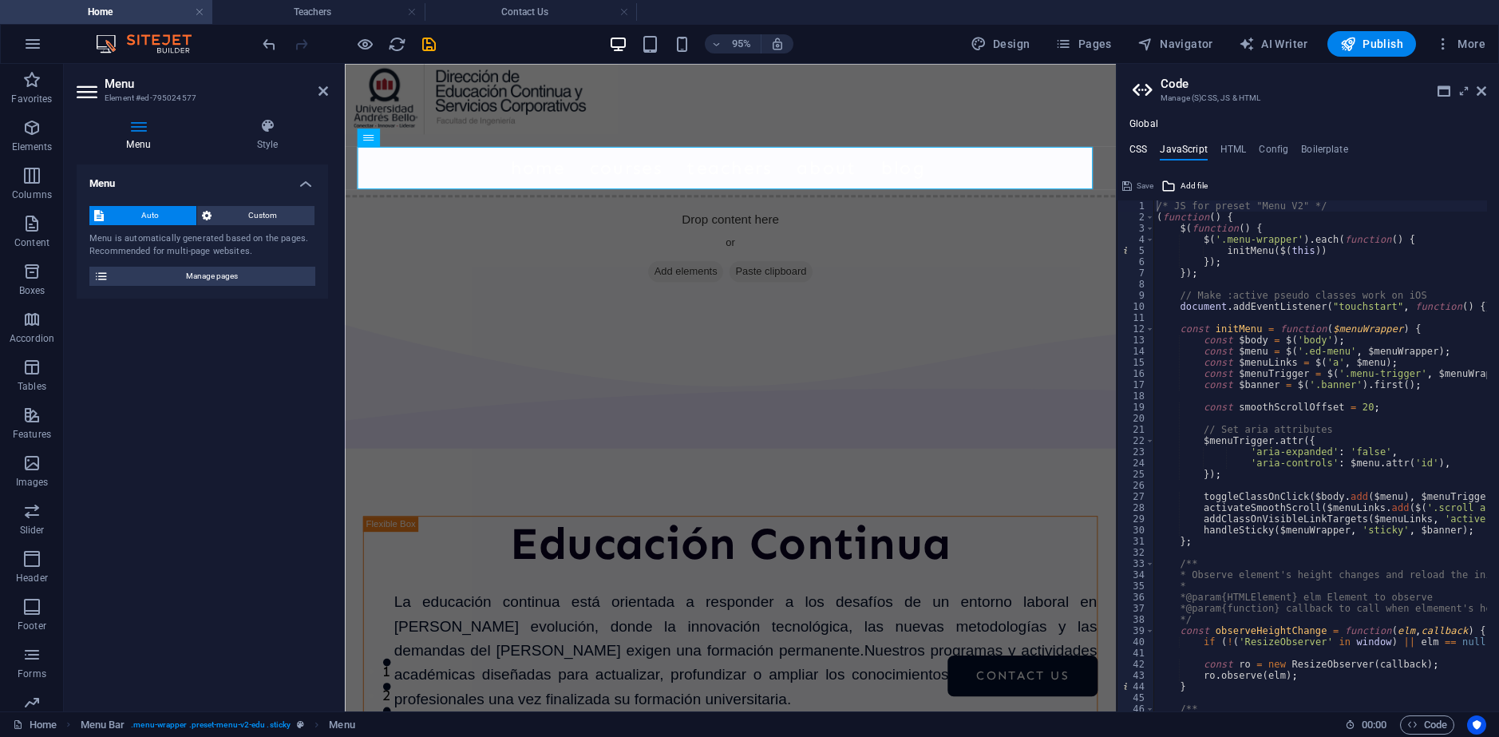
click at [1139, 152] on h4 "CSS" at bounding box center [1139, 153] width 18 height 18
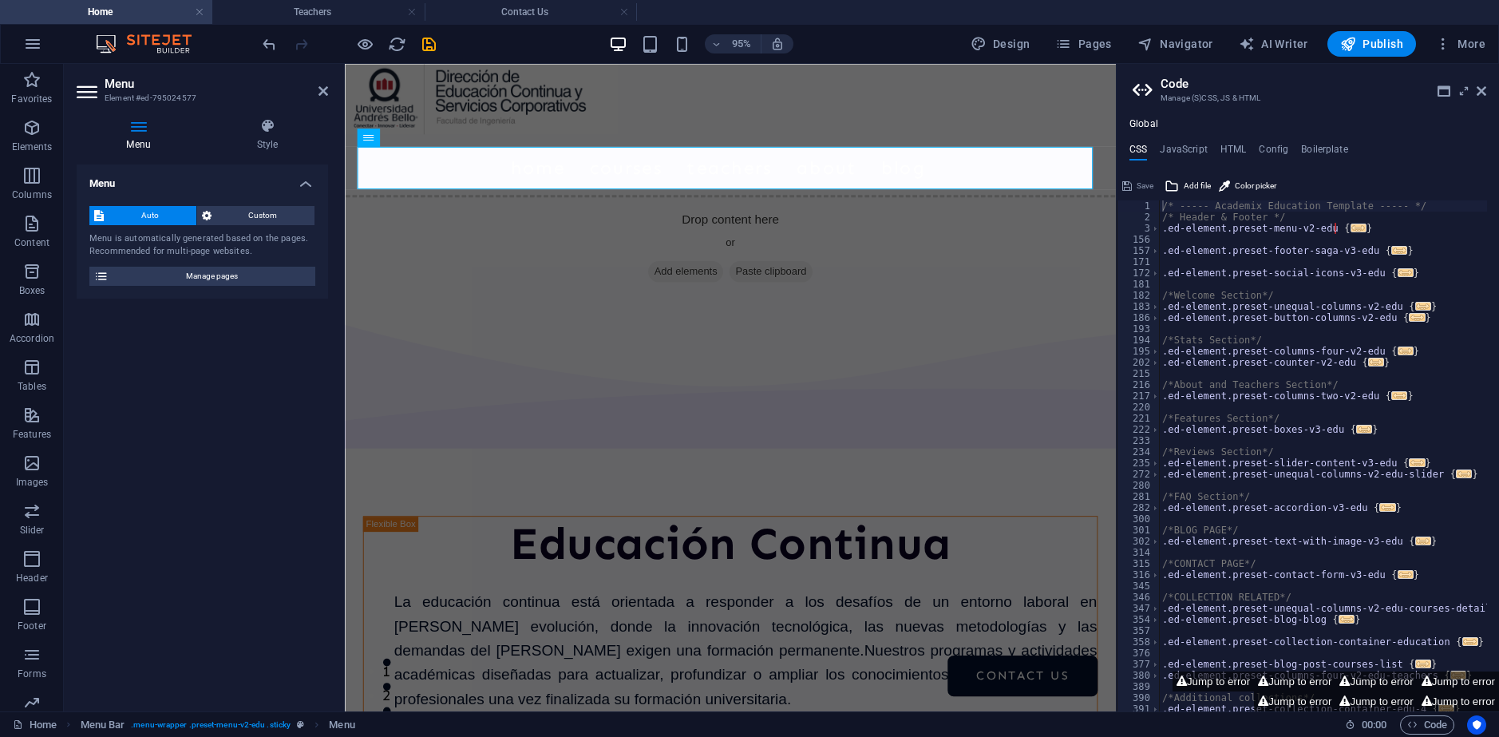
click at [1155, 121] on h4 "Global" at bounding box center [1144, 124] width 29 height 13
click at [1144, 121] on h4 "Global" at bounding box center [1144, 124] width 29 height 13
click at [1450, 95] on icon at bounding box center [1444, 91] width 13 height 13
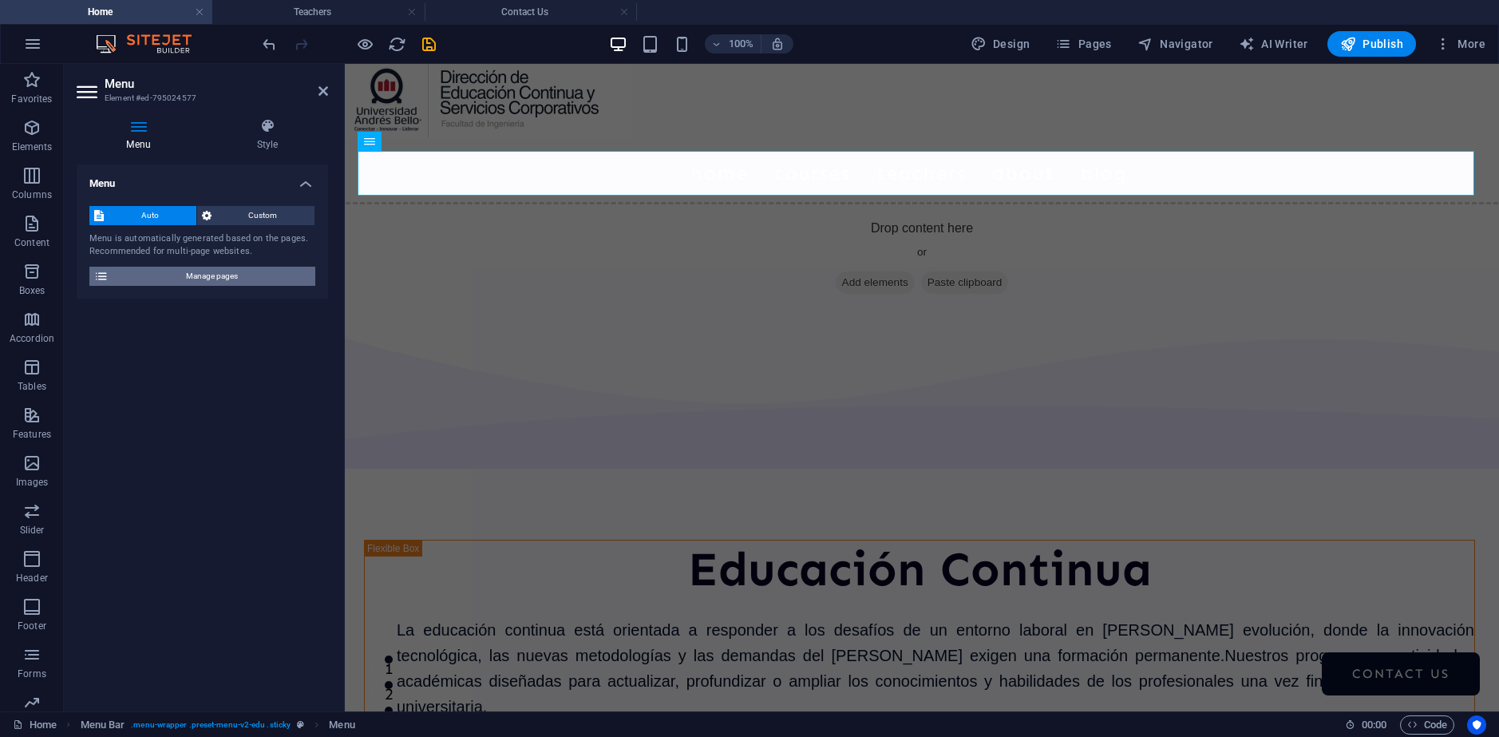
click at [216, 275] on span "Manage pages" at bounding box center [211, 276] width 197 height 19
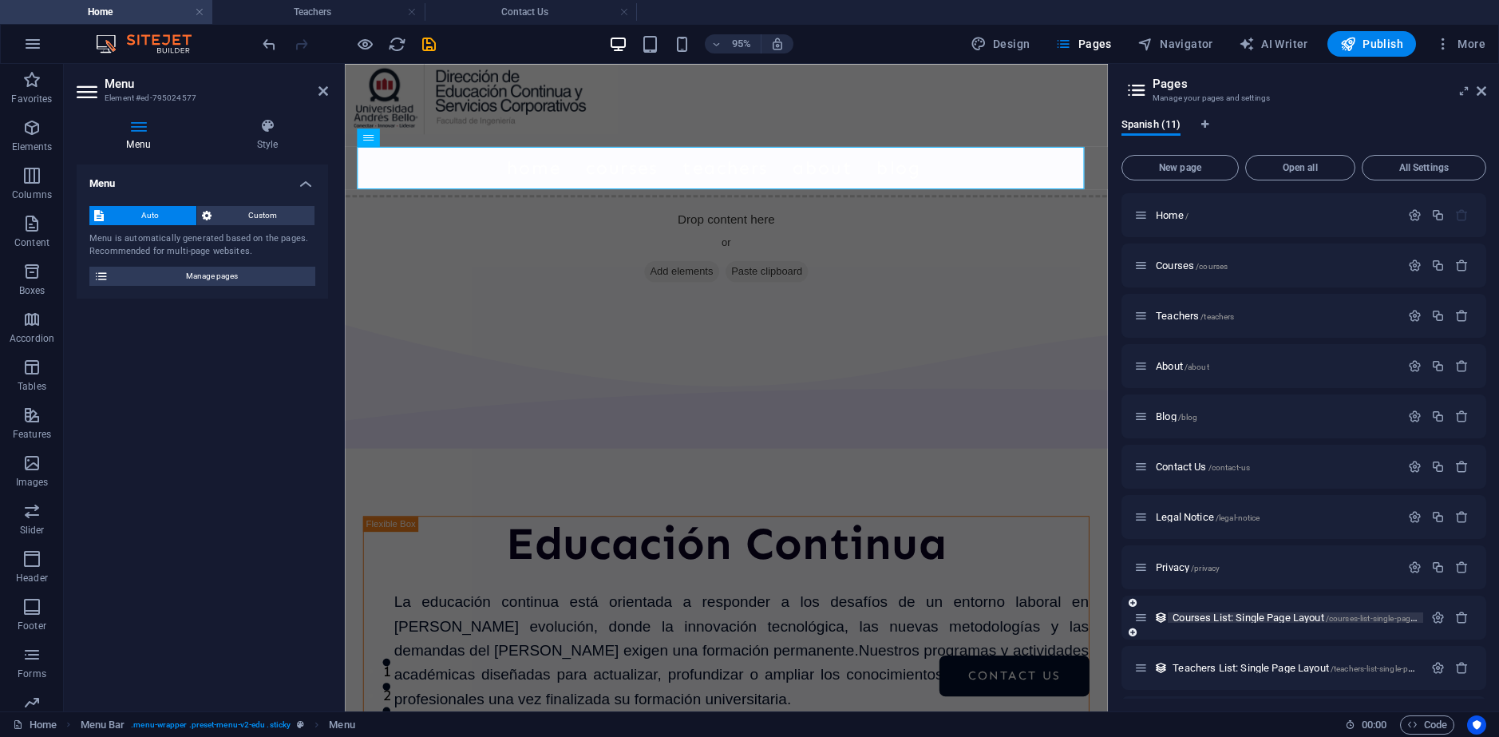
scroll to position [48, 0]
click at [1415, 418] on icon "button" at bounding box center [1415, 419] width 14 height 14
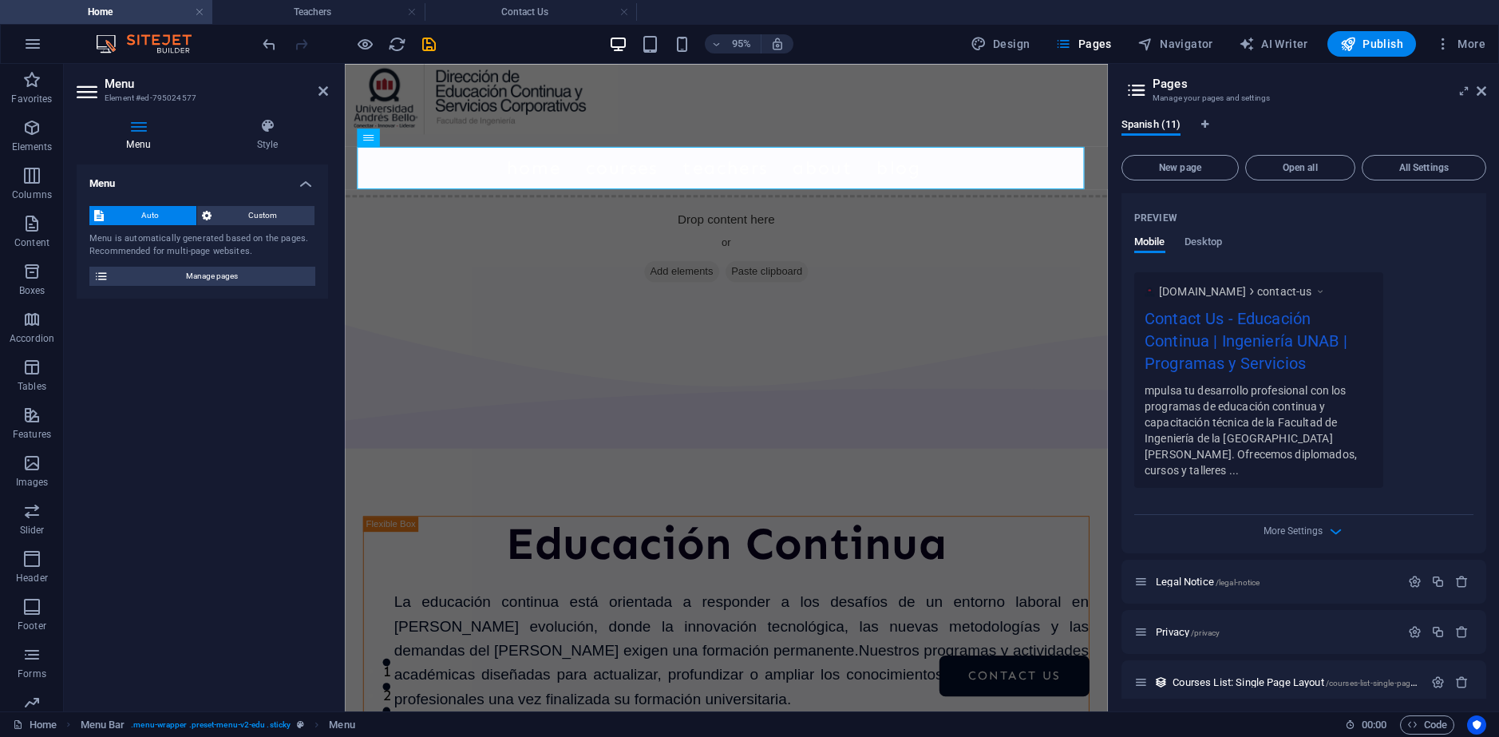
scroll to position [687, 0]
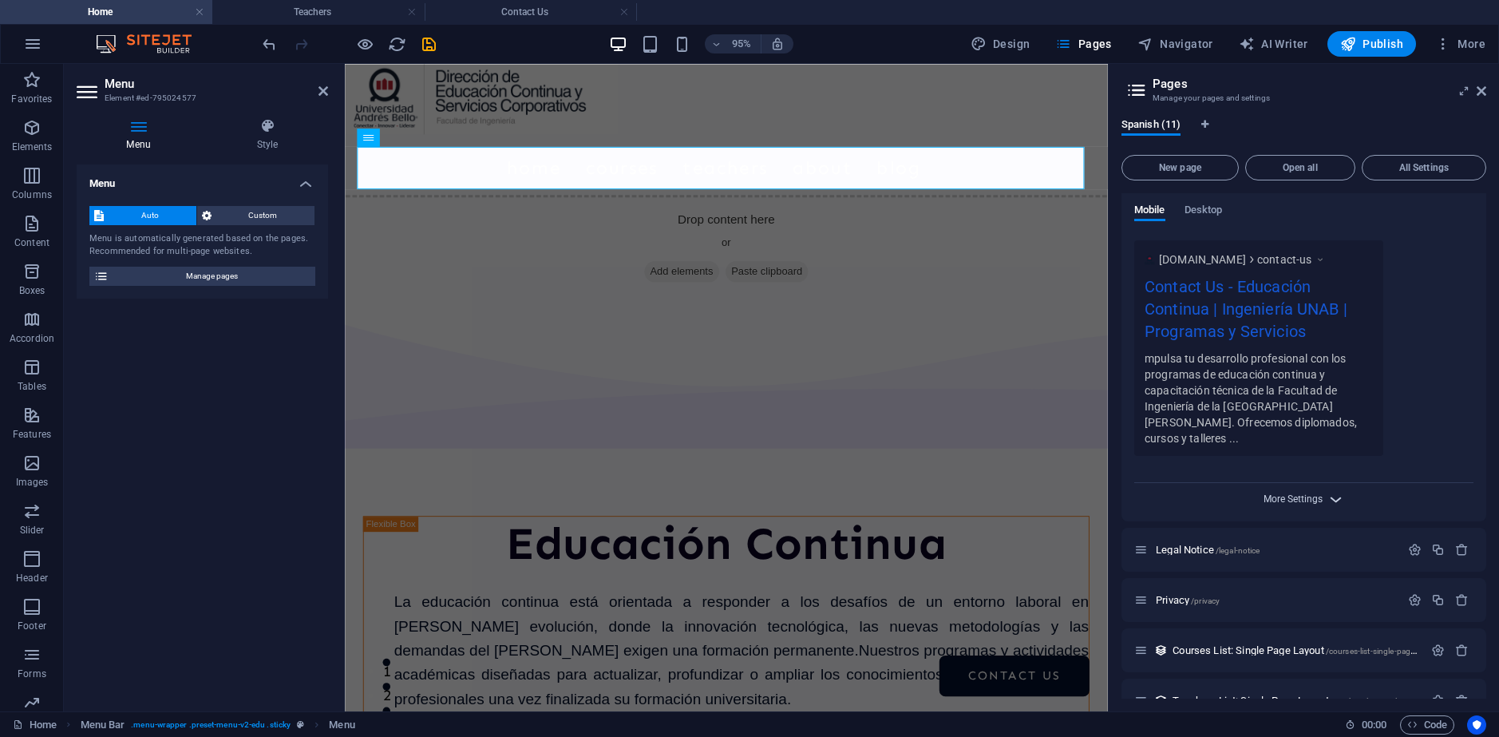
click at [1312, 493] on span "More Settings" at bounding box center [1293, 498] width 59 height 11
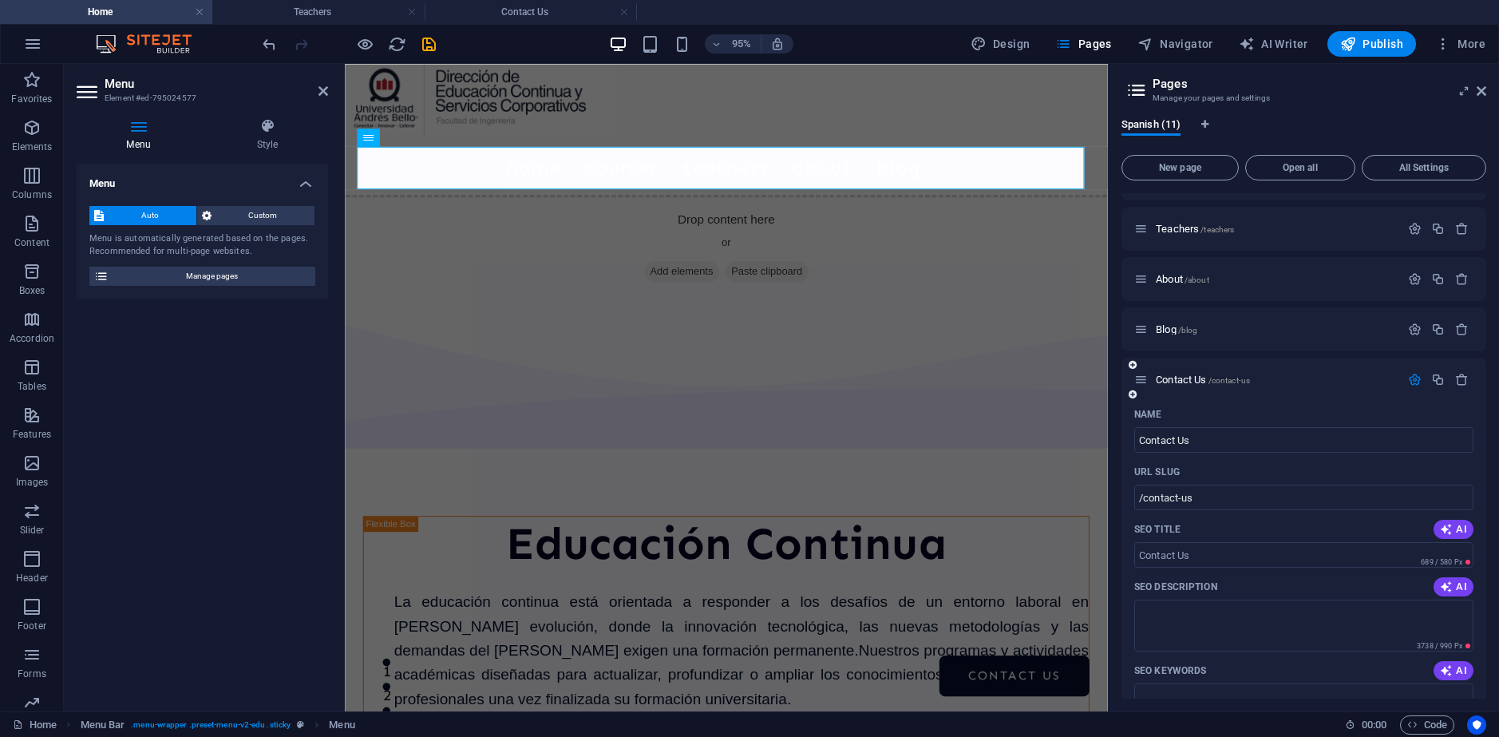
scroll to position [128, 0]
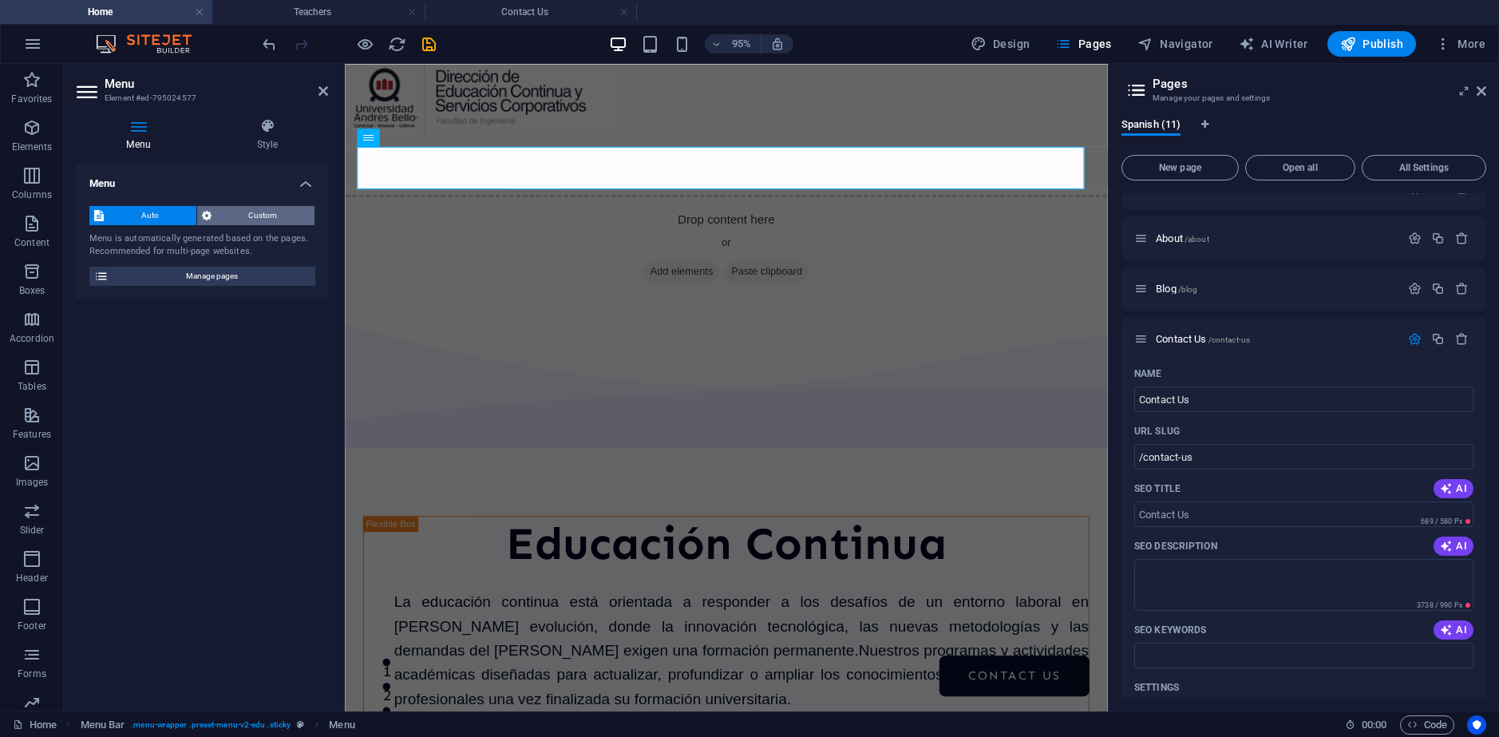
click at [256, 221] on span "Custom" at bounding box center [263, 215] width 94 height 19
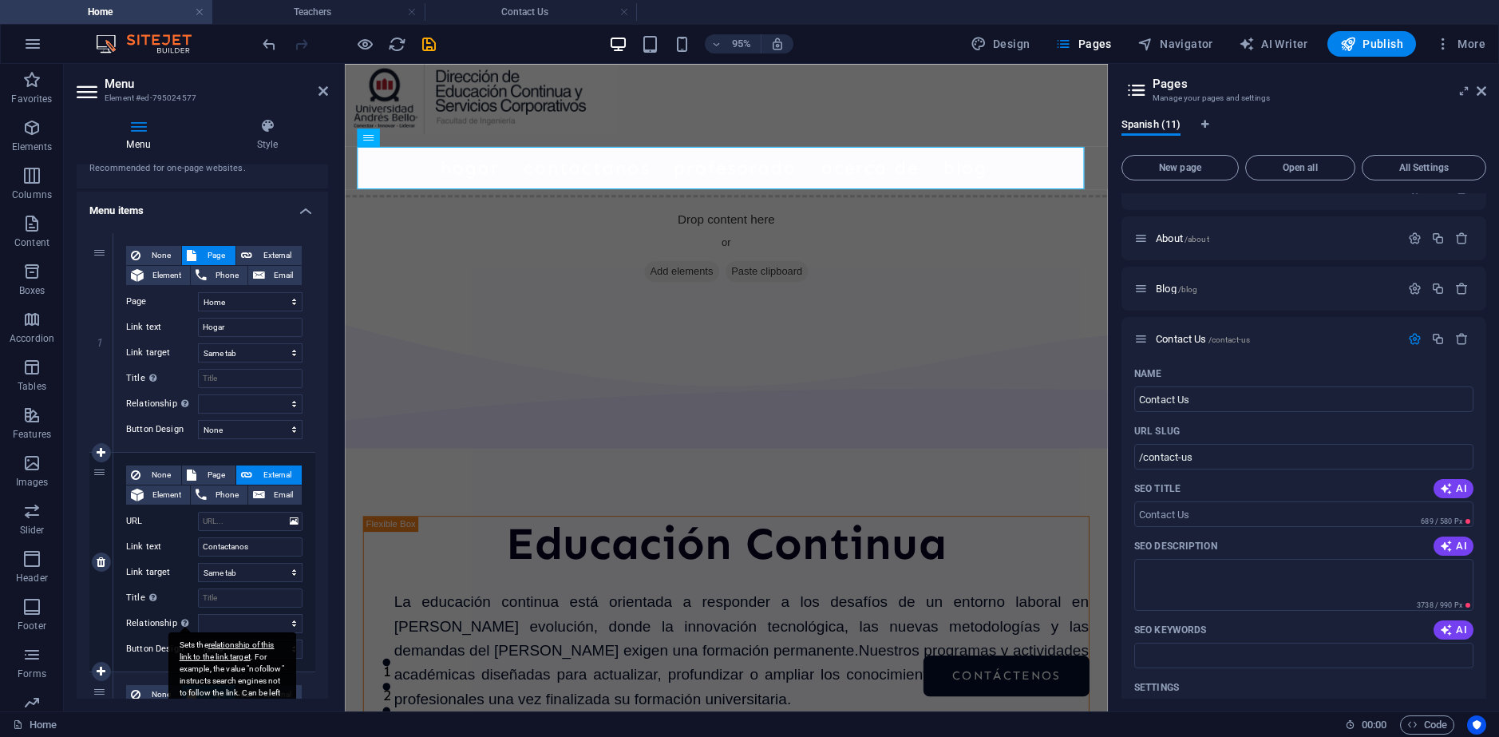
scroll to position [80, 0]
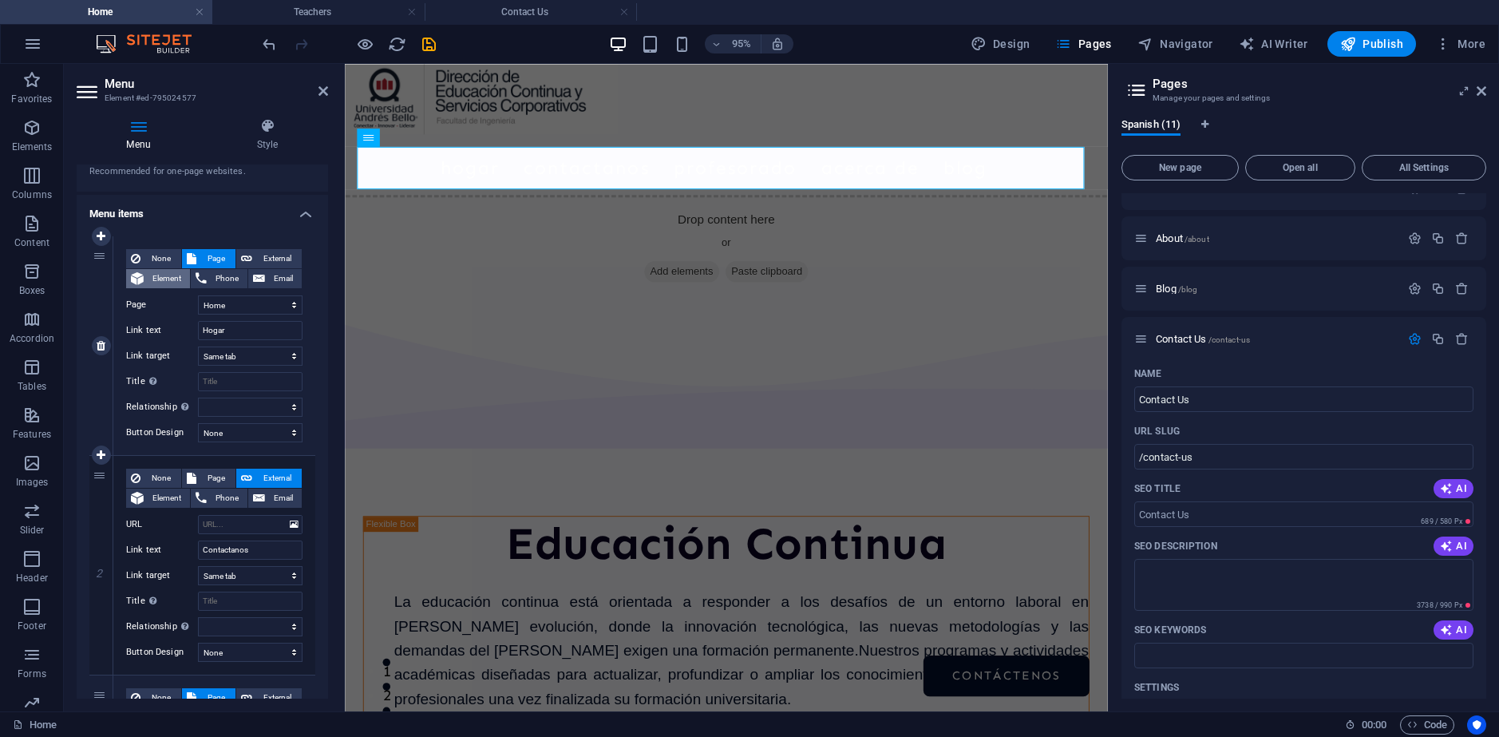
click at [156, 282] on span "Element" at bounding box center [167, 278] width 37 height 19
select select
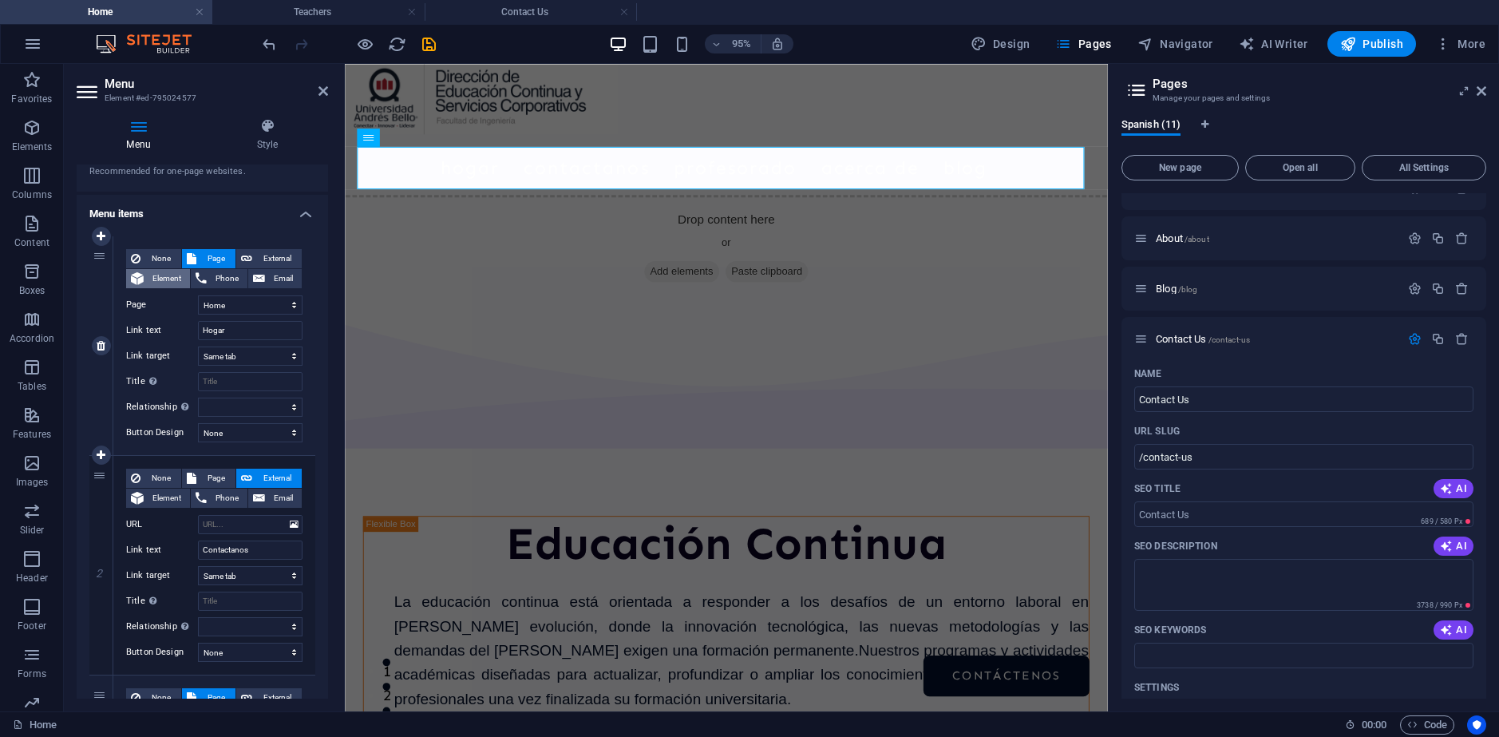
select select
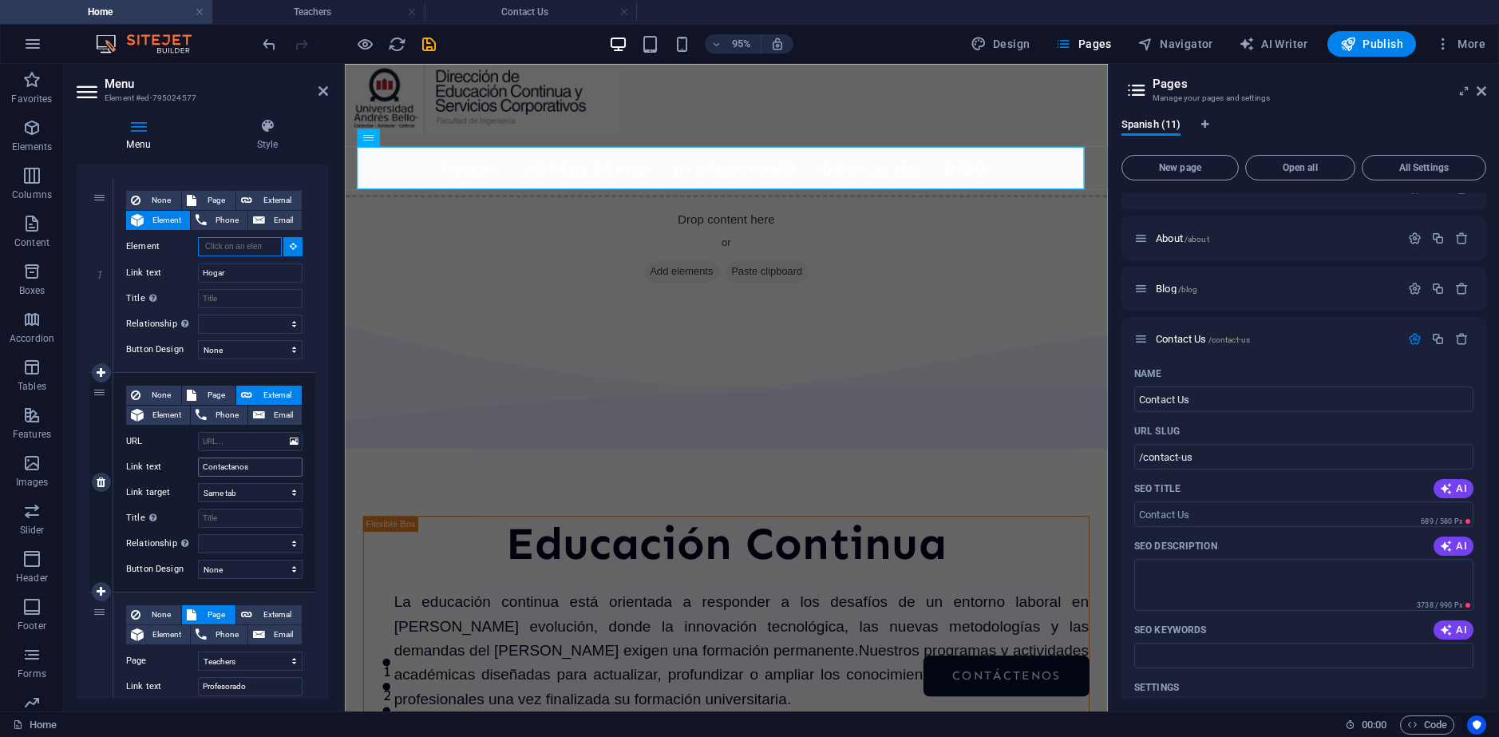
scroll to position [160, 0]
